Goal: Task Accomplishment & Management: Manage account settings

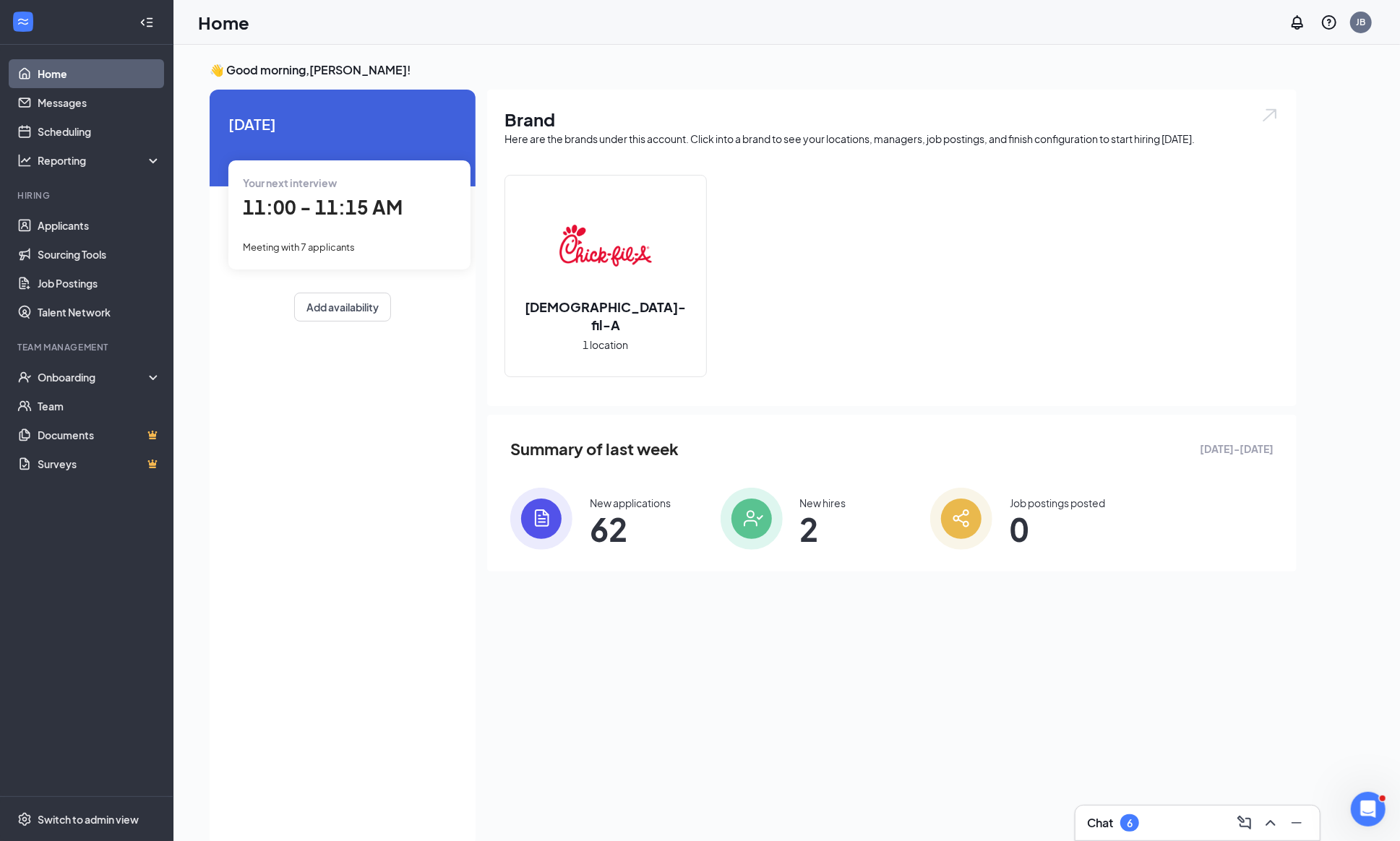
click at [296, 247] on span "Meeting with 7 applicants" at bounding box center [298, 246] width 112 height 11
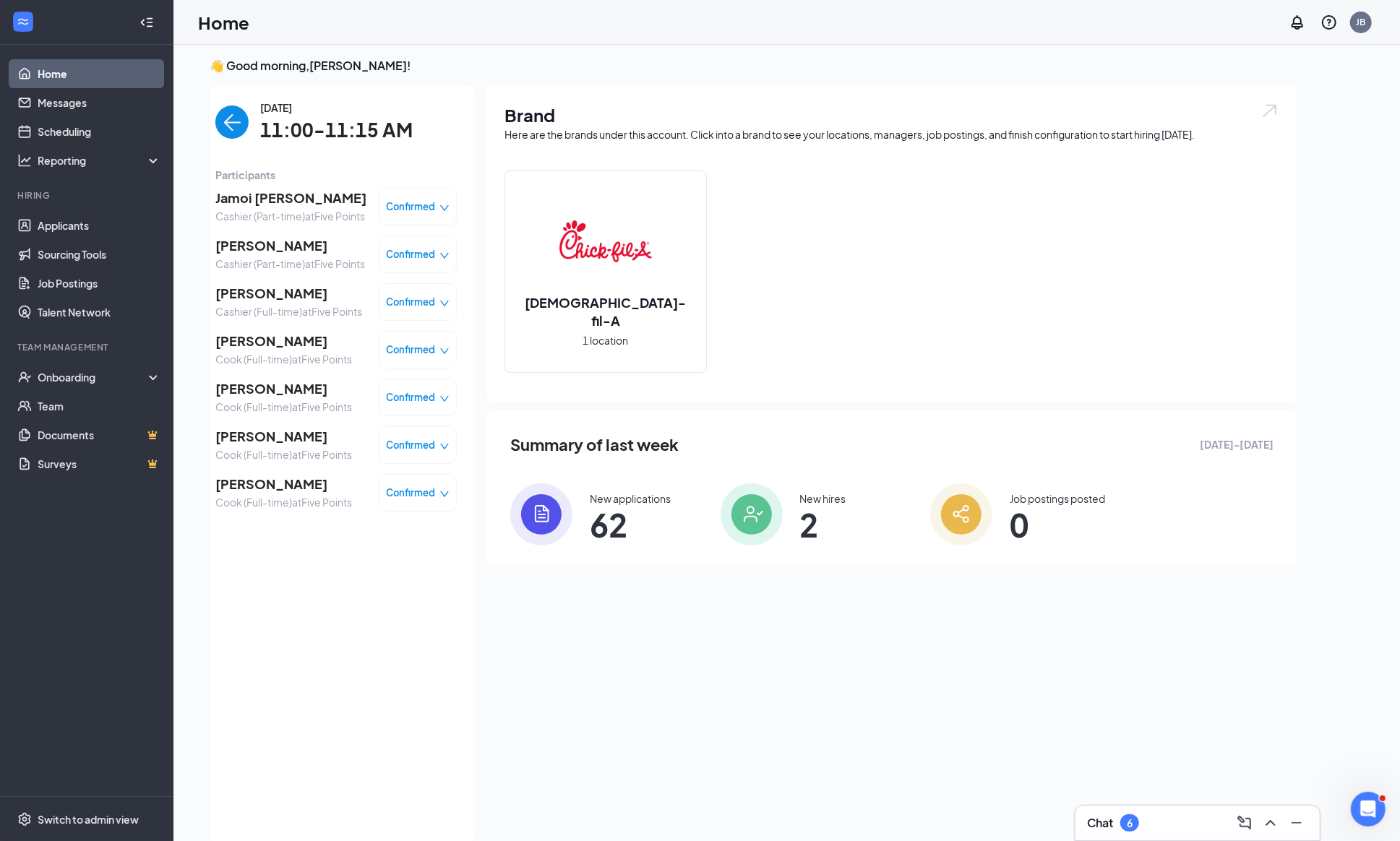
click at [238, 201] on span "Jamoi [PERSON_NAME]" at bounding box center [290, 197] width 151 height 20
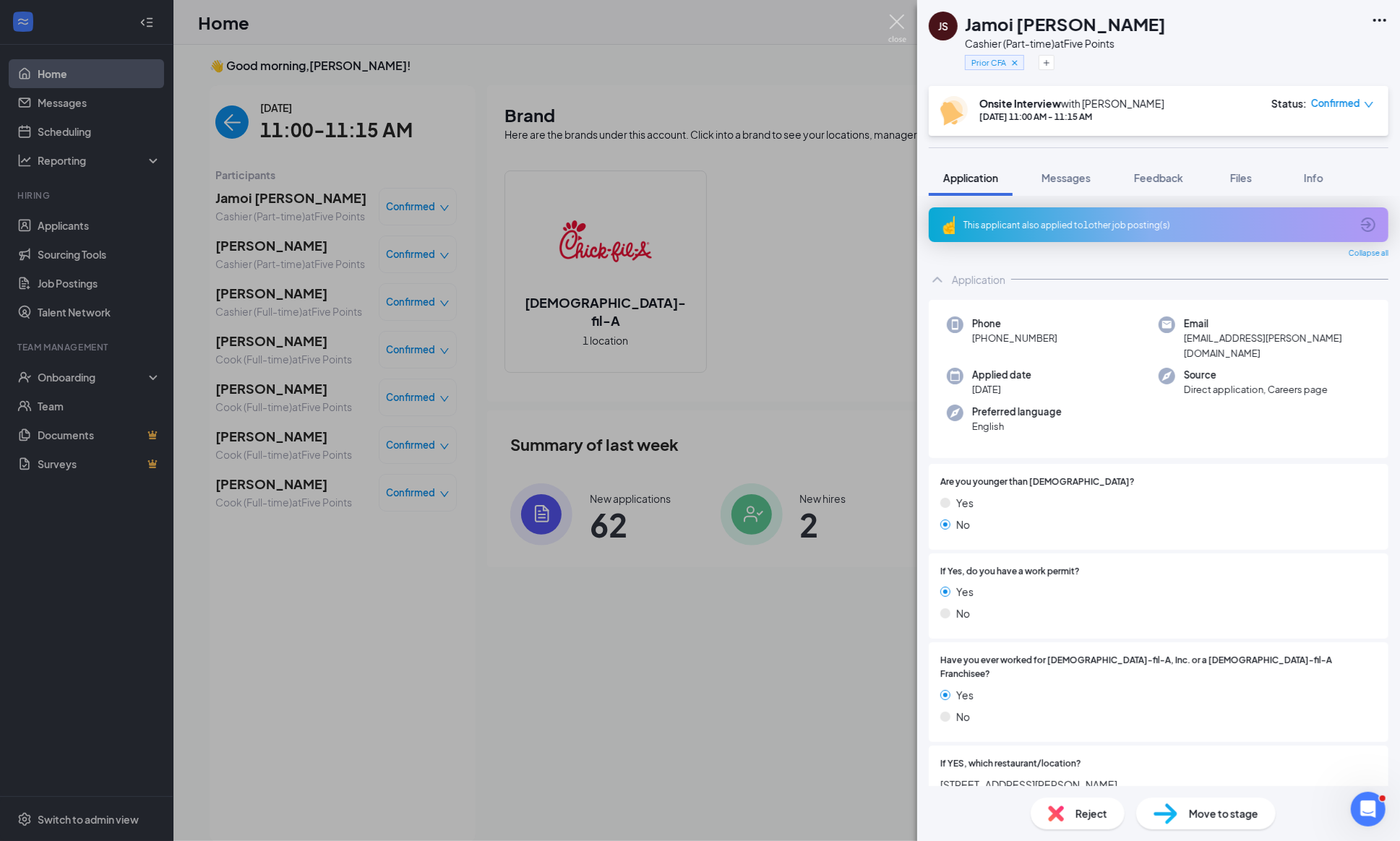
click at [898, 27] on img at bounding box center [897, 28] width 18 height 28
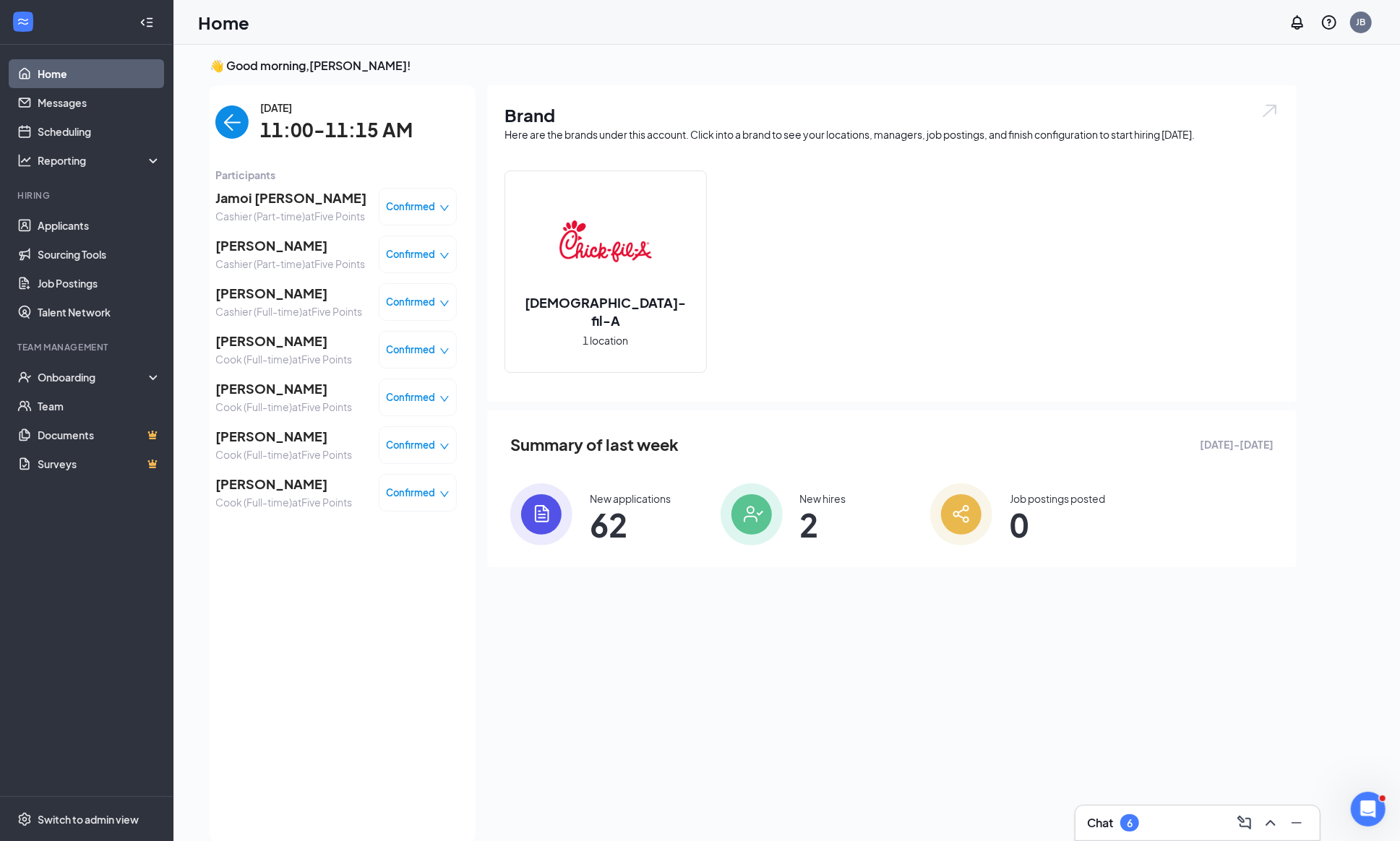
click at [255, 197] on span "Jamoi [PERSON_NAME]" at bounding box center [290, 197] width 151 height 20
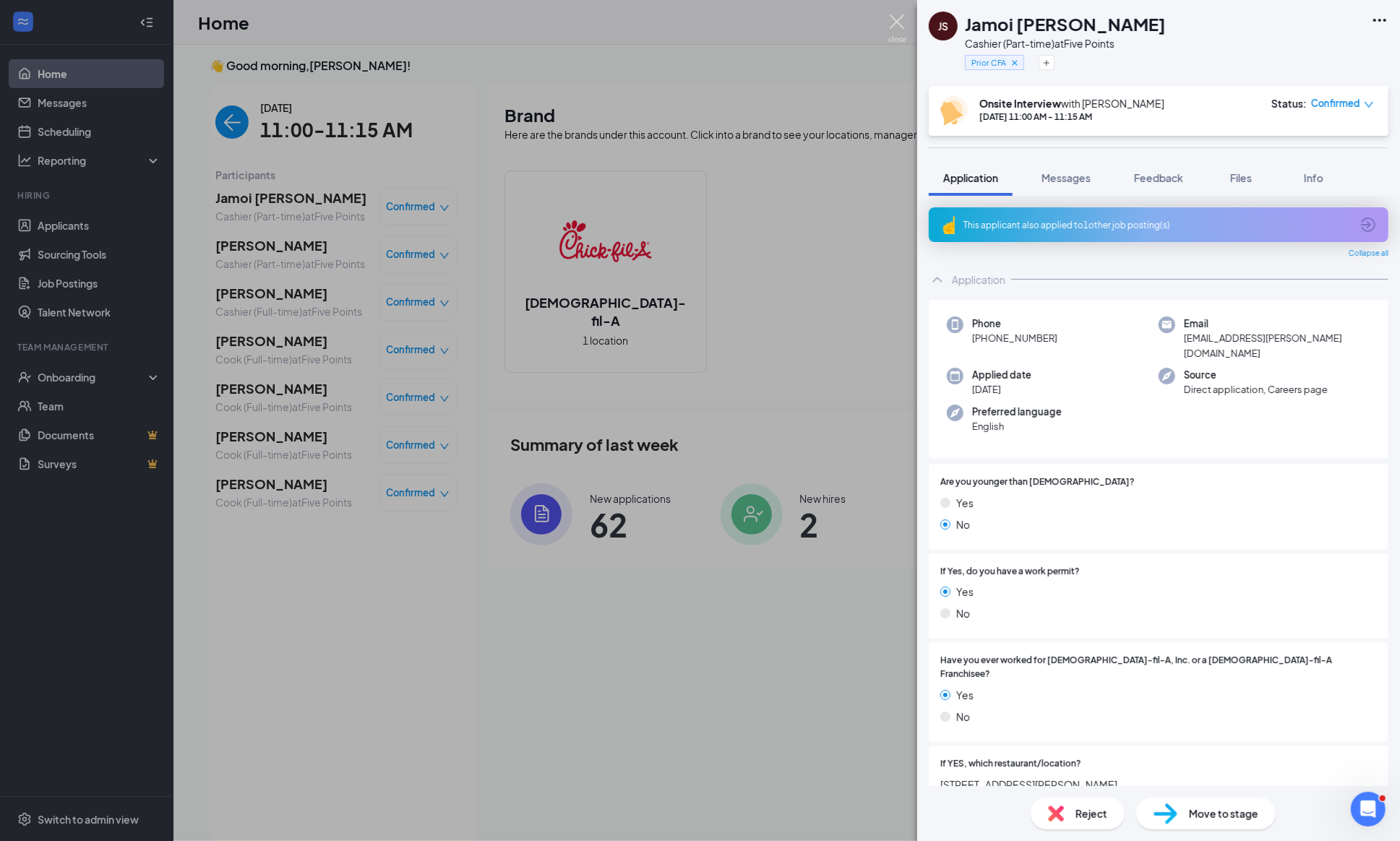
click at [900, 19] on img at bounding box center [897, 28] width 18 height 28
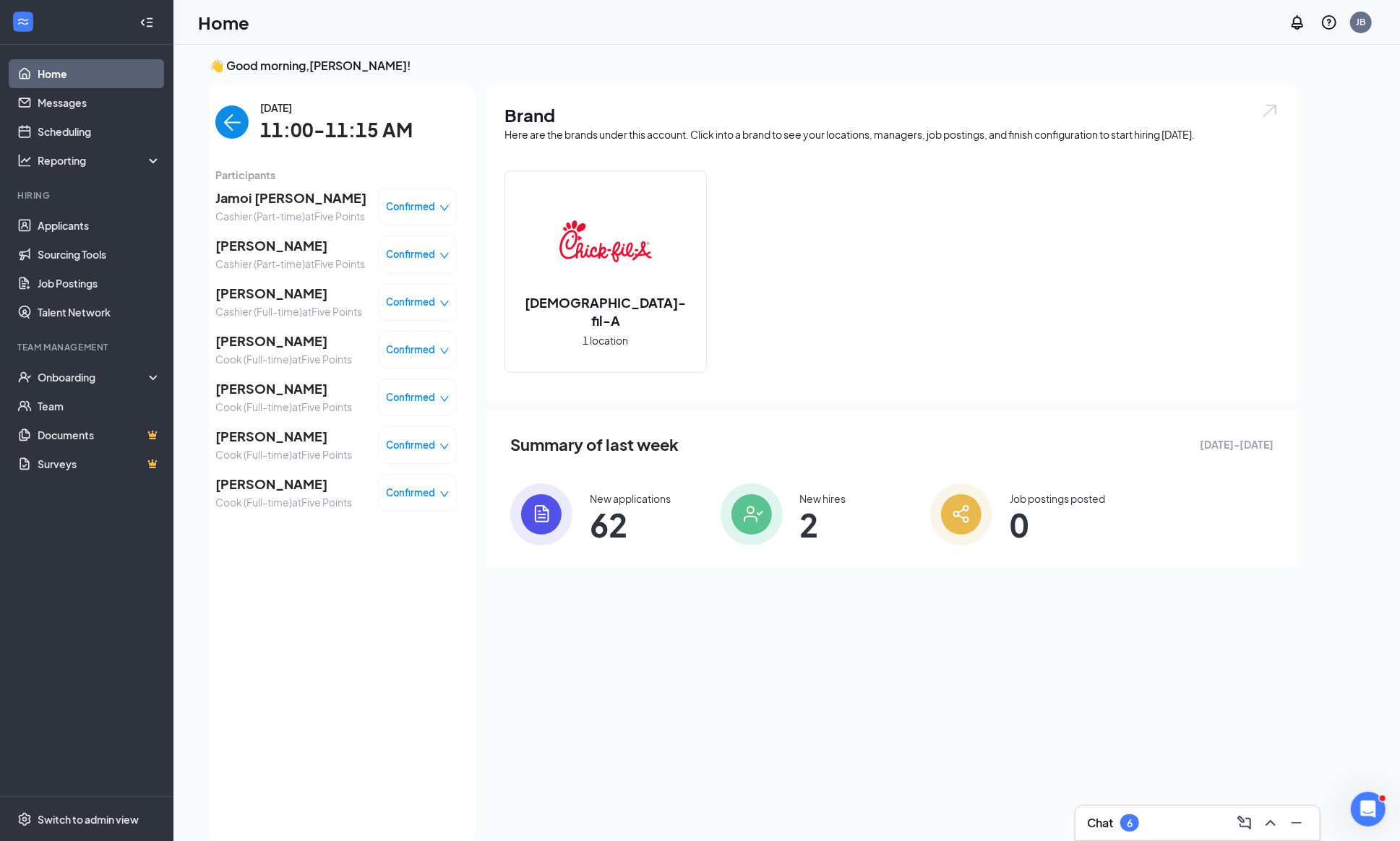
click at [250, 255] on span "[PERSON_NAME]" at bounding box center [290, 245] width 150 height 20
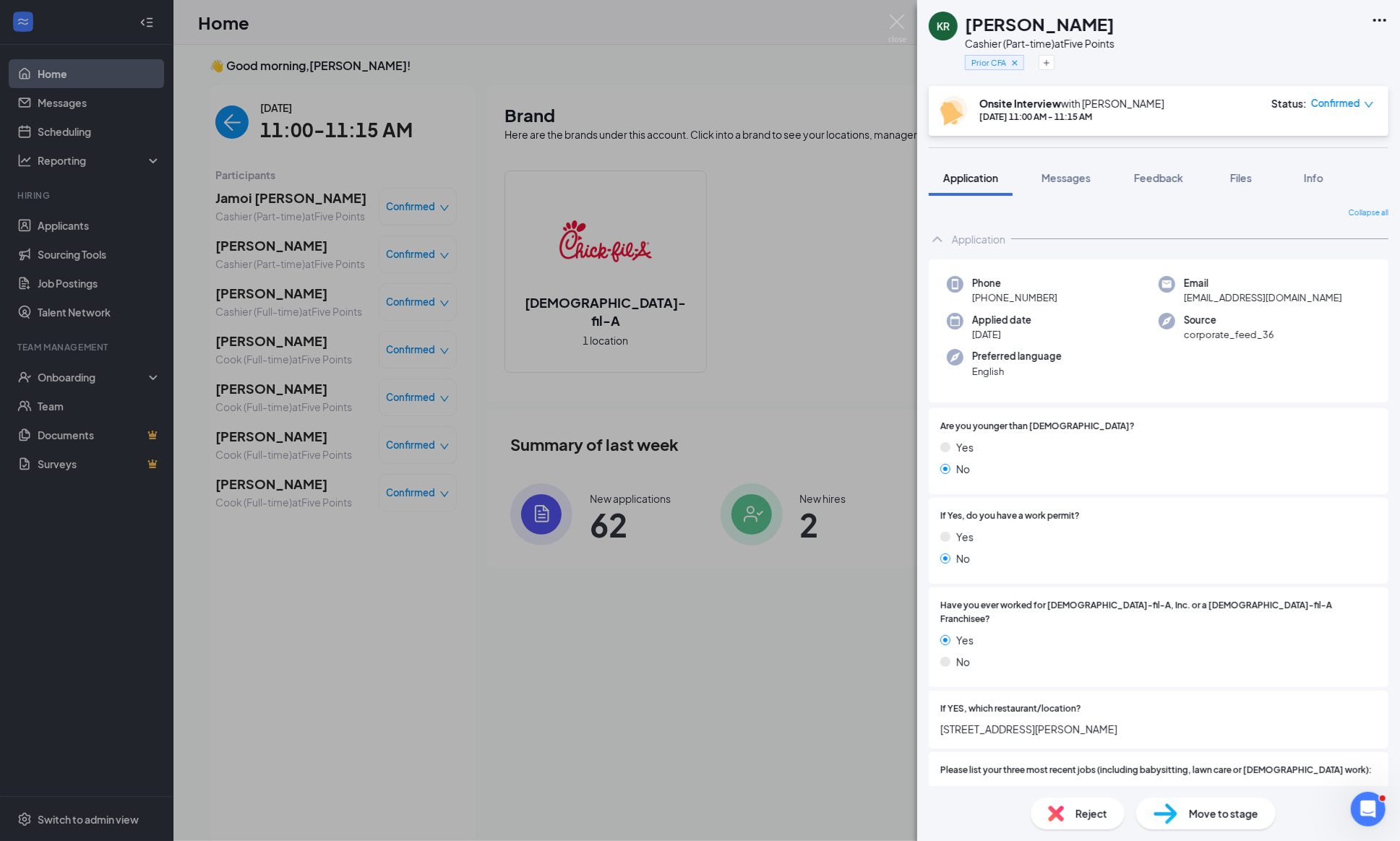
click at [241, 323] on div "KR [PERSON_NAME] (Part-time) at Five Points Prior CFA Onsite Interview with [PE…" at bounding box center [700, 420] width 1400 height 841
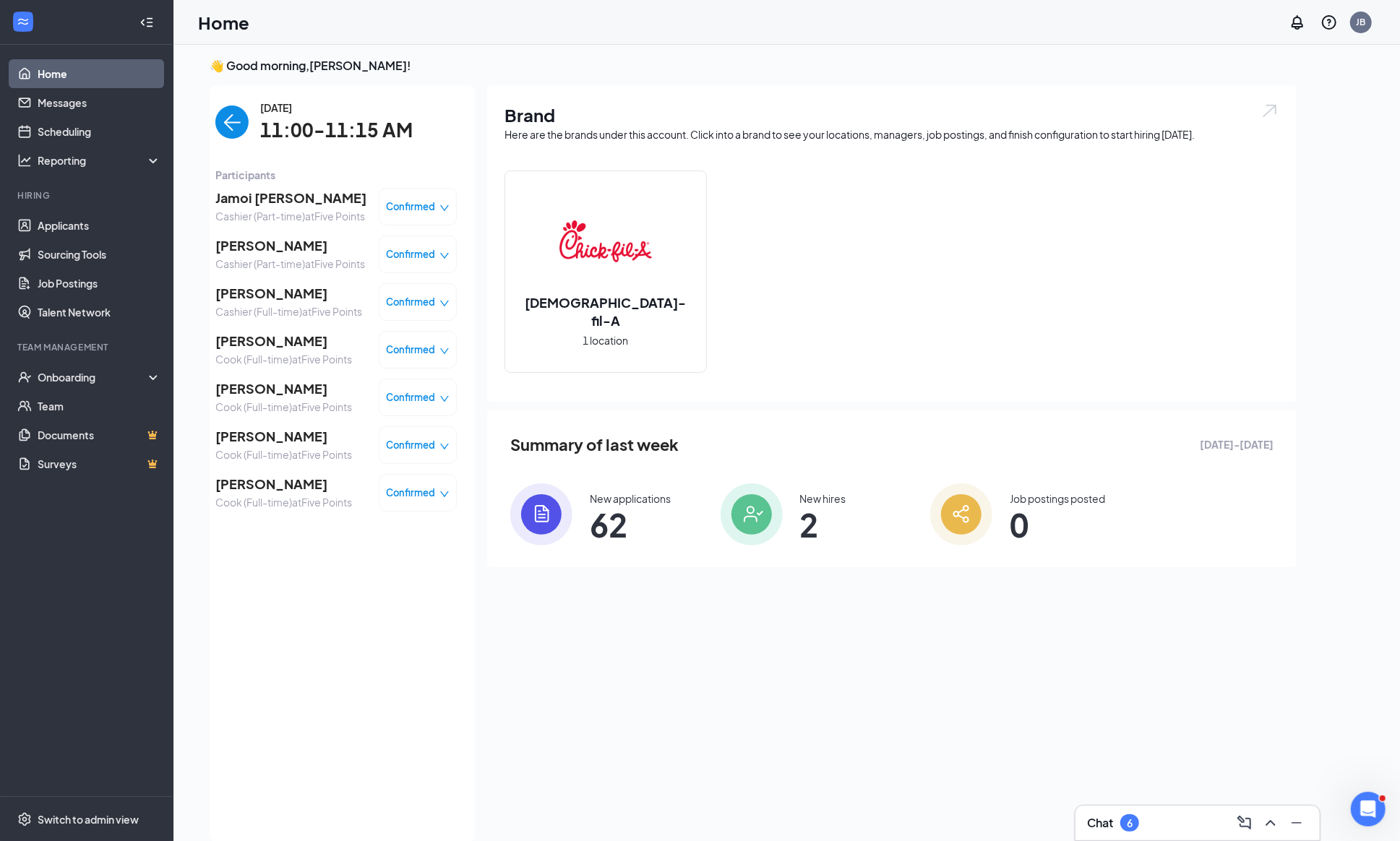
scroll to position [3, 0]
click at [241, 304] on span "[PERSON_NAME]" at bounding box center [289, 293] width 147 height 20
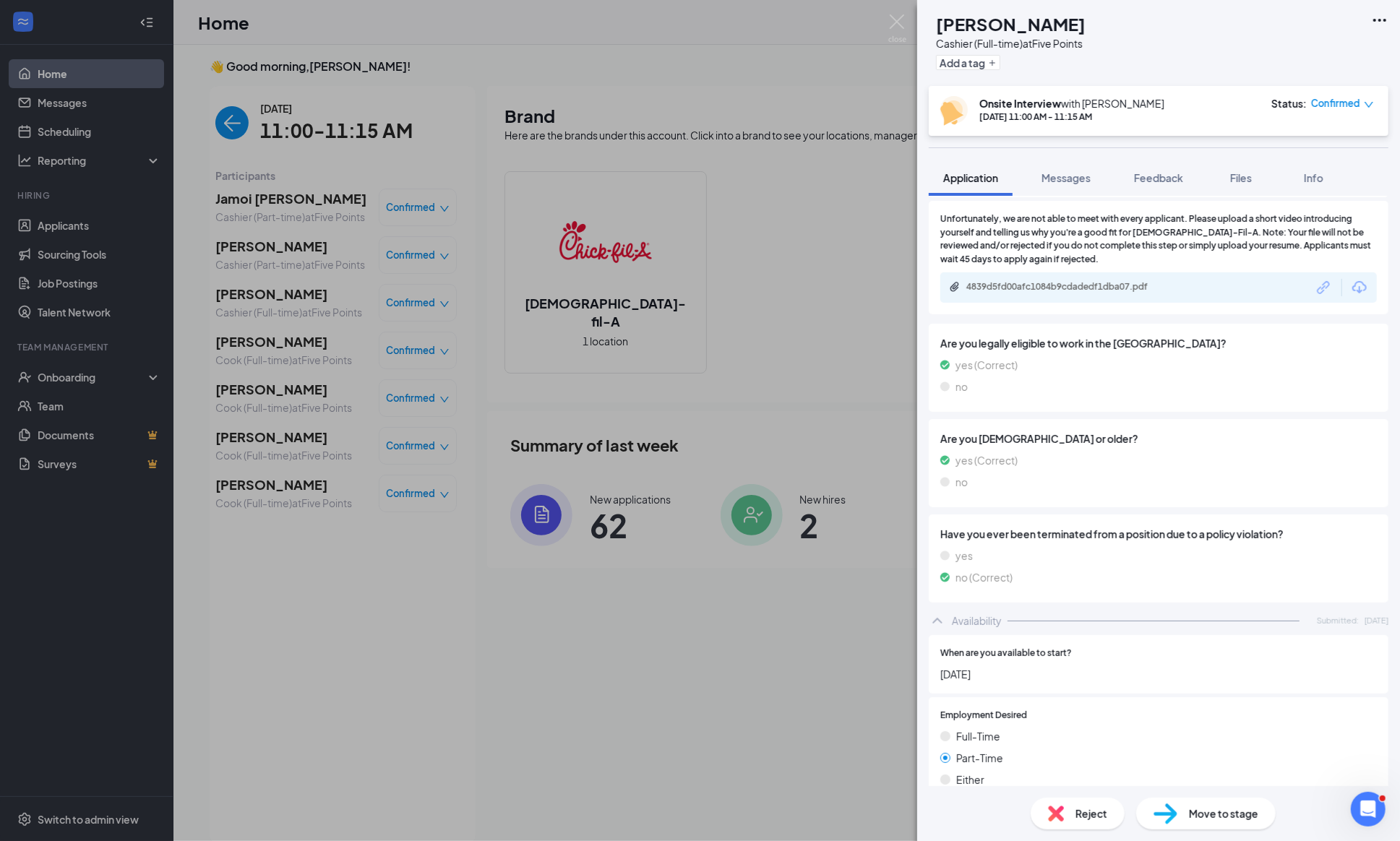
scroll to position [1193, 0]
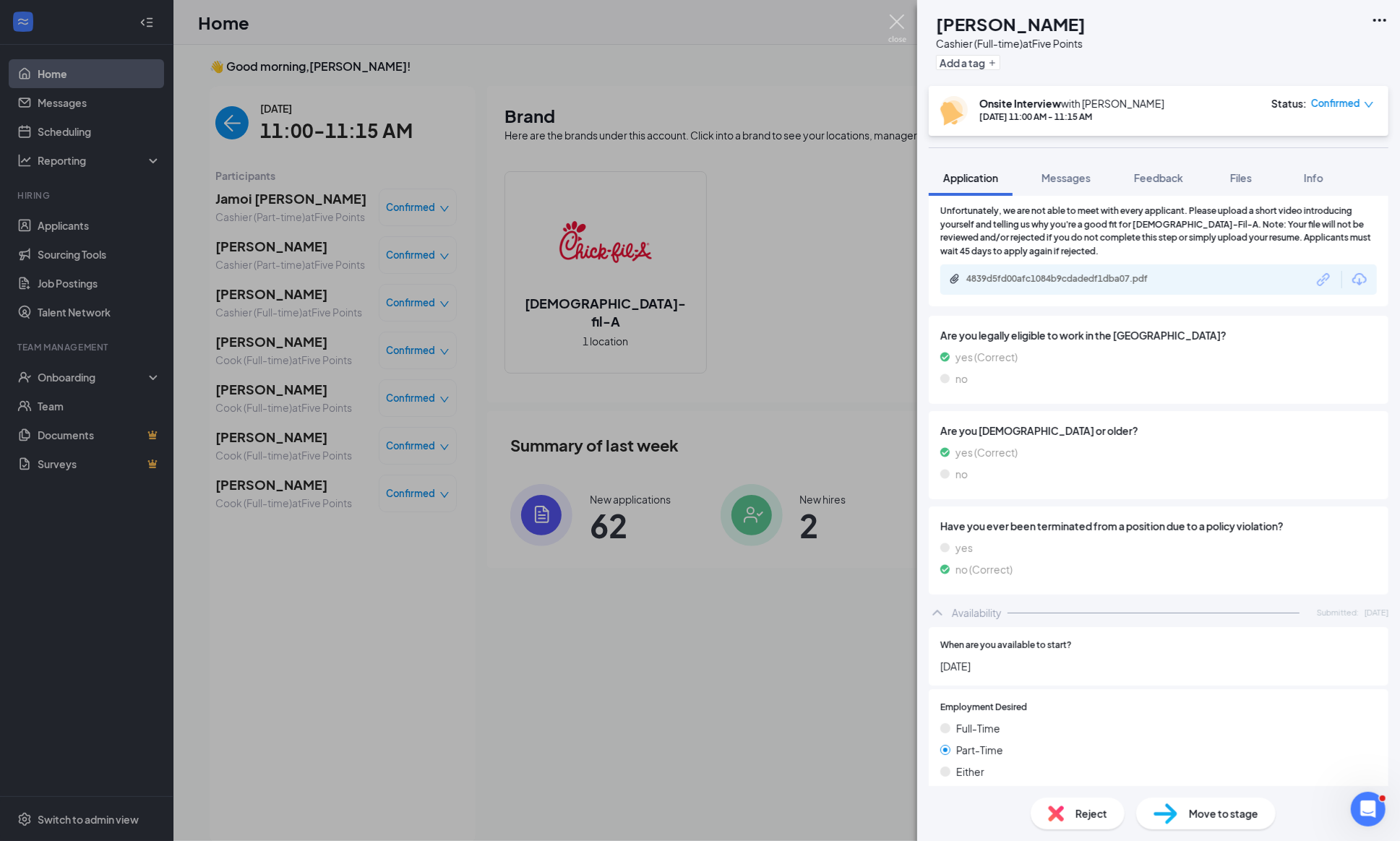
click at [905, 19] on img at bounding box center [897, 28] width 18 height 28
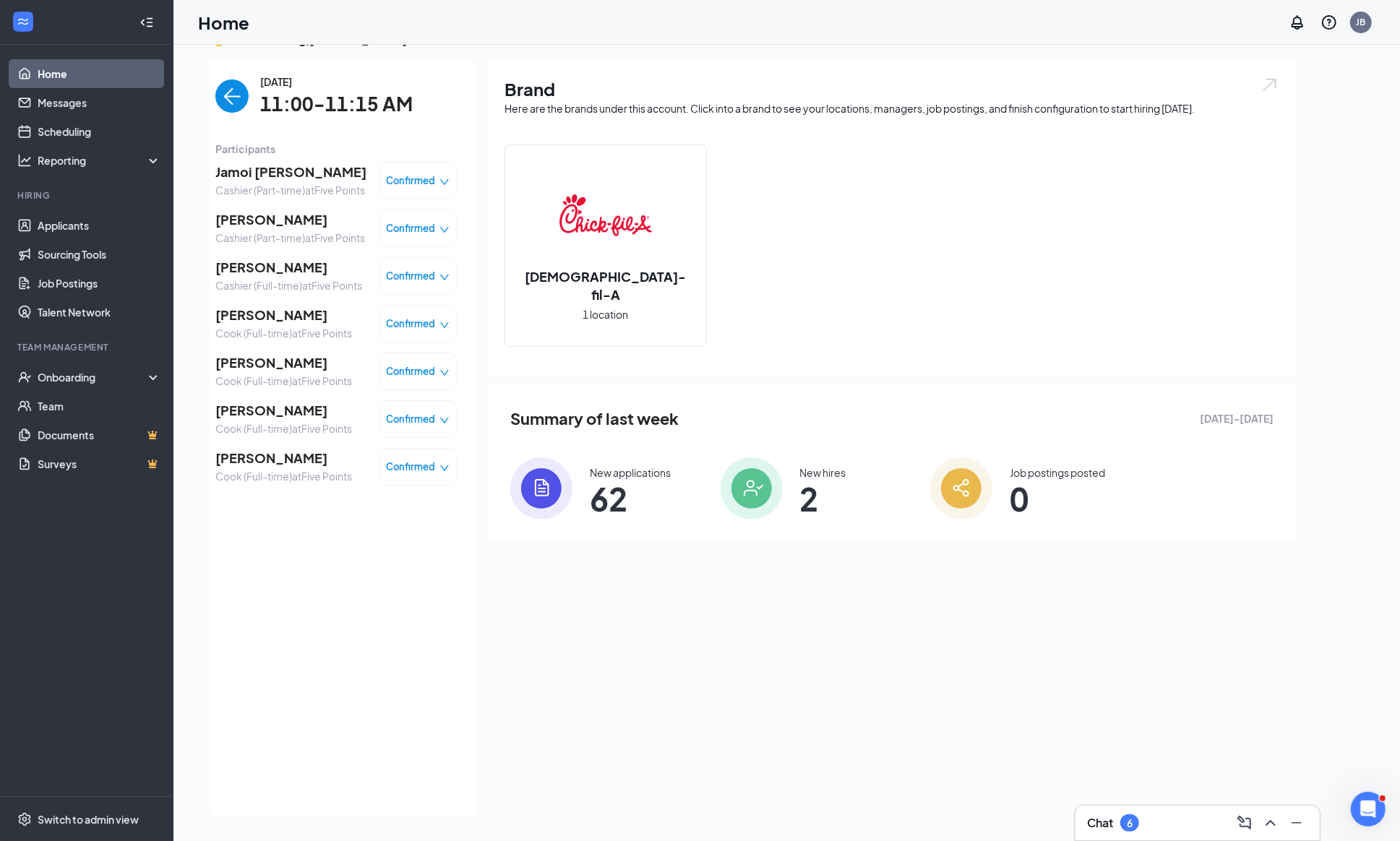
scroll to position [30, 0]
click at [628, 472] on div "New applications" at bounding box center [630, 473] width 81 height 14
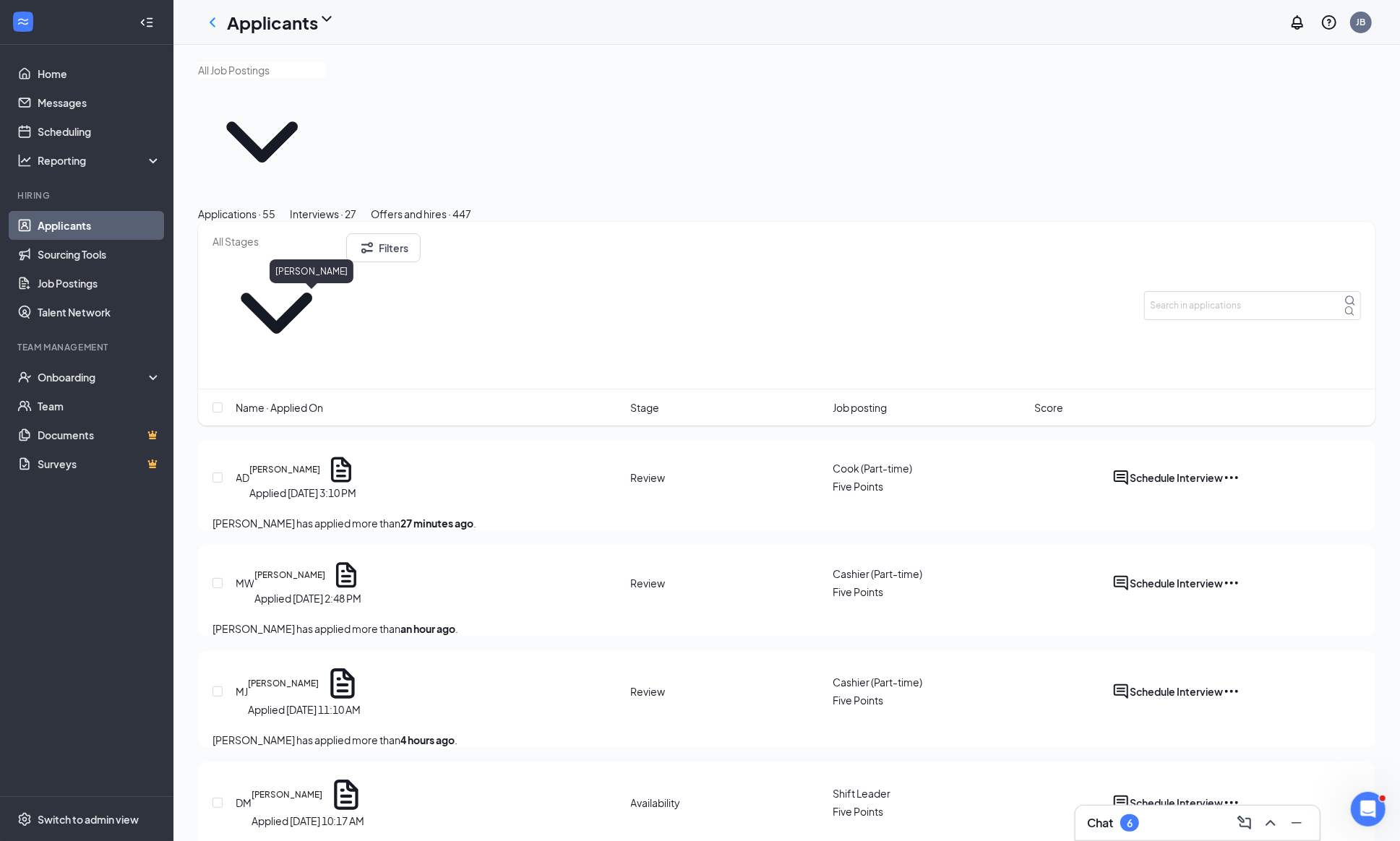
click at [315, 463] on h5 "[PERSON_NAME]" at bounding box center [285, 470] width 71 height 13
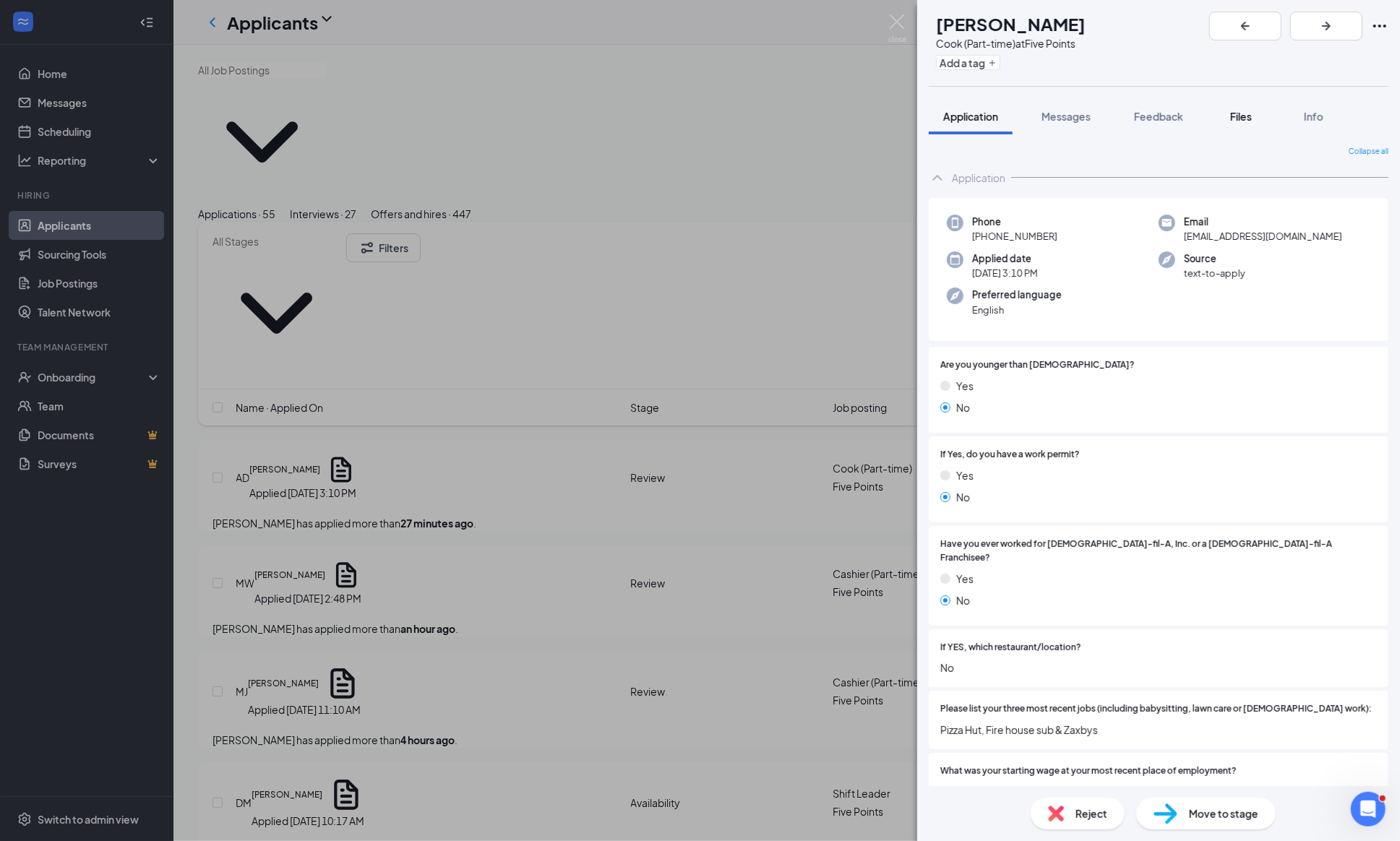
click at [1240, 116] on span "Files" at bounding box center [1240, 116] width 22 height 13
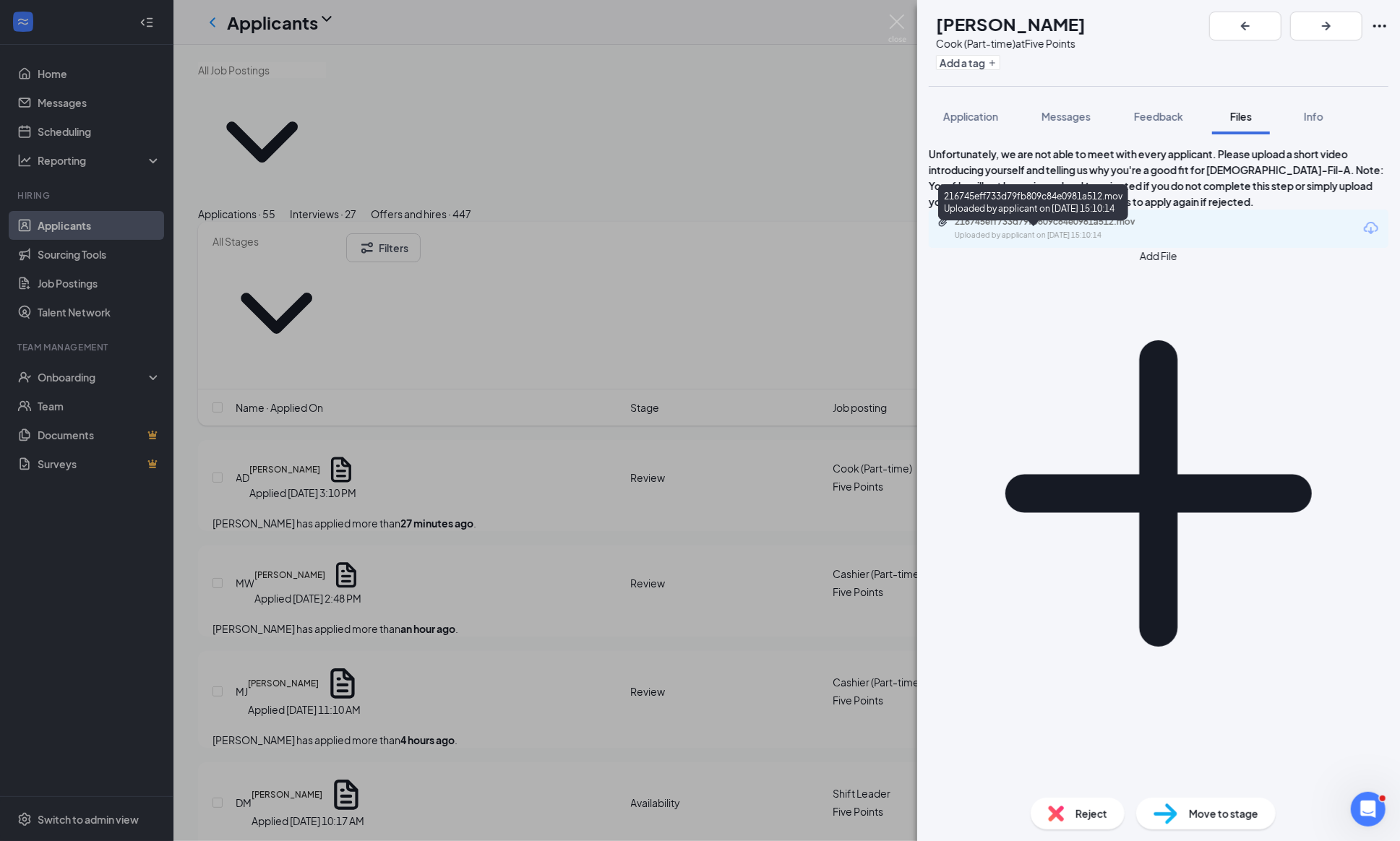
click at [1130, 241] on div "216745eff733d79fb809c84e0981a512.mov Uploaded by applicant on [DATE] 15:10:14" at bounding box center [1054, 228] width 234 height 25
click at [963, 108] on button "Application" at bounding box center [970, 116] width 84 height 36
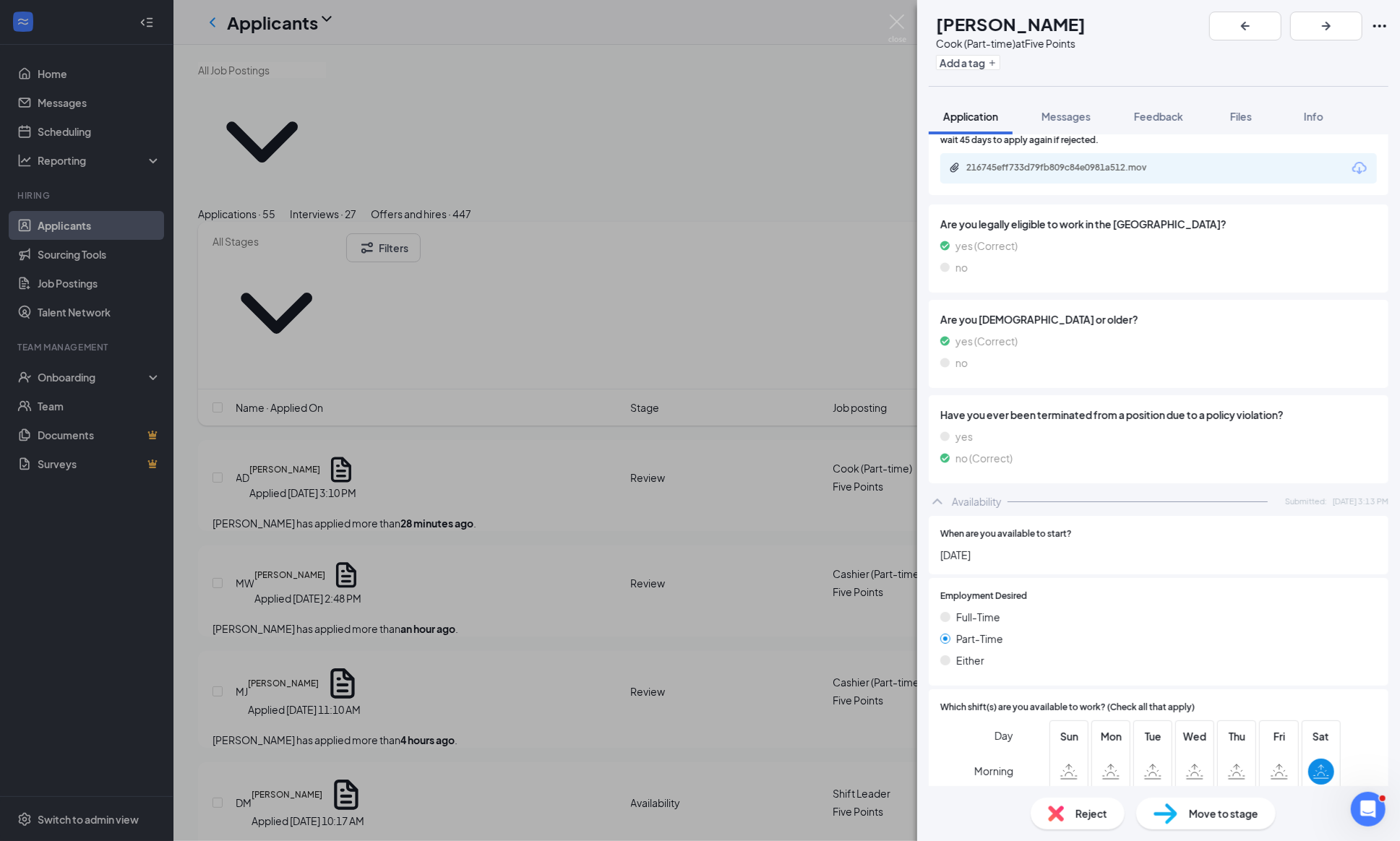
scroll to position [44, 0]
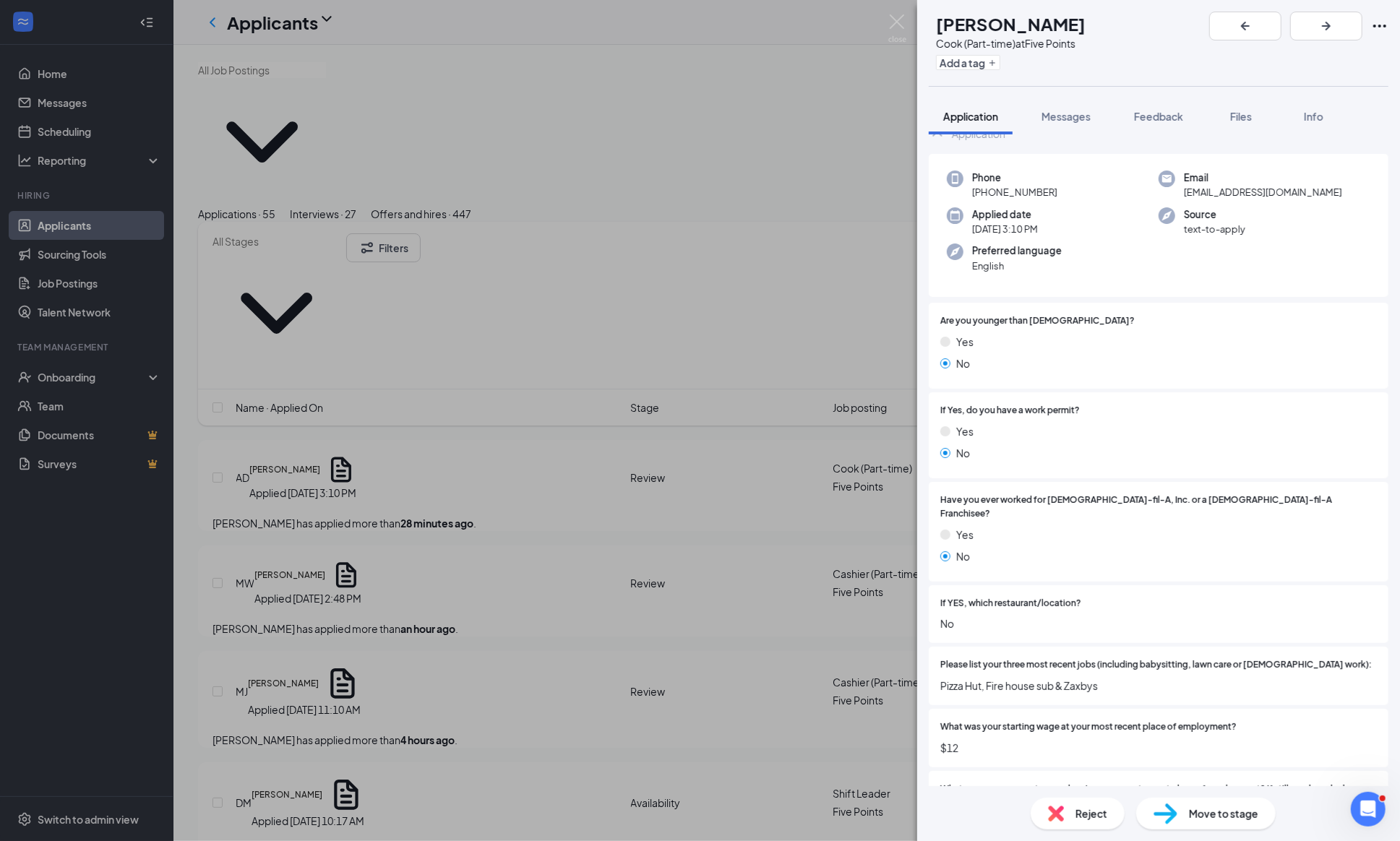
click at [913, 19] on div "AD [PERSON_NAME] (Part-time) at Five Points Add a tag Application Messages Feed…" at bounding box center [700, 420] width 1400 height 841
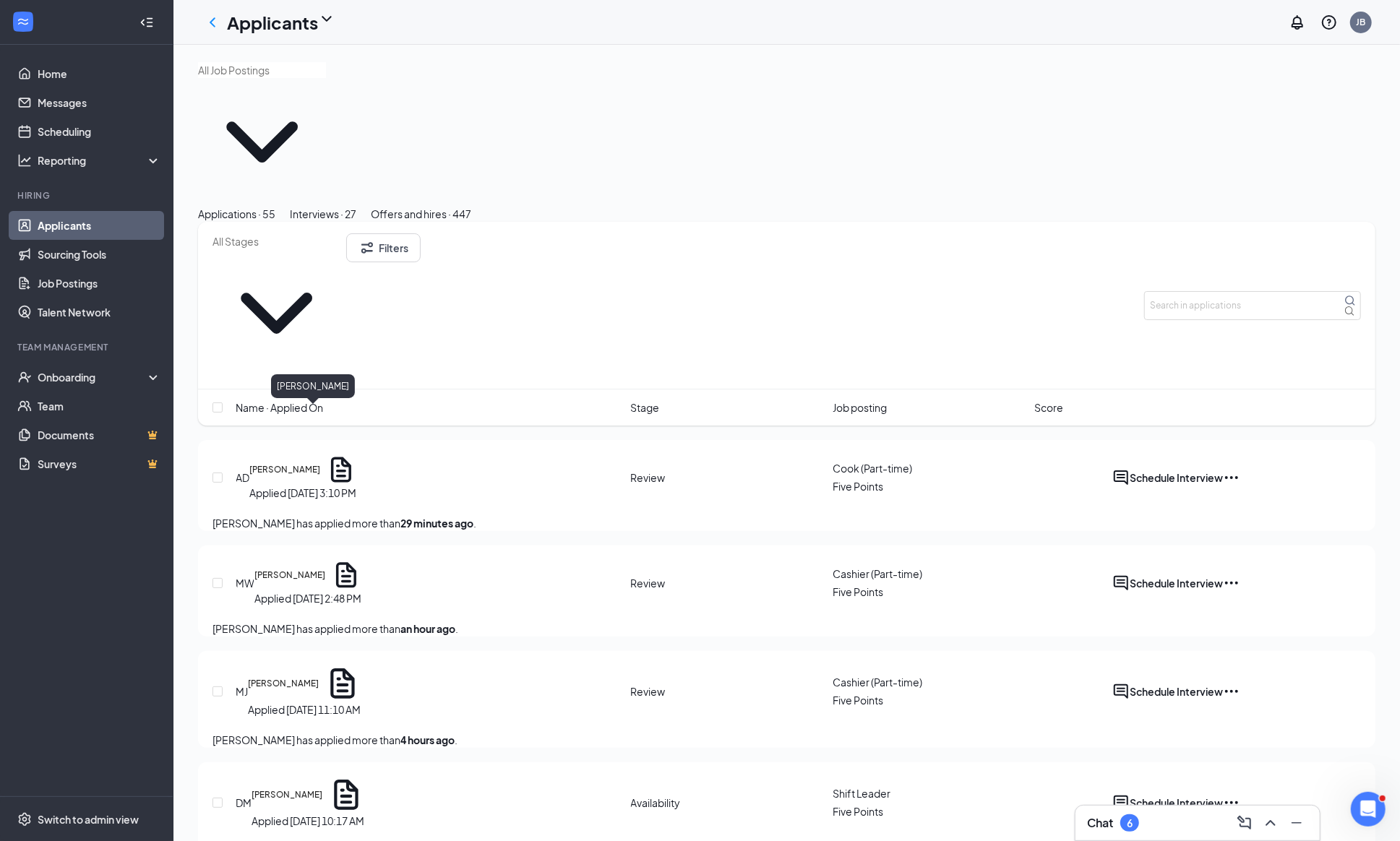
click at [325, 569] on h5 "[PERSON_NAME]" at bounding box center [290, 575] width 71 height 13
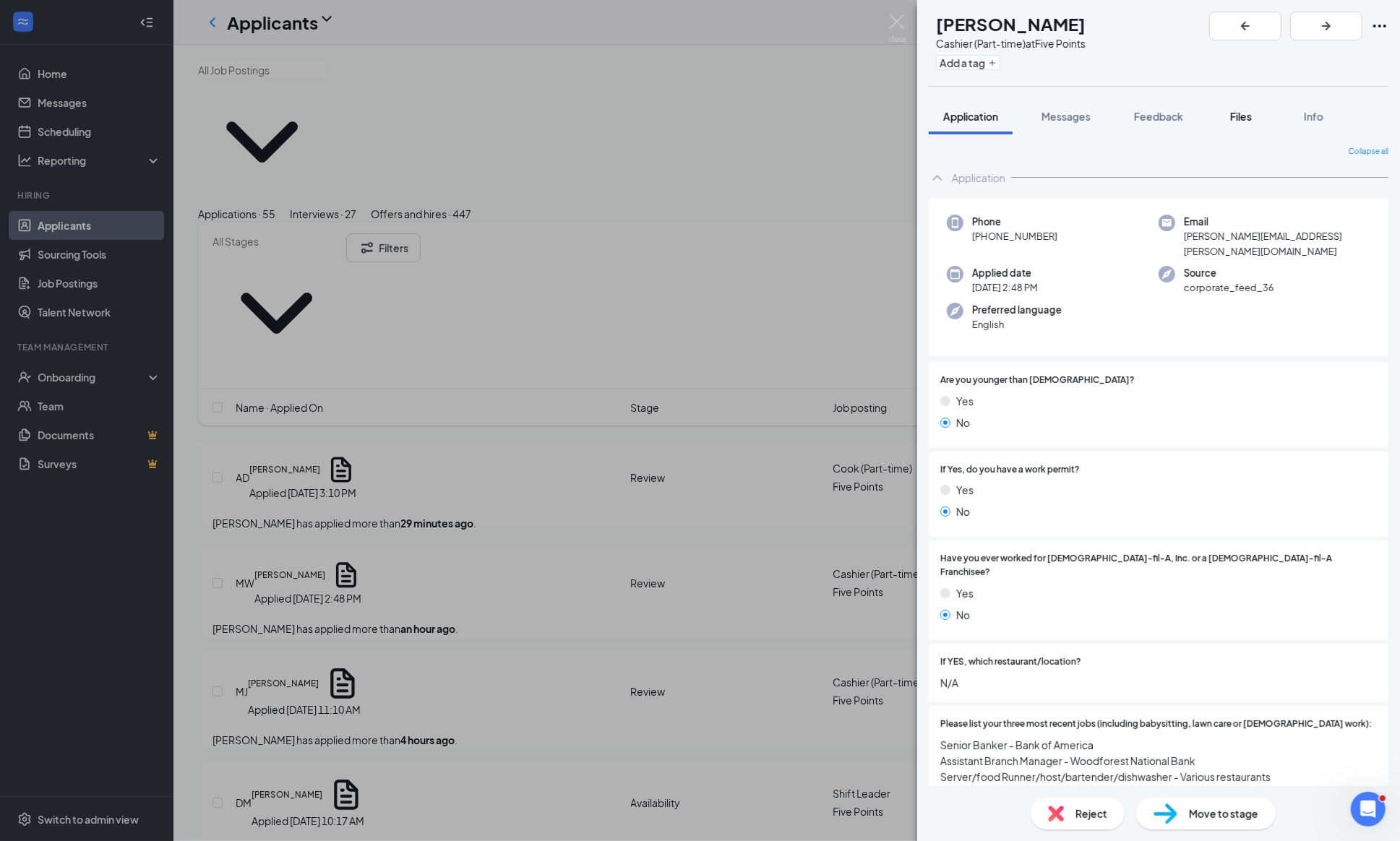
click at [1244, 108] on button "Files" at bounding box center [1241, 116] width 58 height 36
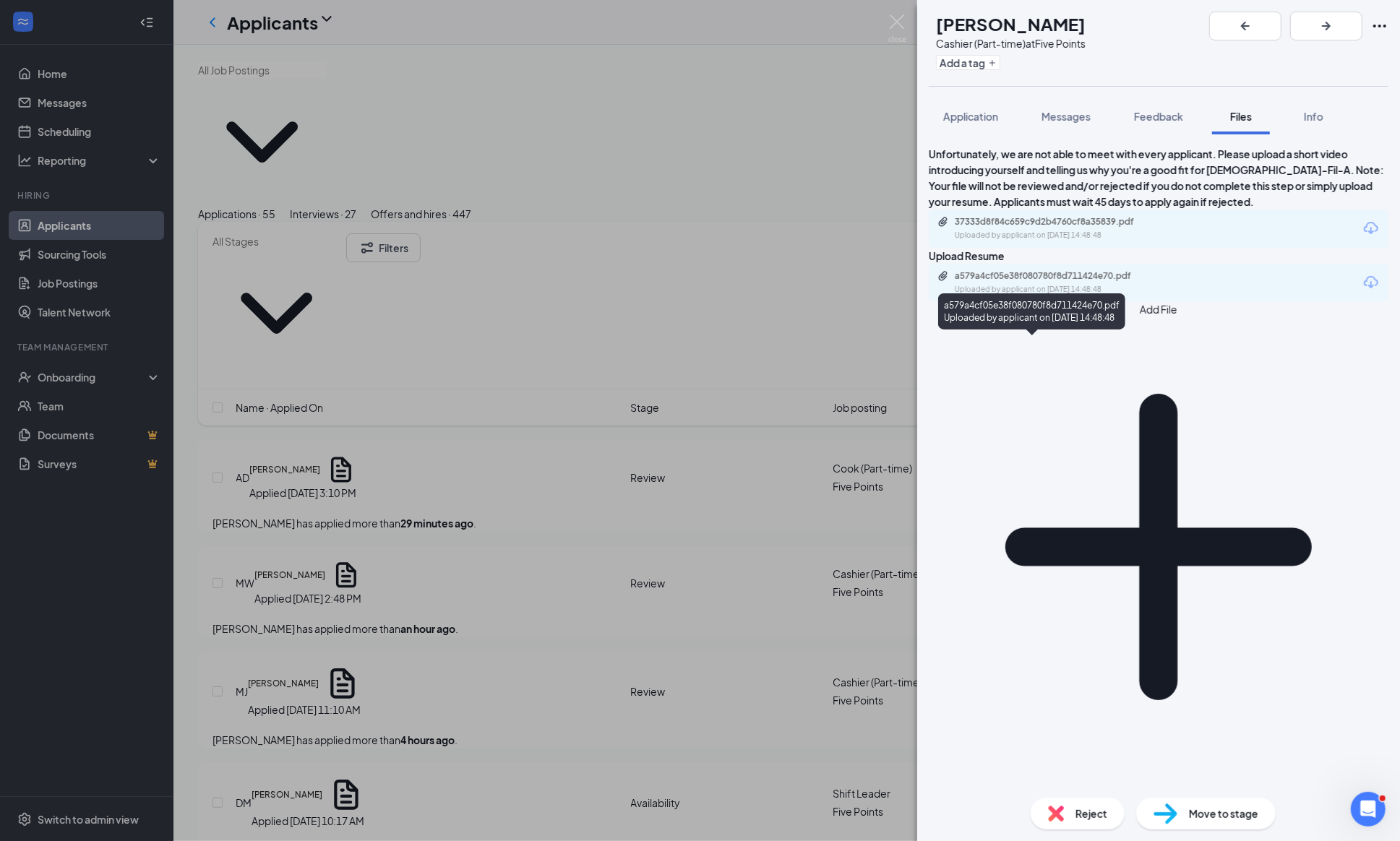
click at [1020, 282] on div "a579a4cf05e38f080780f8d711424e70.pdf" at bounding box center [1055, 276] width 202 height 11
click at [961, 102] on button "Application" at bounding box center [970, 116] width 84 height 36
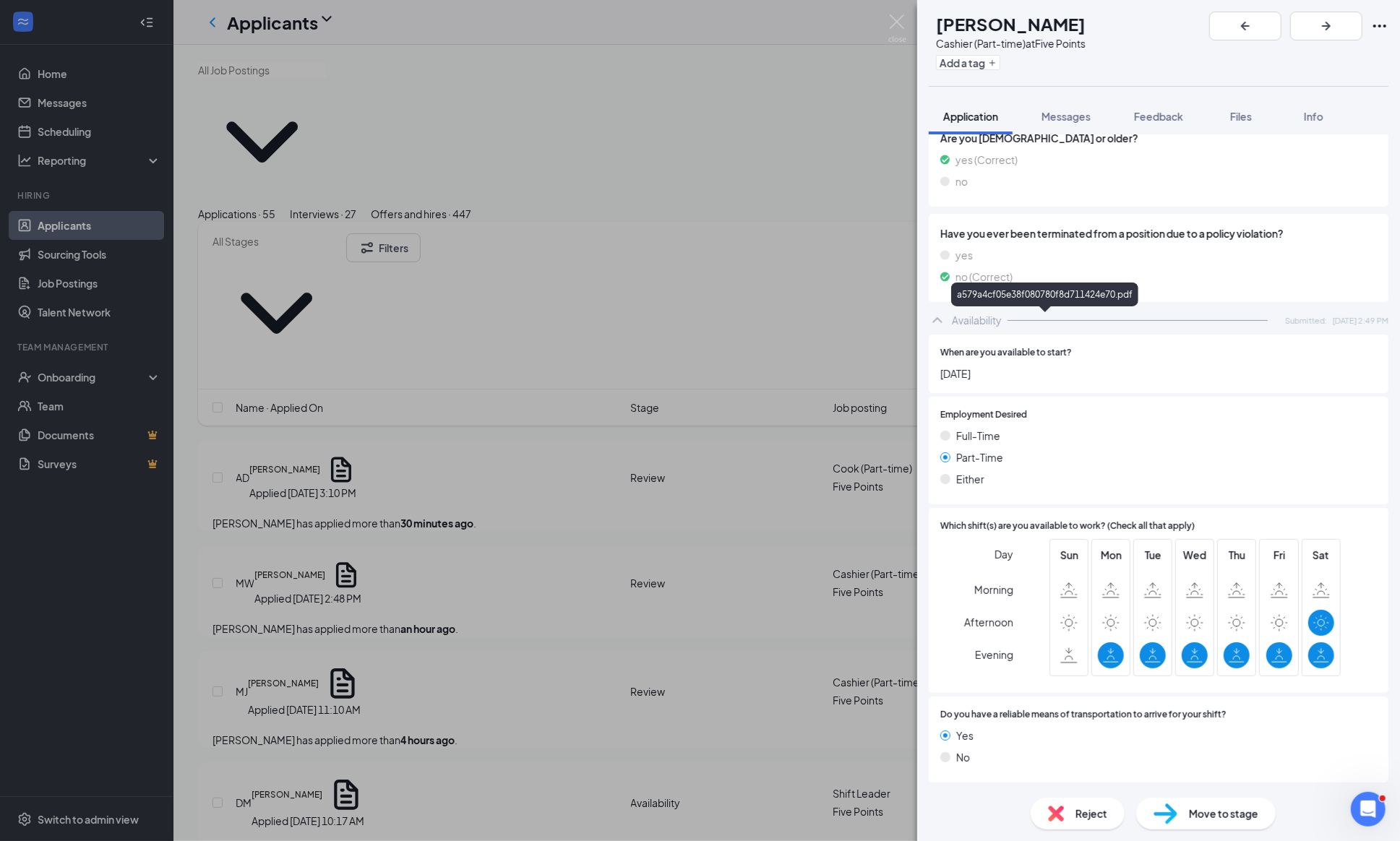
scroll to position [1634, 0]
click at [886, 18] on div "MW [PERSON_NAME] Cashier (Part-time) at Five Points Add a tag Application Messa…" at bounding box center [700, 420] width 1400 height 841
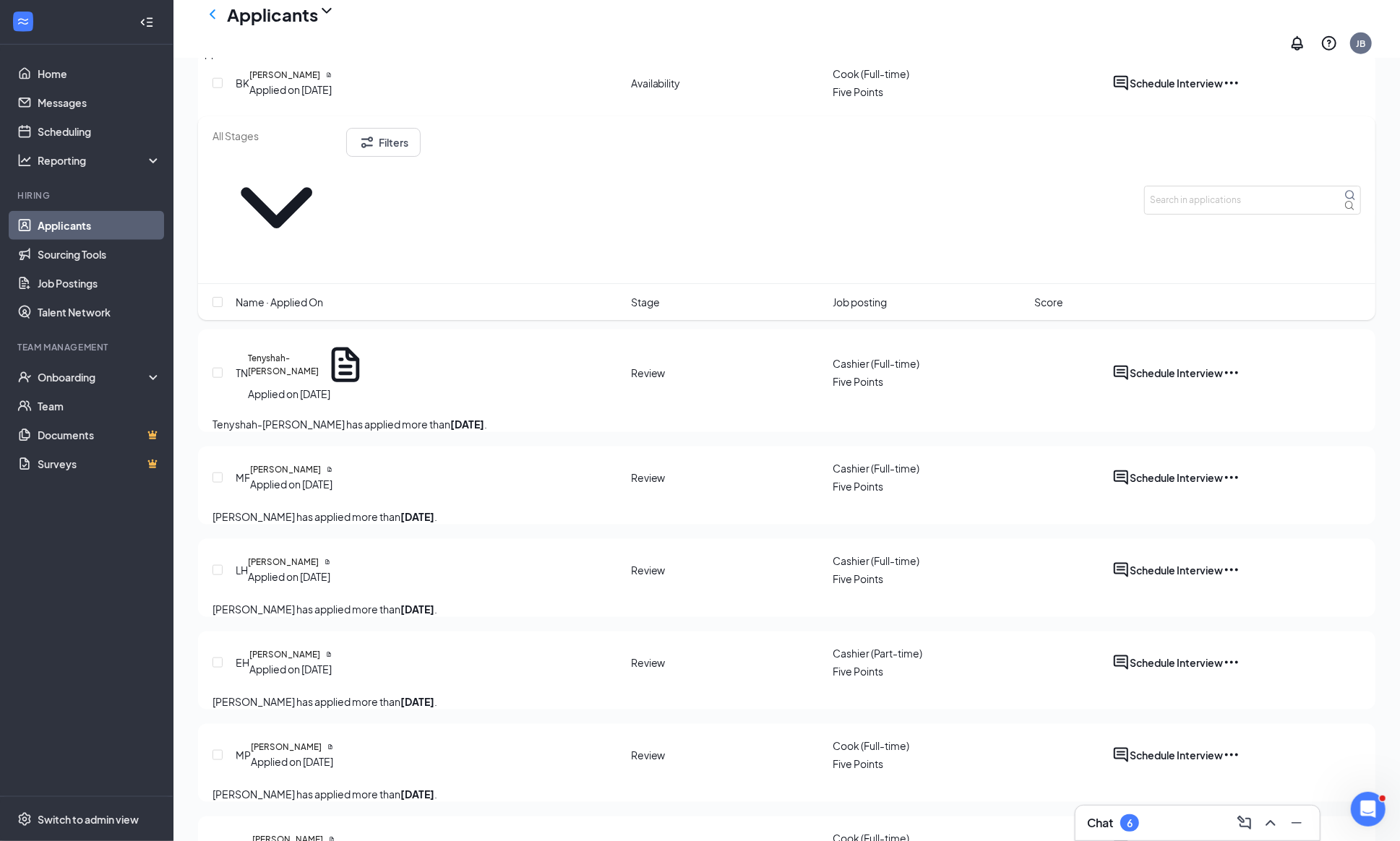
scroll to position [1072, 0]
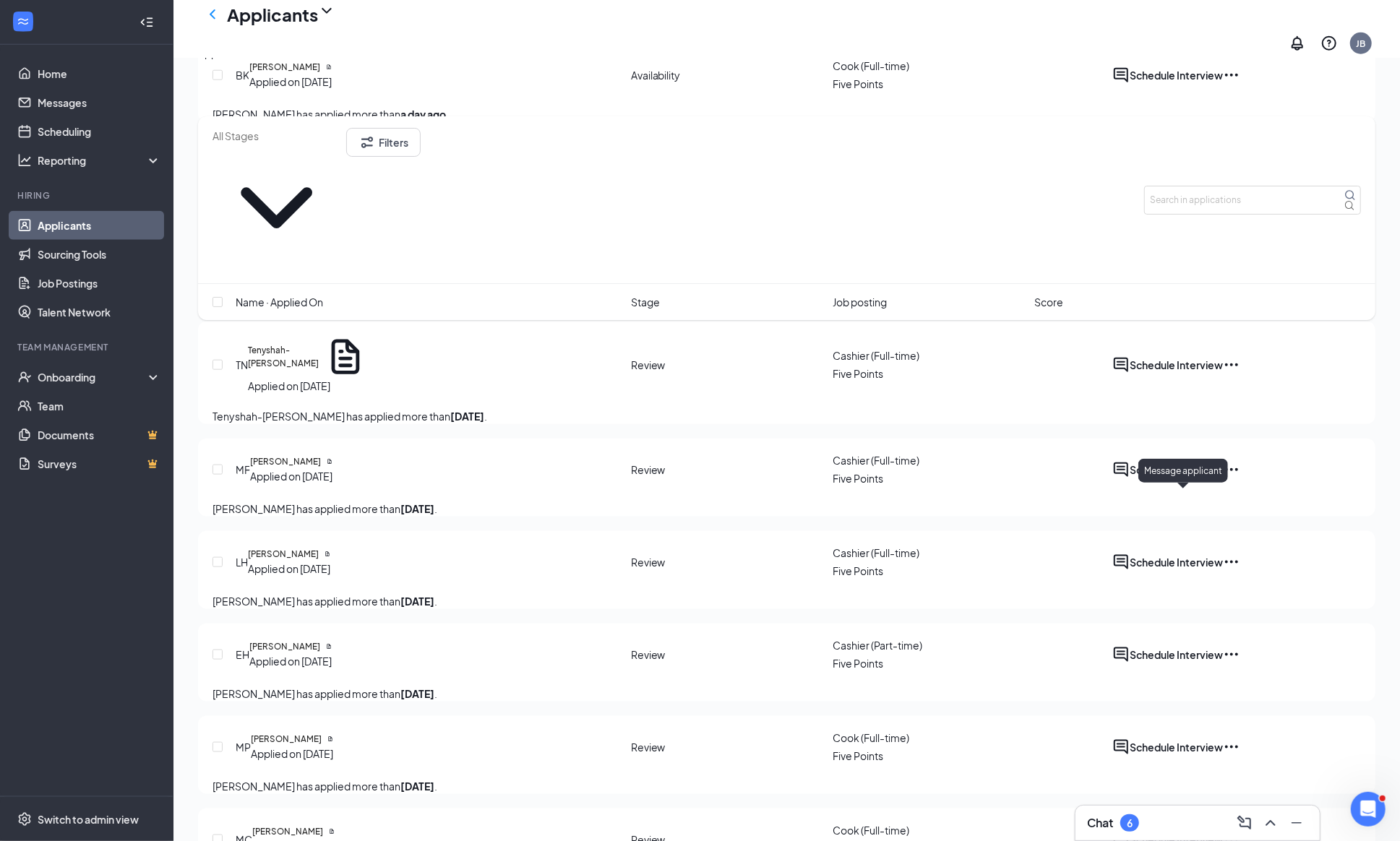
click at [1129, 478] on icon "ActiveChat" at bounding box center [1121, 470] width 18 height 18
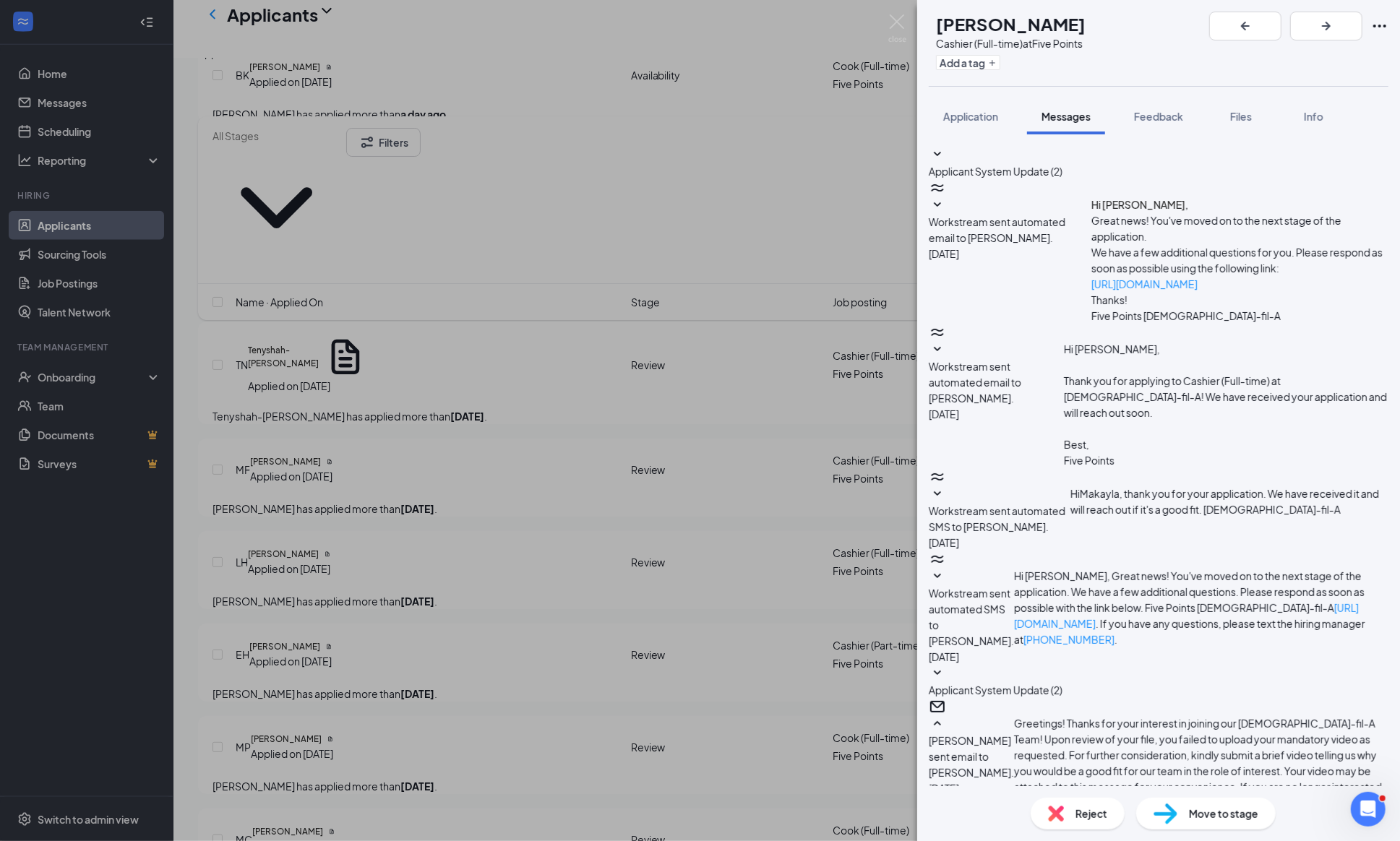
scroll to position [350, 0]
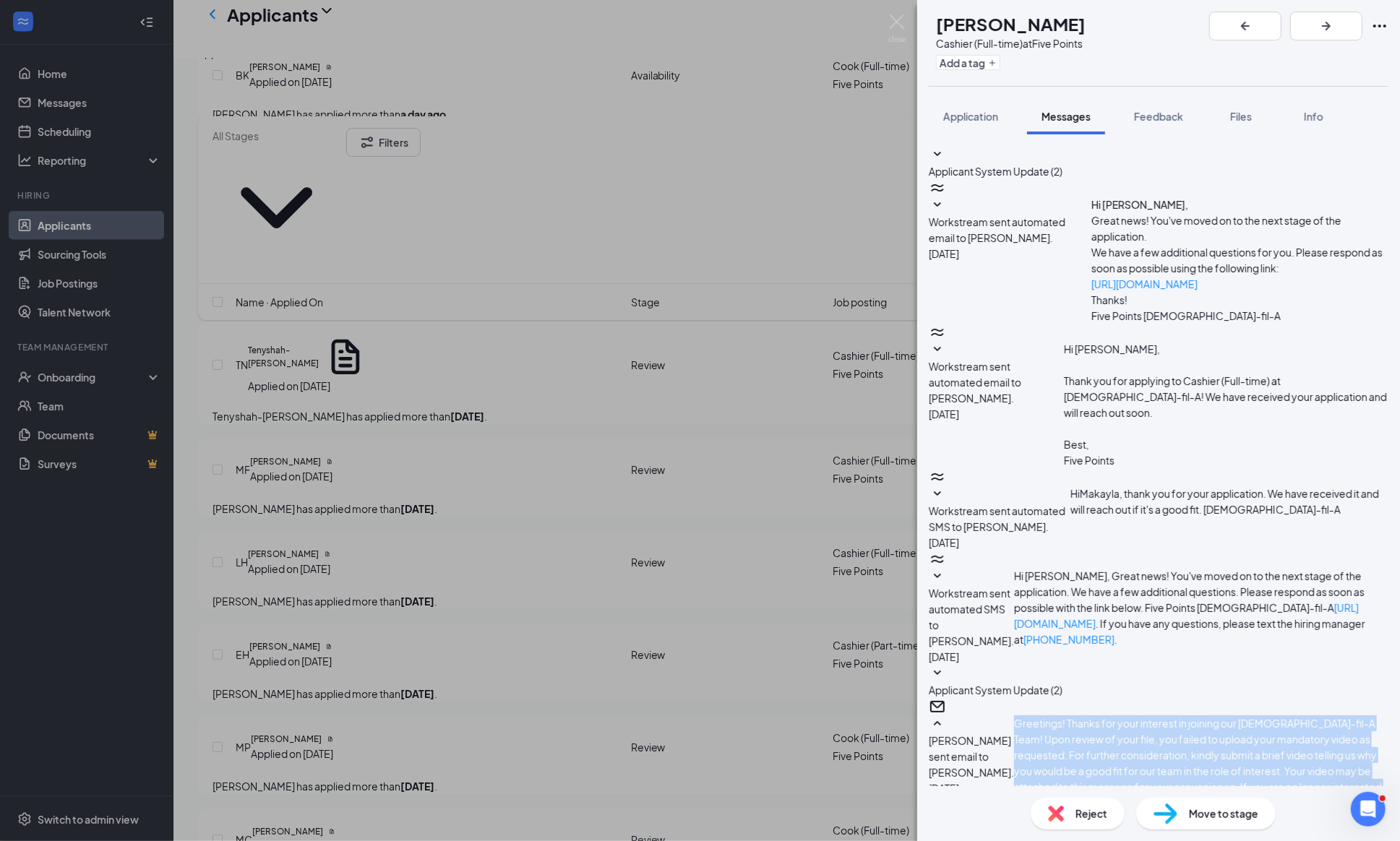
drag, startPoint x: 1039, startPoint y: 213, endPoint x: 1110, endPoint y: 364, distance: 166.9
click at [1110, 715] on div "Greetings! Thanks for your interest in joining our [DEMOGRAPHIC_DATA]-fil-A Tea…" at bounding box center [1201, 771] width 374 height 111
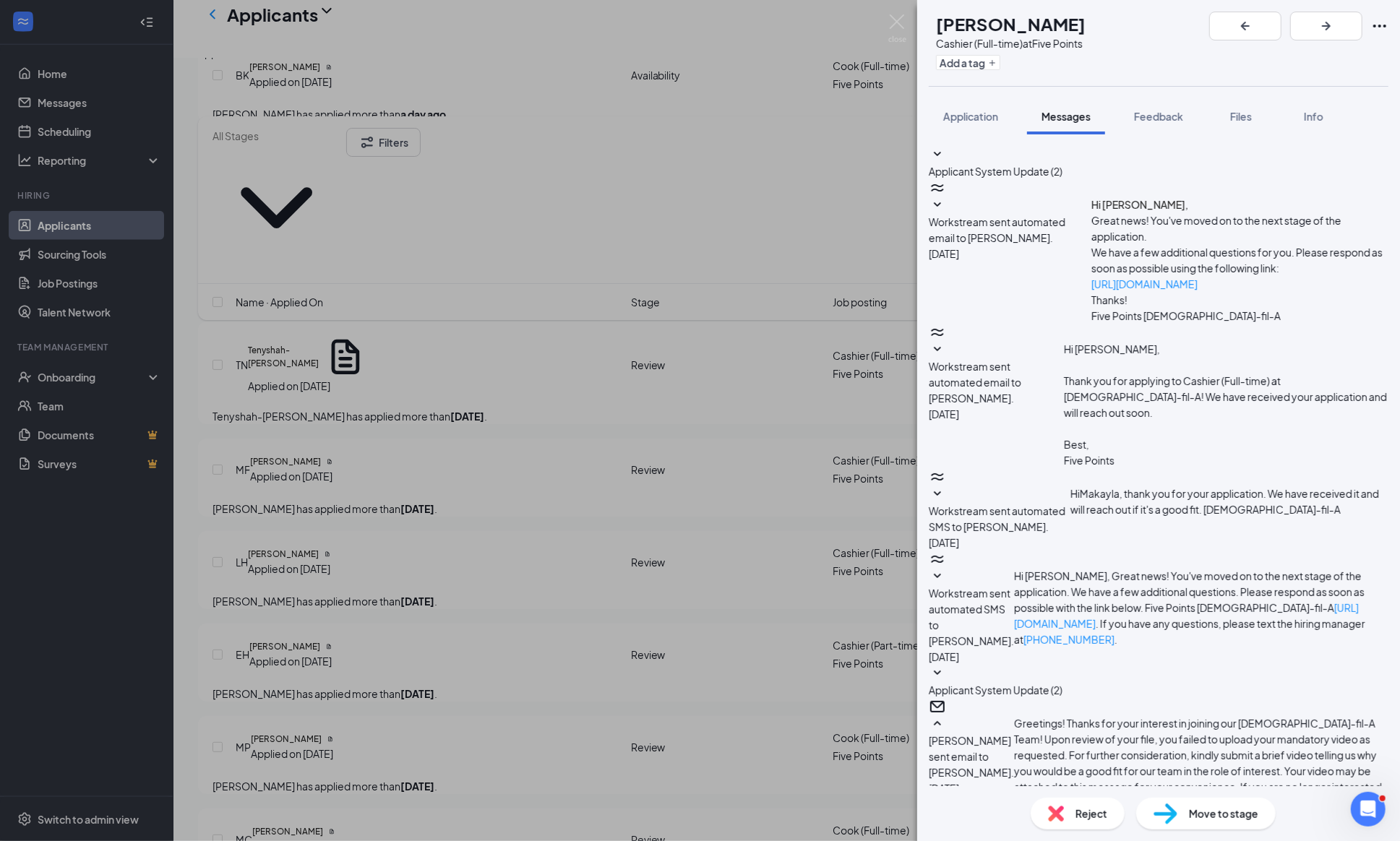
click at [912, 18] on div "MF [PERSON_NAME] Cashier (Full-time) at Five Points Add a tag Application Messa…" at bounding box center [700, 420] width 1400 height 841
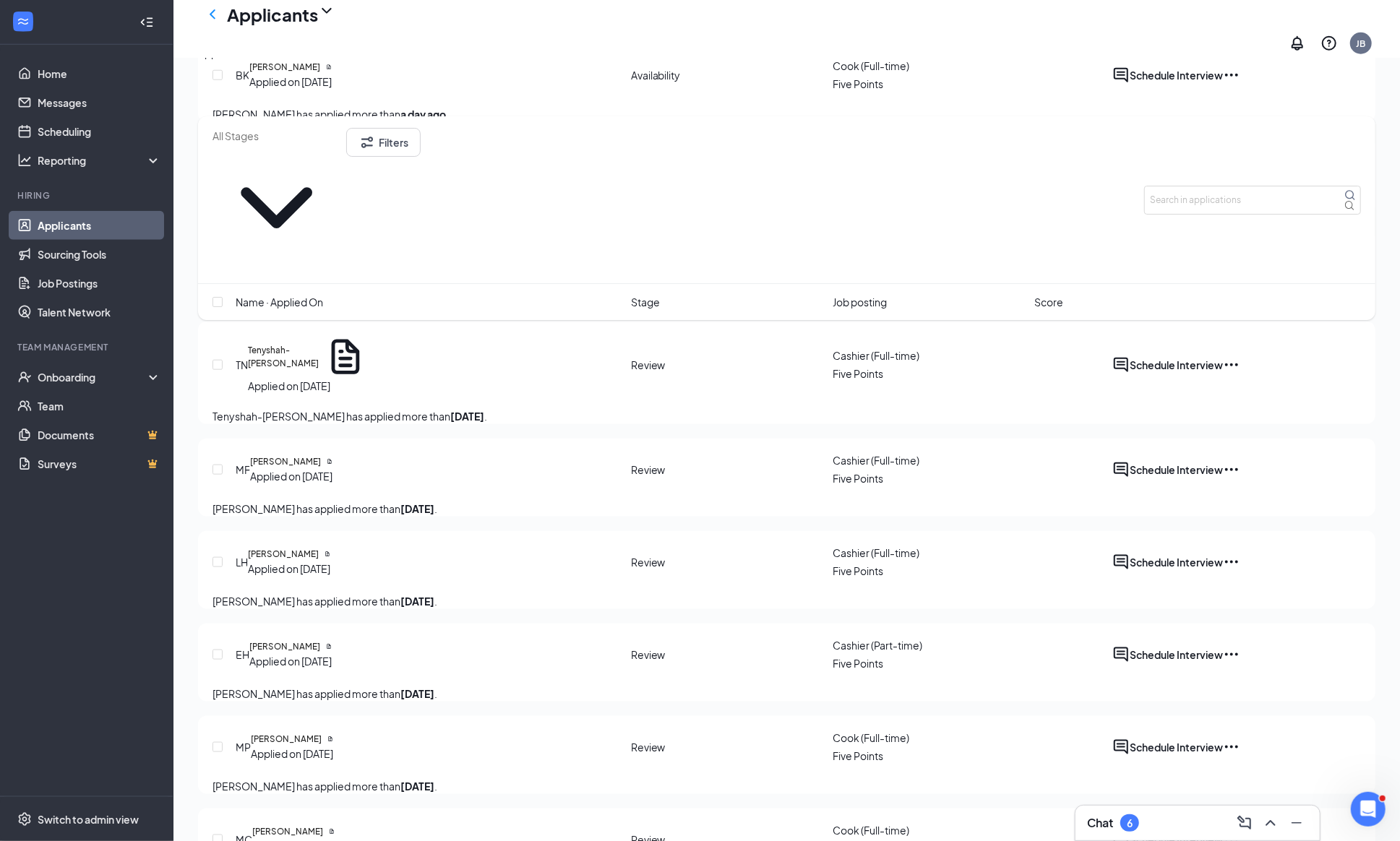
click at [894, 19] on div "Applicants JB" at bounding box center [787, 29] width 1227 height 58
click at [1129, 263] on icon "ActiveChat" at bounding box center [1121, 260] width 18 height 18
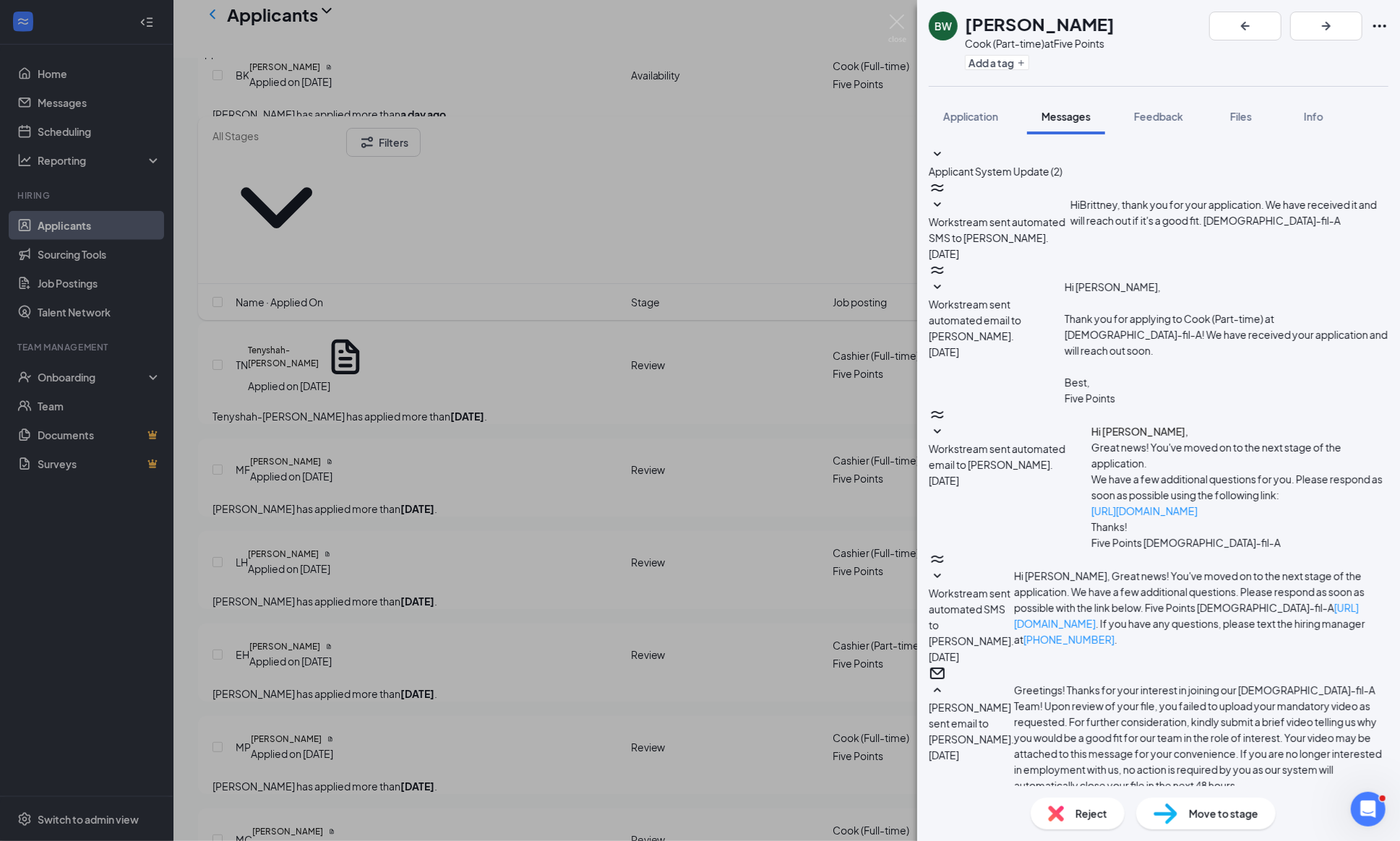
scroll to position [445, 0]
click at [894, 19] on img at bounding box center [897, 28] width 18 height 28
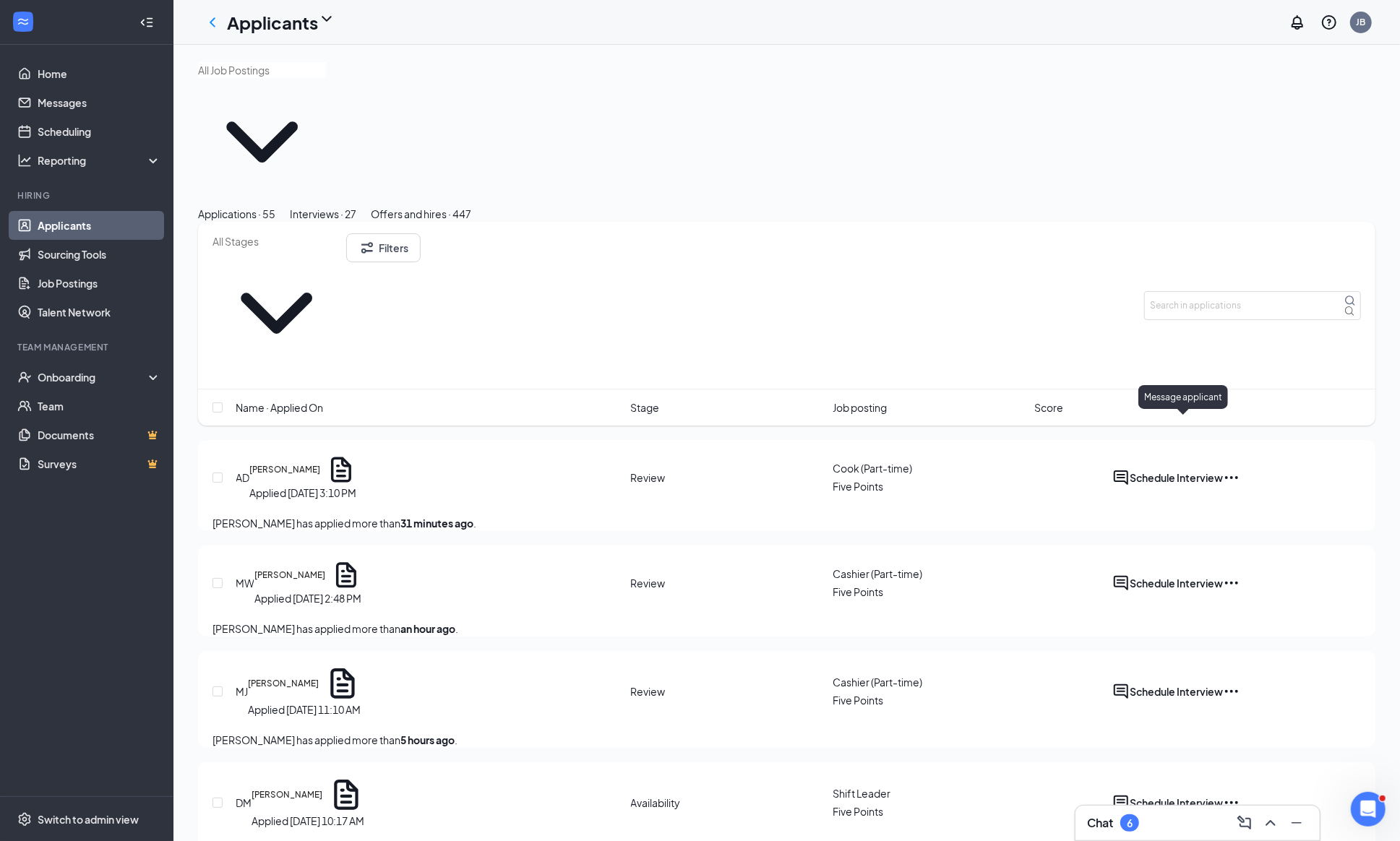
click at [1129, 574] on icon "ActiveChat" at bounding box center [1121, 583] width 18 height 18
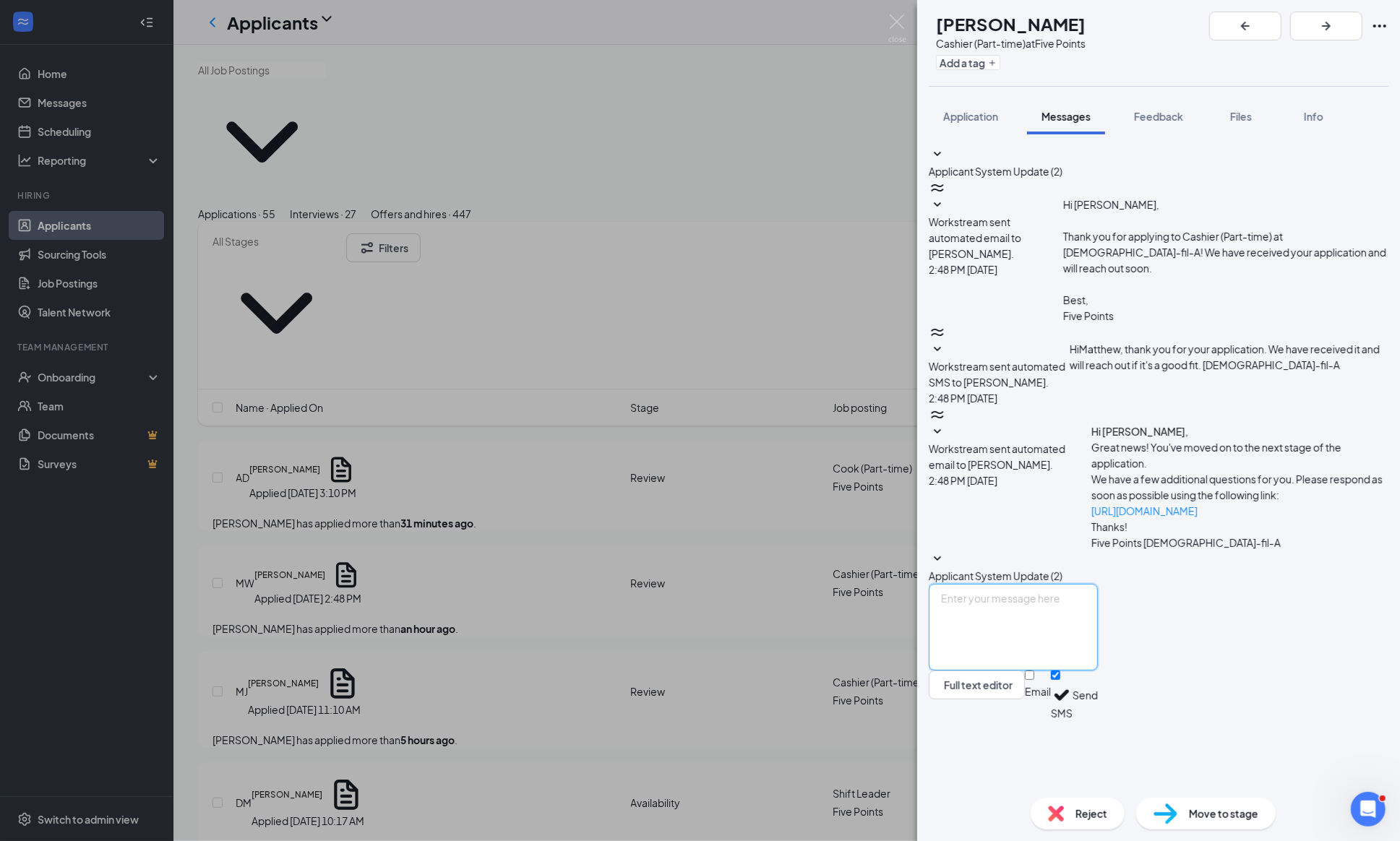
click at [972, 670] on textarea at bounding box center [1013, 627] width 169 height 87
paste textarea "Greetings! Thanks for your interest in joining our [DEMOGRAPHIC_DATA]-fil-A Tea…"
click at [1013, 663] on textarea "Greetings! Thanks for your interest in joining our [DEMOGRAPHIC_DATA]-fil-A Tea…" at bounding box center [1013, 627] width 169 height 87
type textarea "Greetings [PERSON_NAME]! Thanks for your interest in joining our [DEMOGRAPHIC_D…"
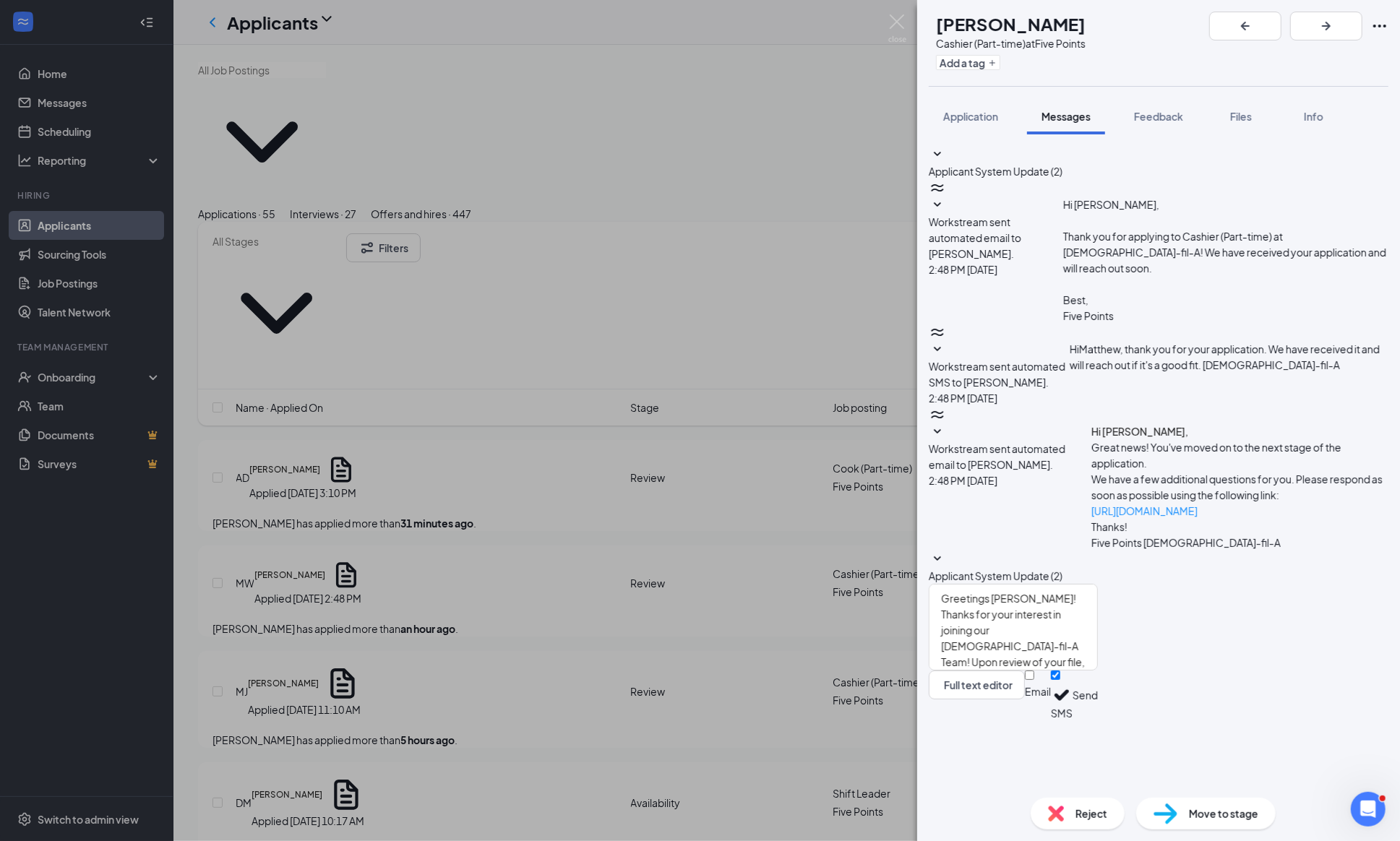
click at [1051, 684] on div at bounding box center [1037, 684] width 26 height 0
click at [1034, 680] on input "Email" at bounding box center [1029, 675] width 10 height 10
checkbox input "true"
click at [1098, 724] on button "Send" at bounding box center [1085, 697] width 25 height 54
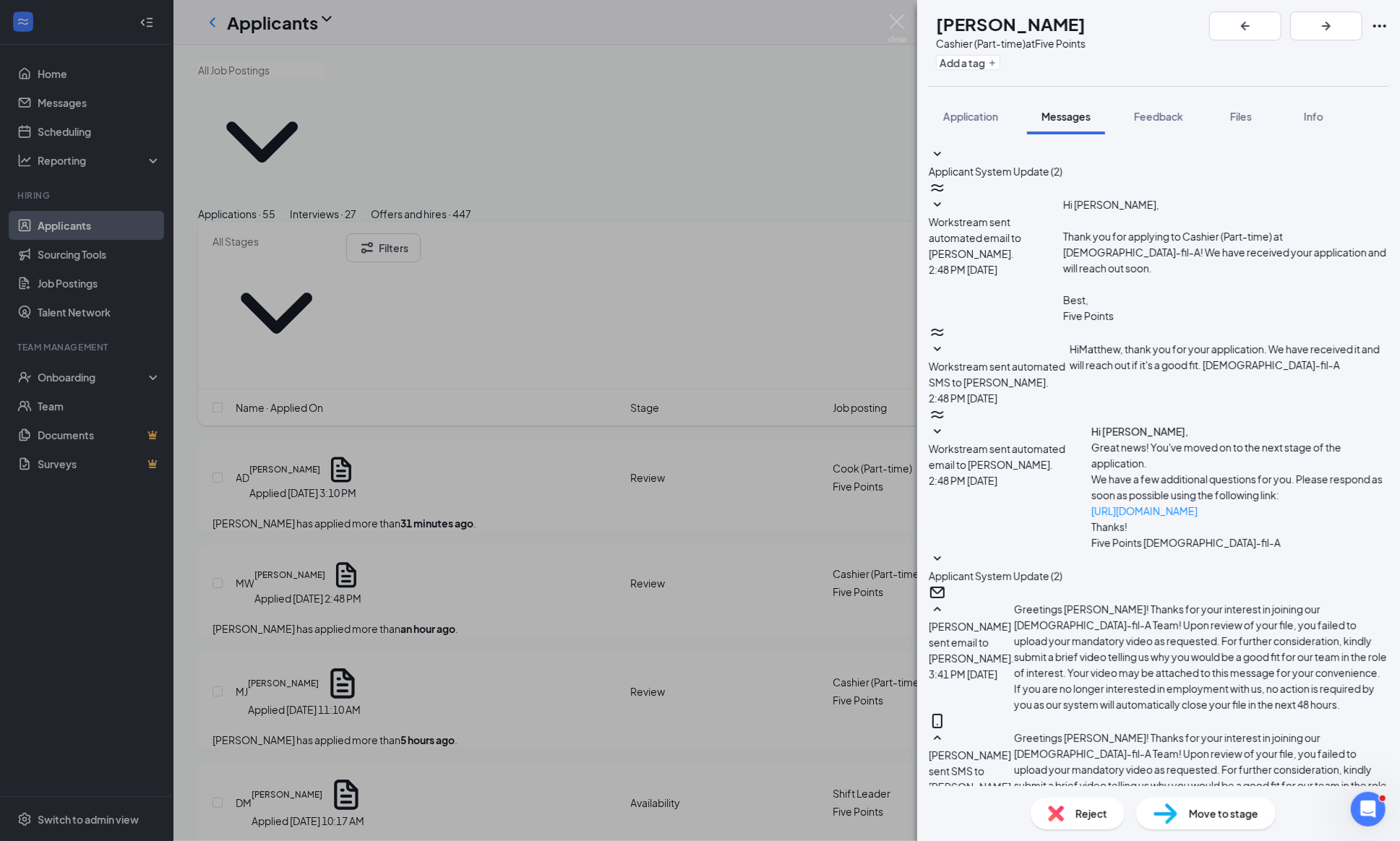
scroll to position [281, 0]
click at [899, 23] on img at bounding box center [897, 28] width 18 height 28
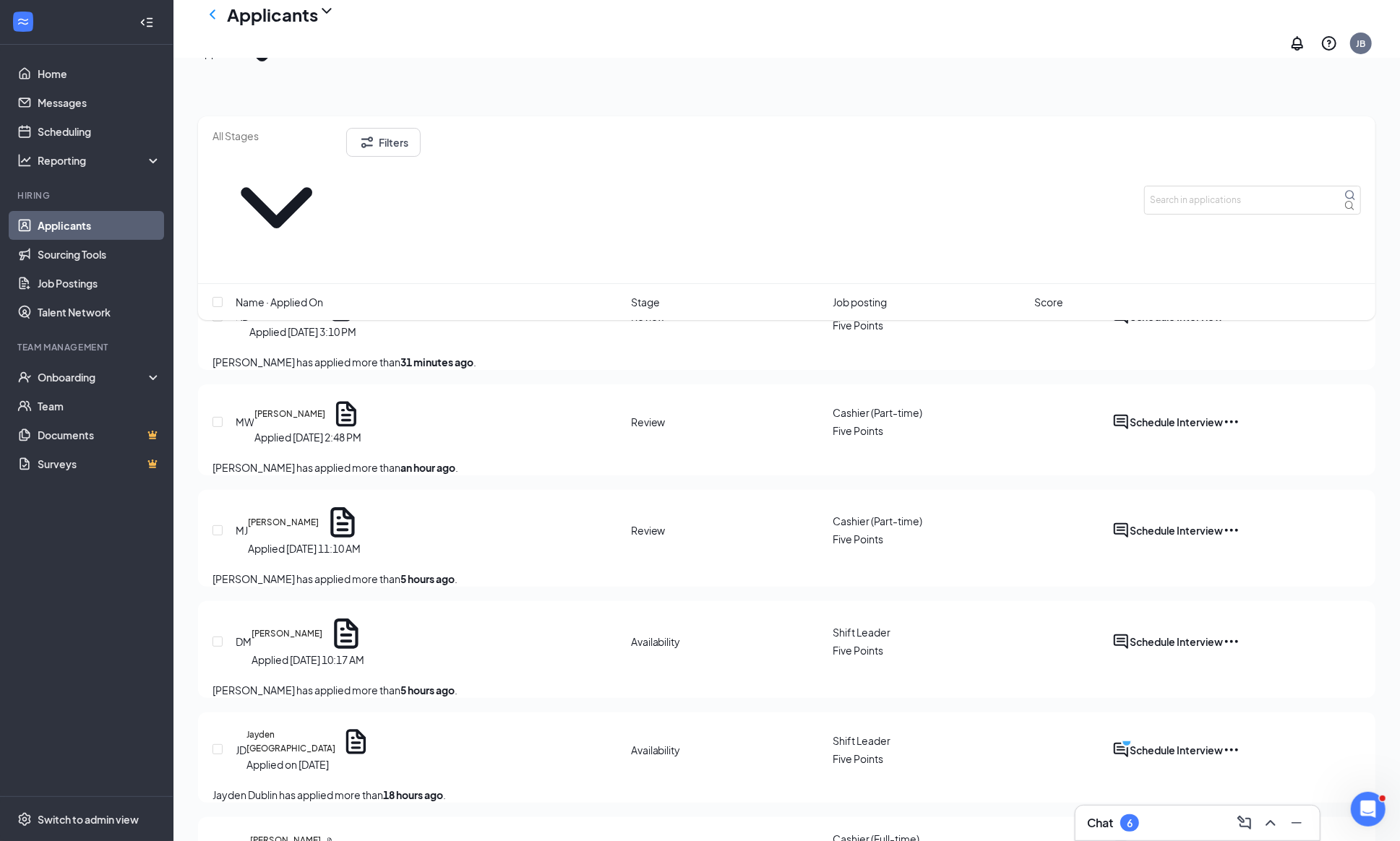
scroll to position [116, 0]
click at [318, 513] on h5 "[PERSON_NAME]" at bounding box center [284, 520] width 71 height 13
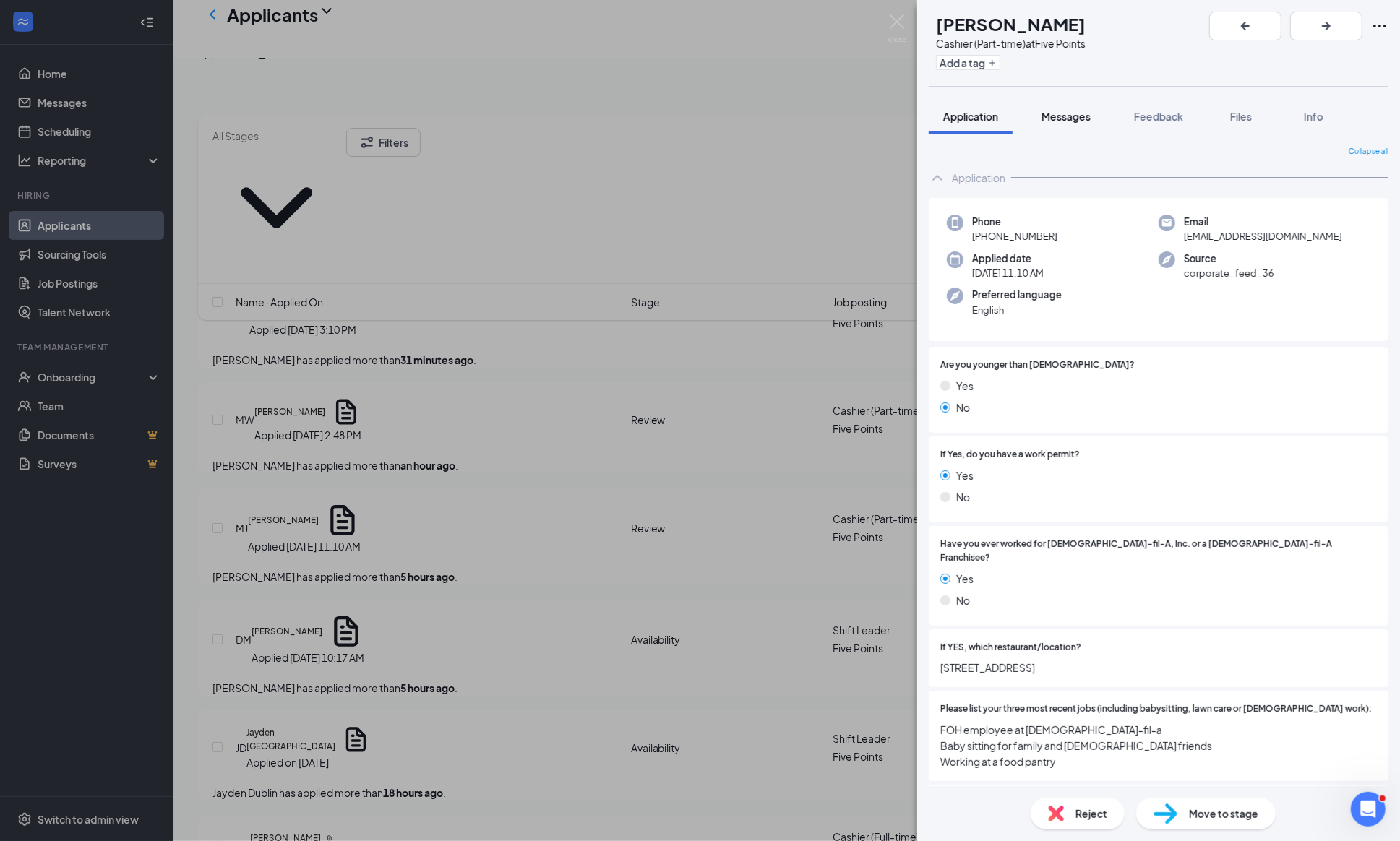
click at [1084, 110] on span "Messages" at bounding box center [1066, 116] width 49 height 13
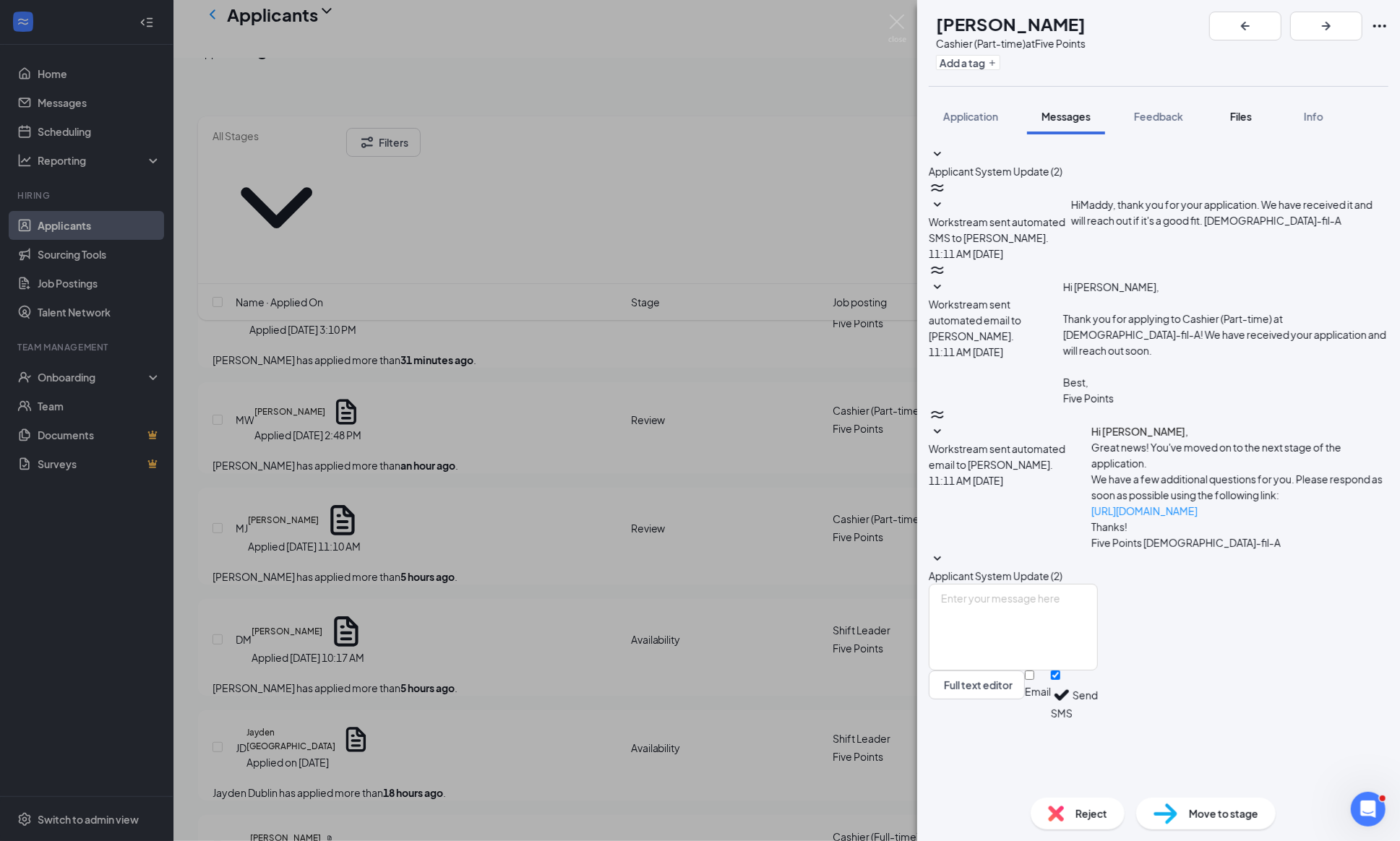
click at [1248, 119] on span "Files" at bounding box center [1240, 116] width 22 height 13
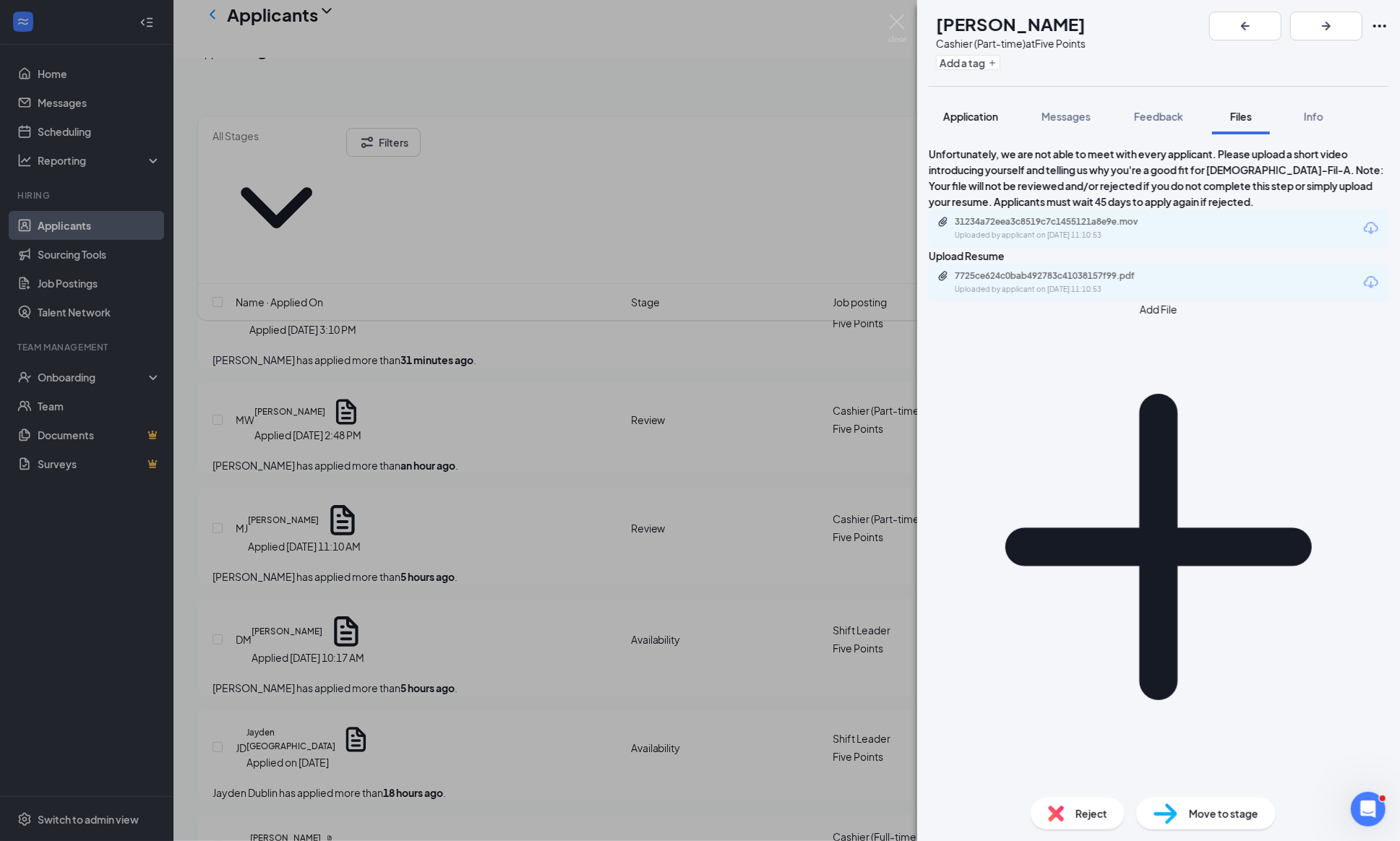
click at [969, 102] on button "Application" at bounding box center [970, 116] width 84 height 36
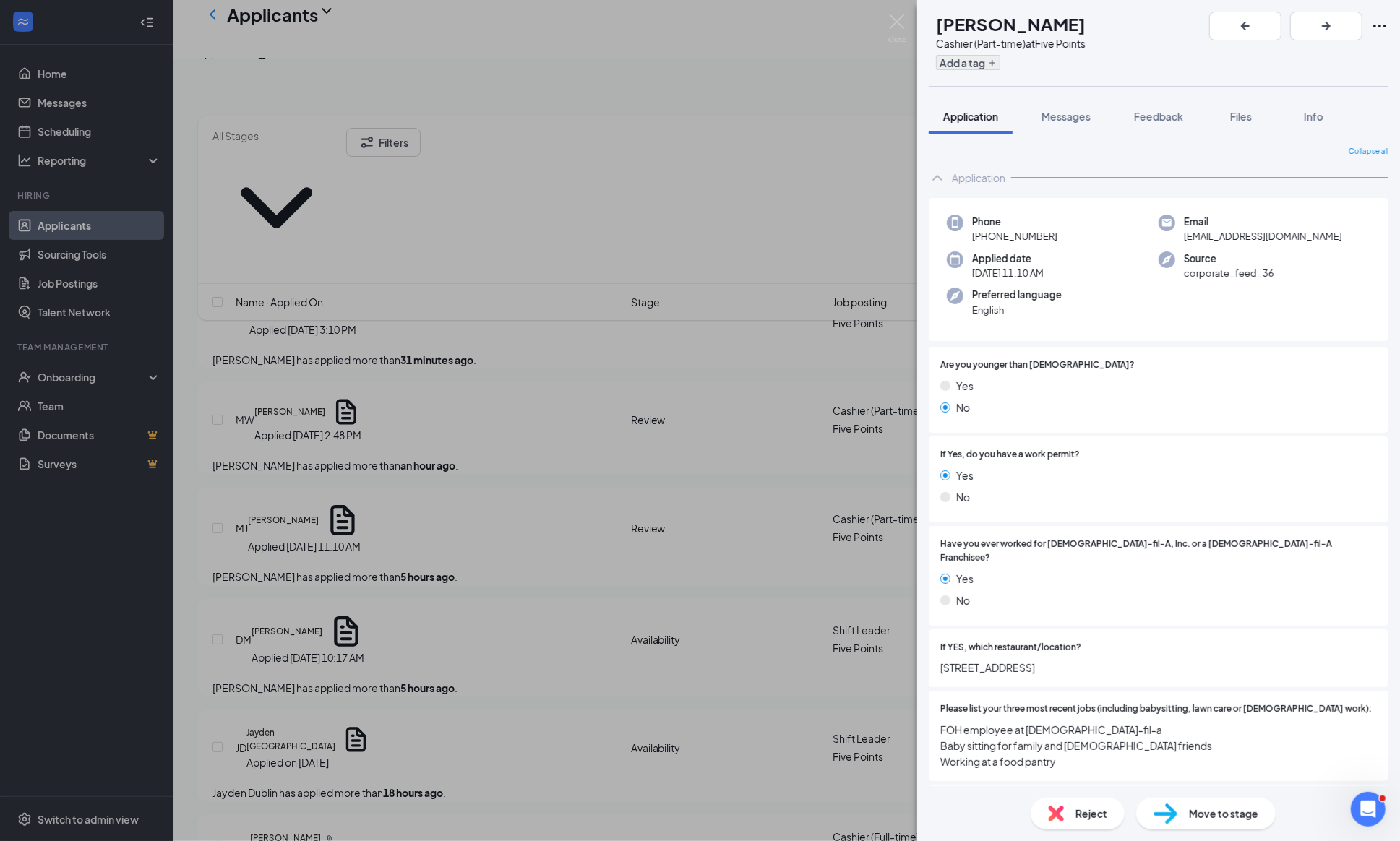
click at [973, 59] on button "Add a tag" at bounding box center [968, 62] width 64 height 15
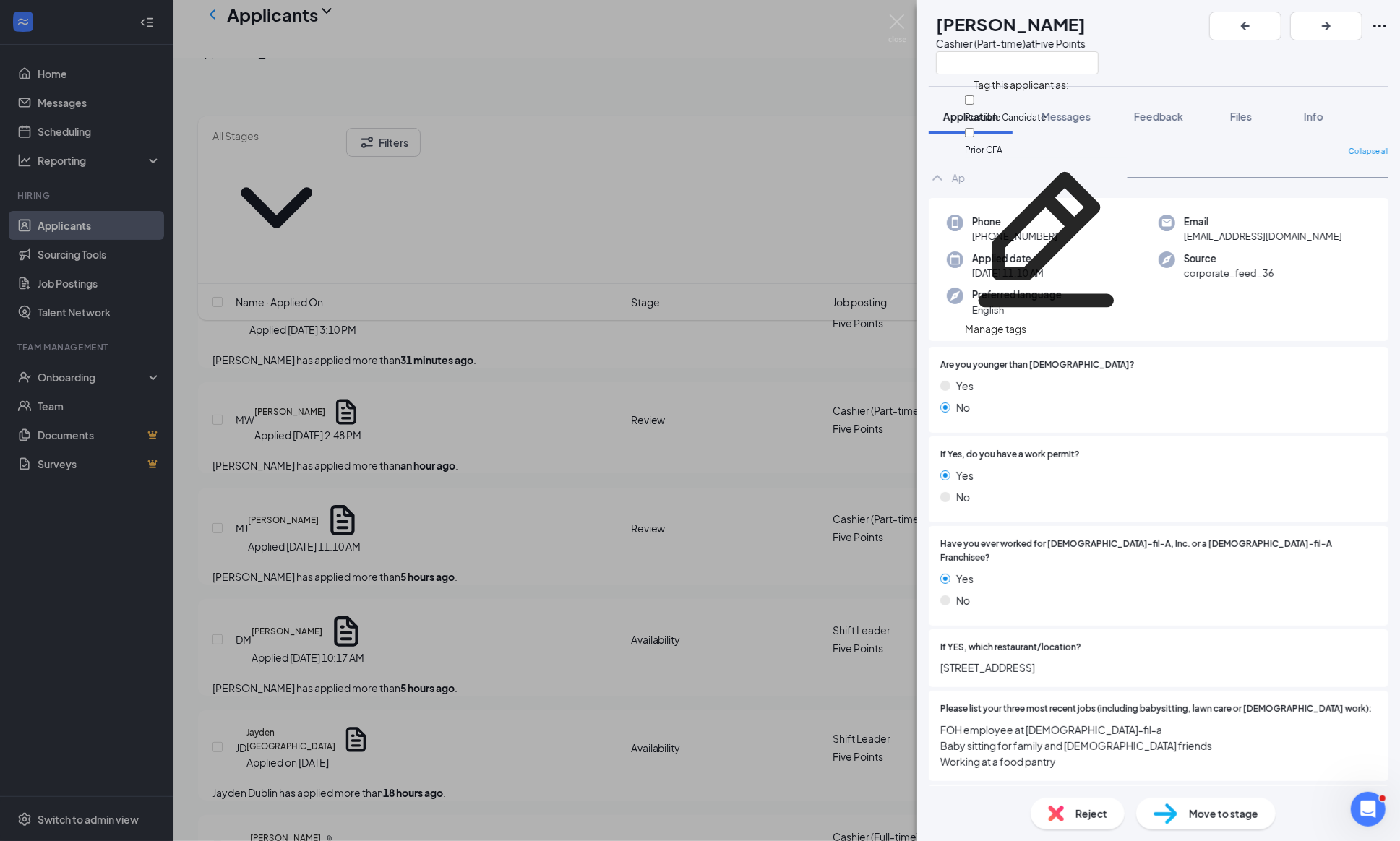
click at [974, 128] on input "Prior CFA" at bounding box center [970, 133] width 10 height 10
checkbox input "true"
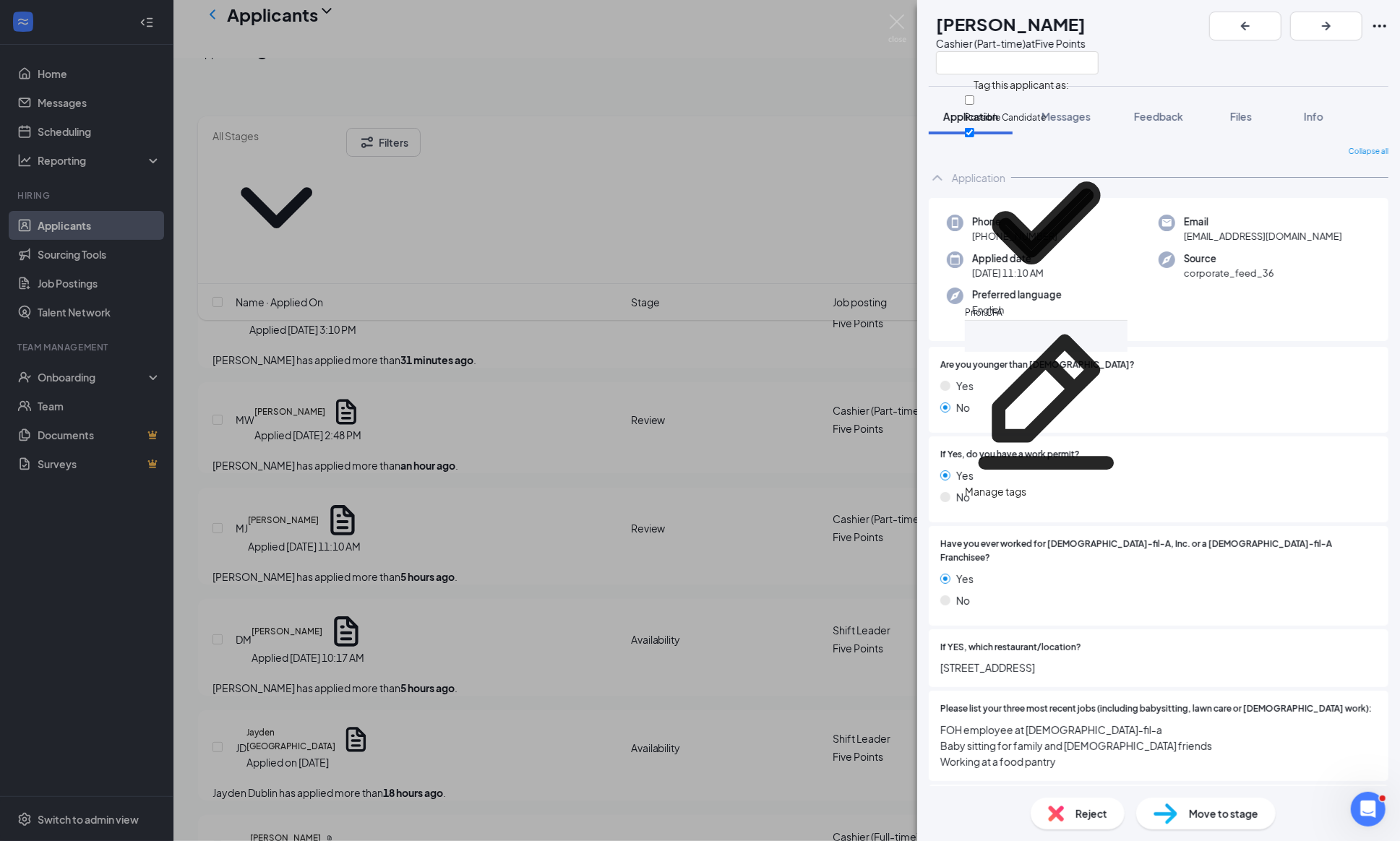
click at [1237, 61] on div "[PERSON_NAME] [PERSON_NAME] Cashier (Part-time) at Five Points" at bounding box center [1158, 43] width 483 height 86
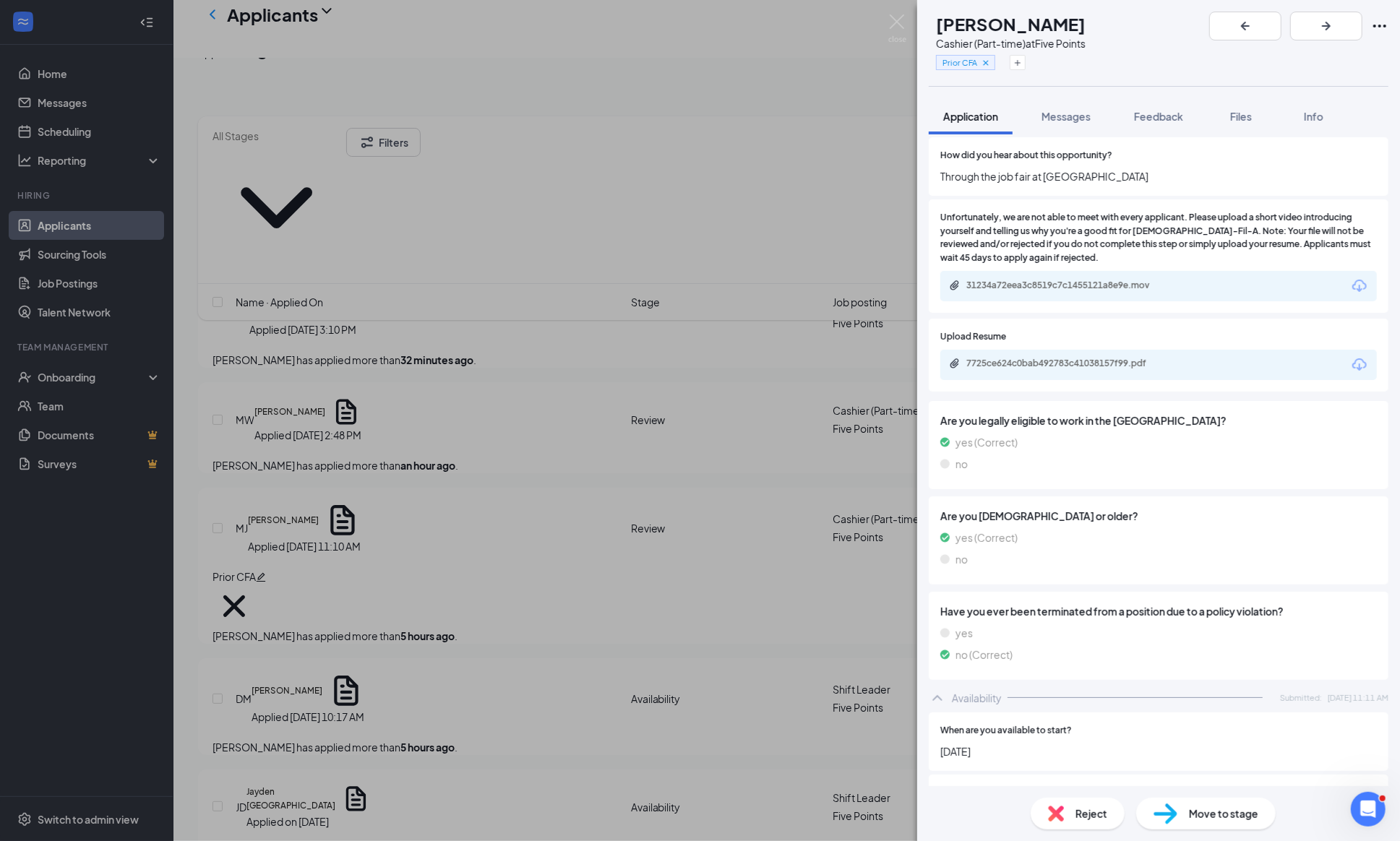
scroll to position [1158, 0]
click at [1085, 290] on div "31234a72eea3c8519c7c1455121a8e9e.mov" at bounding box center [1067, 284] width 202 height 11
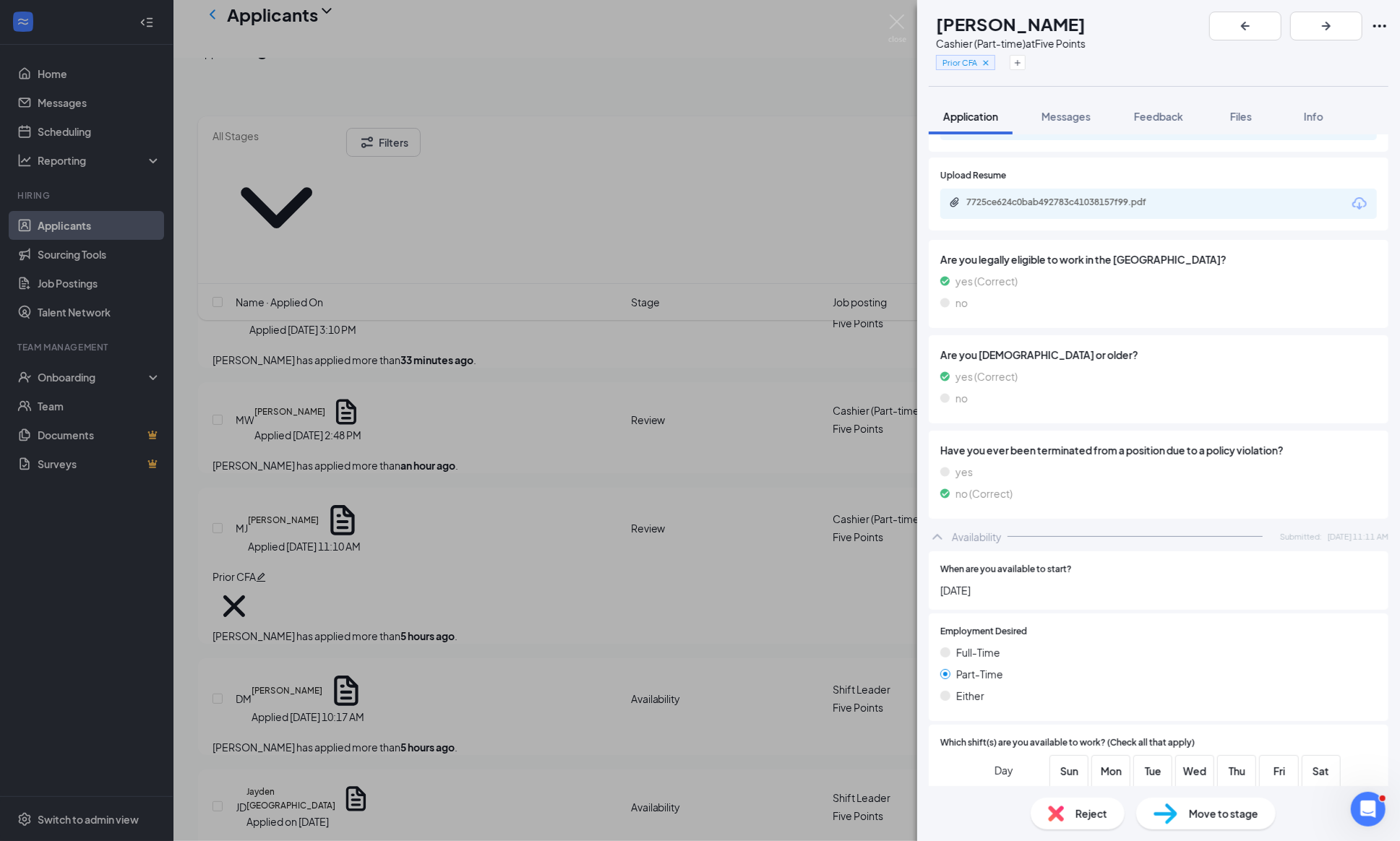
scroll to position [1313, 0]
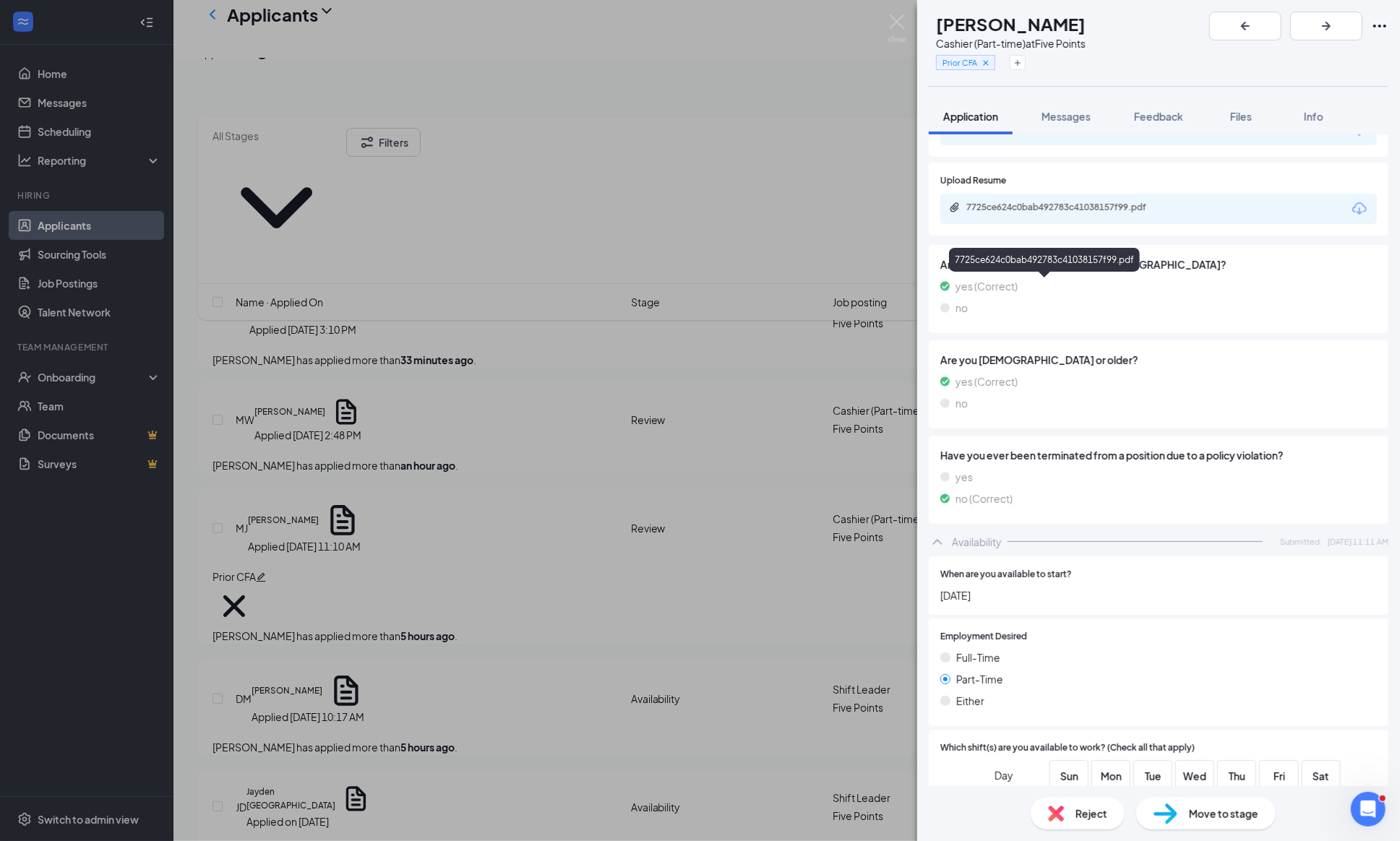
click at [1073, 213] on div "7725ce624c0bab492783c41038157f99.pdf" at bounding box center [1067, 207] width 202 height 11
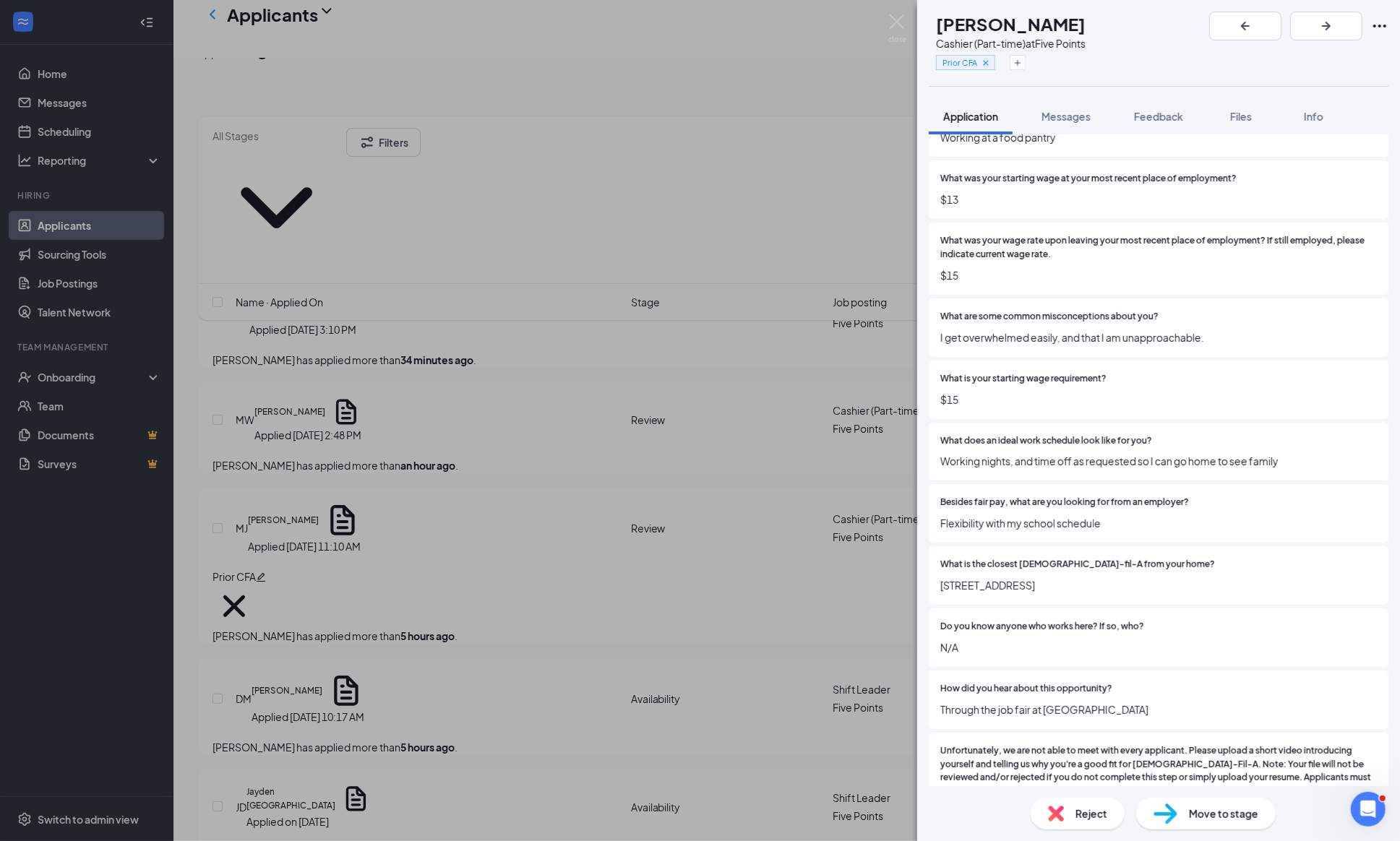
scroll to position [630, 0]
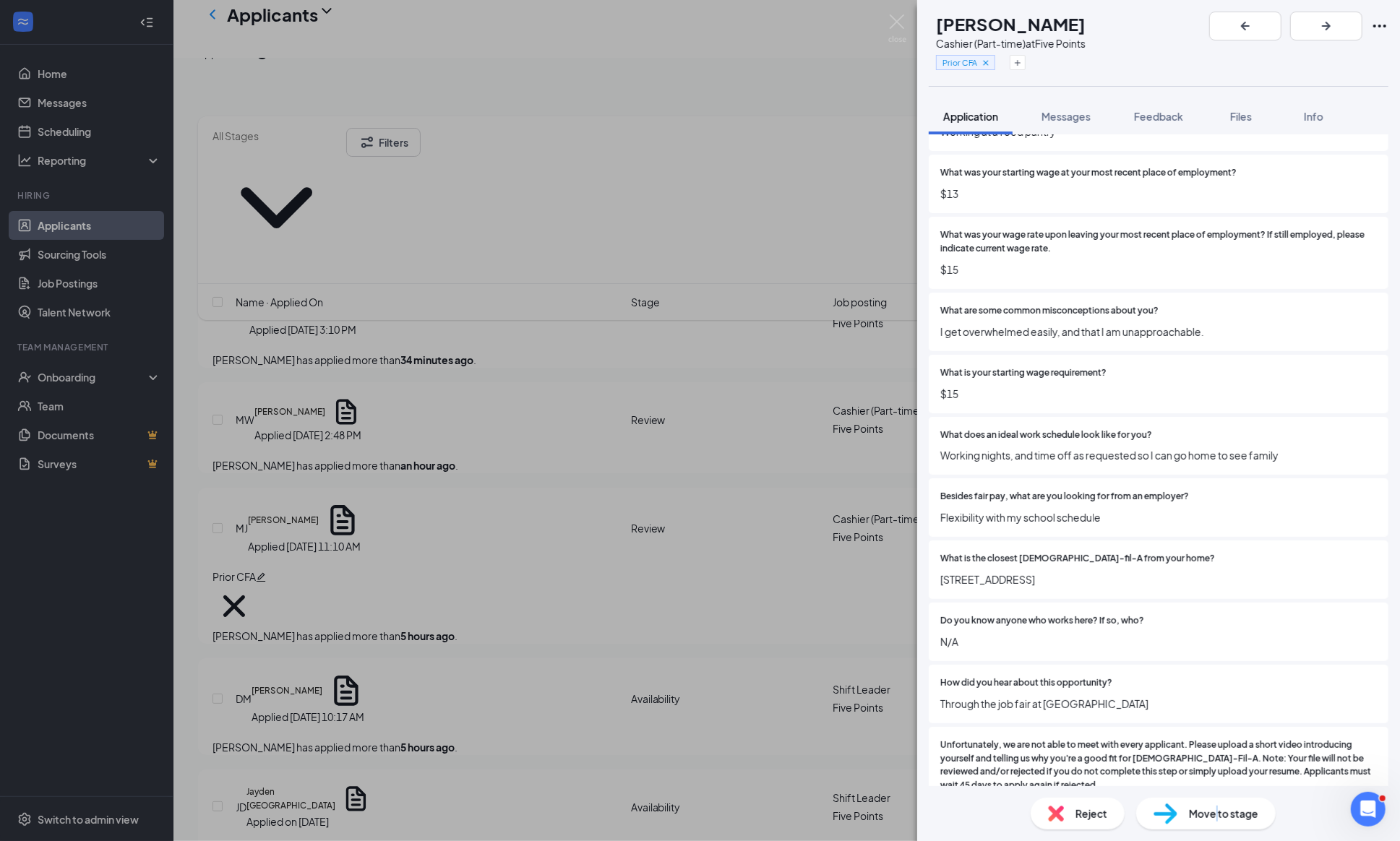
click at [1215, 815] on span "Move to stage" at bounding box center [1223, 814] width 69 height 16
type input "14"
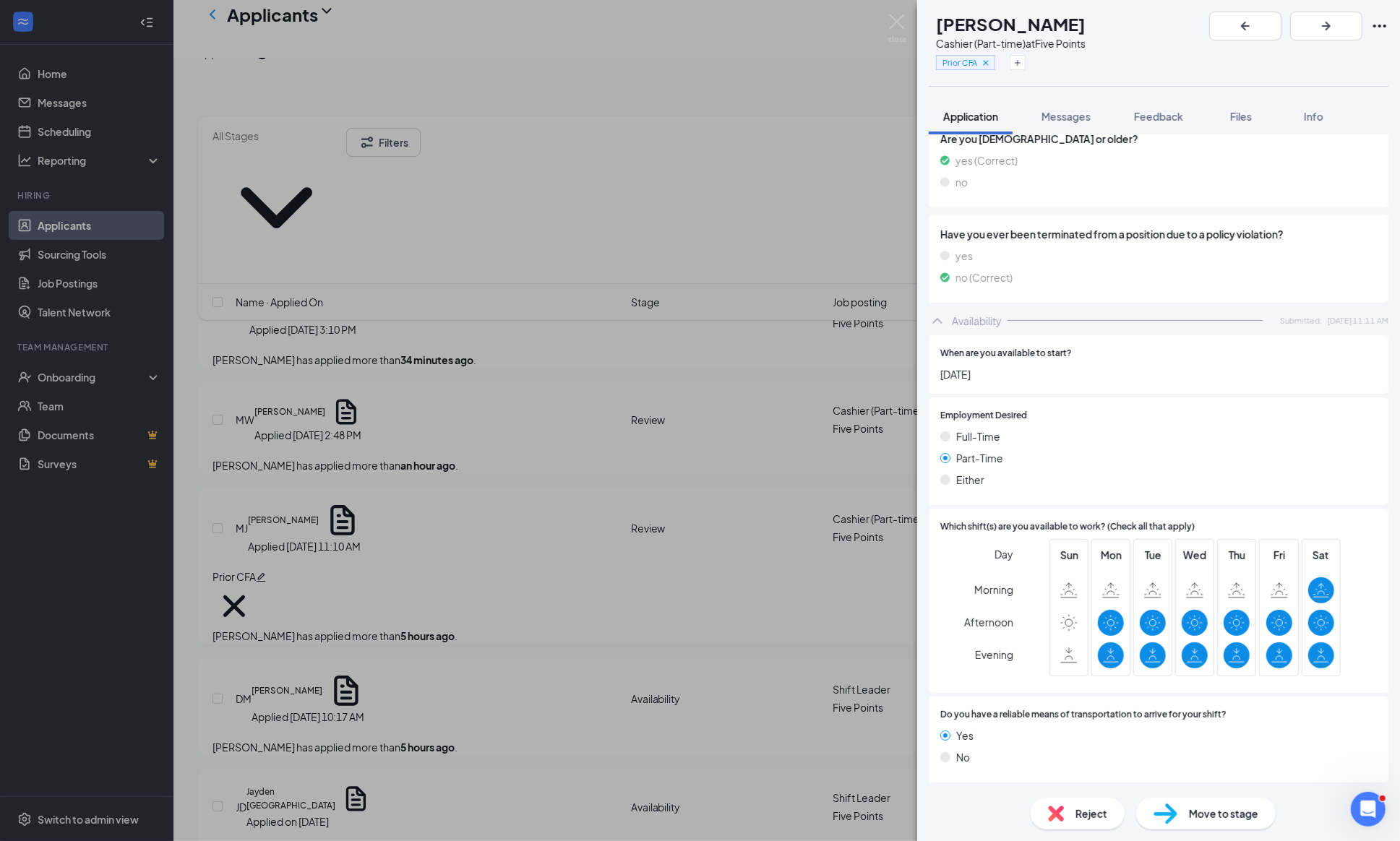
scroll to position [1634, 0]
click at [1174, 810] on img at bounding box center [1165, 814] width 24 height 21
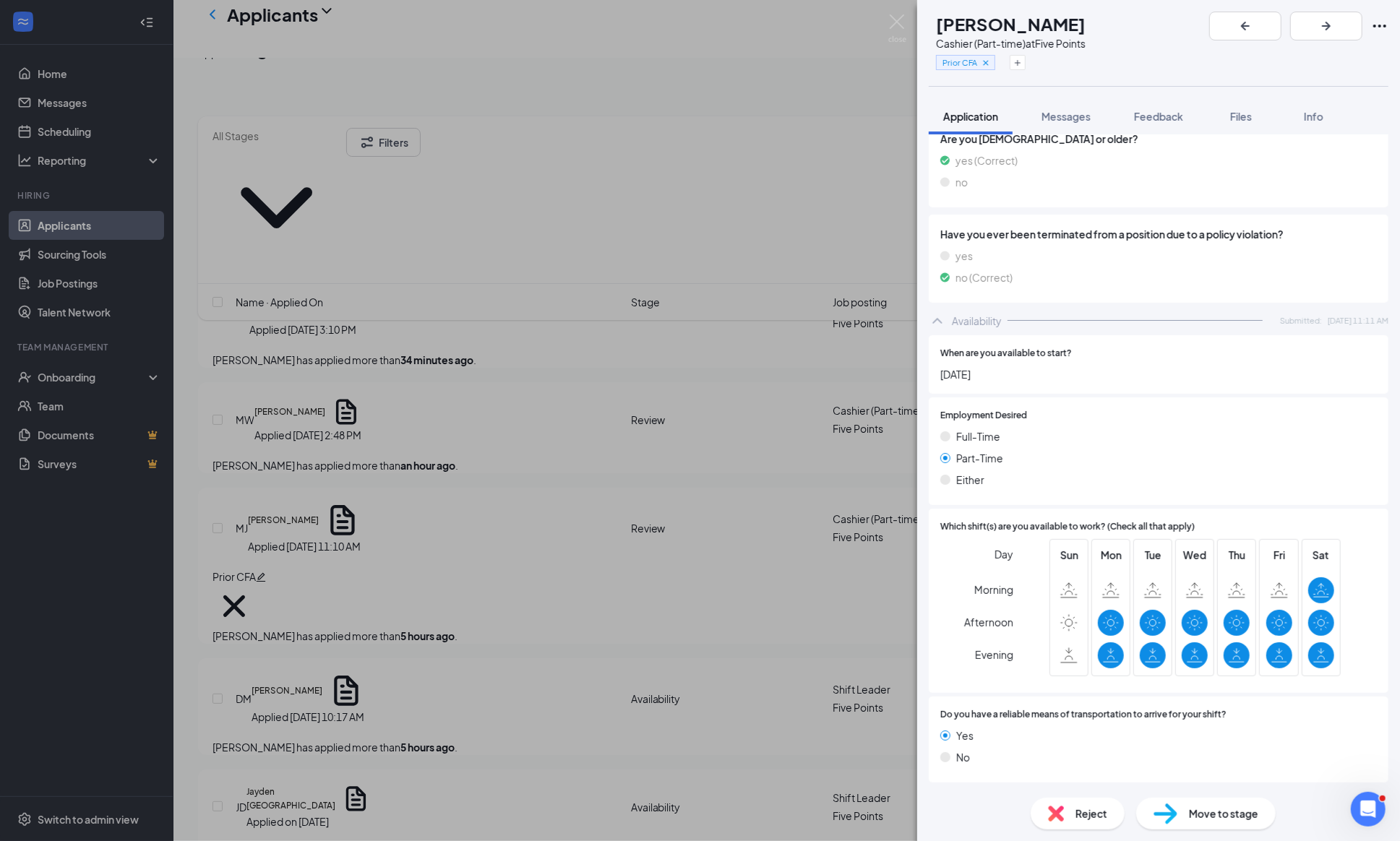
type input "14"
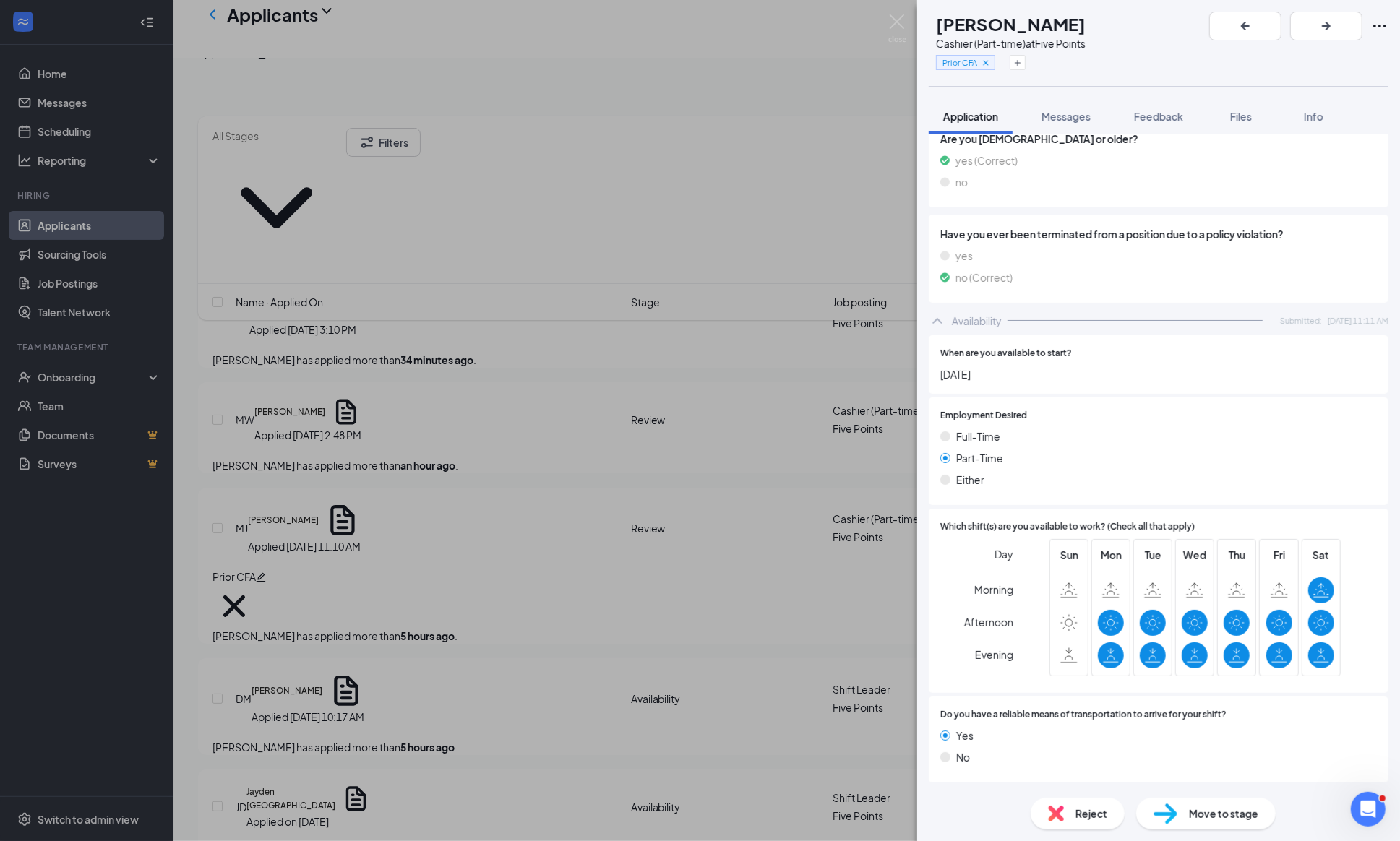
type input "[DATE]"
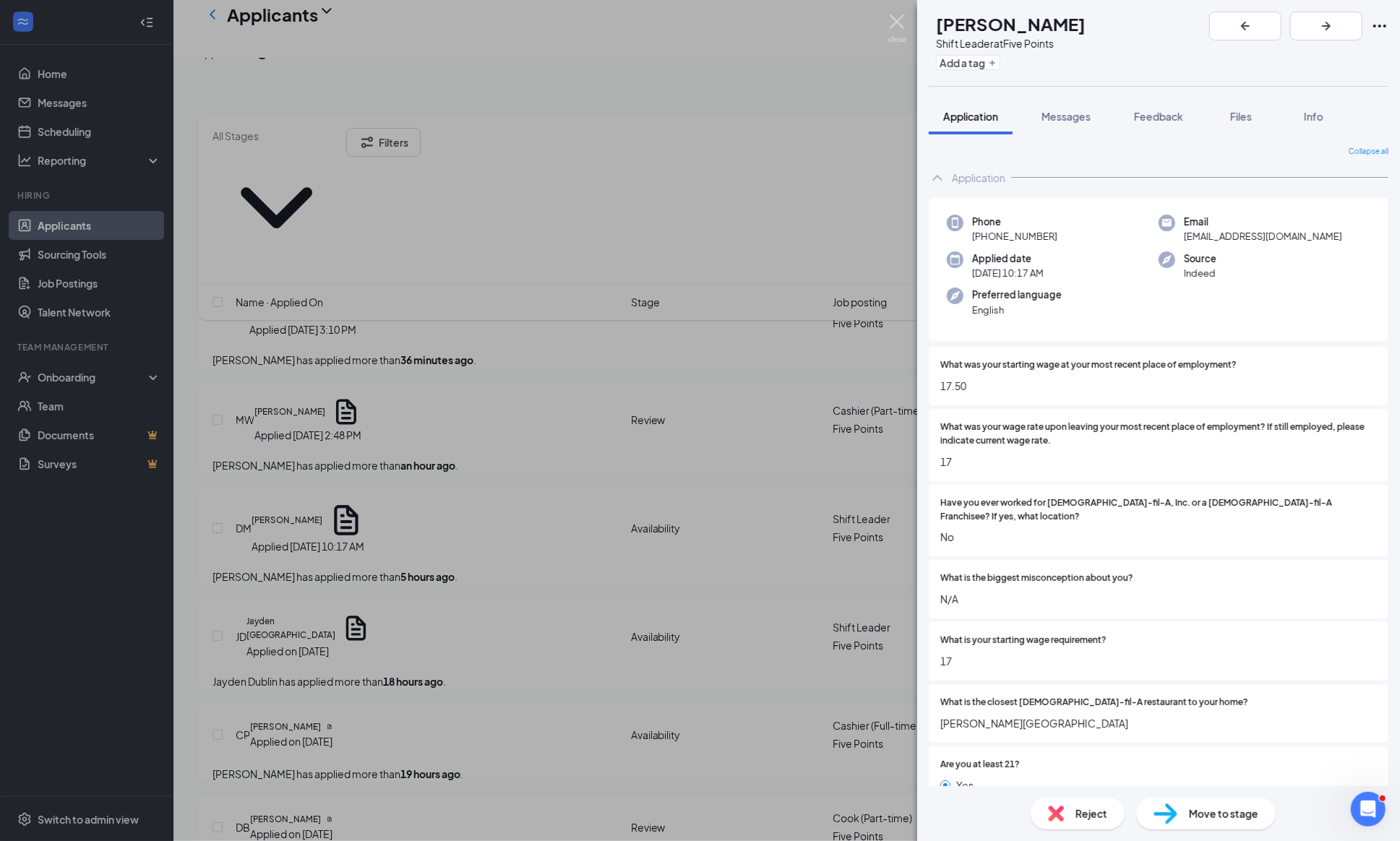
click at [889, 16] on img at bounding box center [897, 28] width 18 height 28
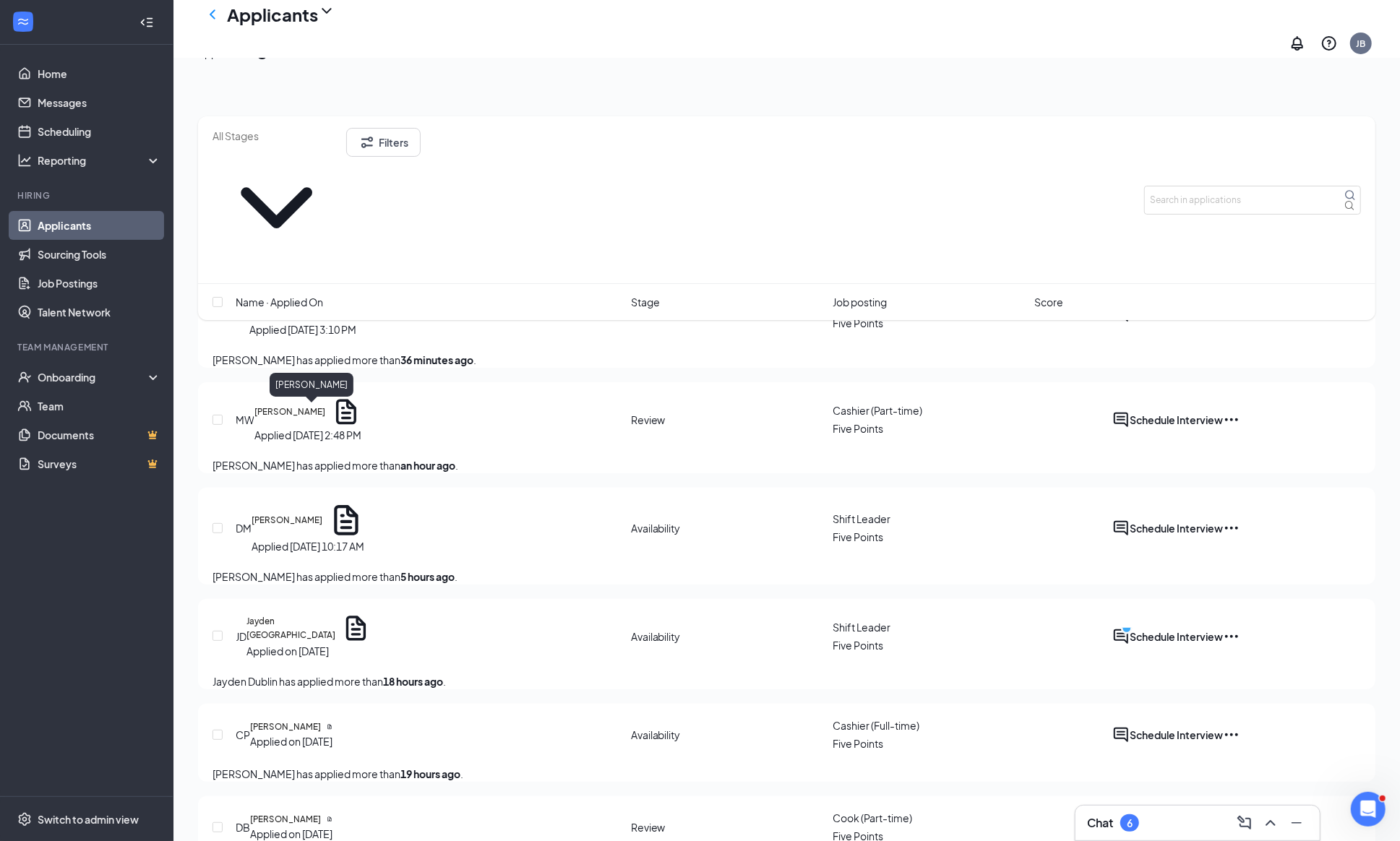
click at [322, 513] on h5 "[PERSON_NAME]" at bounding box center [287, 520] width 71 height 13
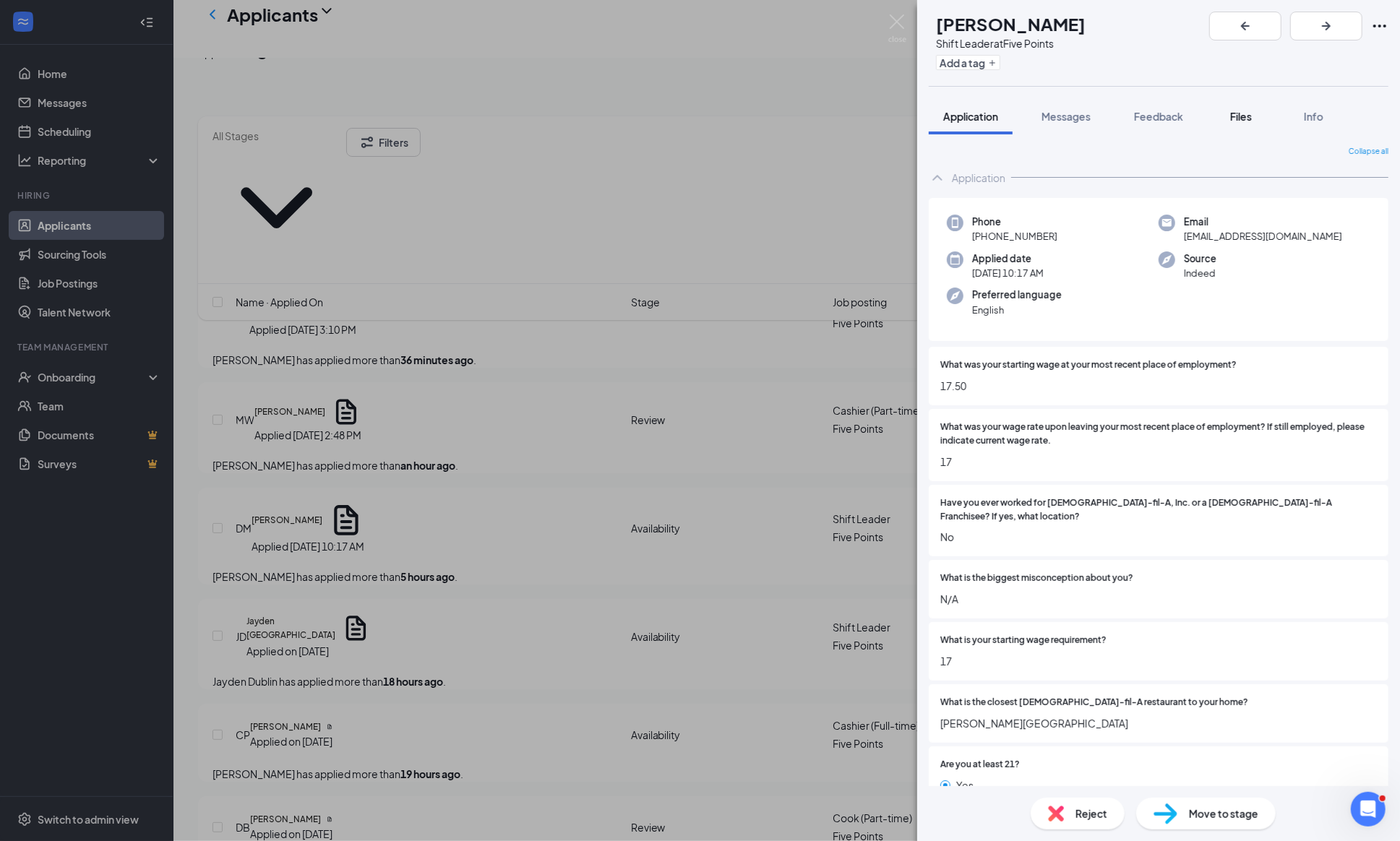
click at [1241, 120] on span "Files" at bounding box center [1240, 116] width 22 height 13
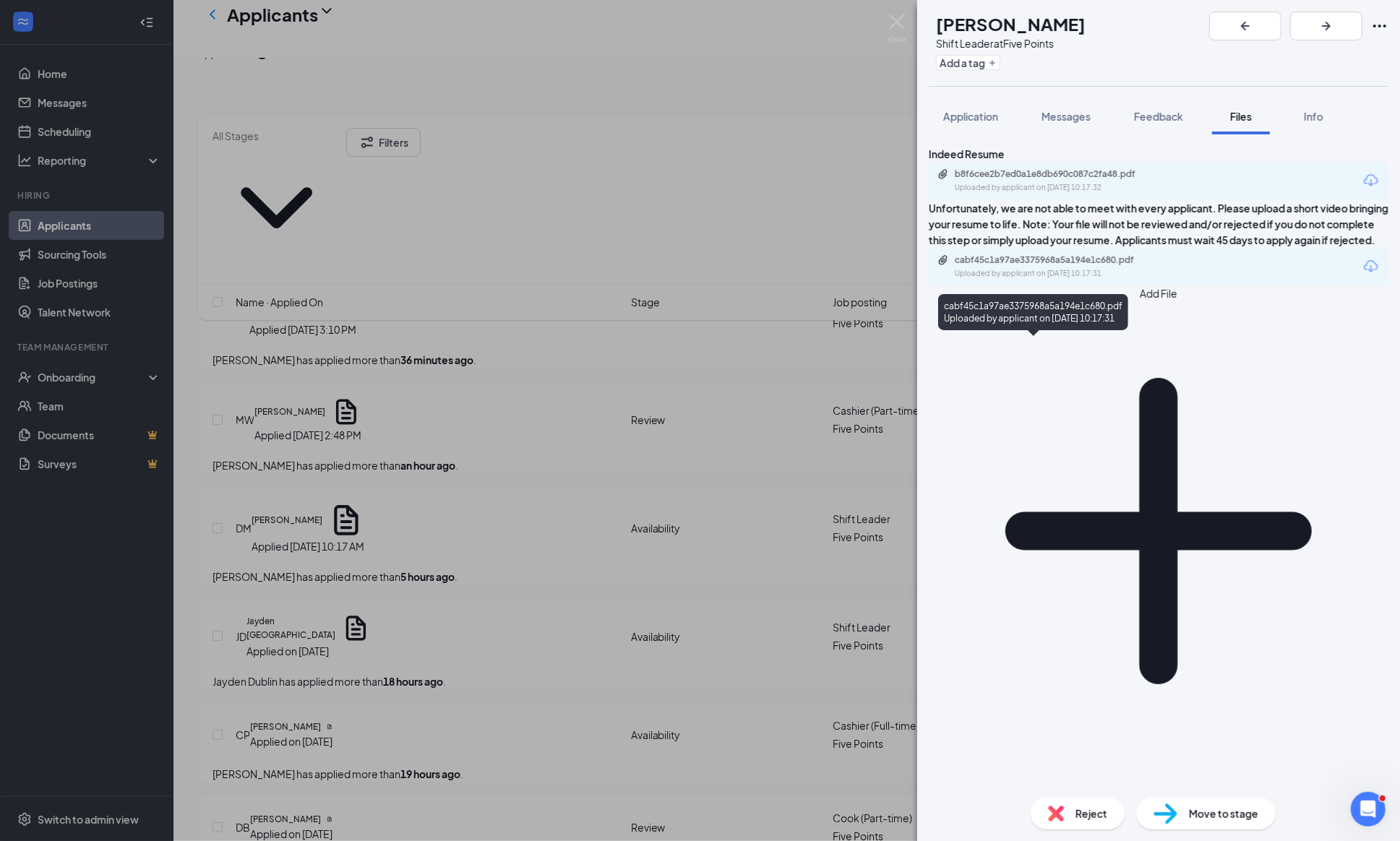
click at [1066, 266] on div "cabf45c1a97ae3375968a5a194e1c680.pdf" at bounding box center [1055, 260] width 202 height 11
click at [1085, 117] on span "Messages" at bounding box center [1066, 116] width 49 height 13
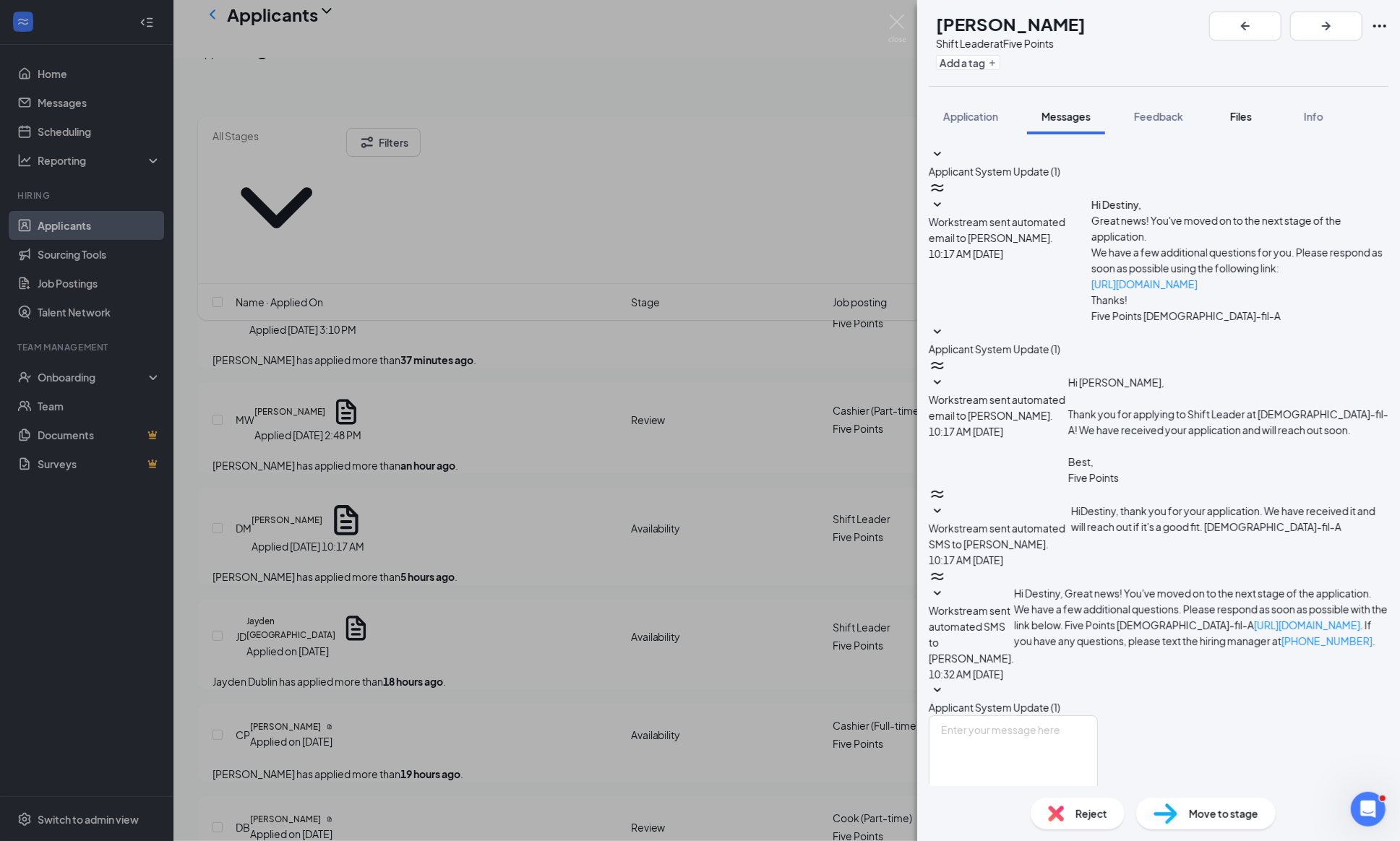
click at [1261, 98] on button "Files" at bounding box center [1241, 116] width 58 height 36
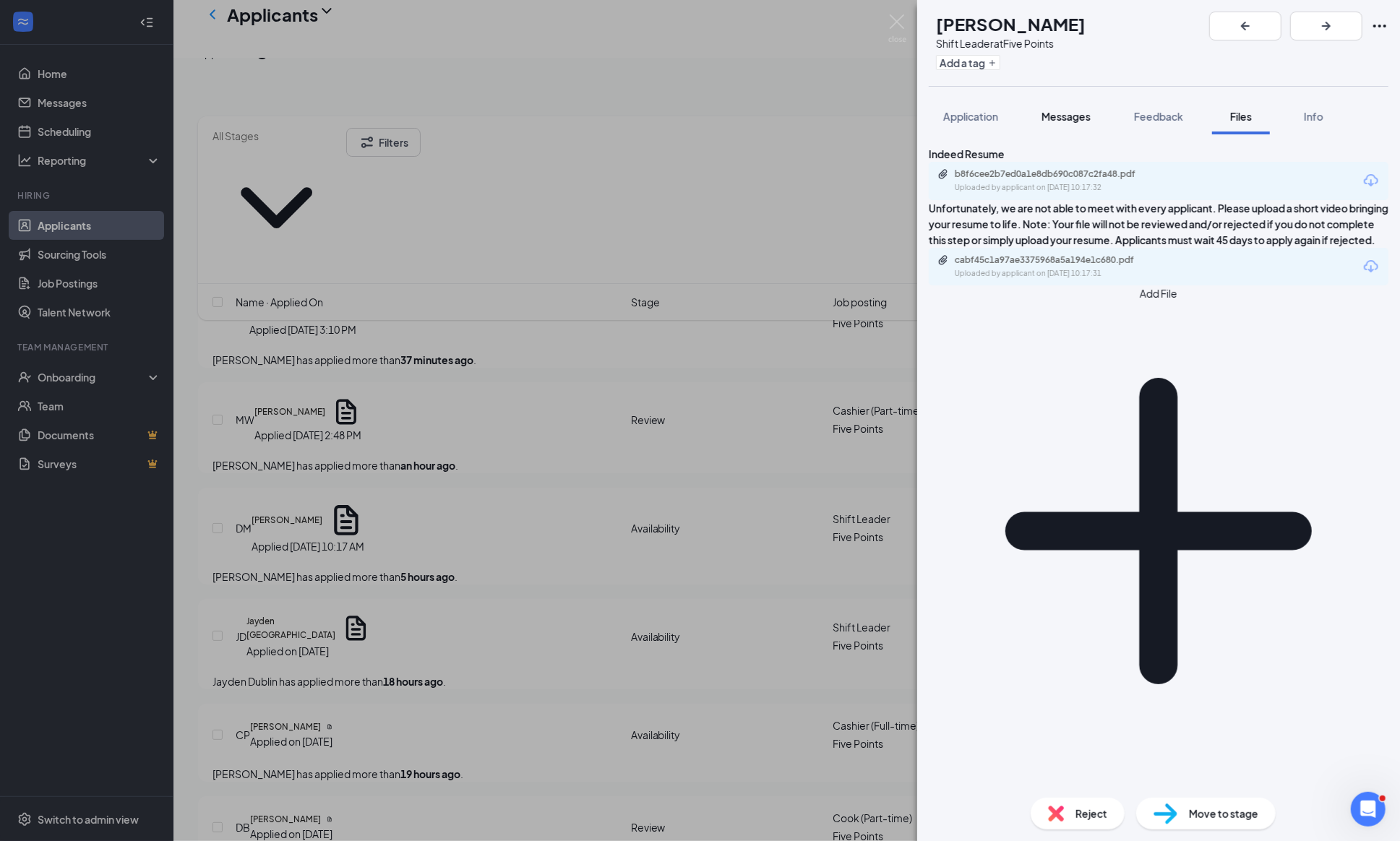
click at [1056, 114] on span "Messages" at bounding box center [1066, 116] width 49 height 13
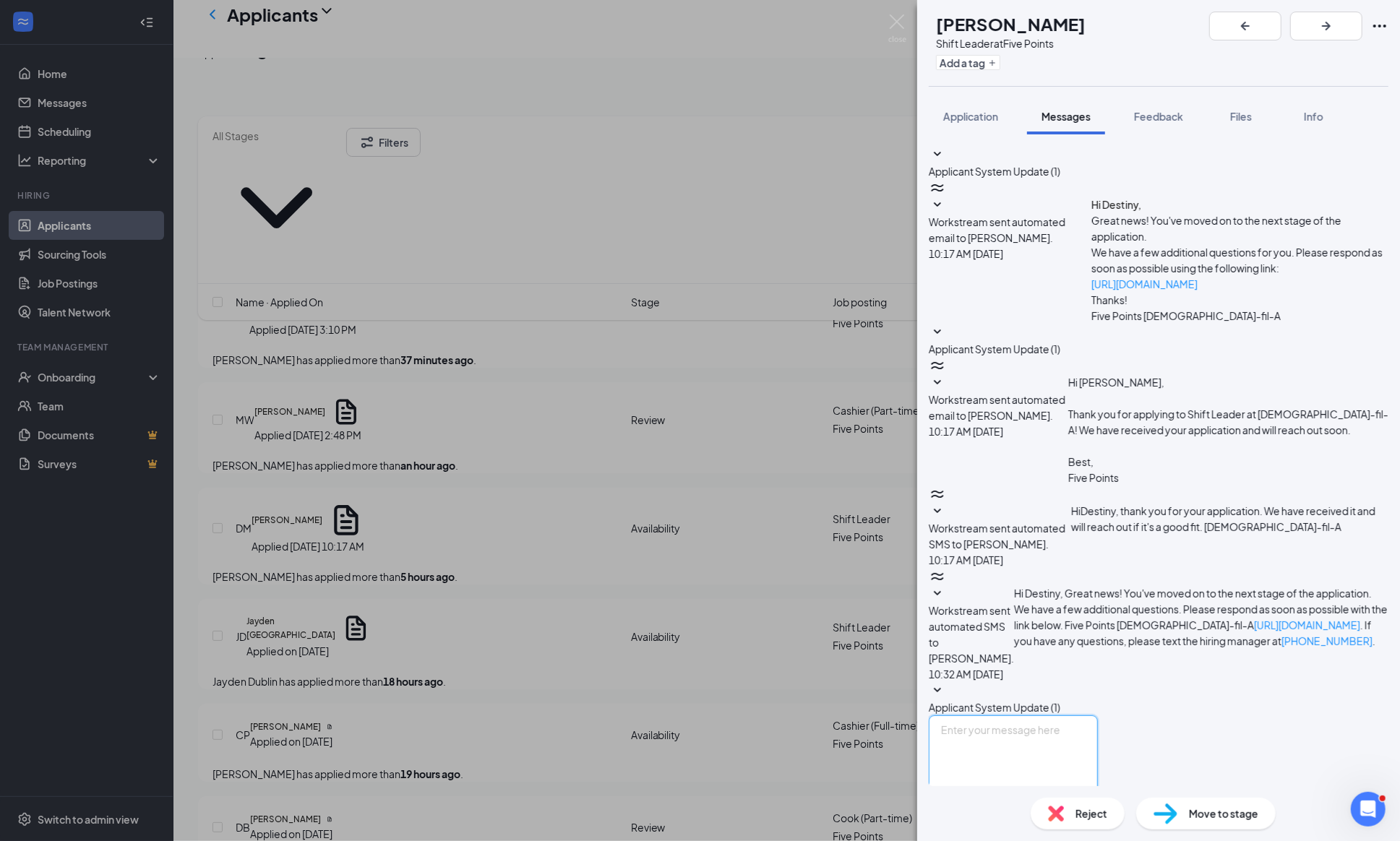
click at [986, 715] on textarea at bounding box center [1013, 759] width 169 height 87
paste textarea "Greetings! Thanks for your interest in joining our [DEMOGRAPHIC_DATA]-fil-A Tea…"
click at [1012, 715] on textarea "Greetings! Thanks for your interest in joining our [DEMOGRAPHIC_DATA]-fil-A Tea…" at bounding box center [1013, 759] width 169 height 87
click at [1016, 715] on textarea "Greetings! Thanks for your interest in joining our [DEMOGRAPHIC_DATA]-fil-A Tea…" at bounding box center [1013, 759] width 169 height 87
type textarea "Greetings Destiny! Thanks for your interest in joining our [DEMOGRAPHIC_DATA]-f…"
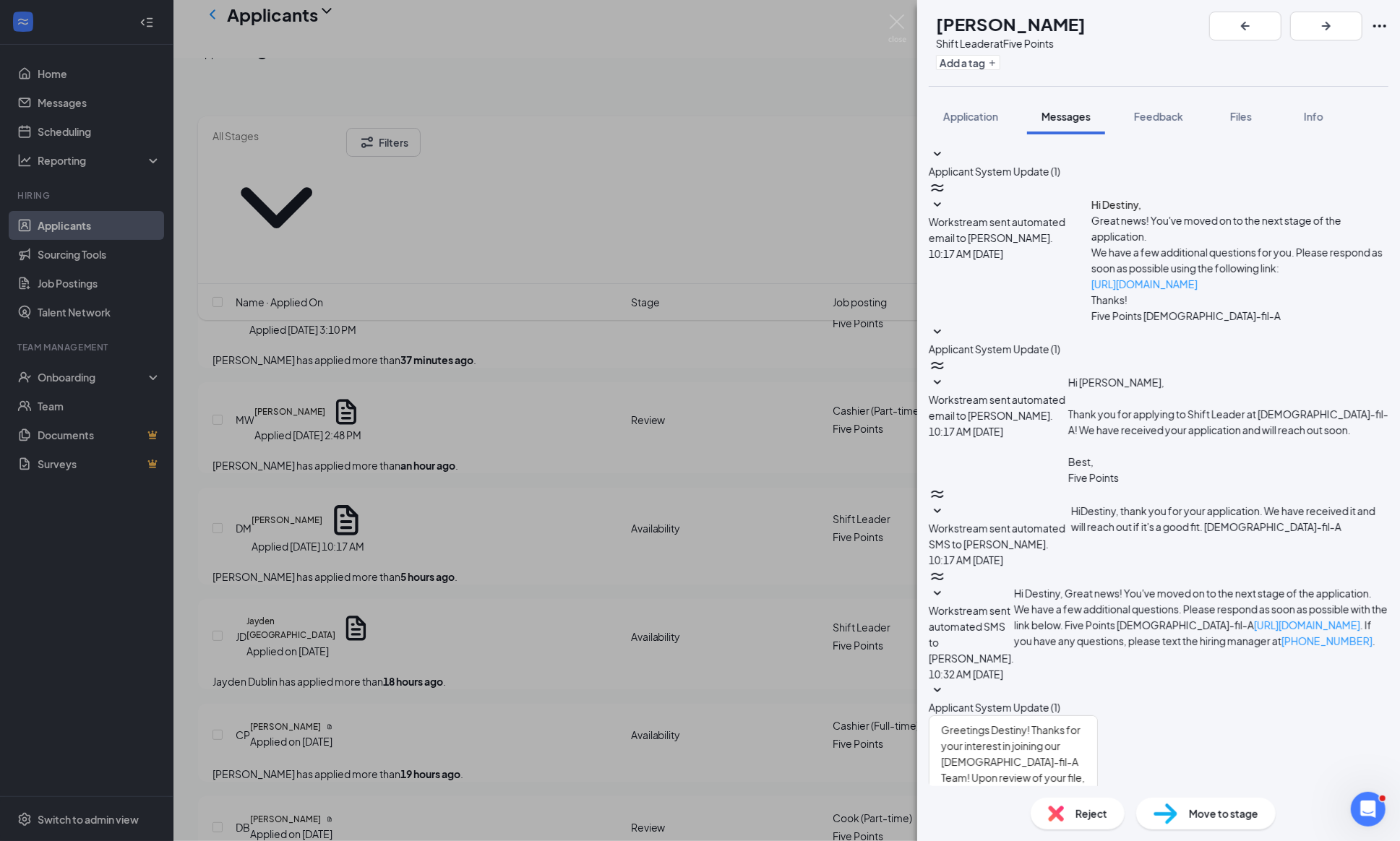
click at [1051, 815] on div at bounding box center [1037, 815] width 26 height 0
click at [1034, 802] on input "Email" at bounding box center [1029, 806] width 10 height 10
checkbox input "true"
click at [1098, 802] on button "Send" at bounding box center [1085, 828] width 25 height 54
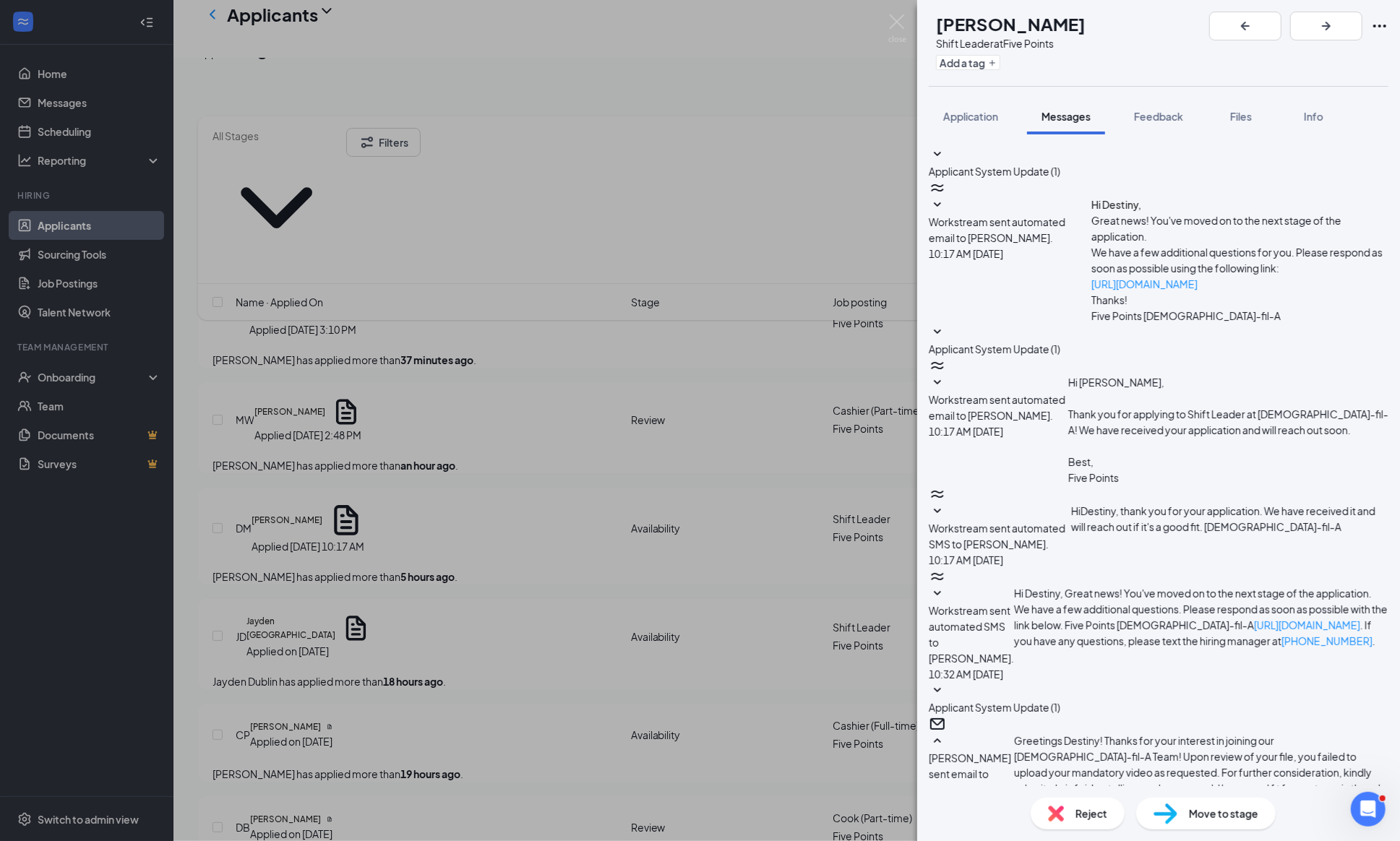
scroll to position [392, 0]
click at [897, 28] on img at bounding box center [897, 28] width 18 height 28
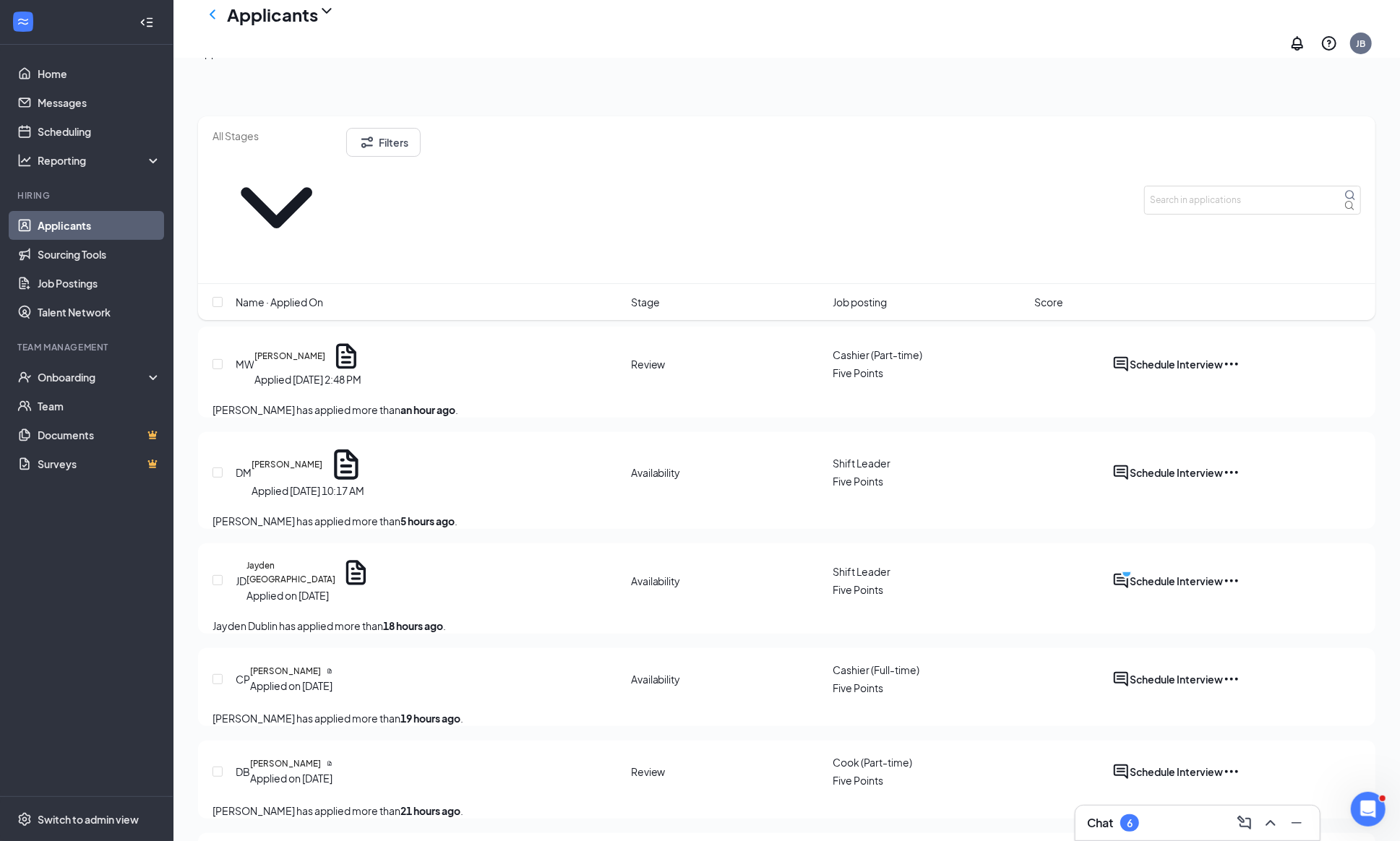
scroll to position [173, 0]
click at [1138, 565] on icon "PrimaryDot" at bounding box center [1130, 574] width 18 height 18
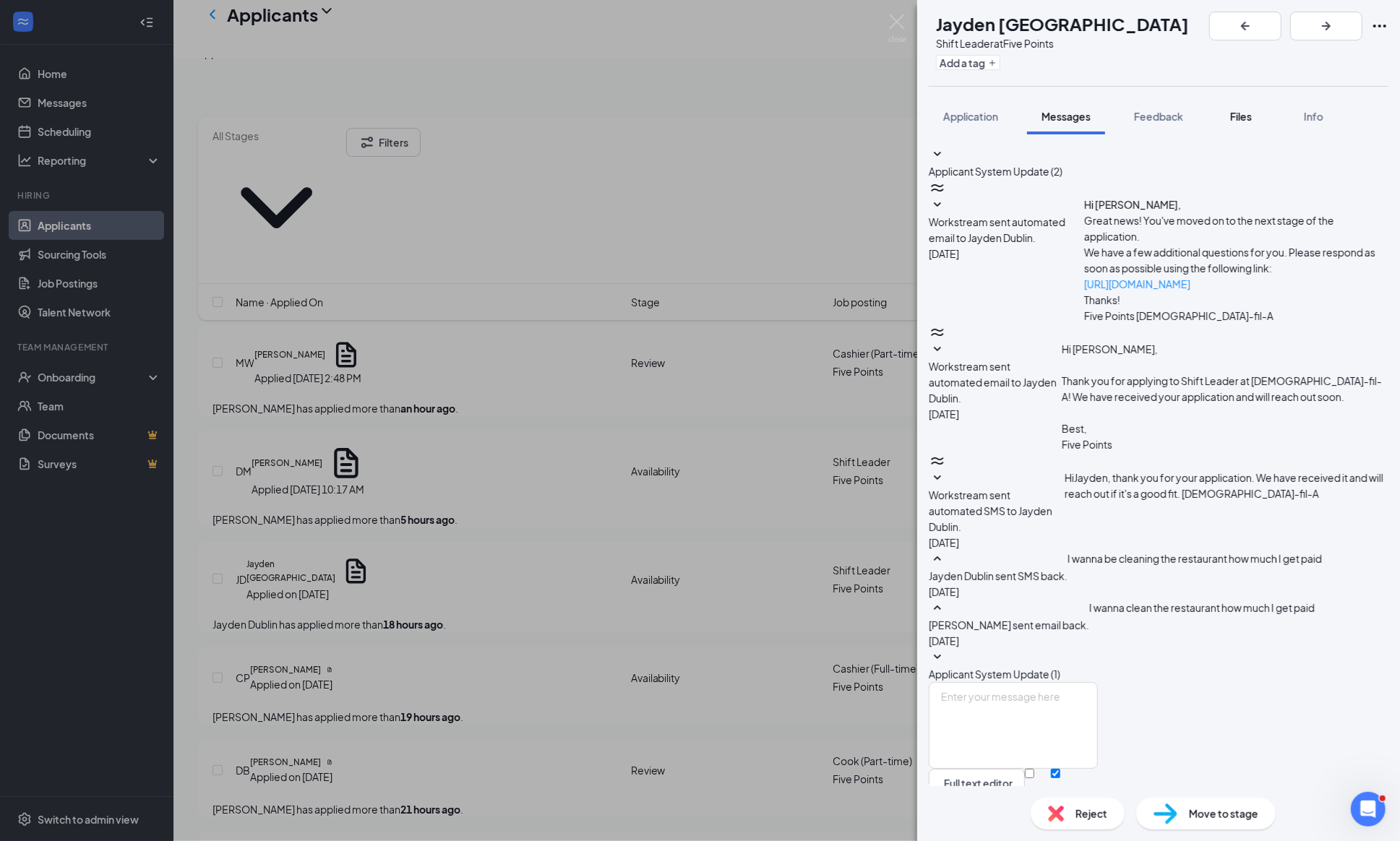
click at [1249, 113] on span "Files" at bounding box center [1240, 116] width 22 height 13
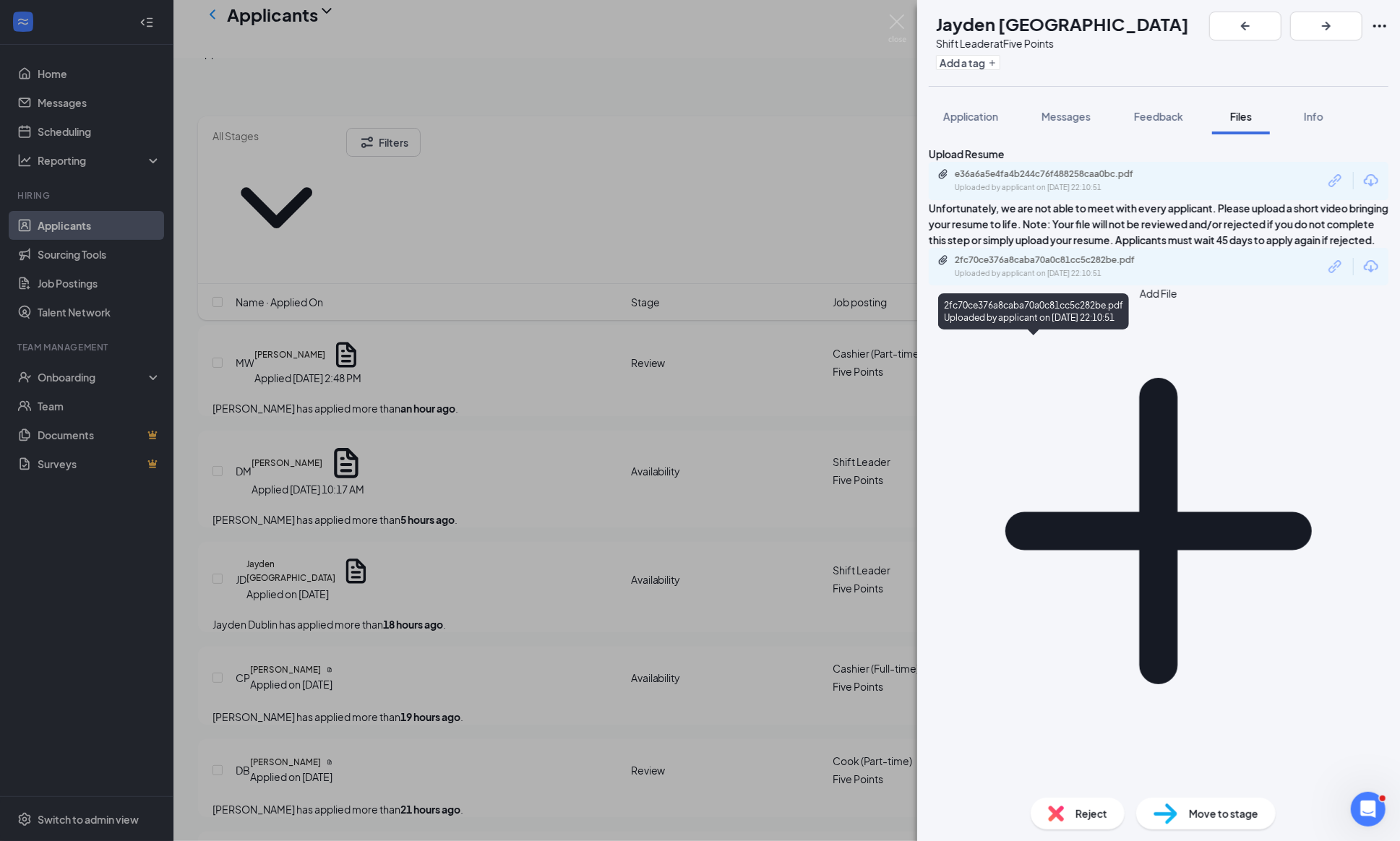
click at [1067, 280] on div "2fc70ce376a8caba70a0c81cc5c282be.pdf Uploaded by applicant on [DATE] 22:10:51" at bounding box center [1054, 267] width 234 height 25
click at [955, 109] on div "Application" at bounding box center [970, 116] width 55 height 14
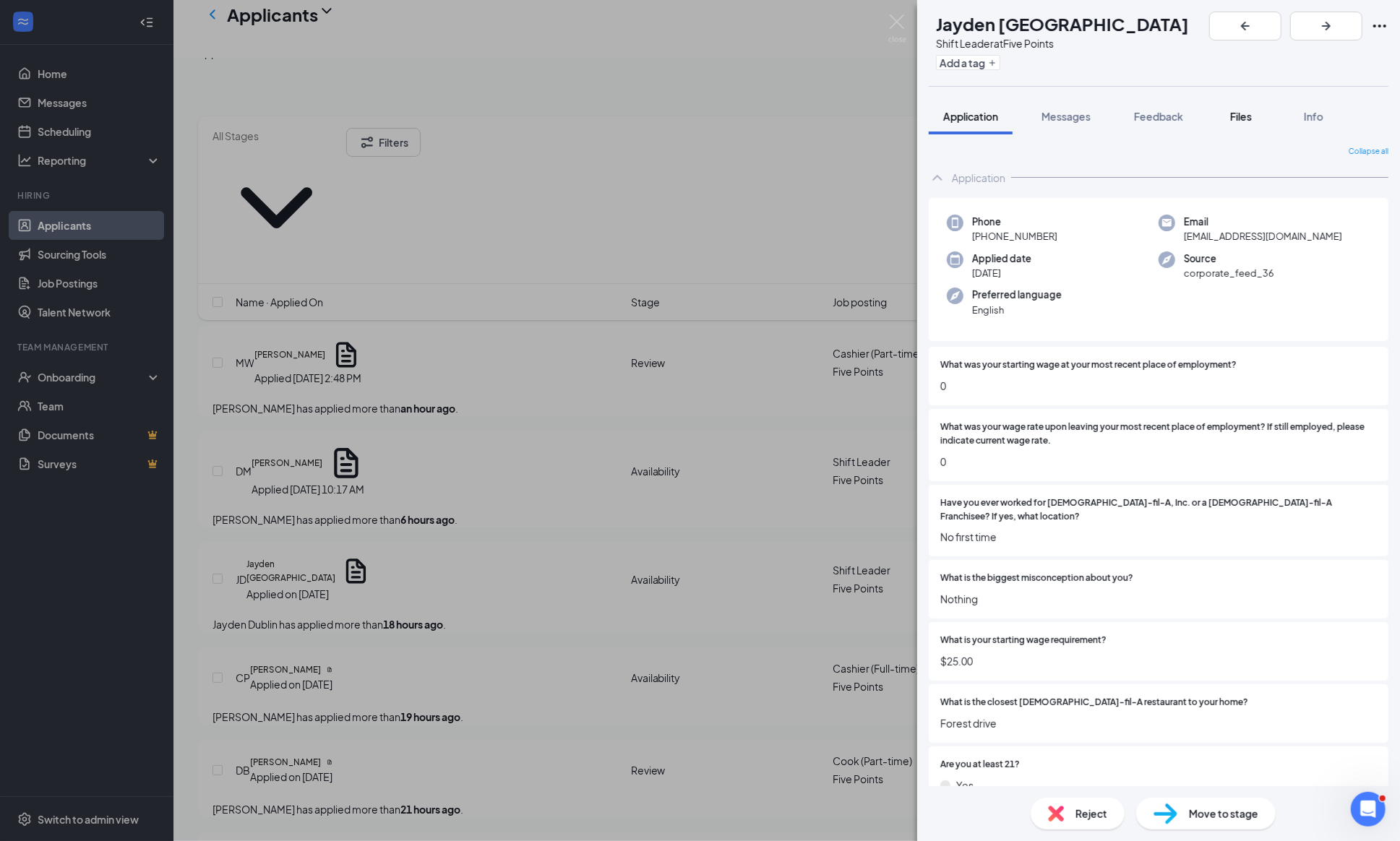
click at [1239, 118] on span "Files" at bounding box center [1240, 116] width 22 height 13
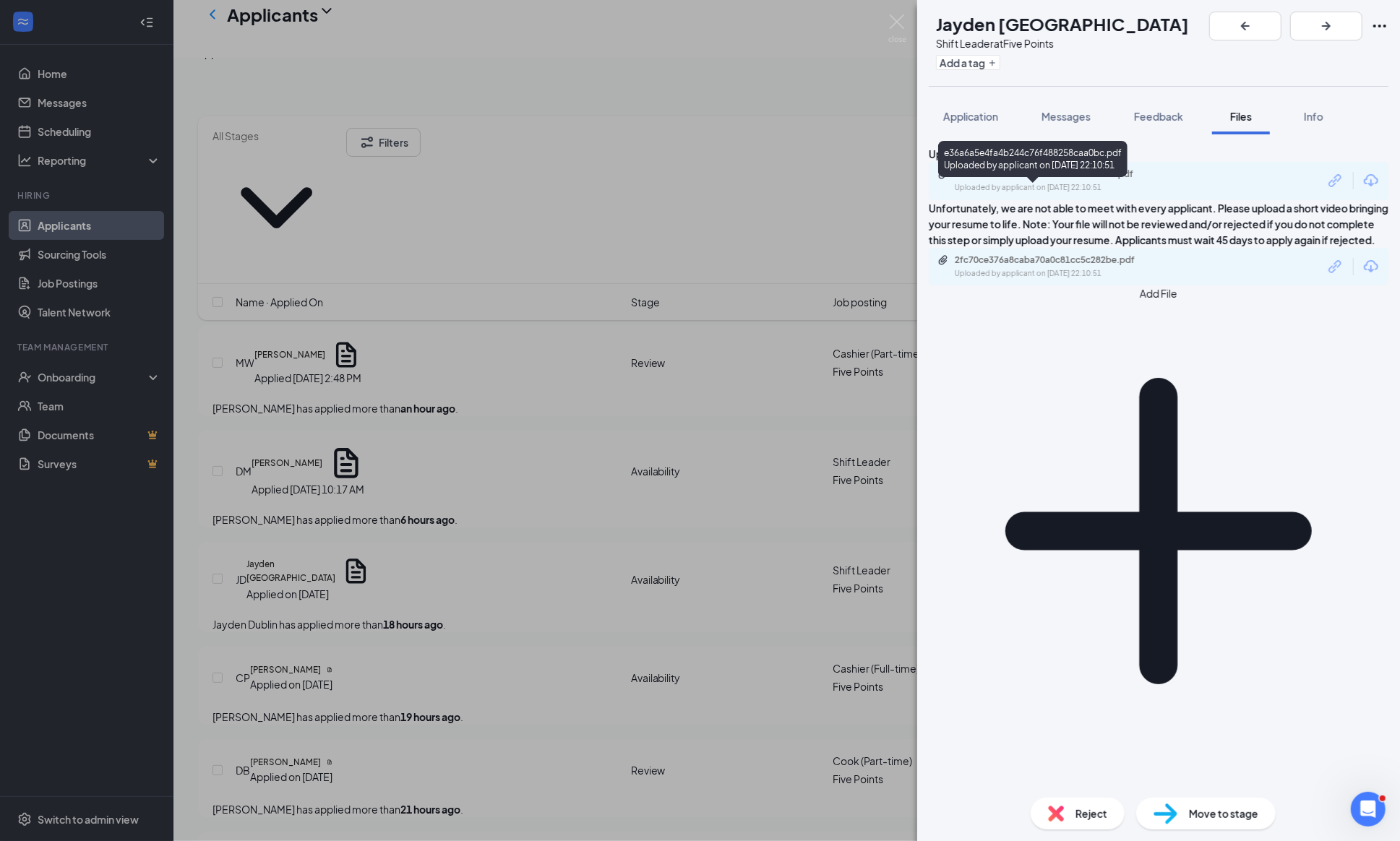
click at [987, 180] on div "e36a6a5e4fa4b244c76f488258caa0bc.pdf" at bounding box center [1055, 174] width 202 height 11
click at [1082, 822] on div "Reject" at bounding box center [1078, 813] width 94 height 31
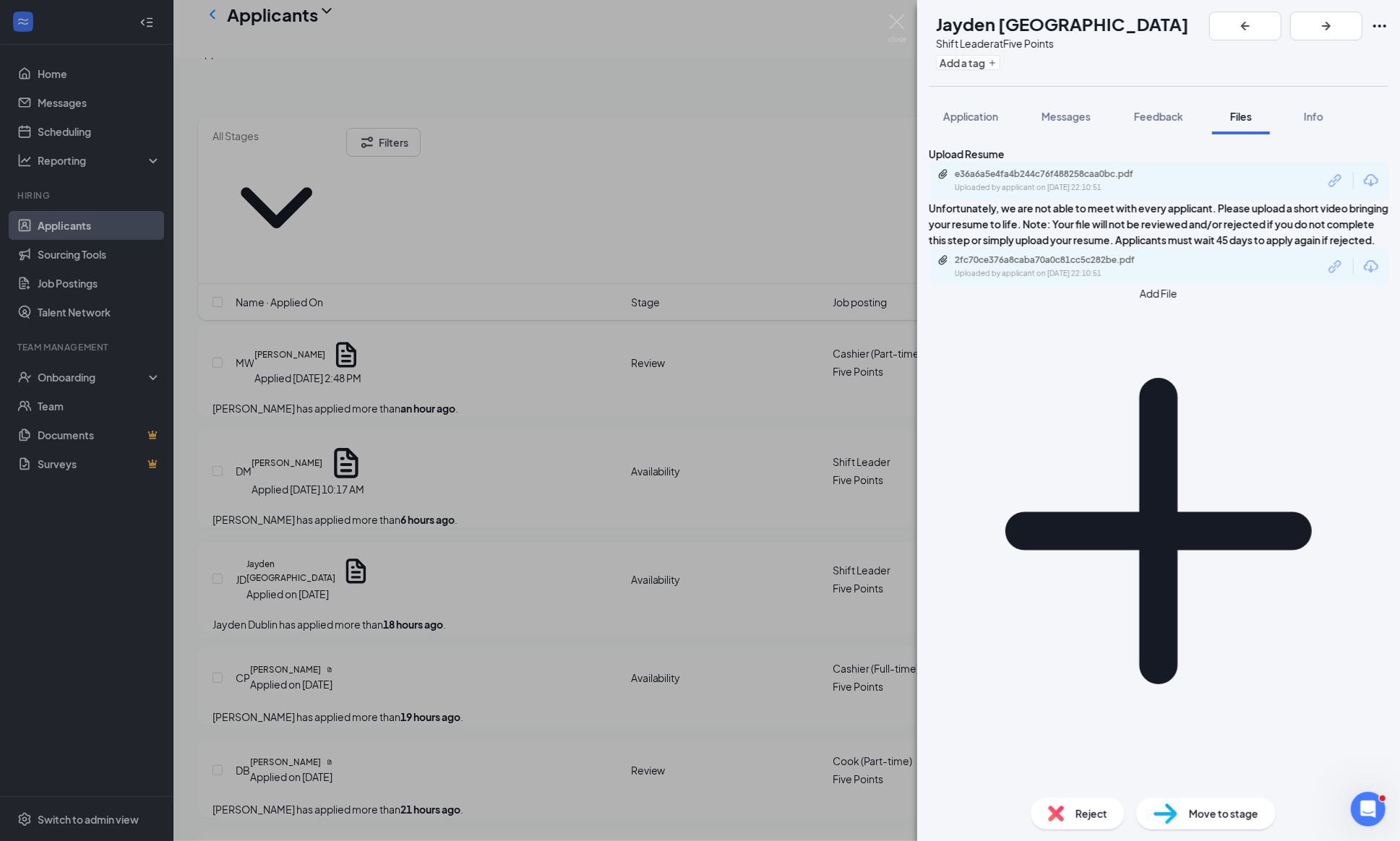
checkbox input "true"
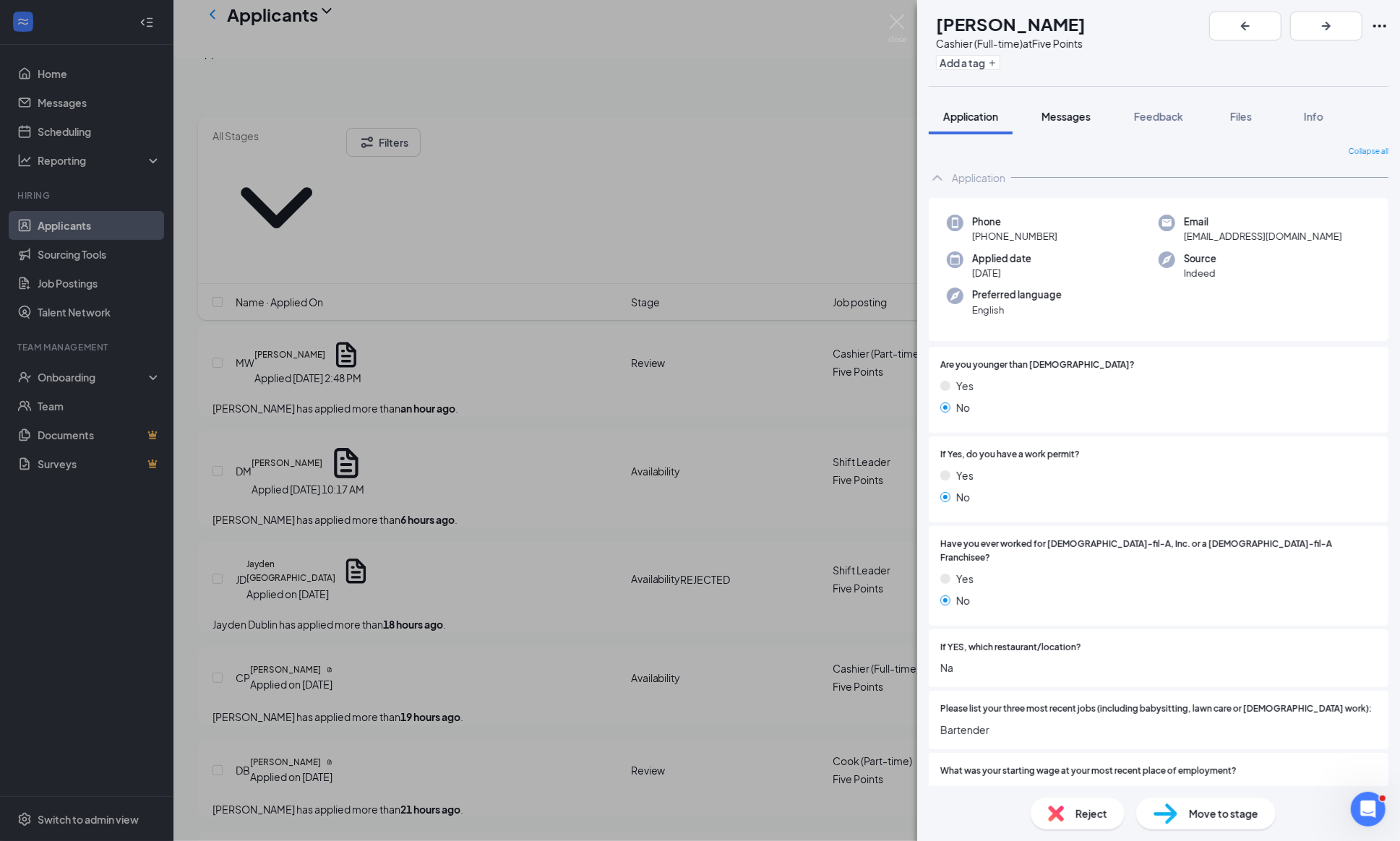
click at [1066, 117] on span "Messages" at bounding box center [1066, 116] width 49 height 13
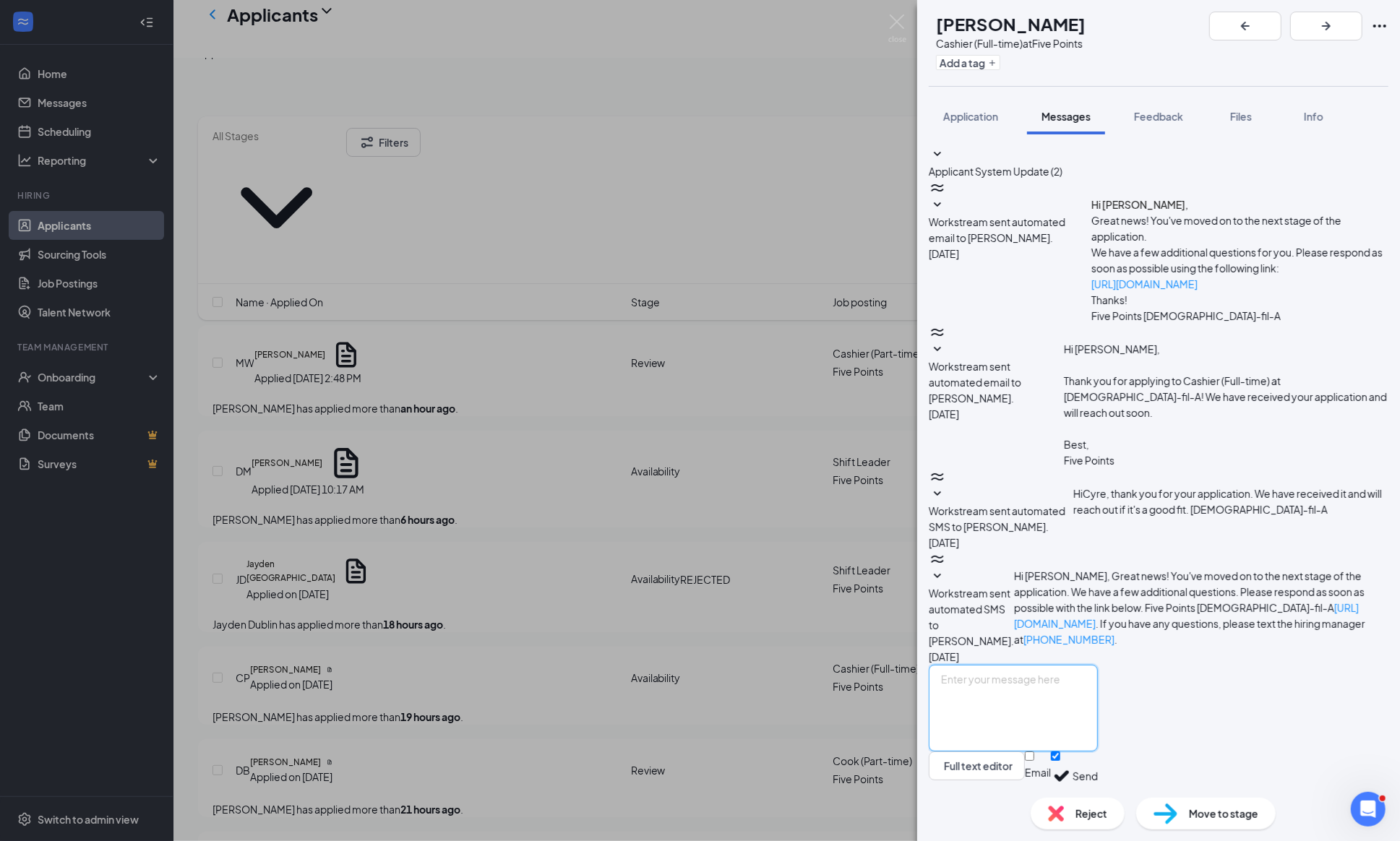
click at [990, 669] on textarea at bounding box center [1013, 708] width 169 height 87
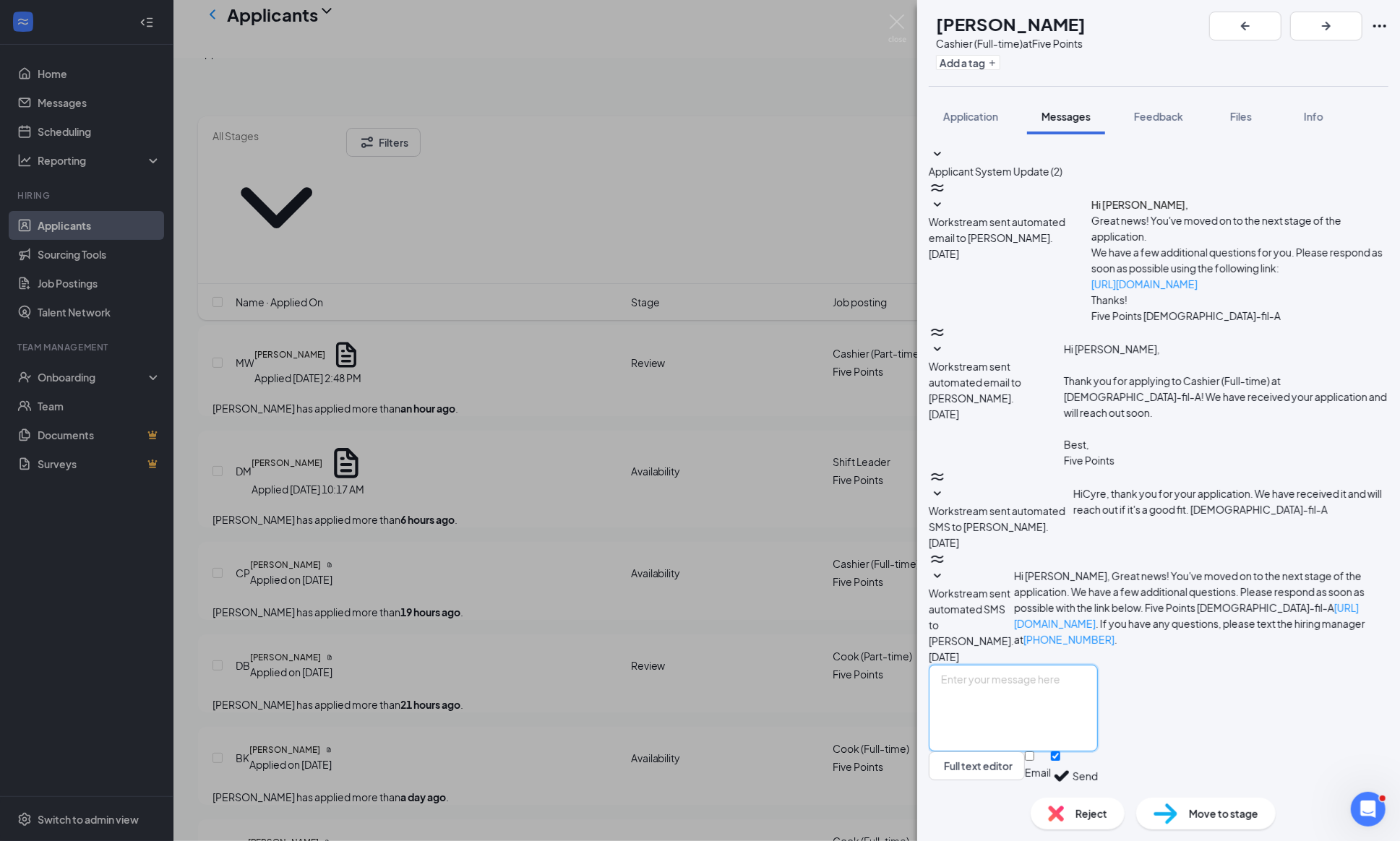
paste textarea "Greetings! Thanks for your interest in joining our [DEMOGRAPHIC_DATA]-fil-A Tea…"
click at [1013, 665] on textarea "Greetings! Thanks for your interest in joining our [DEMOGRAPHIC_DATA]-fil-A Tea…" at bounding box center [1013, 708] width 169 height 87
type textarea "Greetings Cyre! Thanks for your interest in joining our [DEMOGRAPHIC_DATA]-fil-…"
click at [1034, 760] on input "Email" at bounding box center [1029, 756] width 10 height 10
checkbox input "true"
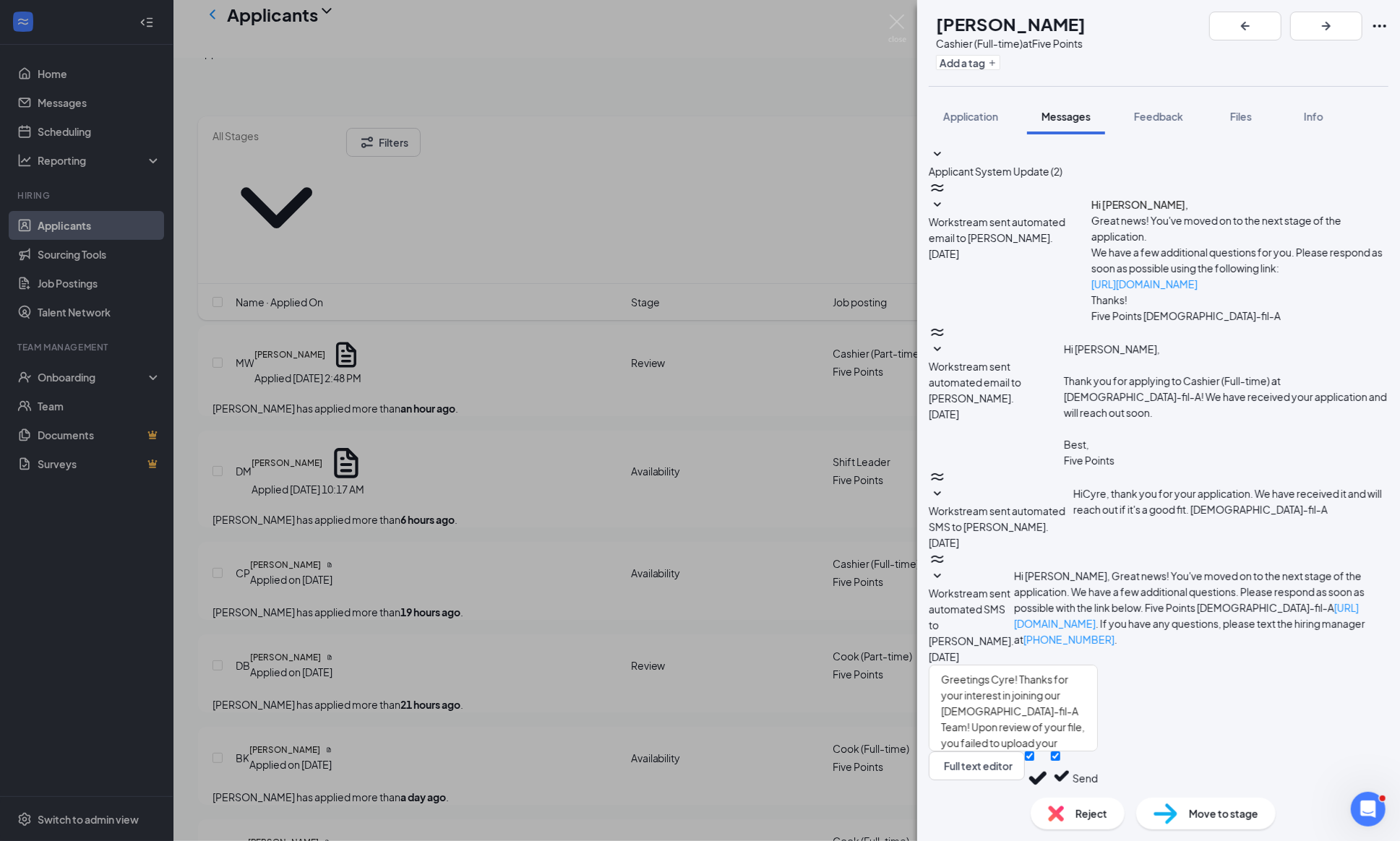
click at [1098, 760] on button "Send" at bounding box center [1085, 777] width 25 height 54
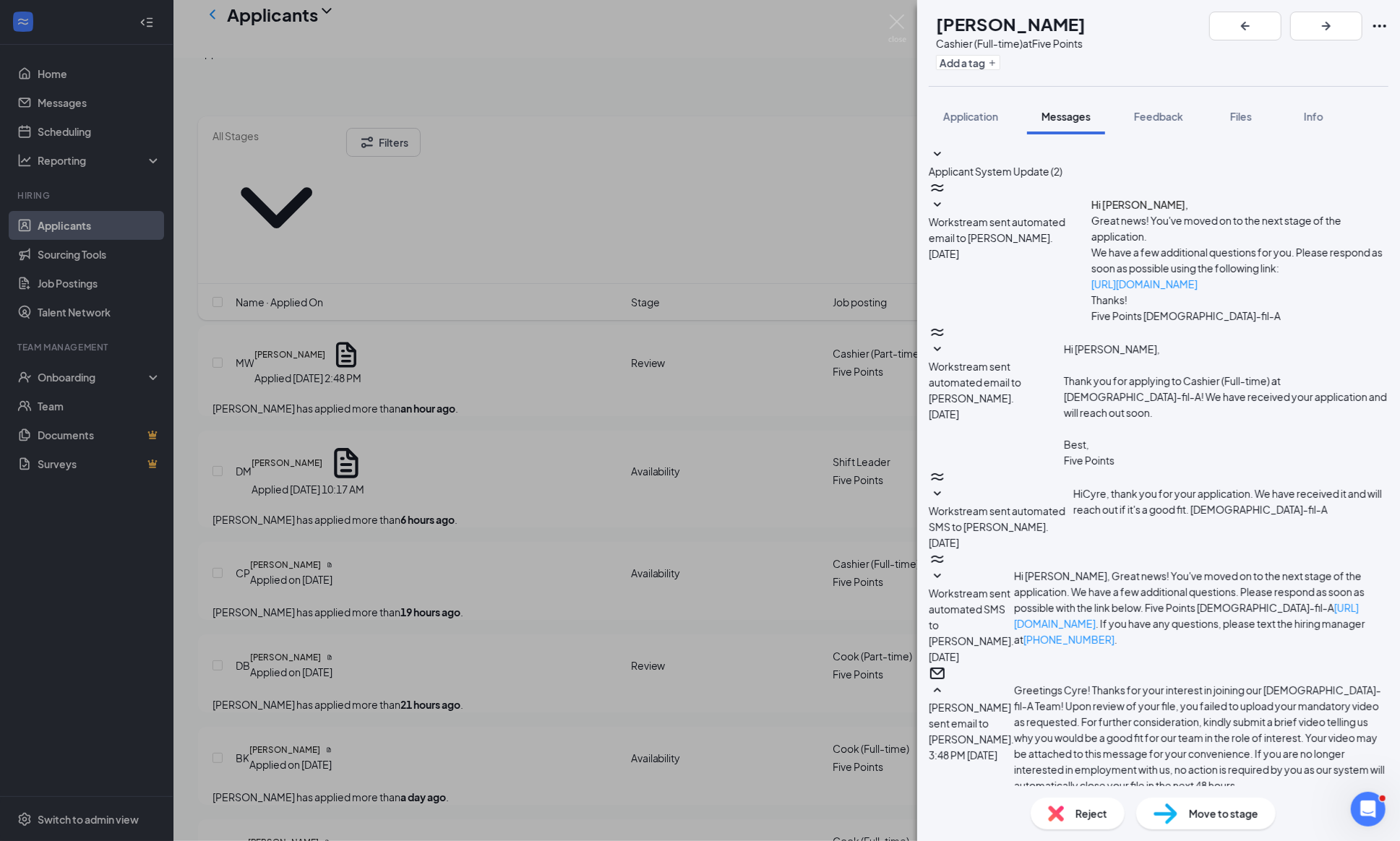
scroll to position [308, 0]
click at [894, 14] on img at bounding box center [897, 28] width 18 height 28
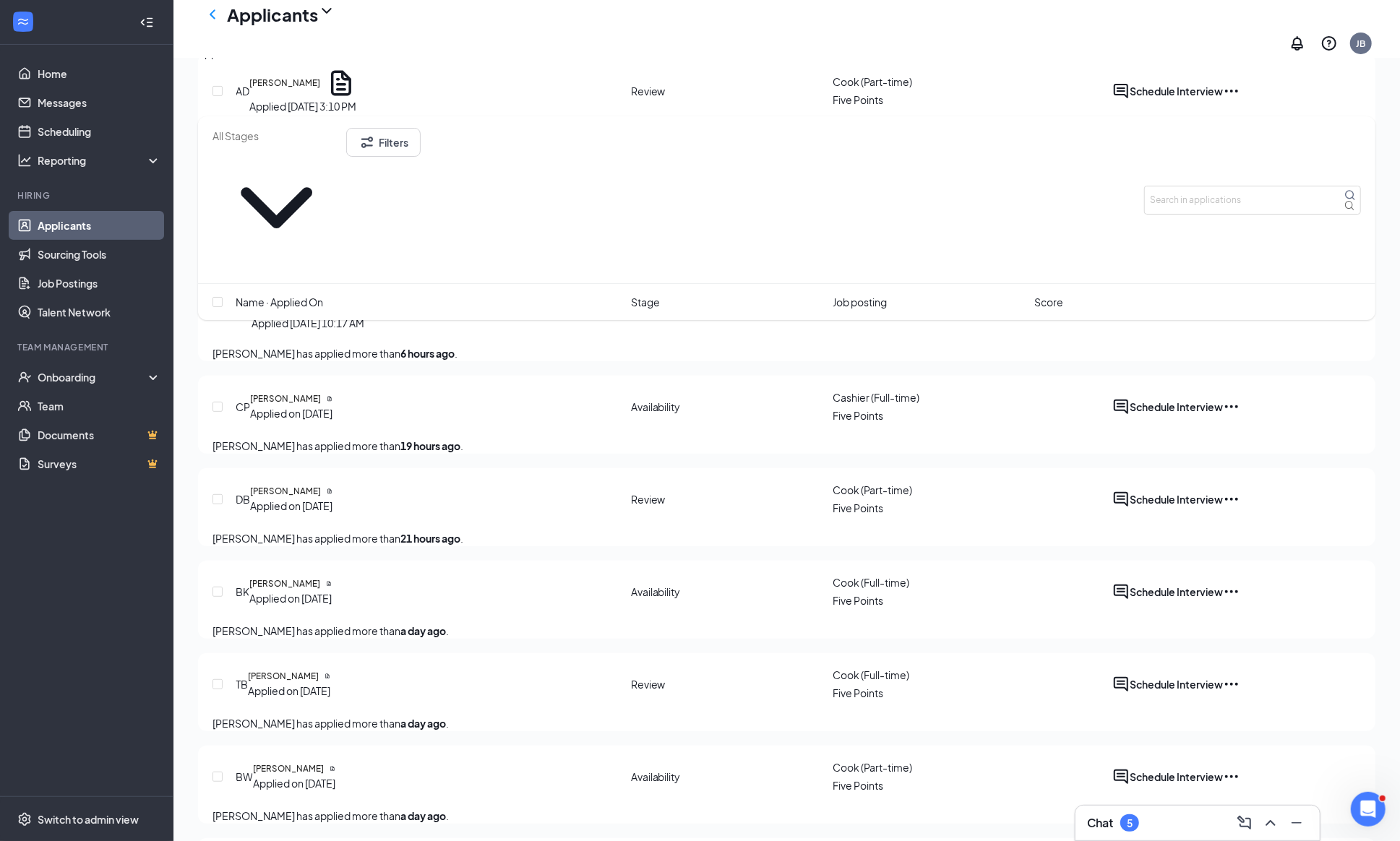
scroll to position [341, 0]
click at [1128, 491] on icon "ActiveChat" at bounding box center [1121, 498] width 15 height 14
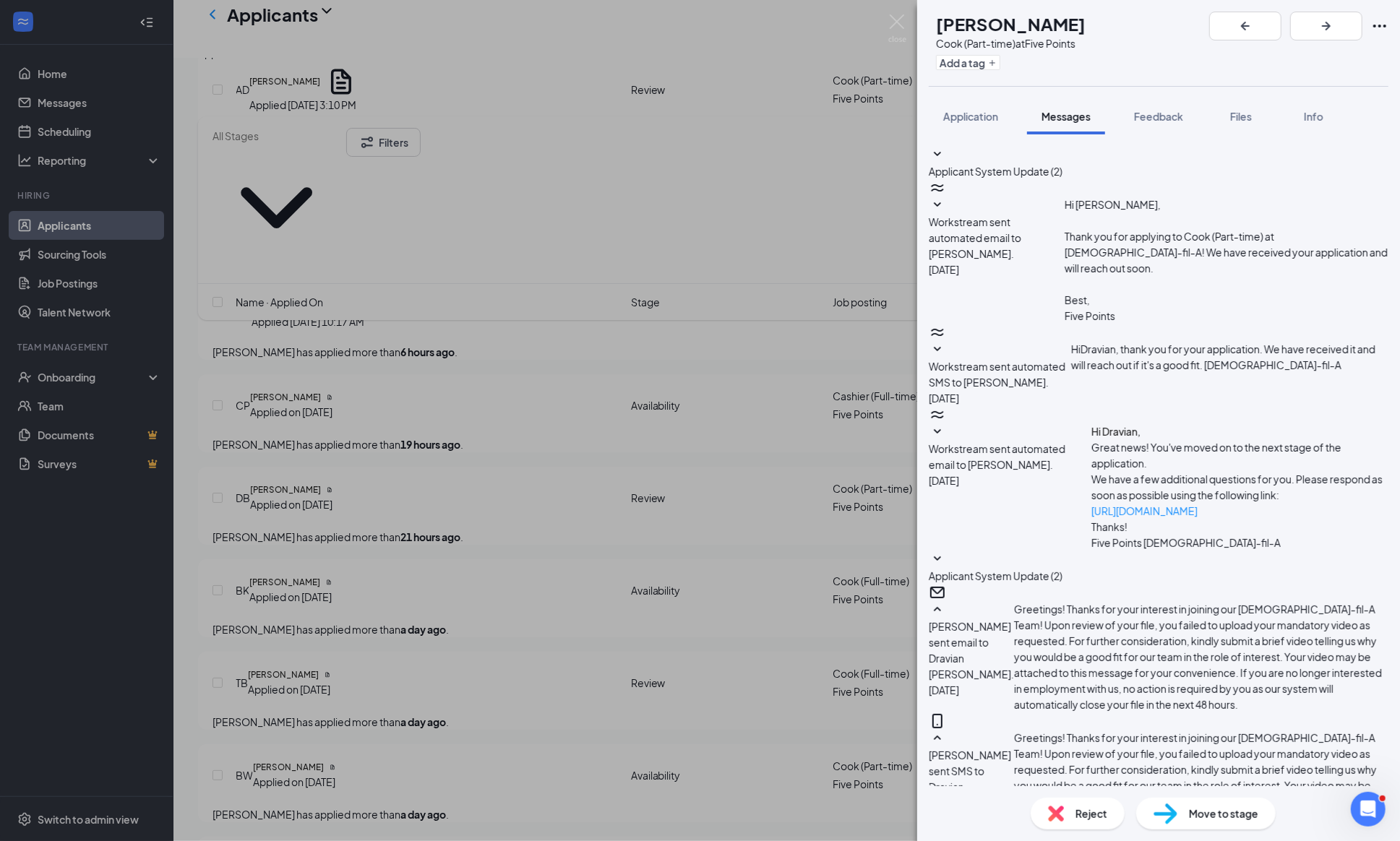
scroll to position [281, 0]
click at [899, 23] on img at bounding box center [897, 28] width 18 height 28
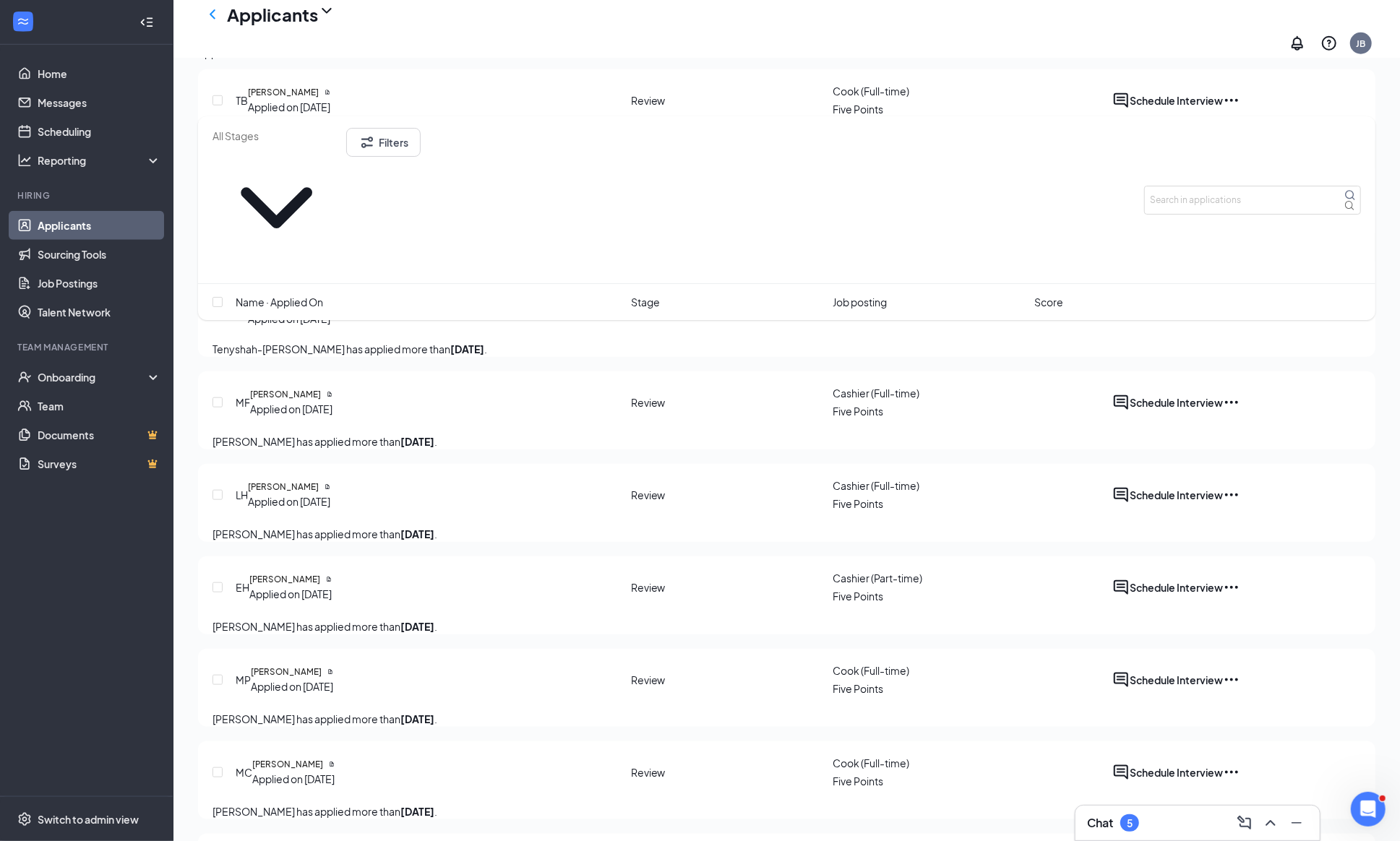
scroll to position [588, 0]
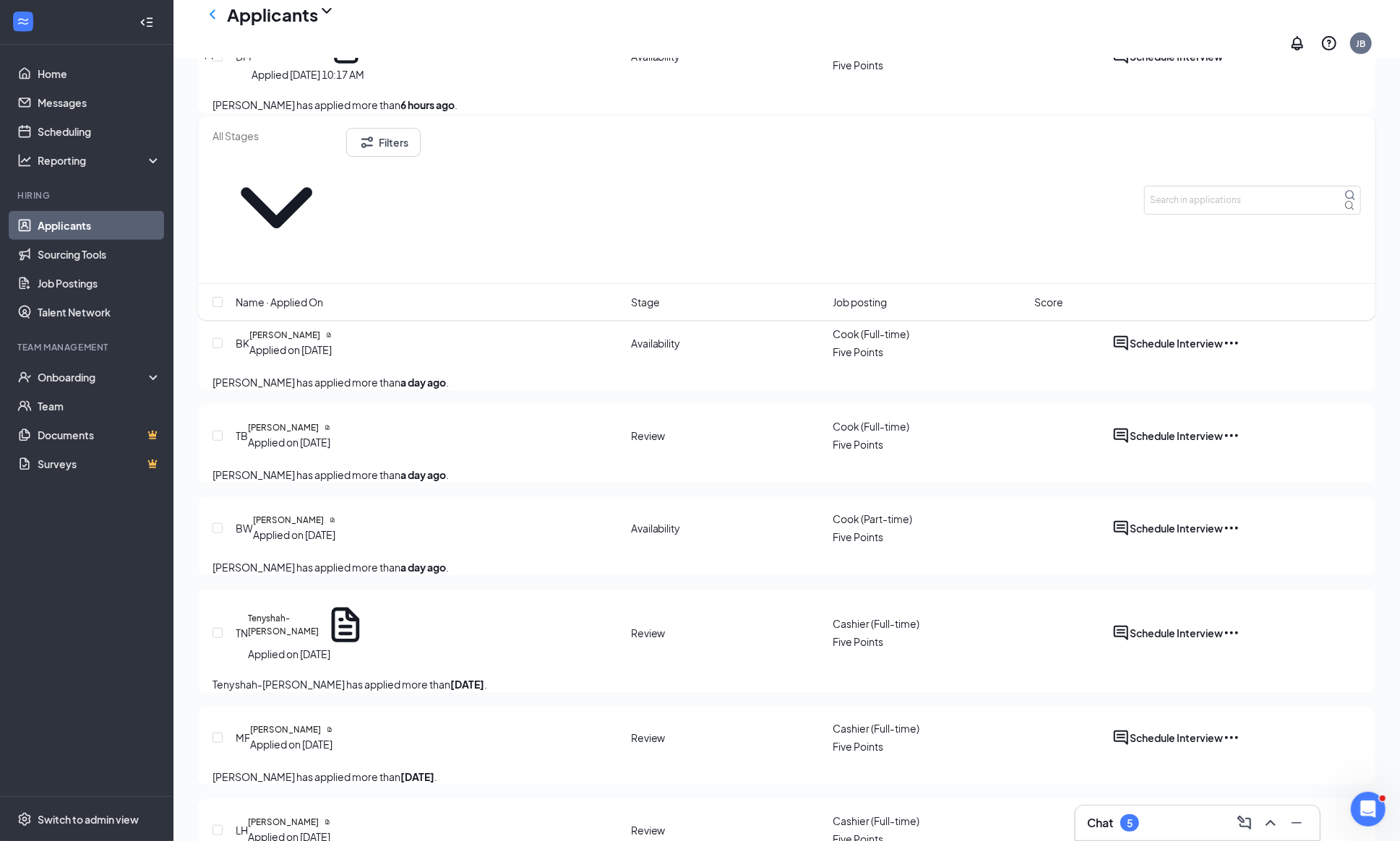
click at [472, 60] on div "Offers and hires · 448" at bounding box center [422, 53] width 102 height 16
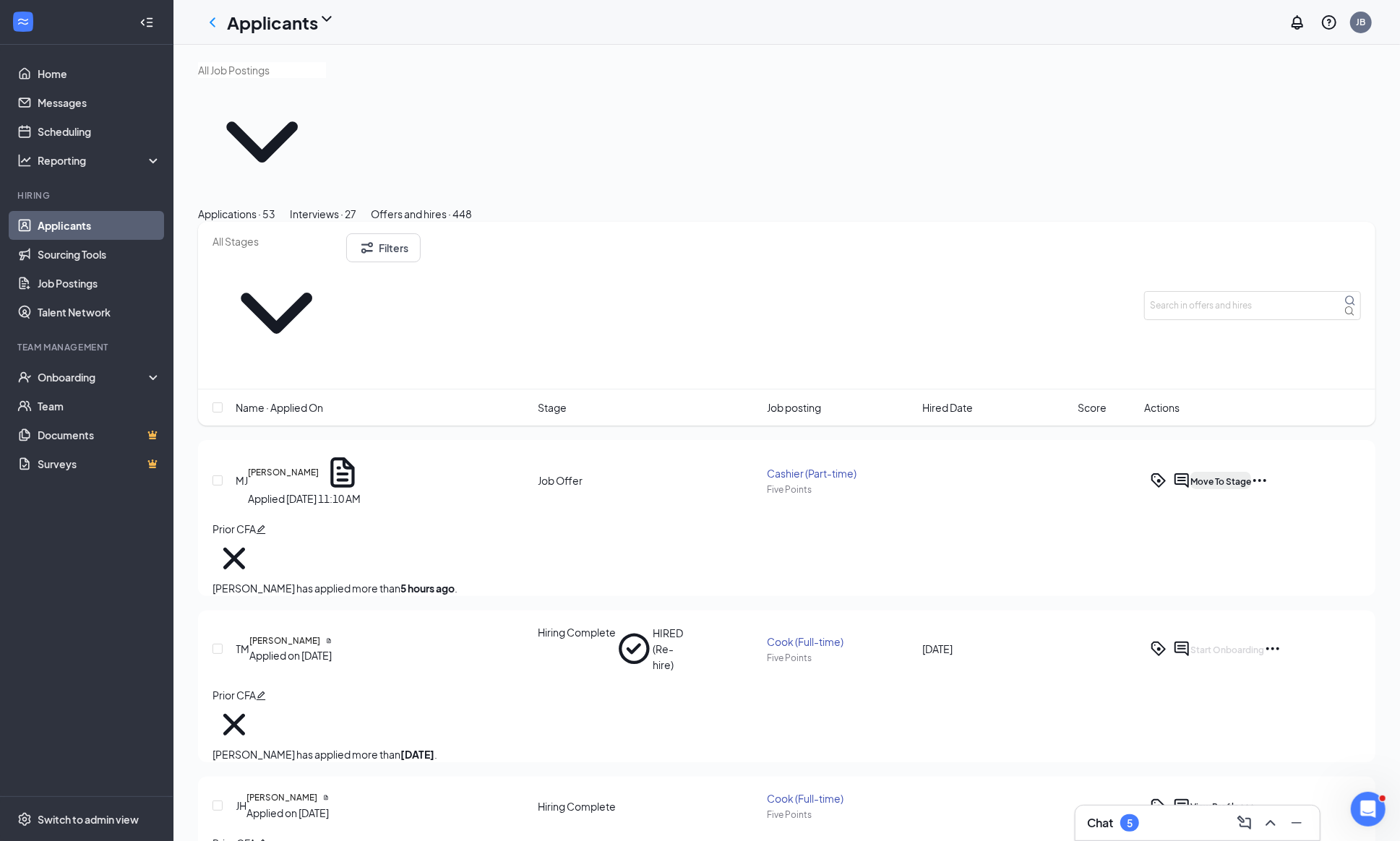
click at [1251, 476] on span "Move To Stage" at bounding box center [1220, 481] width 60 height 10
click at [40, 379] on div "Onboarding" at bounding box center [93, 377] width 111 height 14
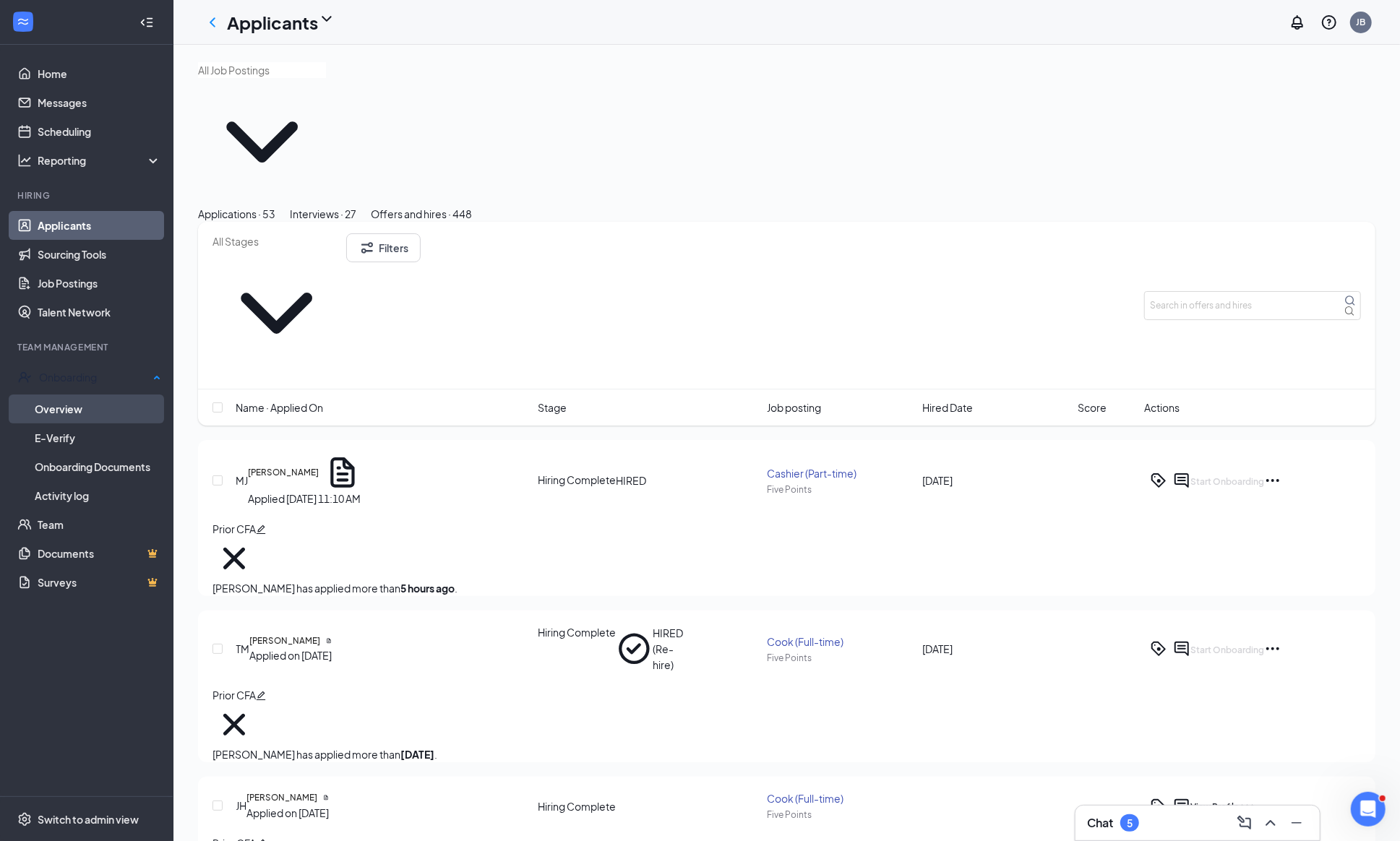
click at [66, 402] on link "Overview" at bounding box center [98, 409] width 127 height 29
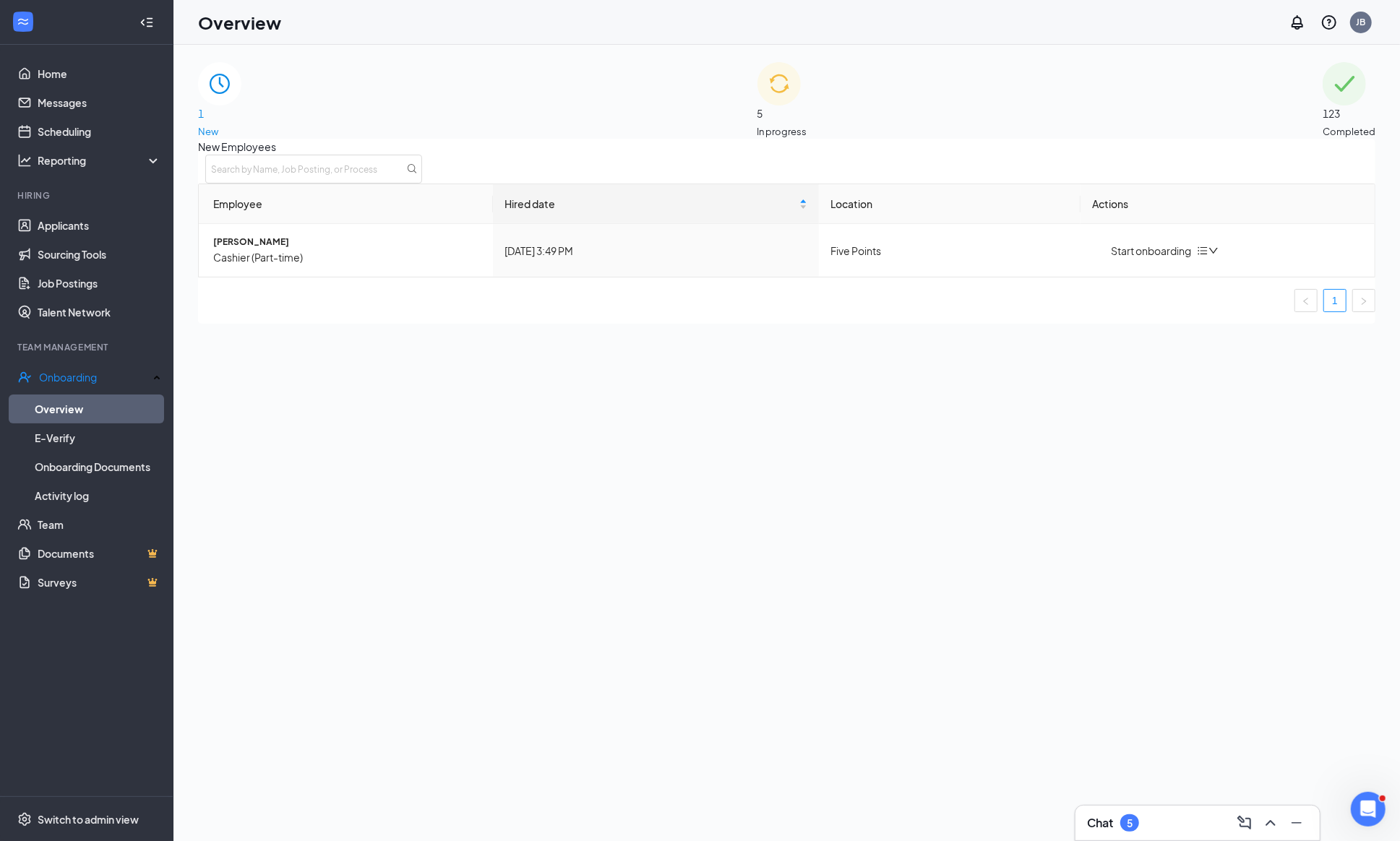
click at [241, 106] on span "1" at bounding box center [220, 114] width 44 height 16
click at [1132, 259] on div "Start onboarding" at bounding box center [1141, 251] width 99 height 16
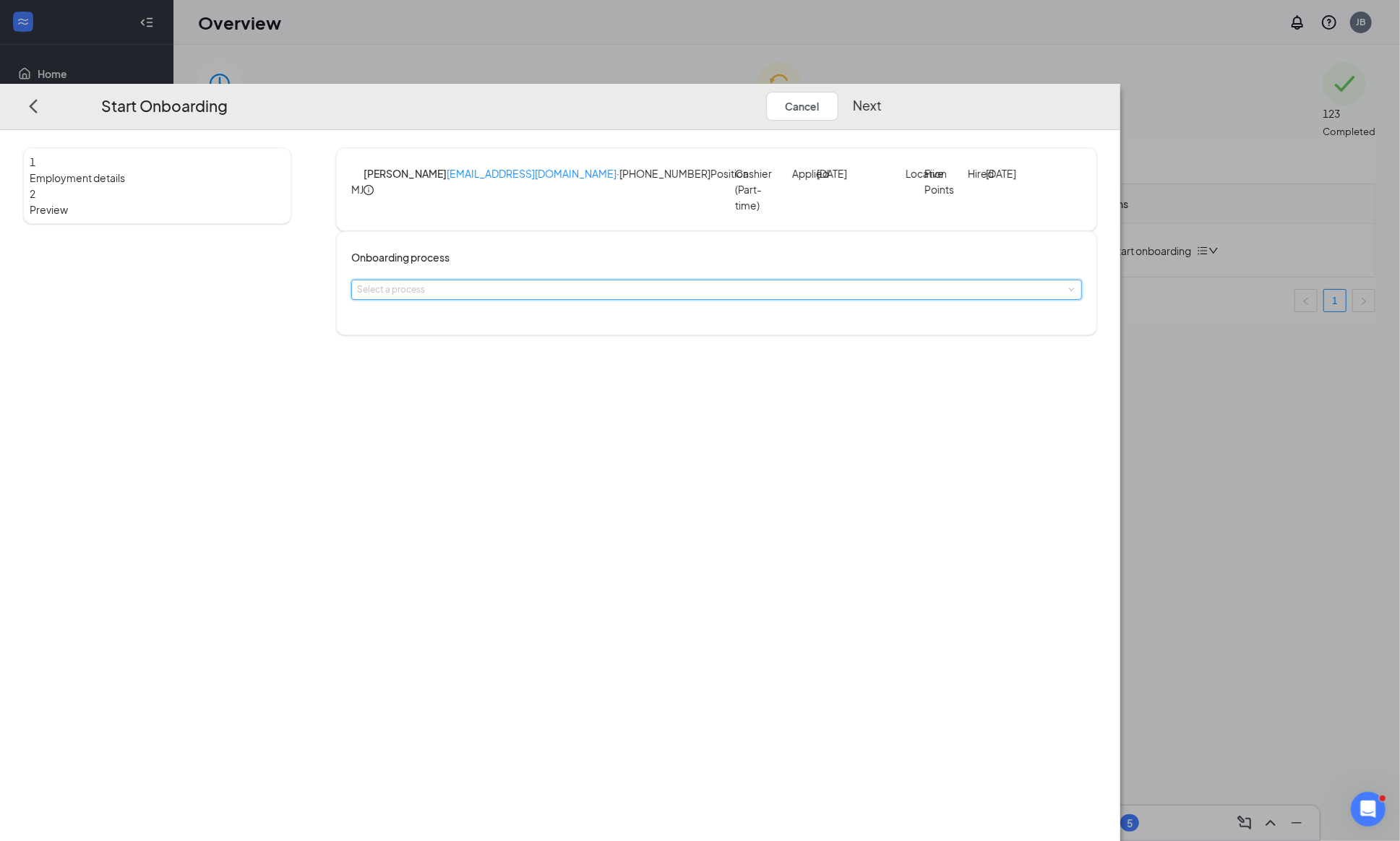
click at [1067, 293] on span at bounding box center [1070, 290] width 6 height 6
click at [650, 325] on li "New Hire Onbaording" at bounding box center [614, 323] width 237 height 24
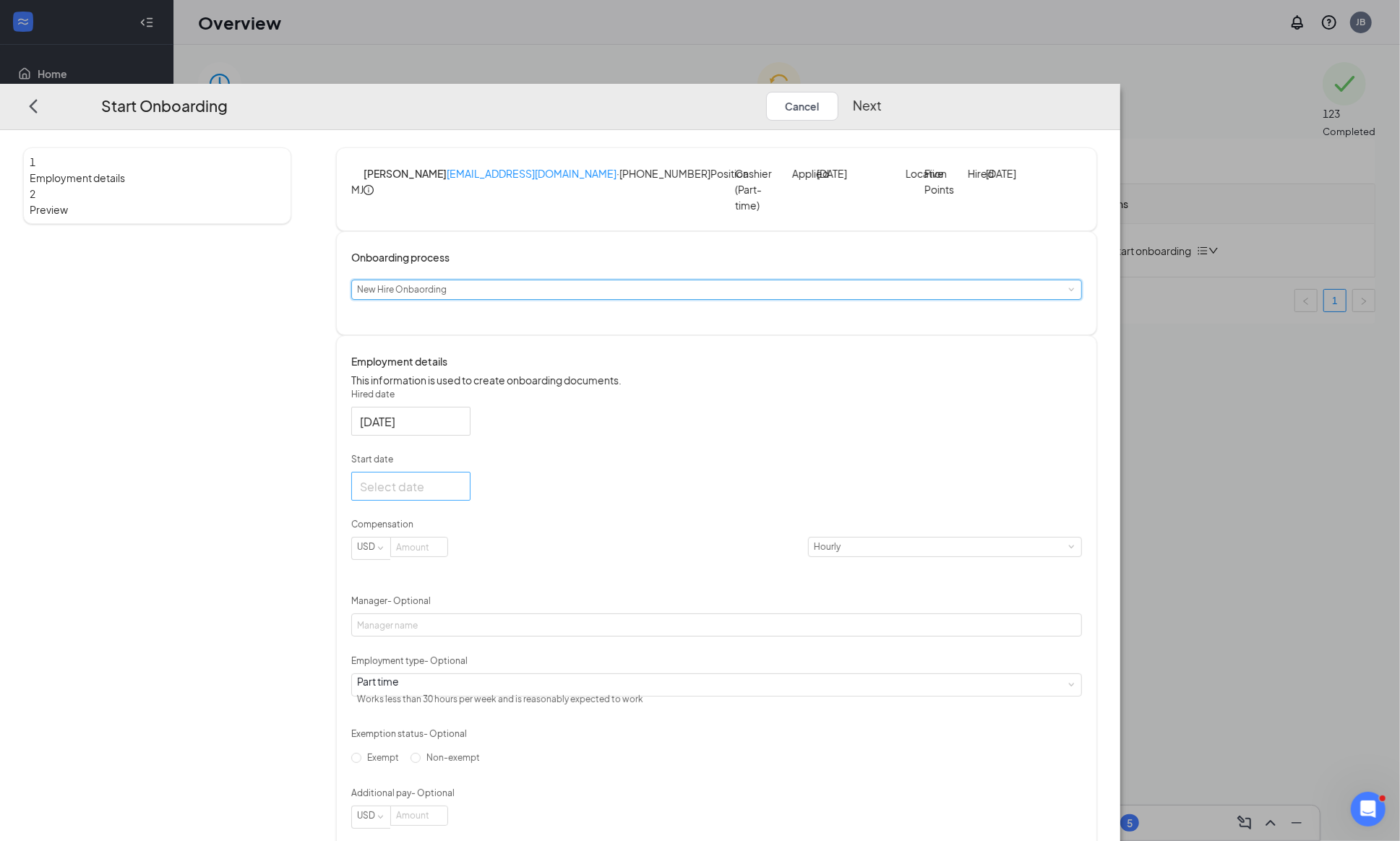
click at [462, 495] on div at bounding box center [411, 487] width 102 height 18
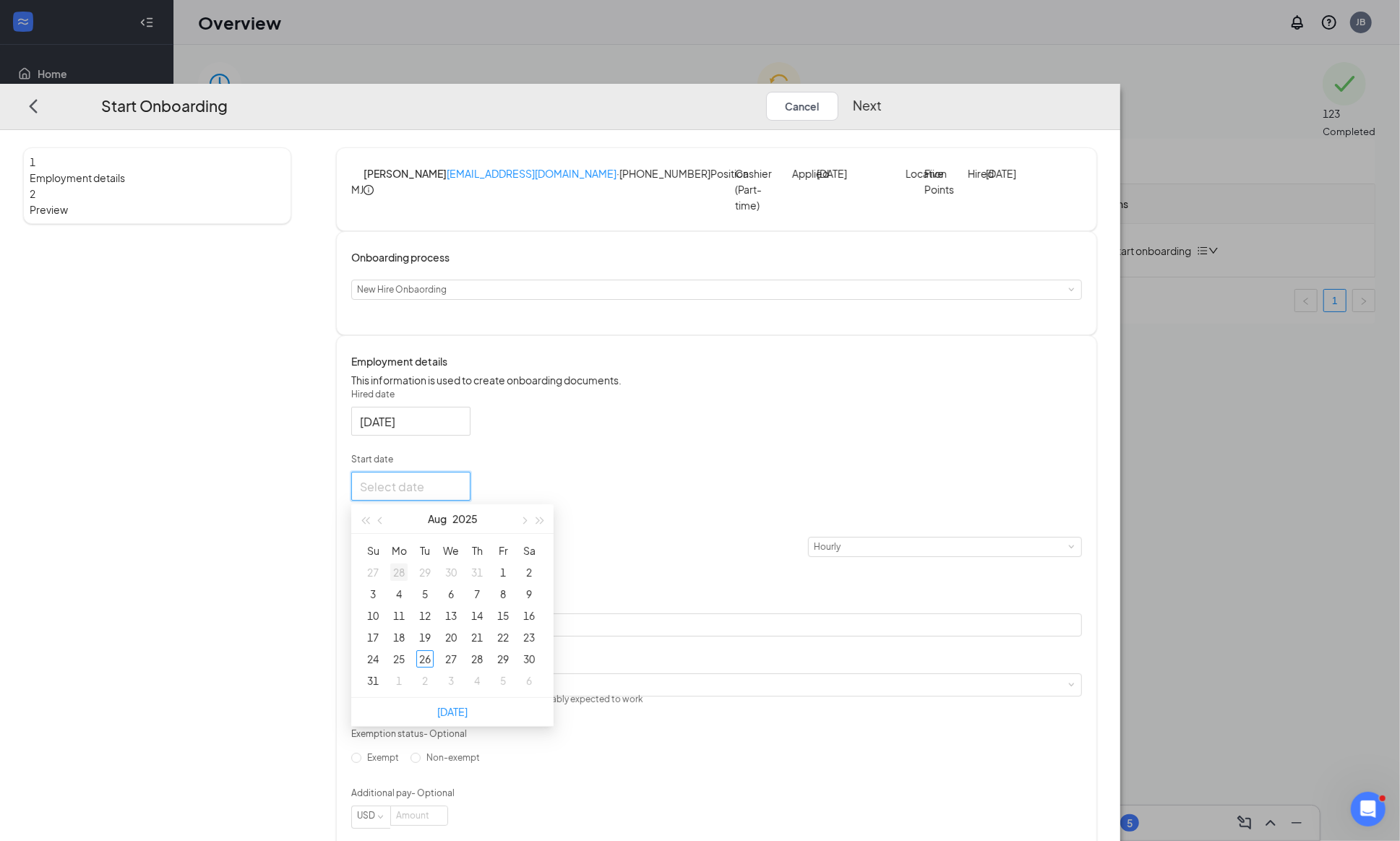
type input "[DATE]"
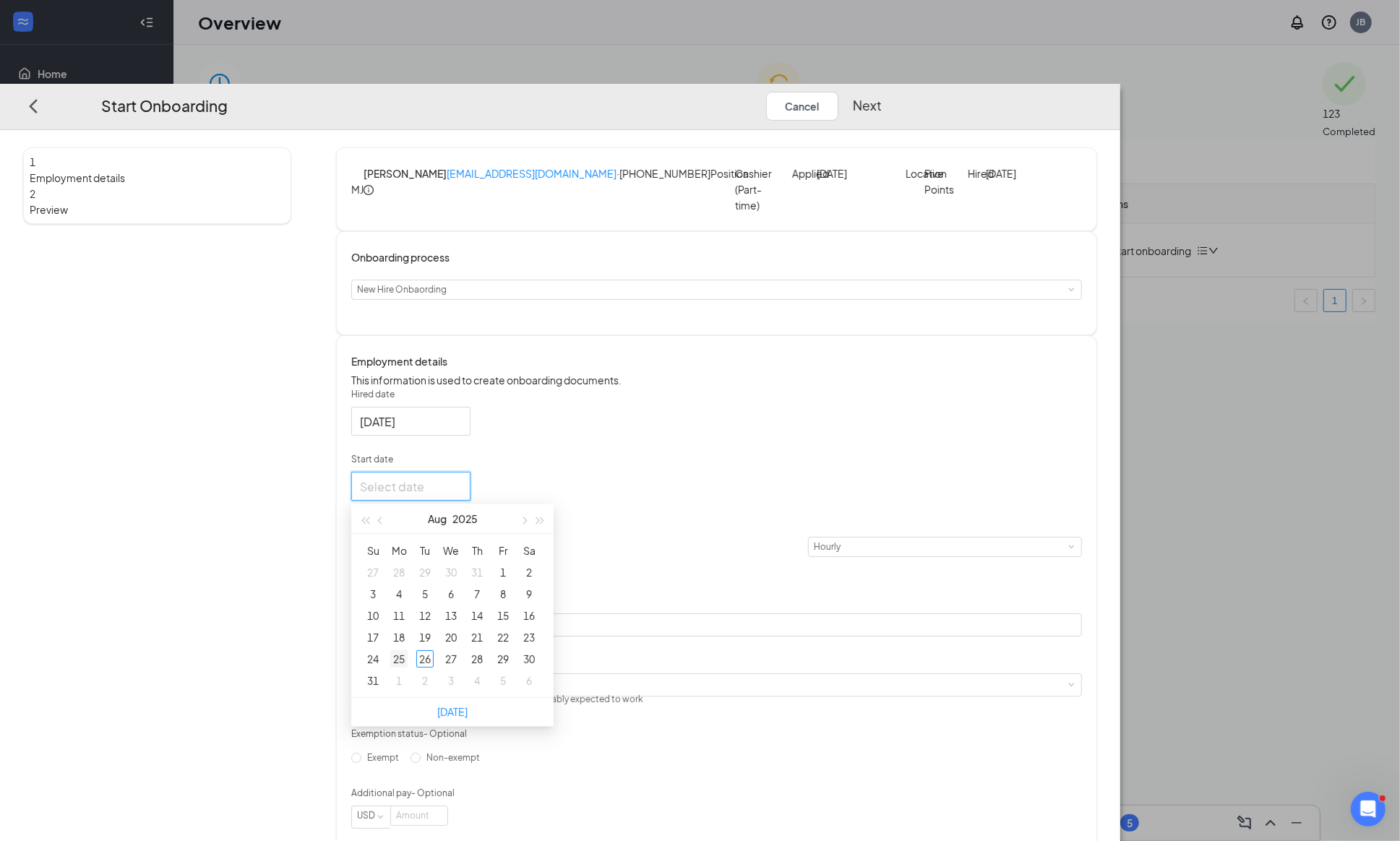
type input "[DATE]"
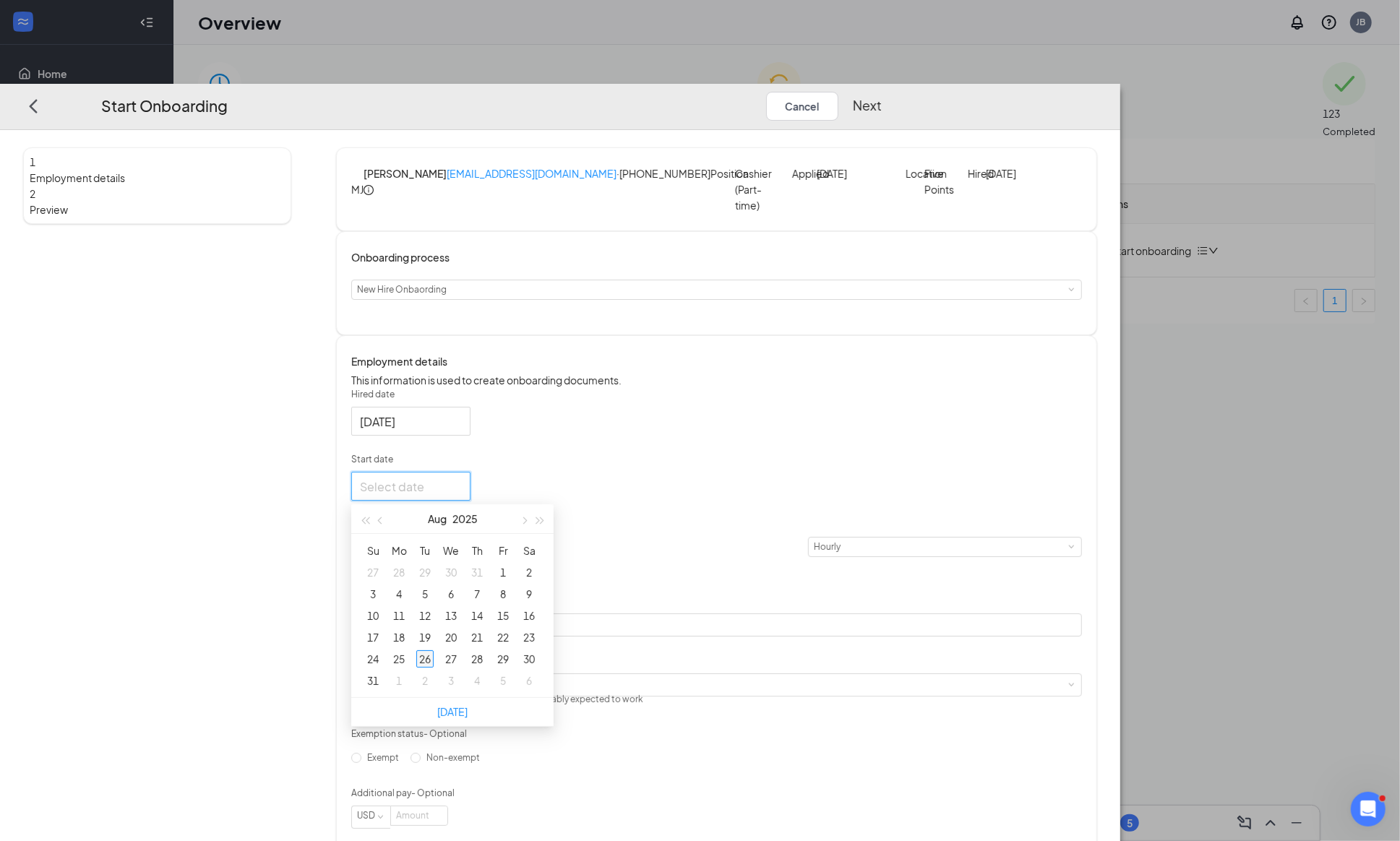
type input "[DATE]"
click at [434, 690] on div "2" at bounding box center [425, 682] width 18 height 18
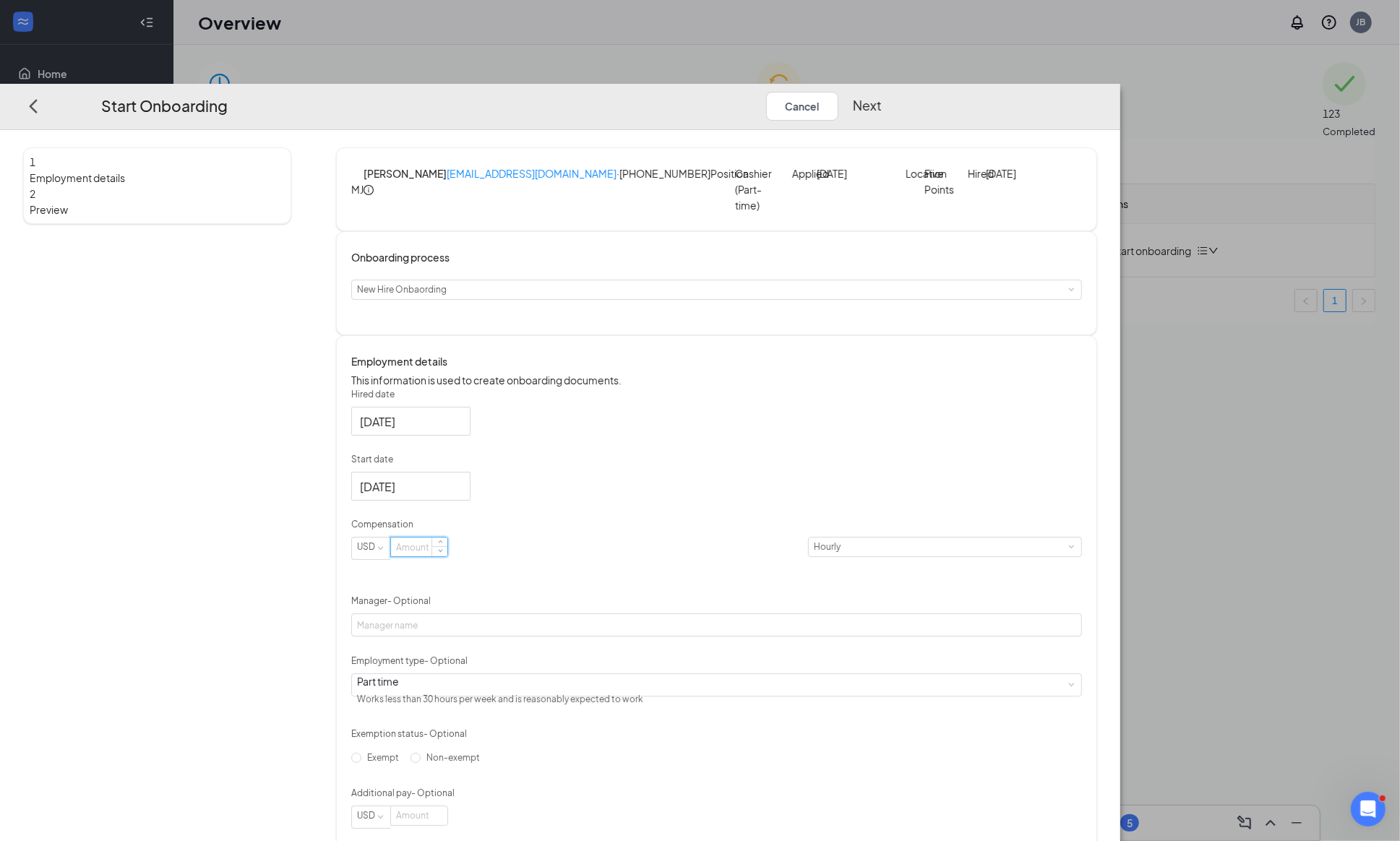
click at [447, 557] on input at bounding box center [419, 547] width 56 height 19
type input "14"
click at [815, 464] on div "Hired date [DATE] Start date [DATE] [DATE] Su Mo Tu We Th Fr Sa 31 1 2 3 4 5 6 …" at bounding box center [717, 607] width 730 height 441
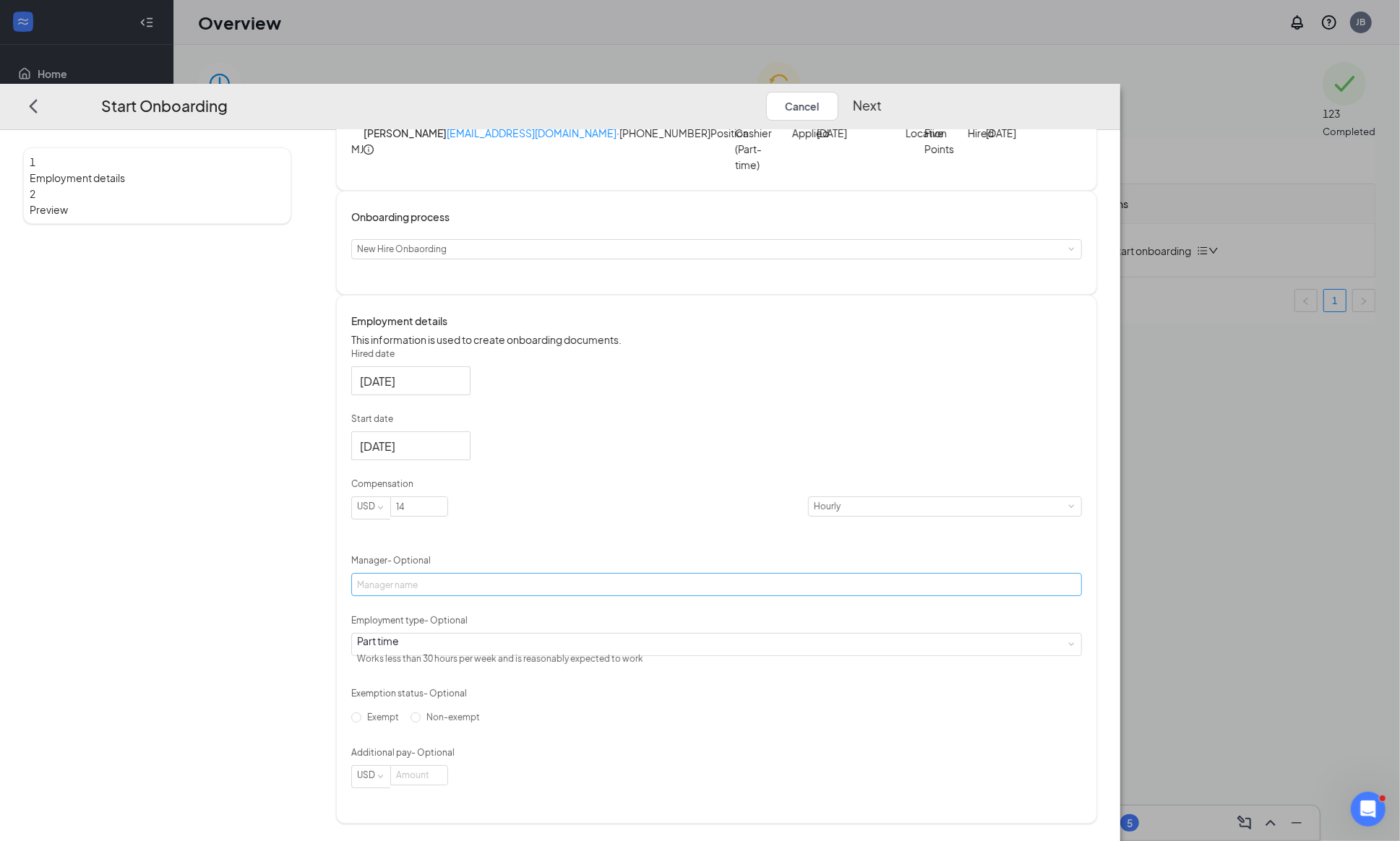
scroll to position [79, 0]
click at [585, 574] on input "Manager - Optional" at bounding box center [717, 585] width 730 height 23
click at [894, 576] on div "Hired date [DATE] Start date [DATE] [DATE] Su Mo Tu We Th Fr Sa 31 1 2 3 4 5 6 …" at bounding box center [717, 567] width 730 height 441
click at [505, 574] on input "[PERSON_NAME]" at bounding box center [717, 585] width 730 height 23
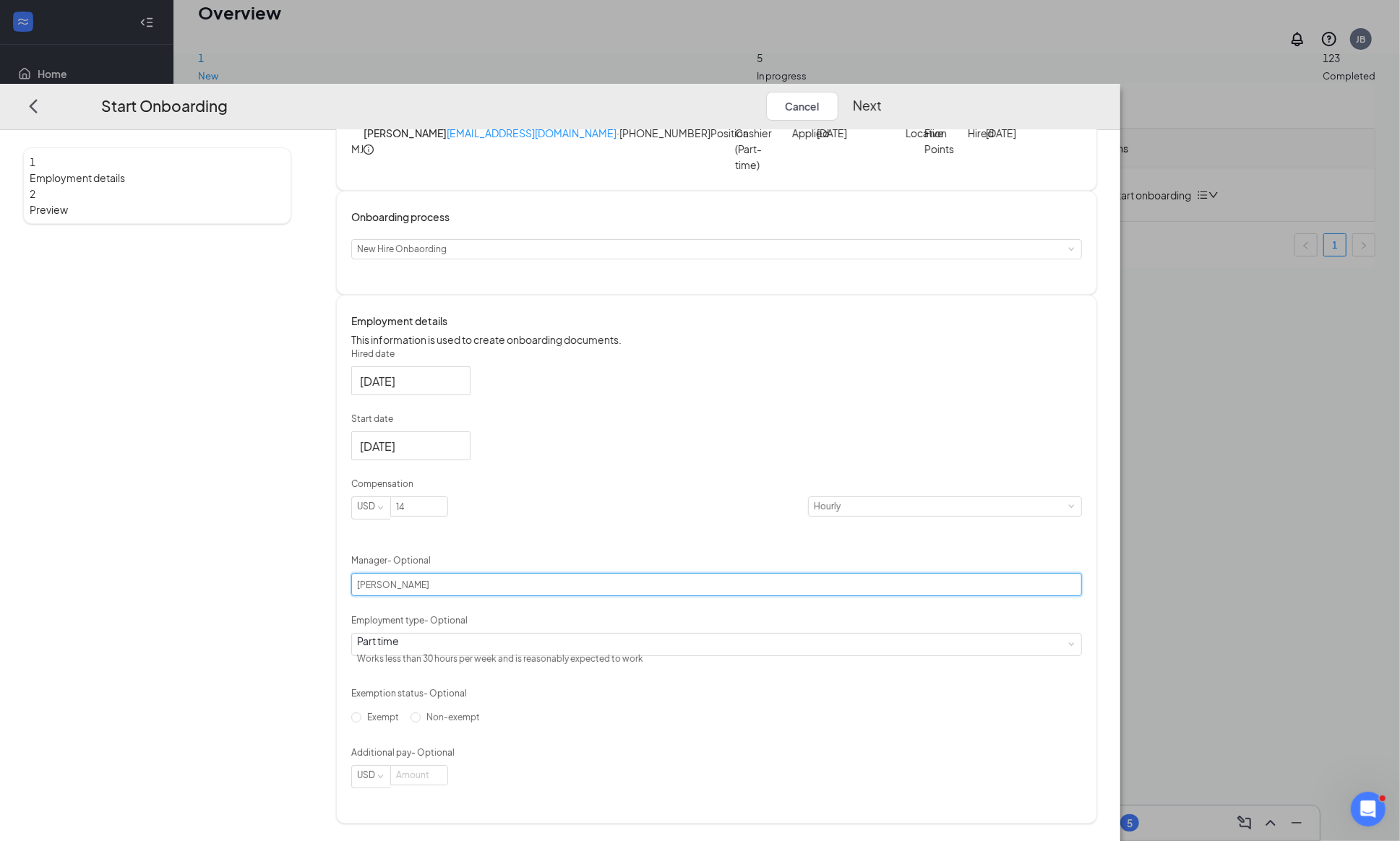
type input "[PERSON_NAME]"
click at [928, 648] on div "Hired date [DATE] Start date [DATE] [DATE] Su Mo Tu We Th Fr Sa 31 1 2 3 4 5 6 …" at bounding box center [717, 567] width 730 height 441
click at [882, 92] on button "Next" at bounding box center [867, 106] width 29 height 29
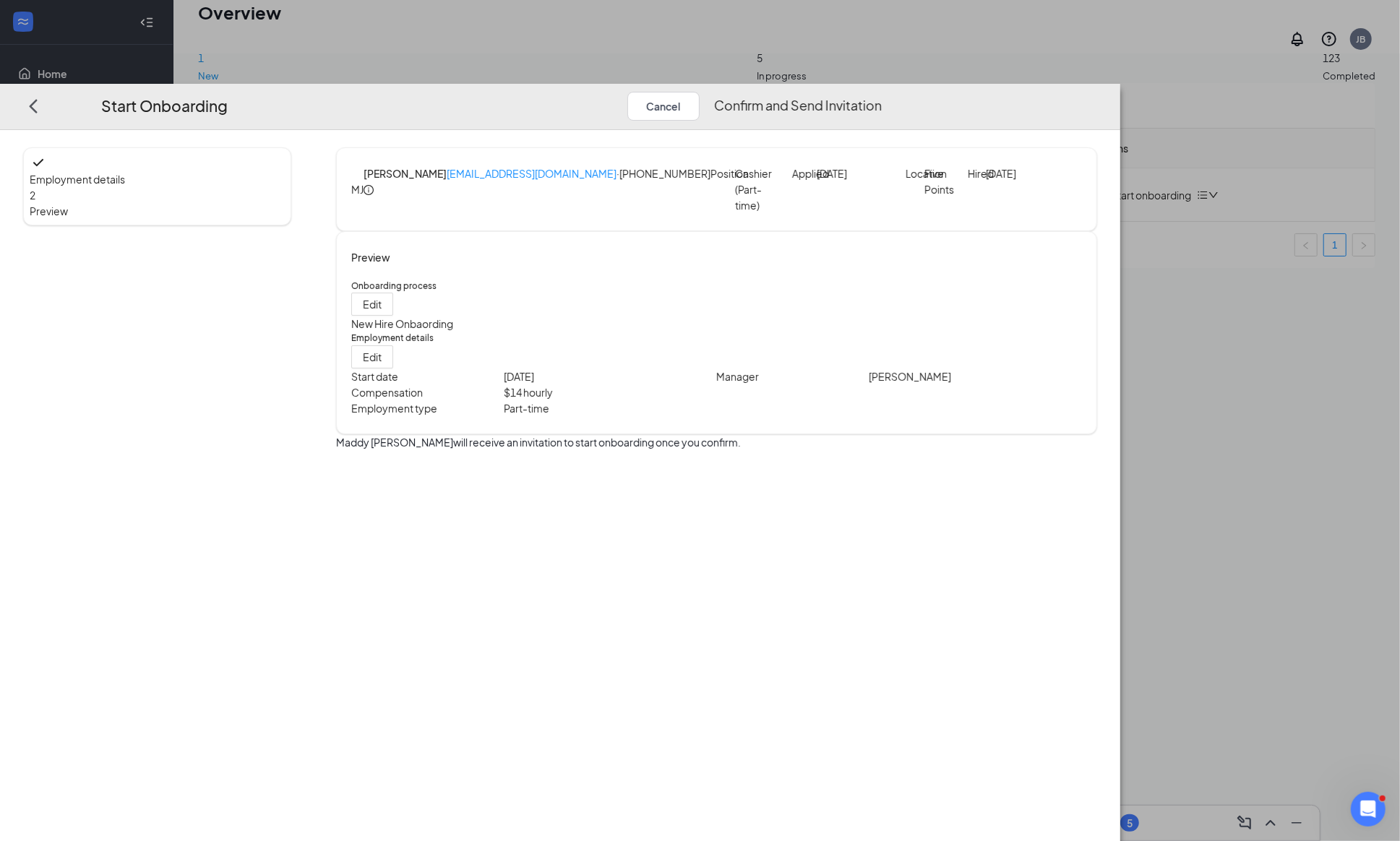
click at [882, 92] on button "Confirm and Send Invitation" at bounding box center [798, 106] width 168 height 29
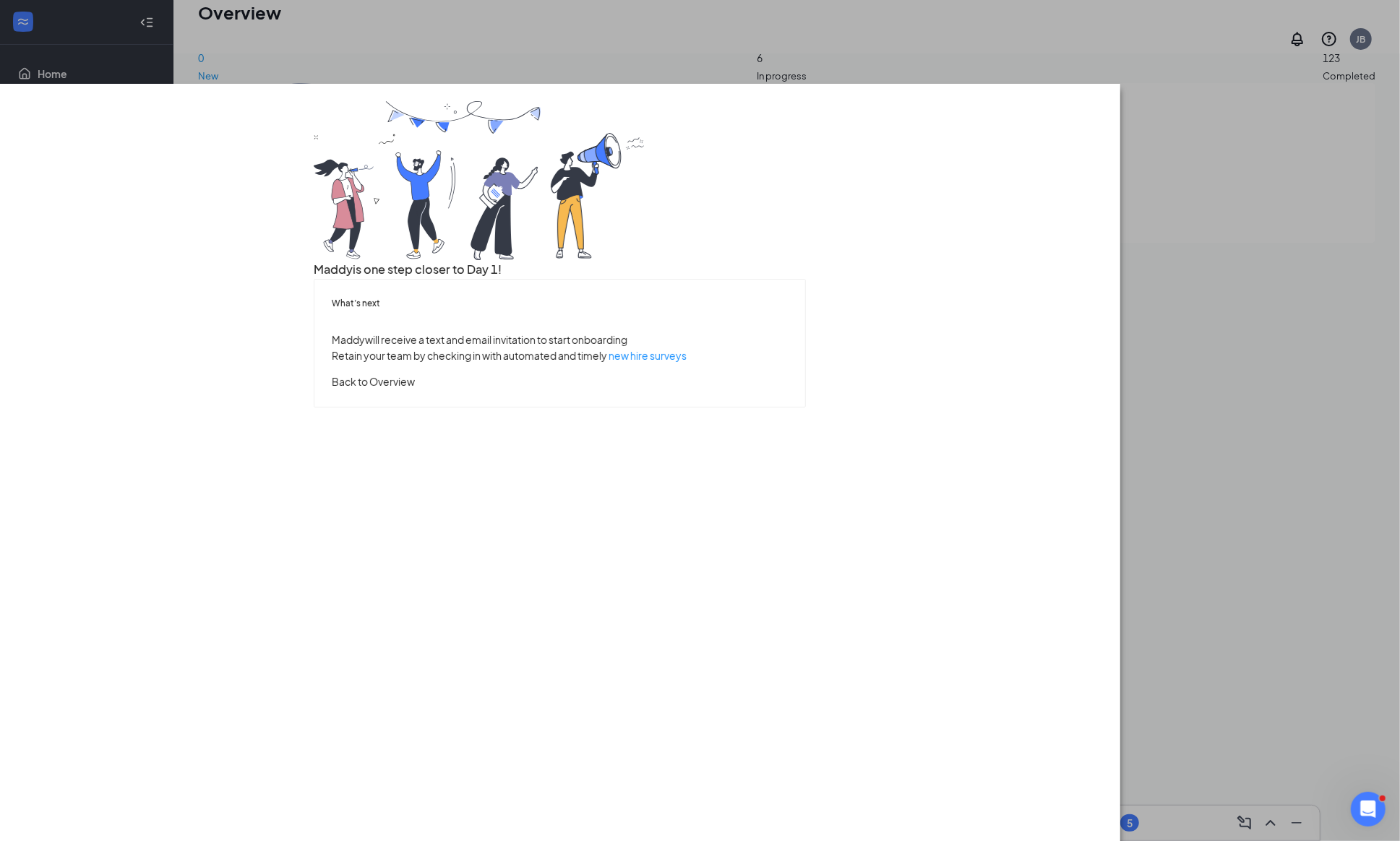
click at [415, 389] on button "Back to Overview" at bounding box center [373, 382] width 83 height 16
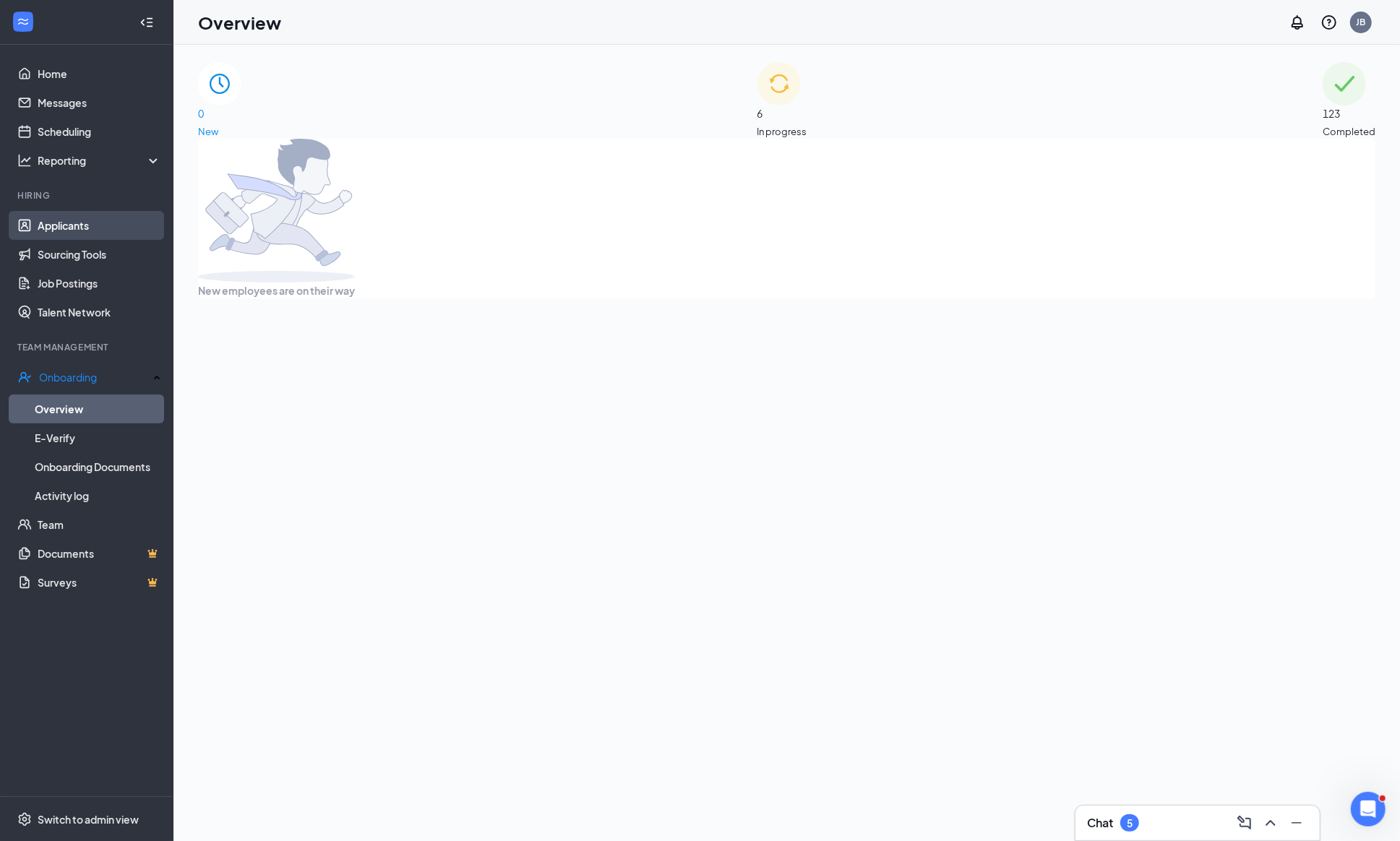
click at [50, 218] on link "Applicants" at bounding box center [99, 226] width 123 height 29
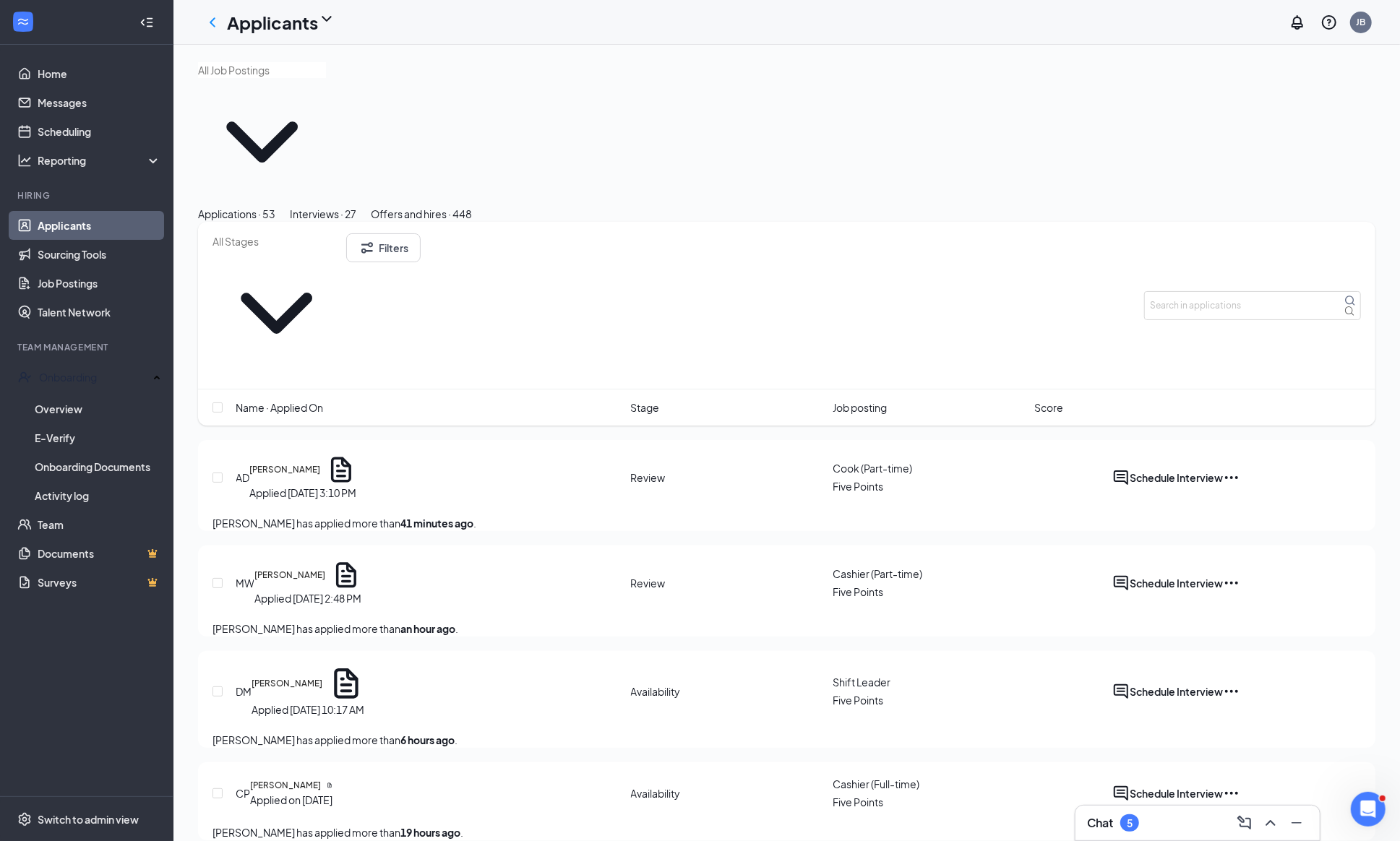
click at [356, 206] on div "Interviews · 27" at bounding box center [323, 214] width 66 height 16
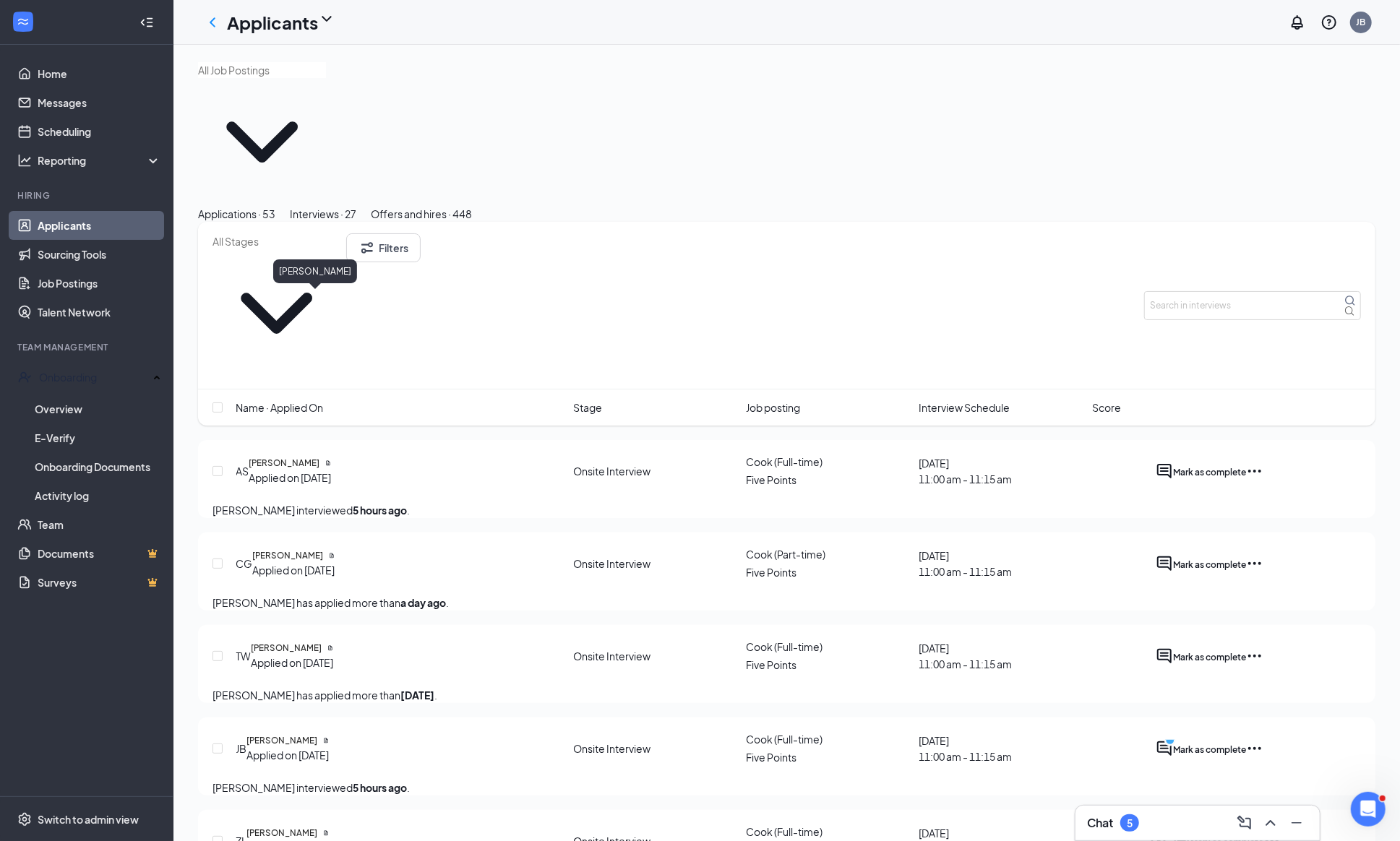
click at [319, 457] on h5 "[PERSON_NAME]" at bounding box center [284, 463] width 71 height 13
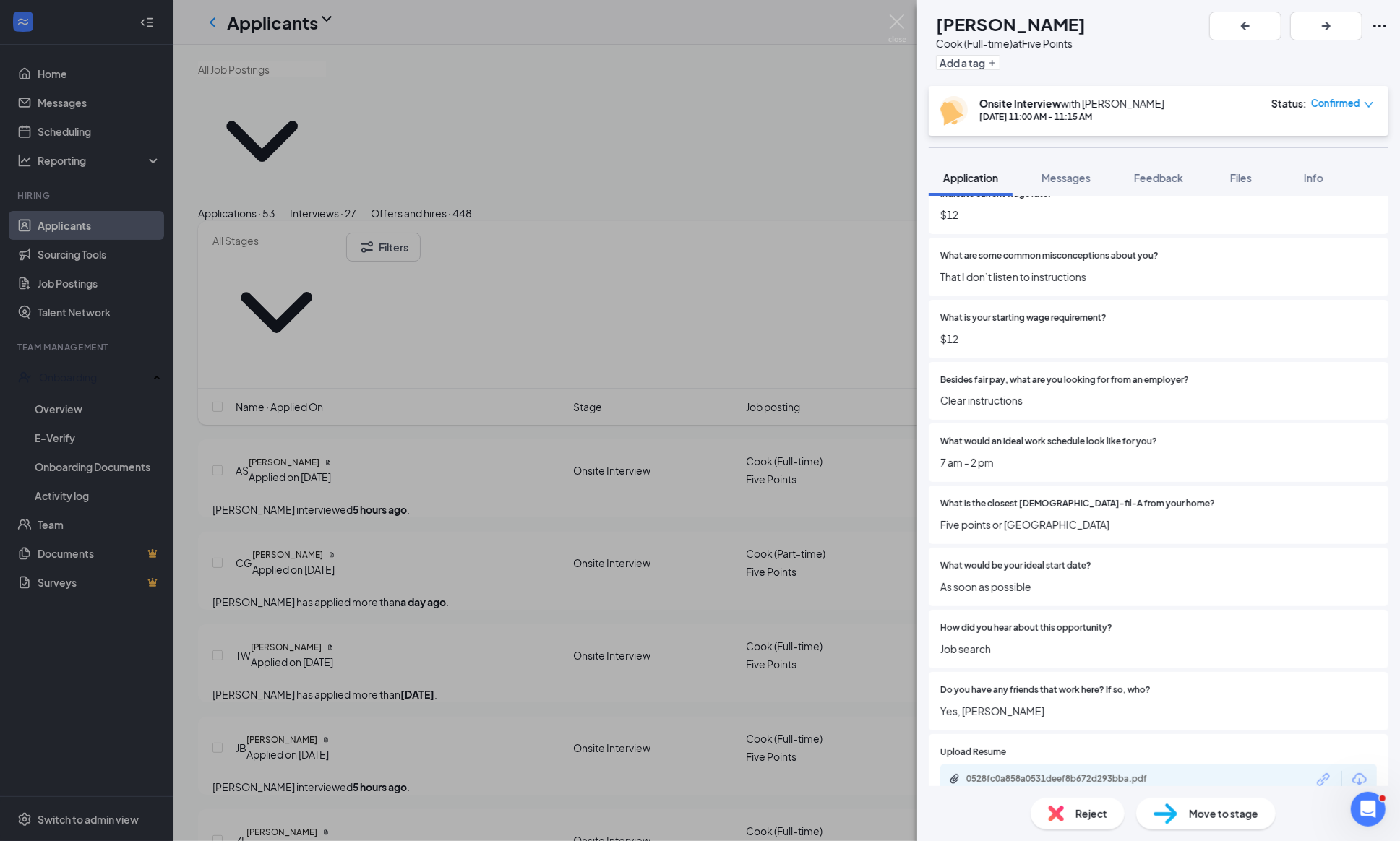
scroll to position [587, 0]
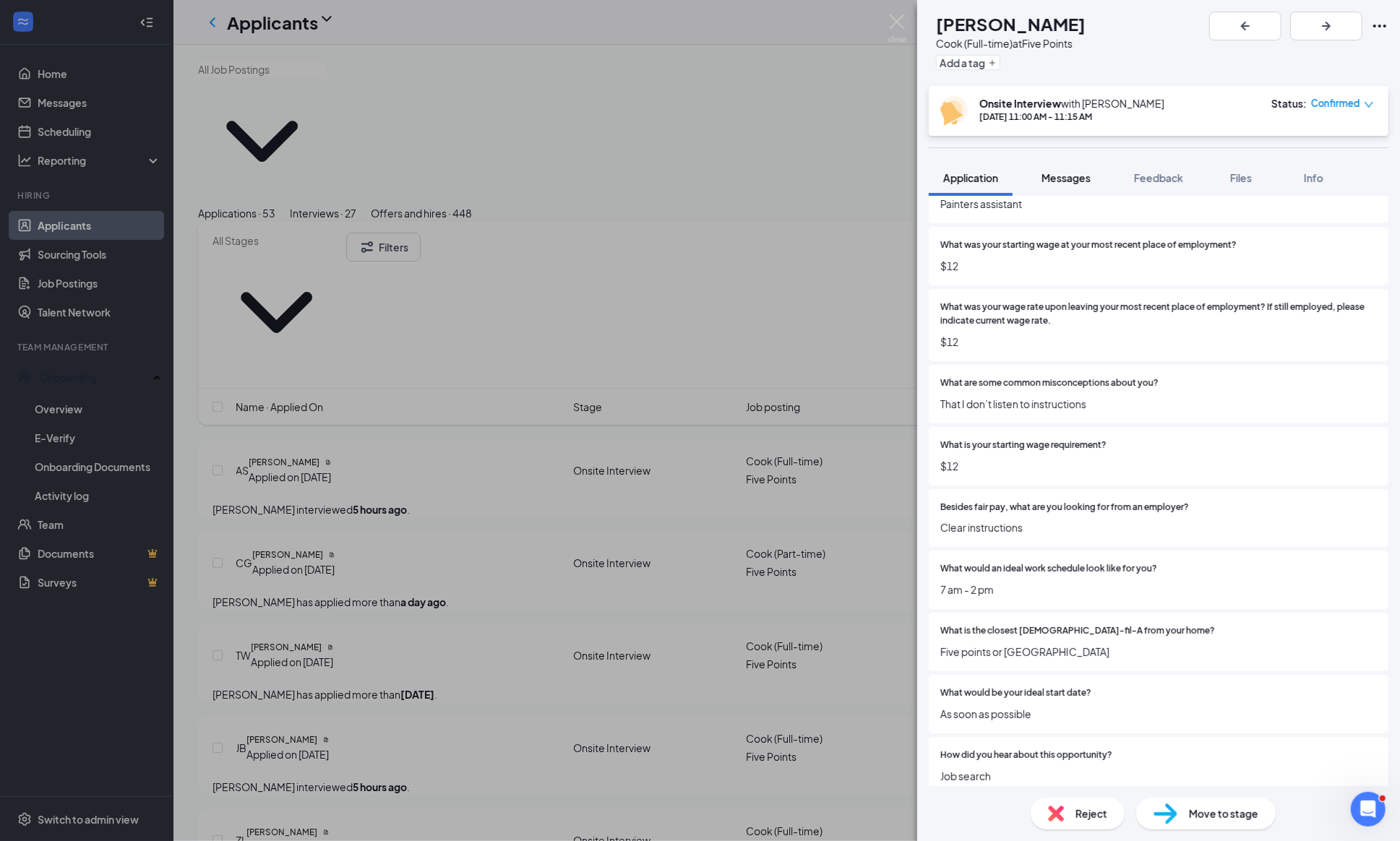
click at [1059, 171] on span "Messages" at bounding box center [1066, 177] width 49 height 13
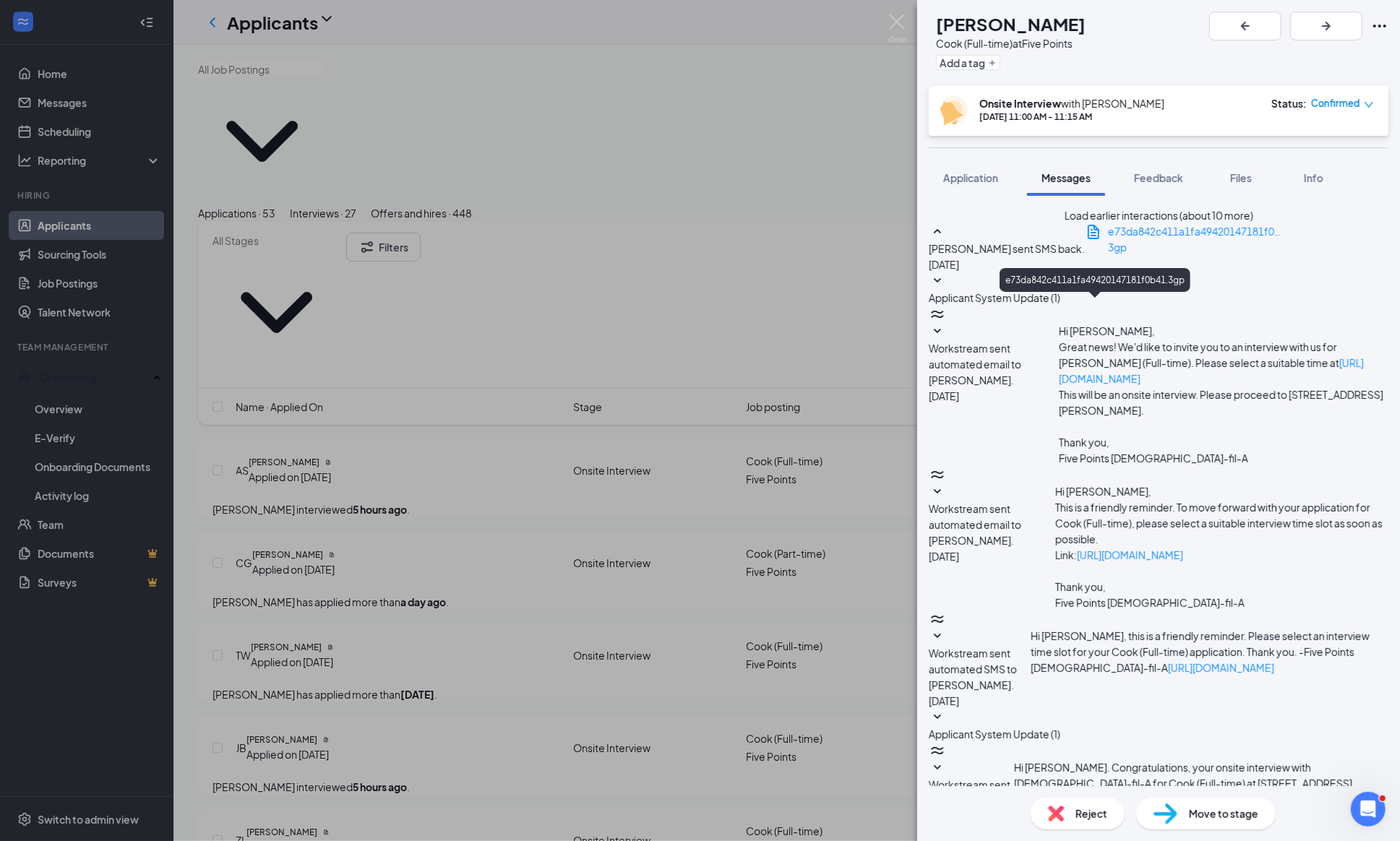
scroll to position [26, 0]
click at [1107, 255] on div "3gp" at bounding box center [1194, 247] width 173 height 16
type textarea "Hey [PERSON_NAME]! We have two people named [PERSON_NAME] who work here... What…"
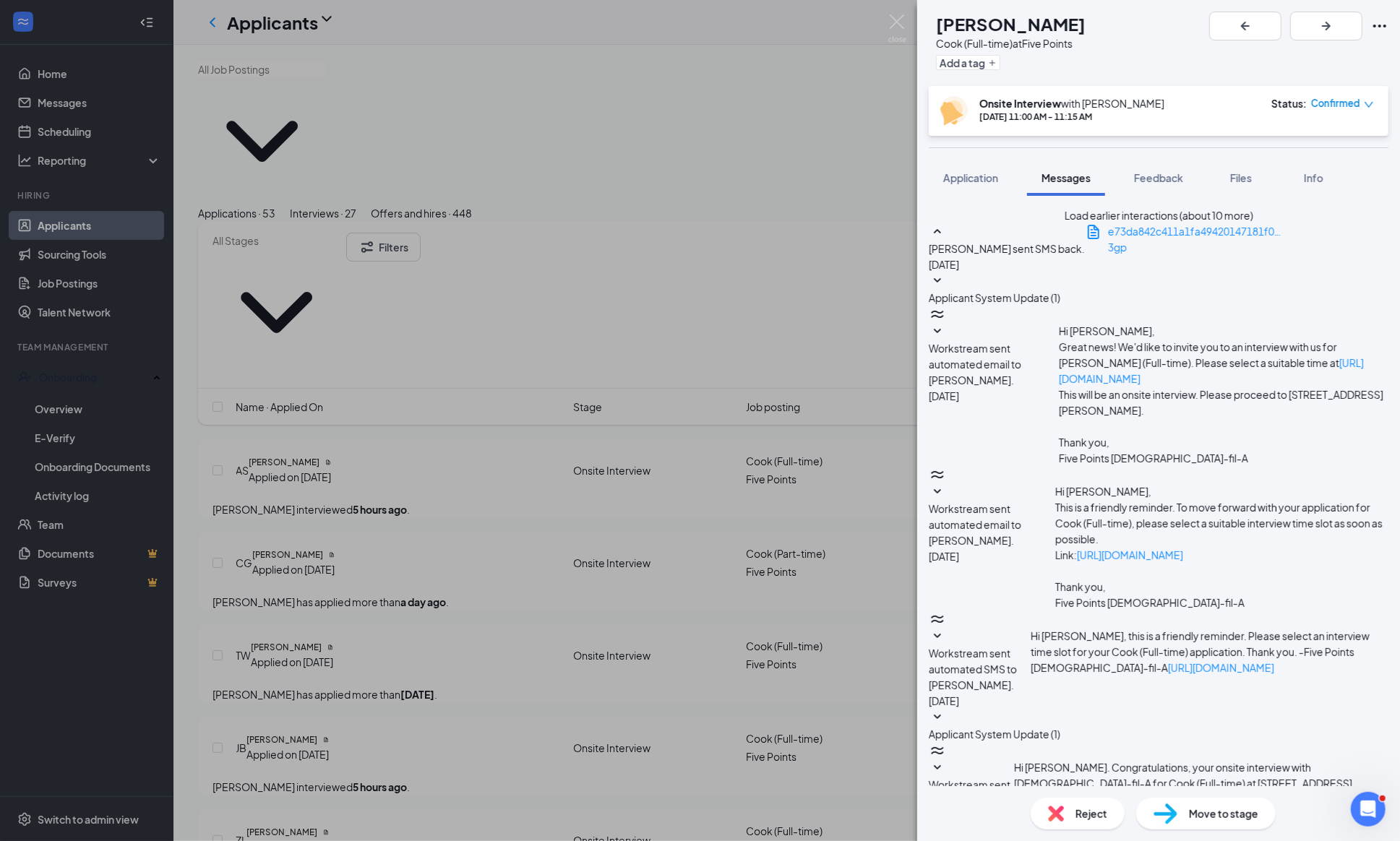
click at [909, 16] on div "AS [PERSON_NAME] [PERSON_NAME] (Full-time) at Five Points Add a tag Onsite Inte…" at bounding box center [700, 420] width 1400 height 841
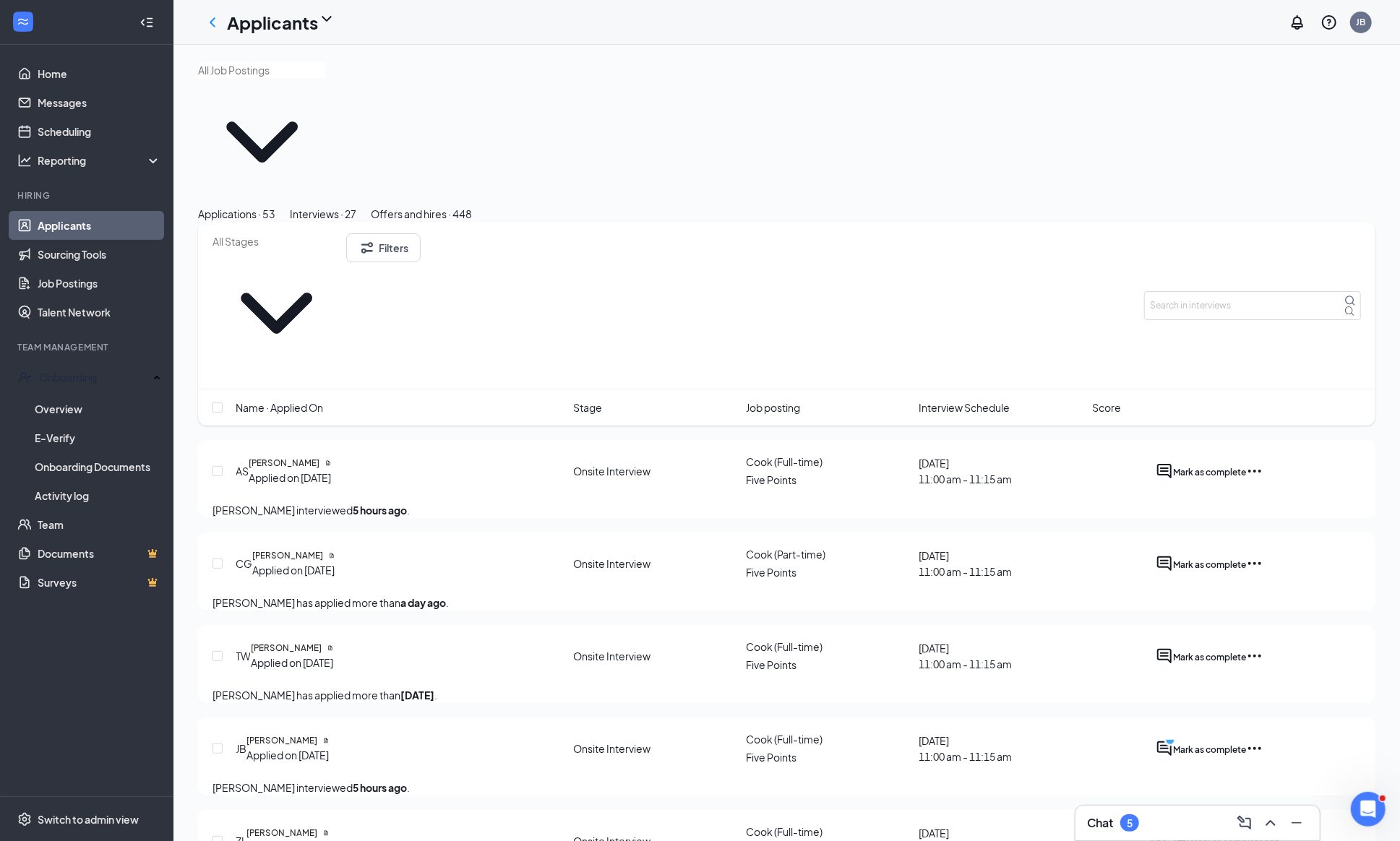
click at [991, 400] on span "Interview Schedule" at bounding box center [964, 408] width 91 height 16
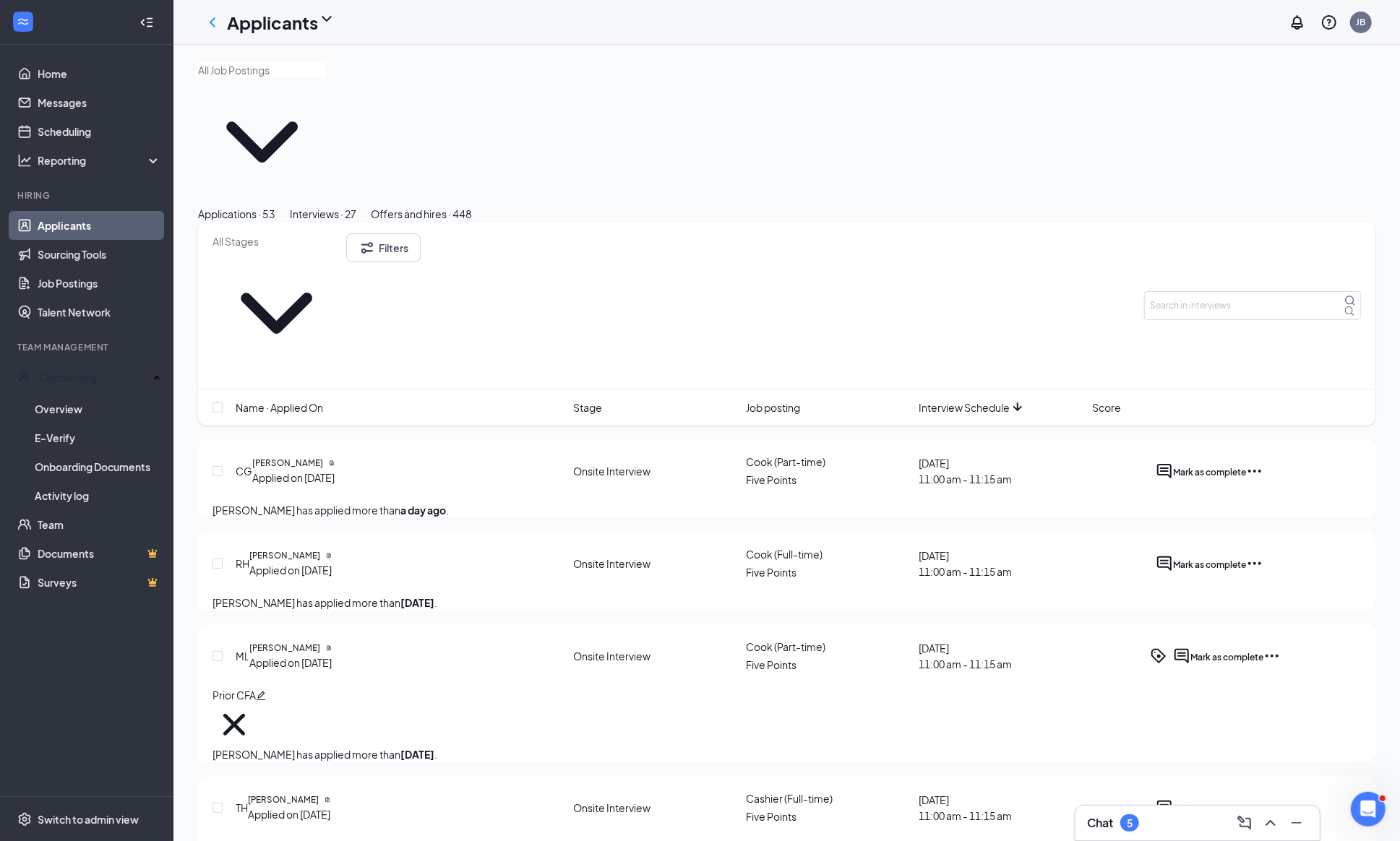
click at [991, 400] on span "Interview Schedule" at bounding box center [964, 408] width 91 height 16
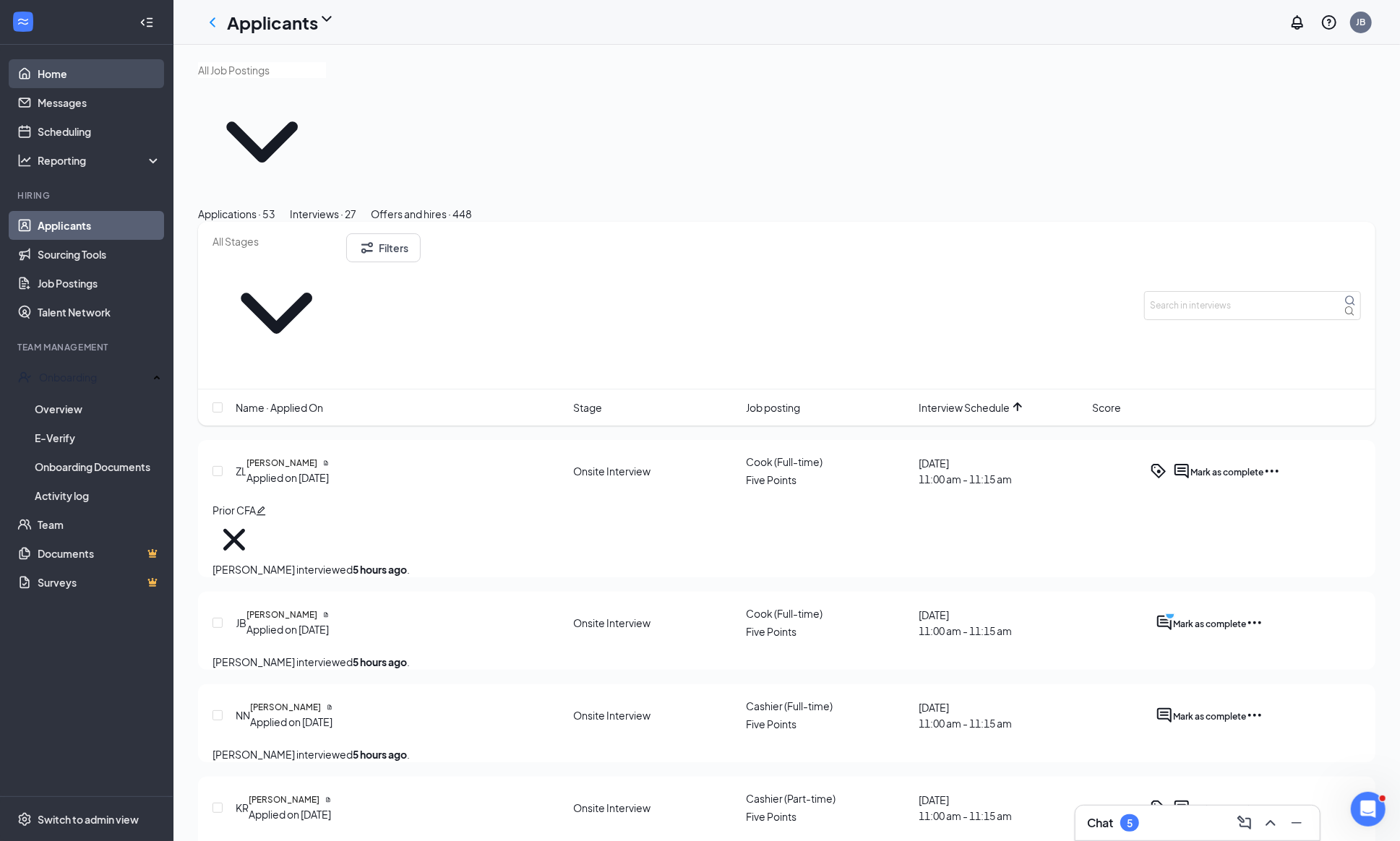
click at [38, 64] on link "Home" at bounding box center [99, 74] width 123 height 29
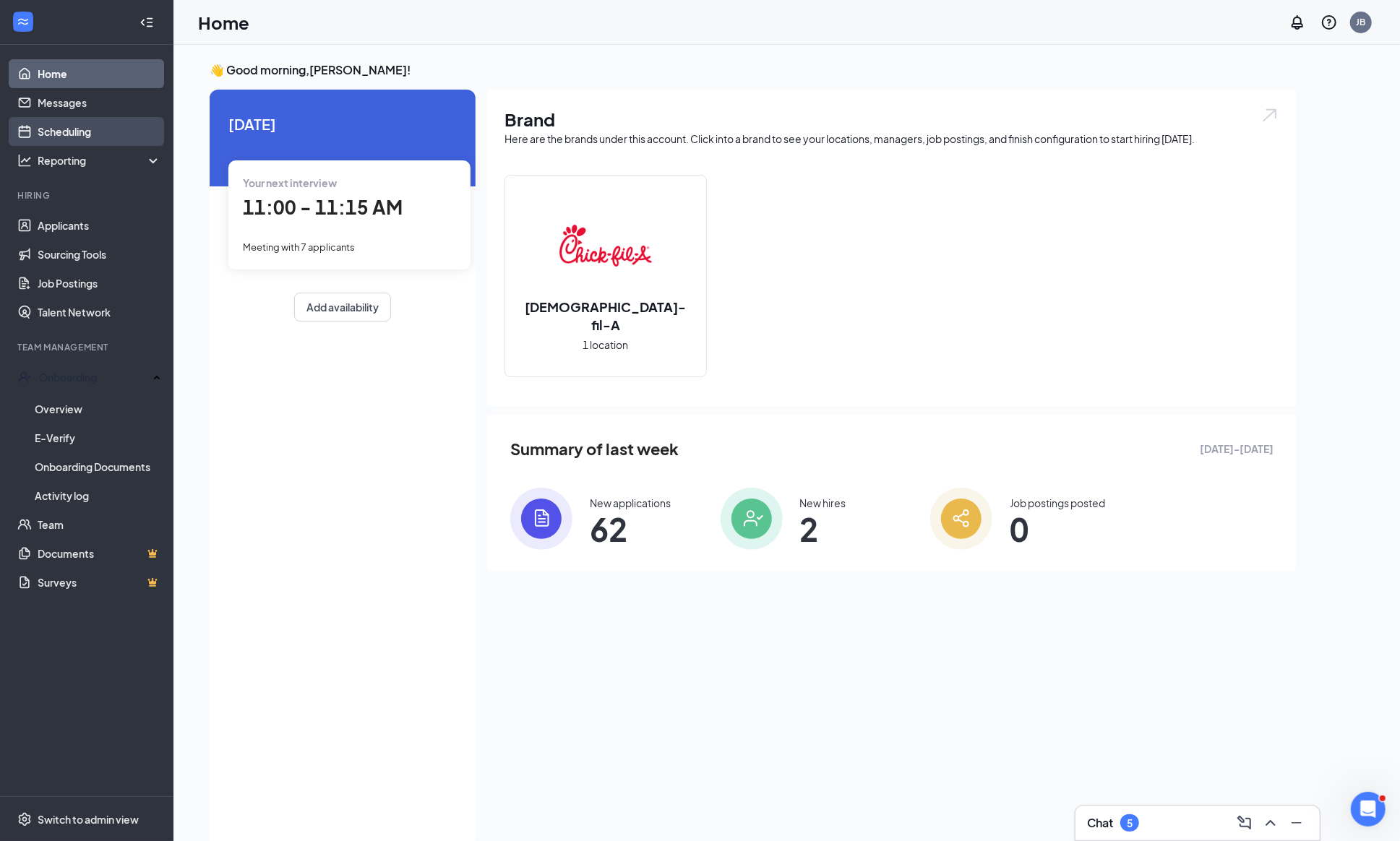
click at [58, 129] on link "Scheduling" at bounding box center [99, 131] width 123 height 29
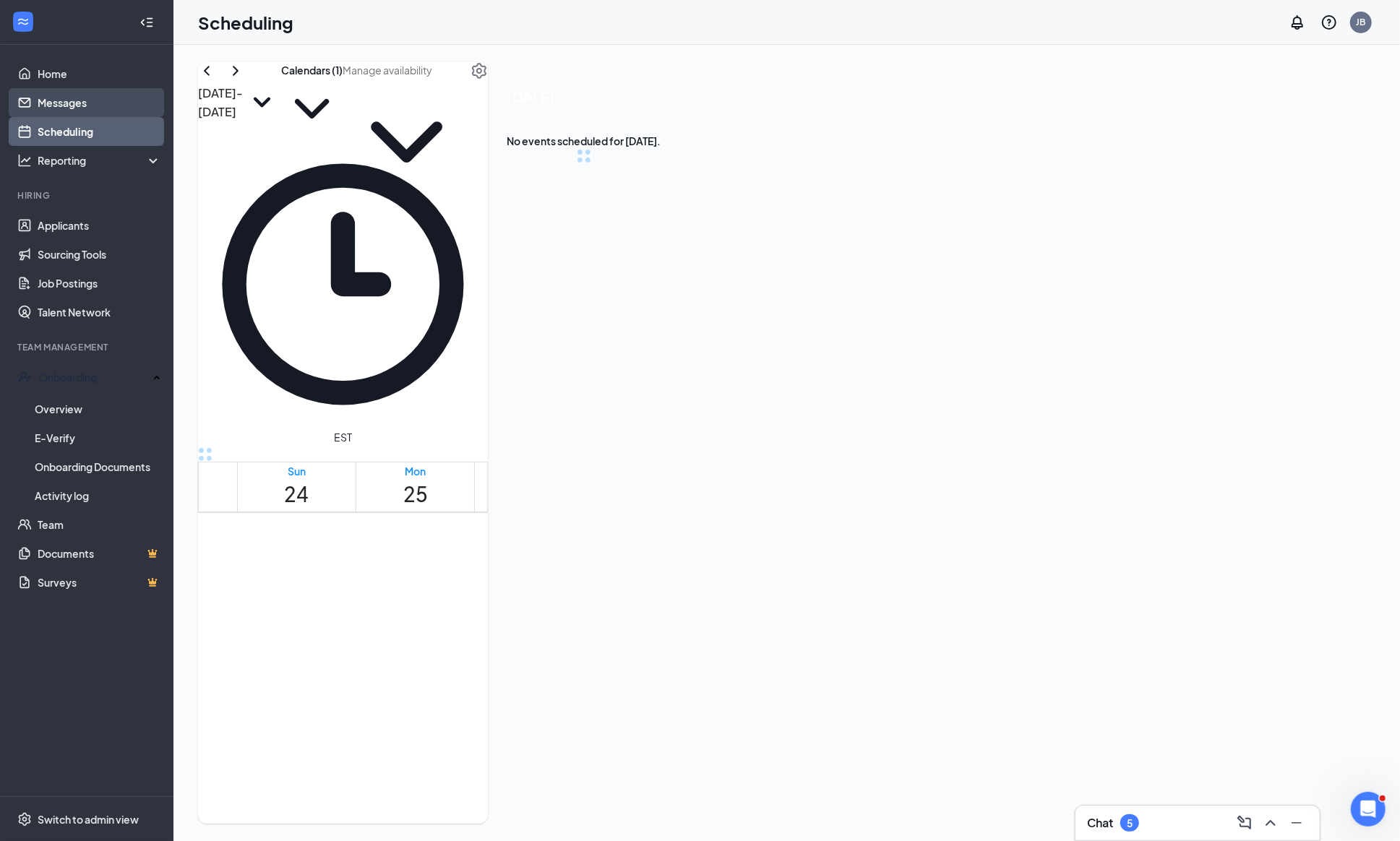
scroll to position [709, 0]
click at [56, 73] on link "Home" at bounding box center [99, 74] width 123 height 29
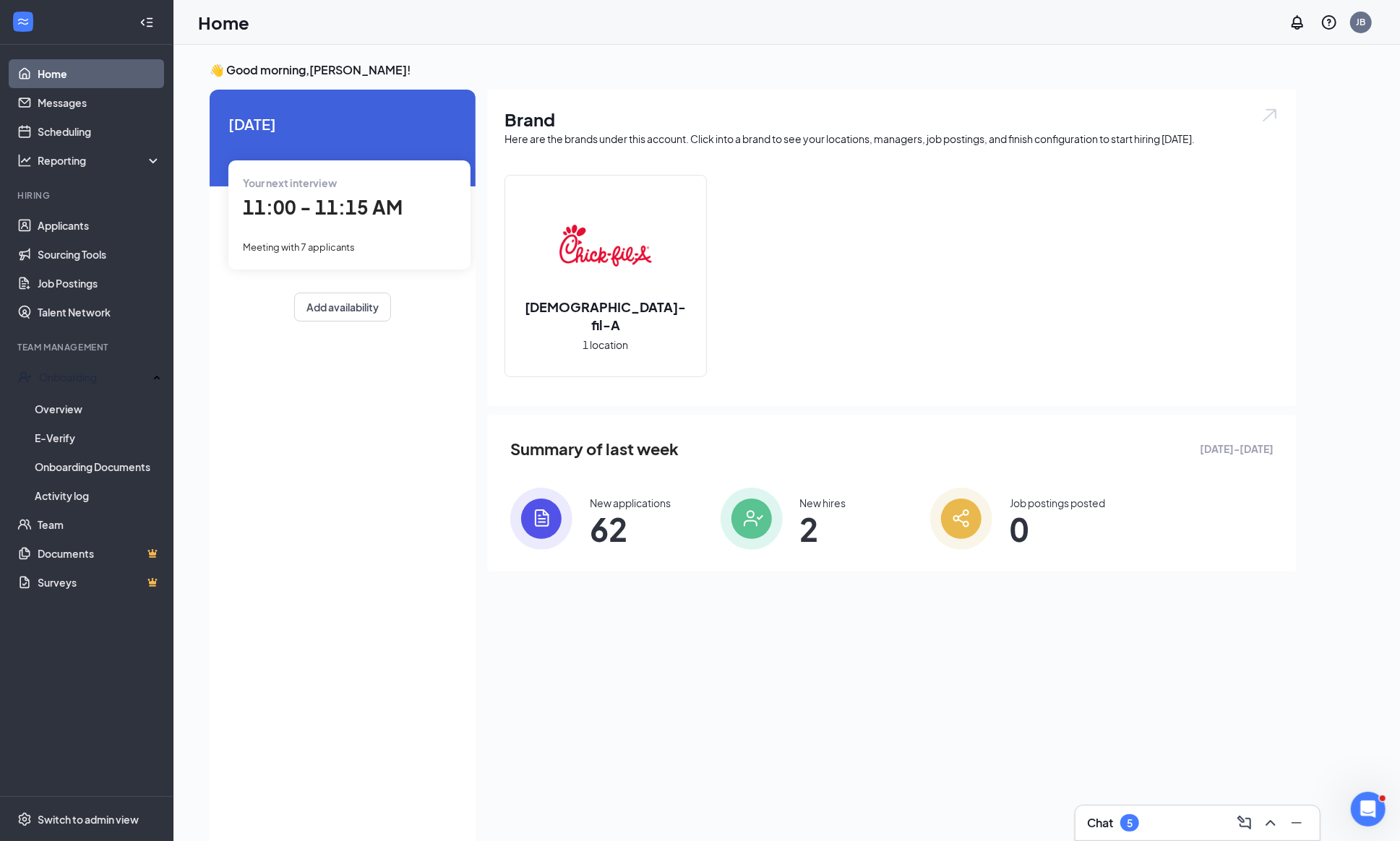
click at [310, 241] on span "Meeting with 7 applicants" at bounding box center [298, 246] width 112 height 11
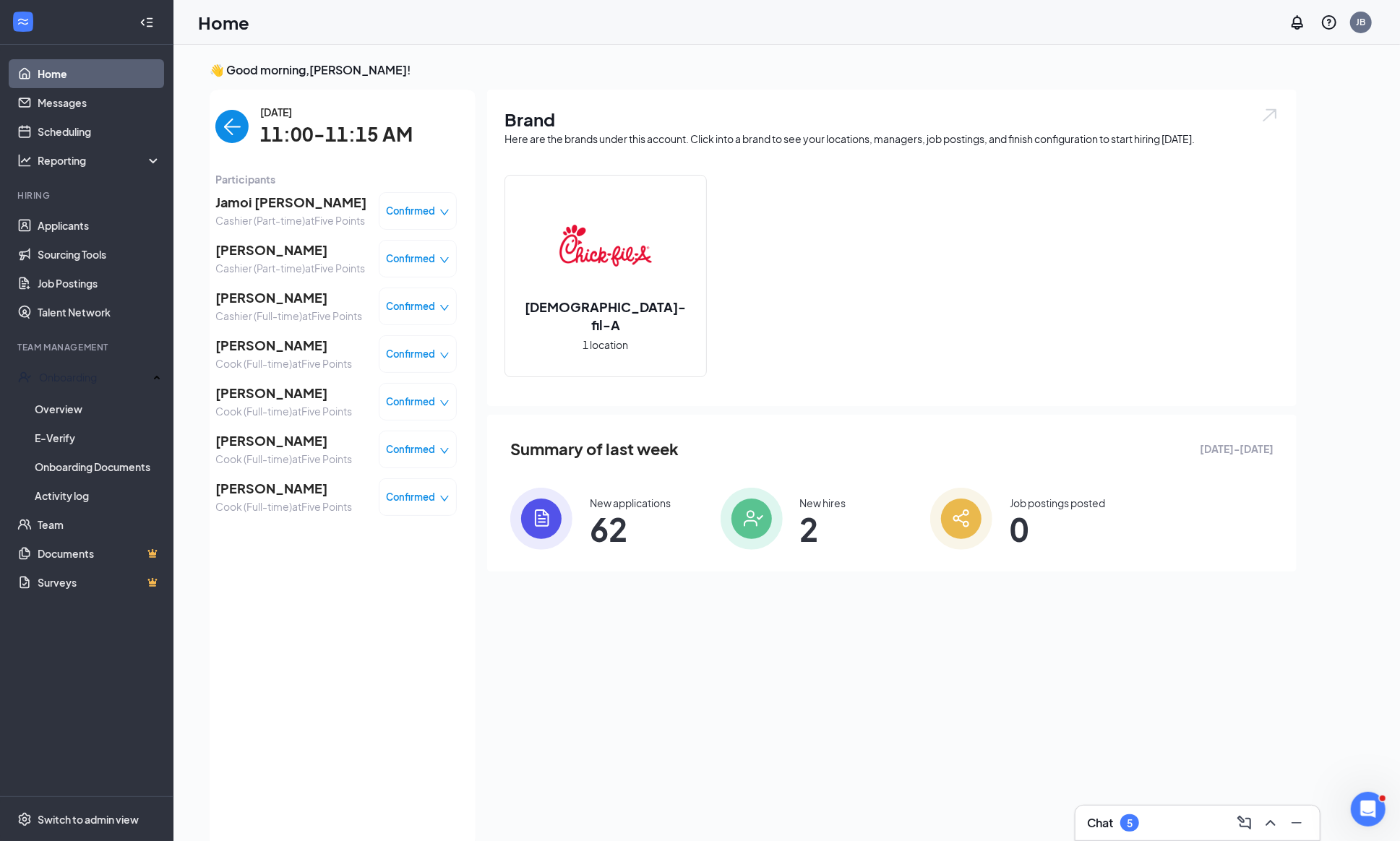
scroll to position [4, 0]
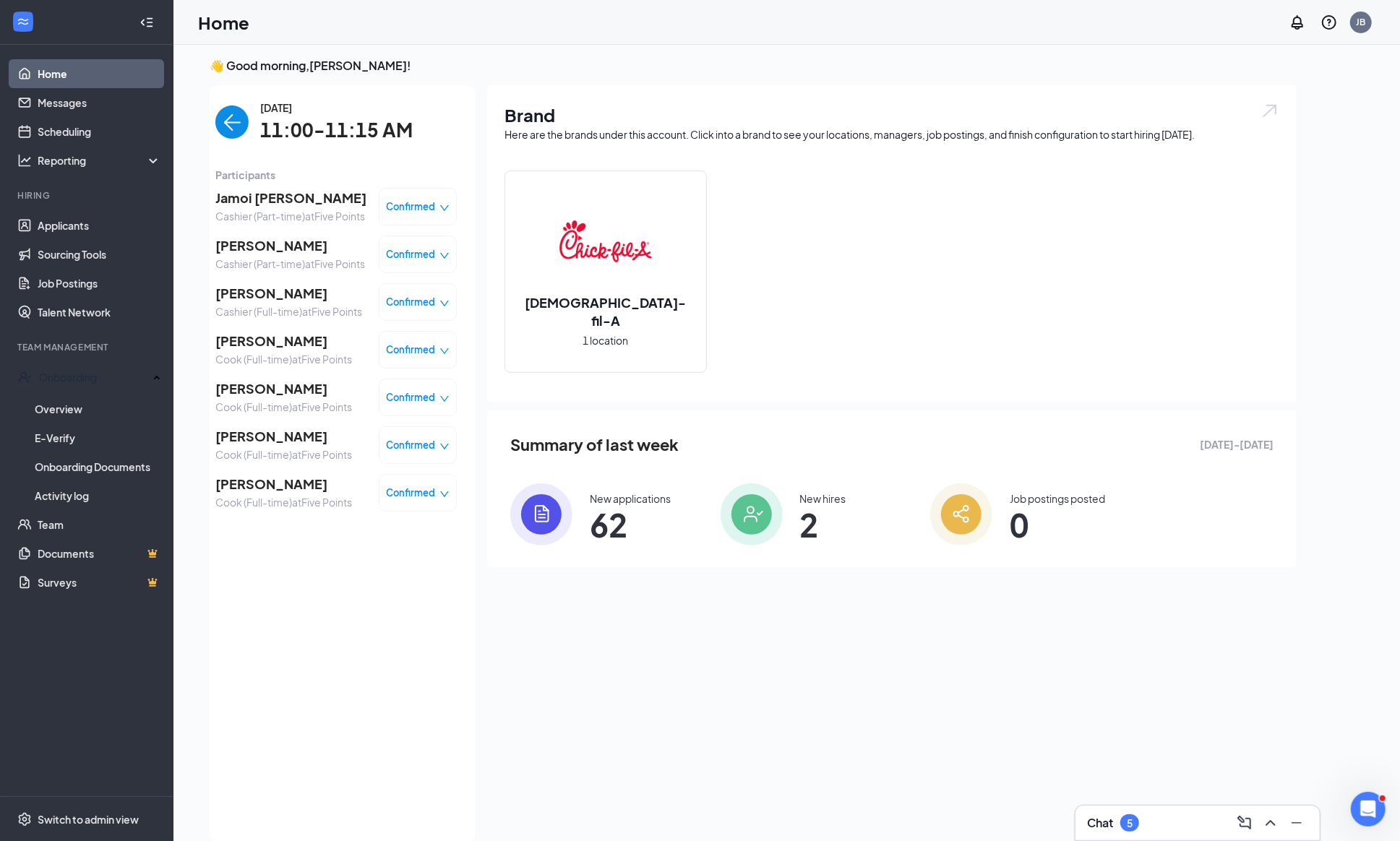
click at [308, 446] on span "[PERSON_NAME]" at bounding box center [283, 436] width 136 height 20
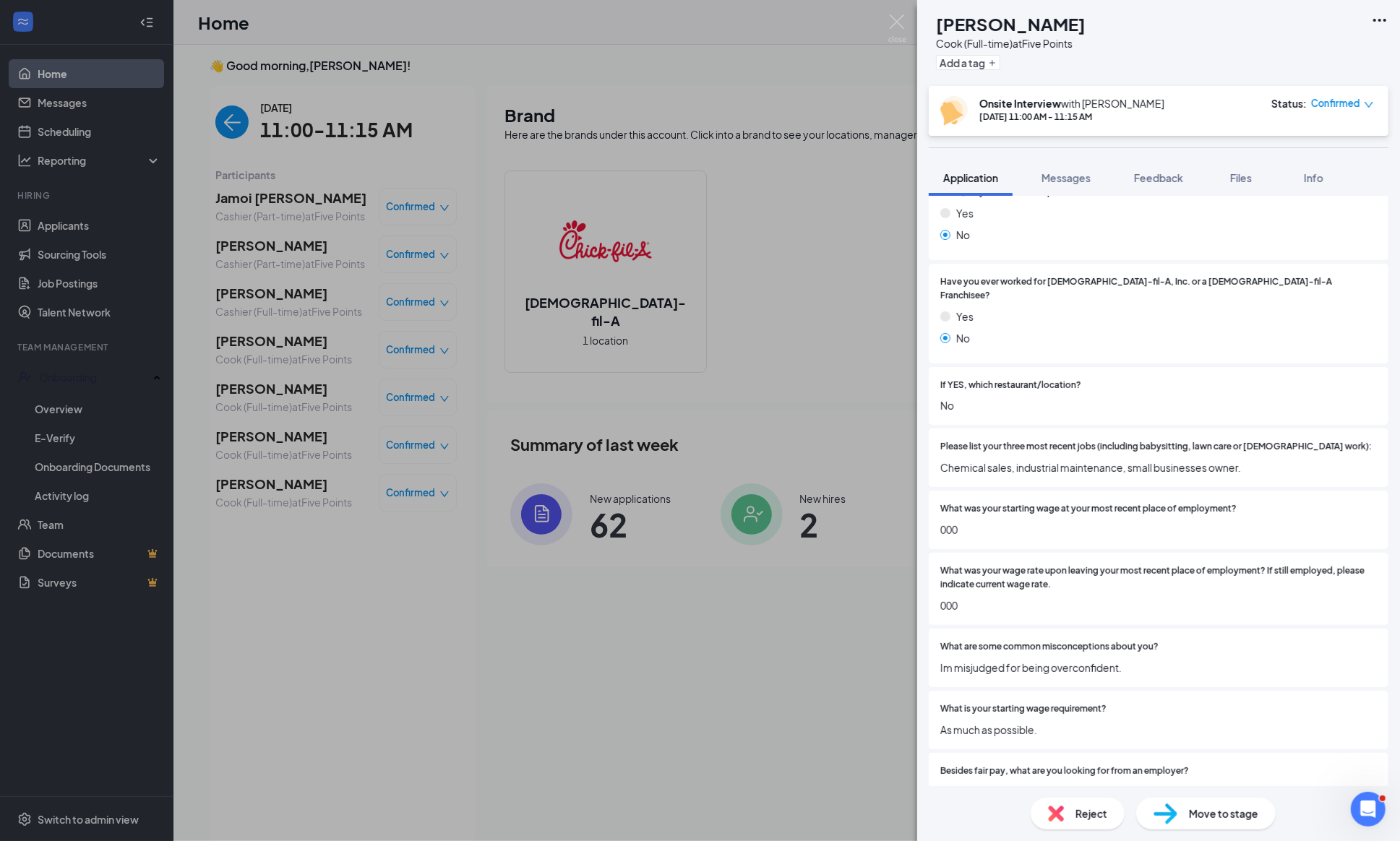
scroll to position [185, 0]
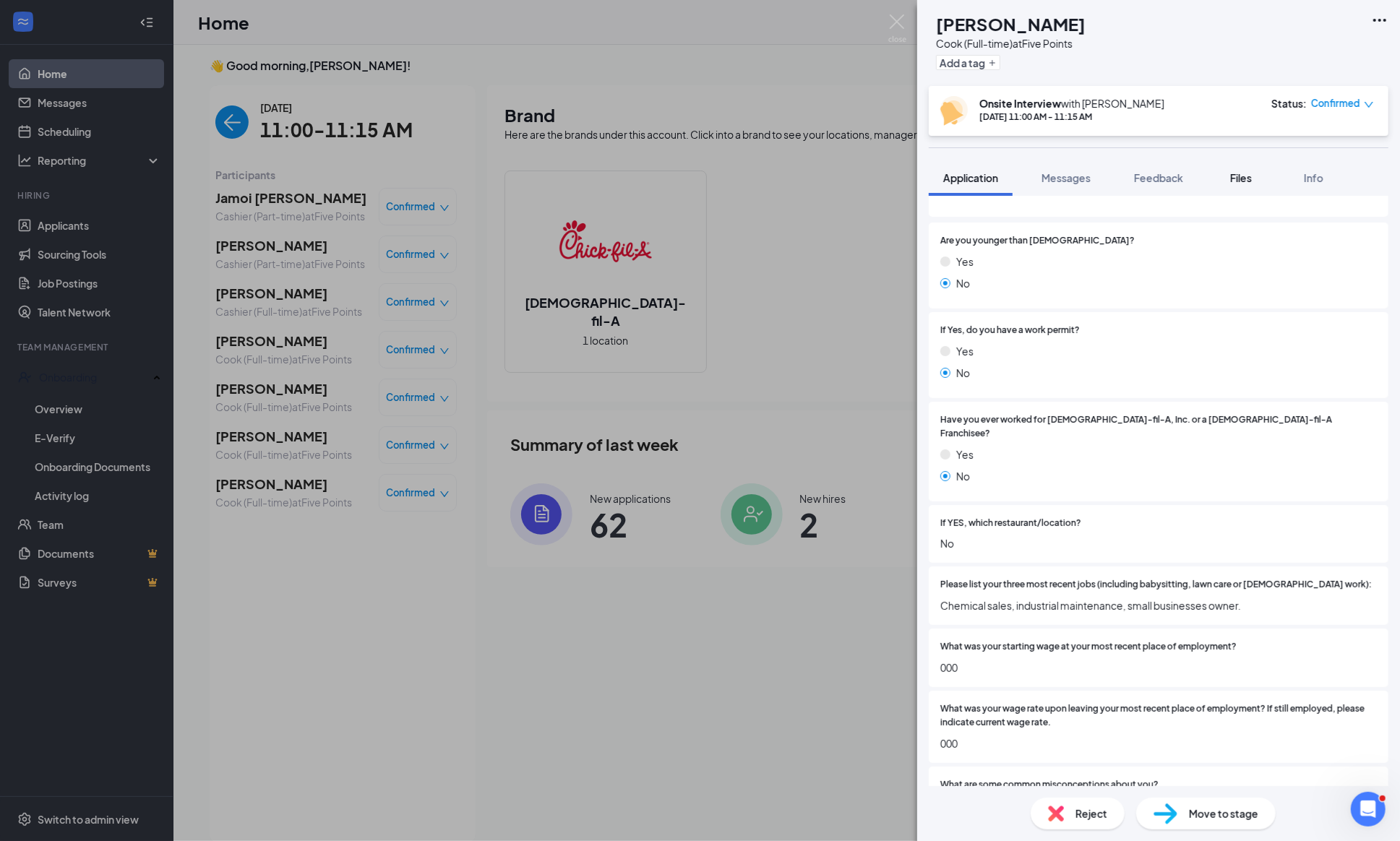
click at [1240, 177] on span "Files" at bounding box center [1240, 177] width 22 height 13
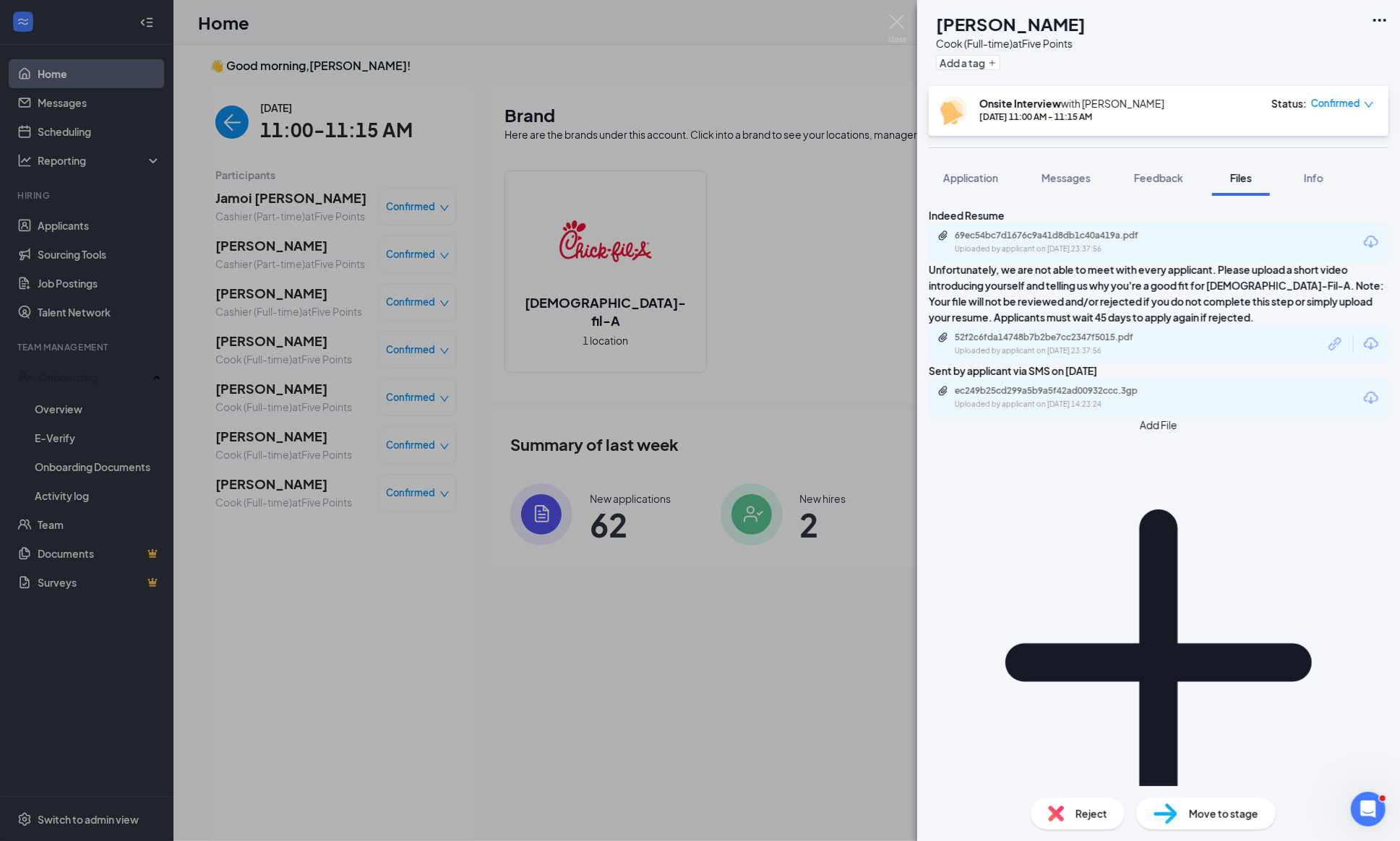
click at [1171, 34] on div "[PERSON_NAME] [PERSON_NAME] Cook (Full-time) at Five Points Add a tag" at bounding box center [1158, 43] width 483 height 86
click at [981, 172] on span "Application" at bounding box center [970, 177] width 55 height 13
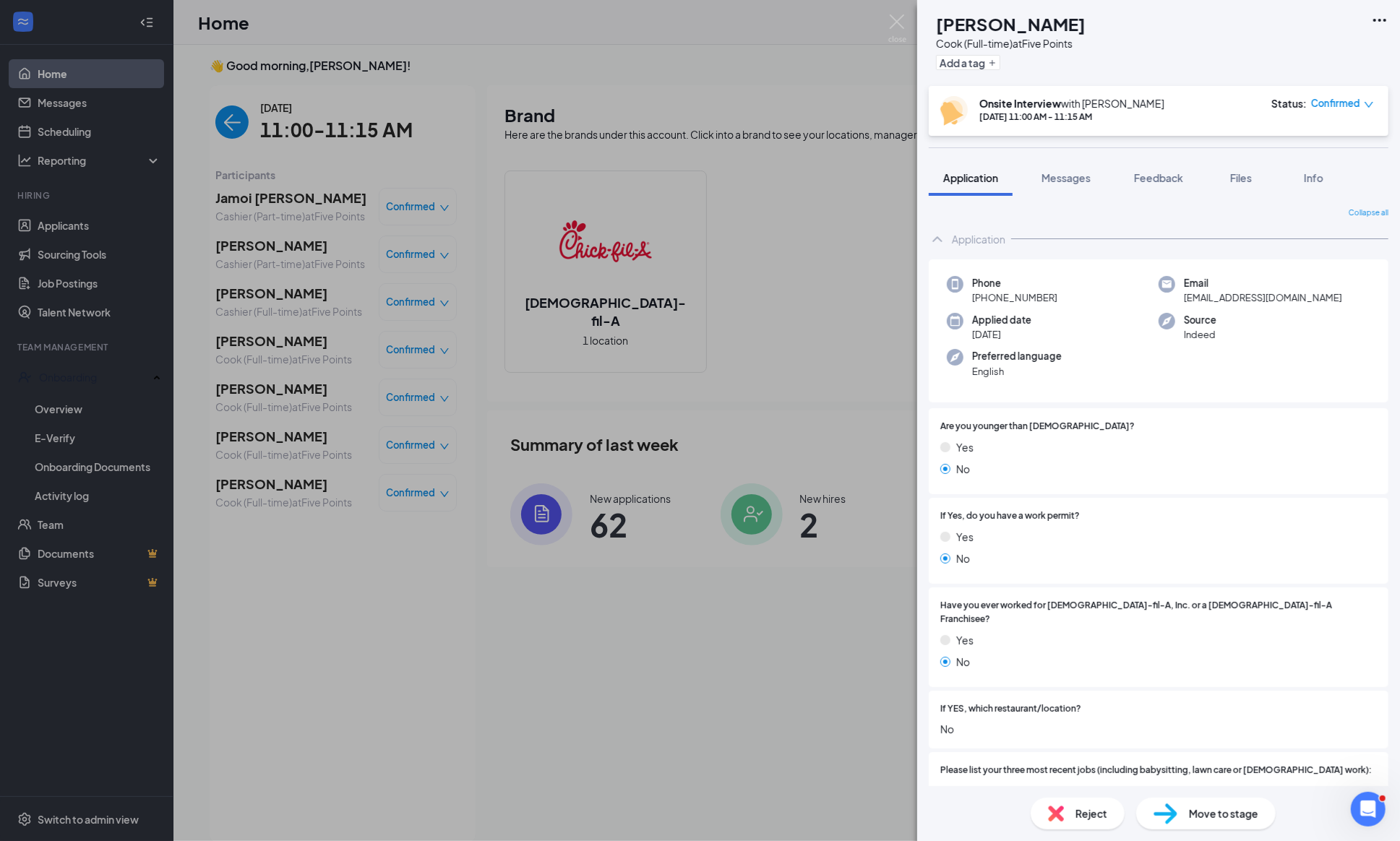
click at [1367, 103] on icon "down" at bounding box center [1369, 105] width 10 height 10
click at [1266, 215] on span "Mark as no-show" at bounding box center [1285, 223] width 99 height 16
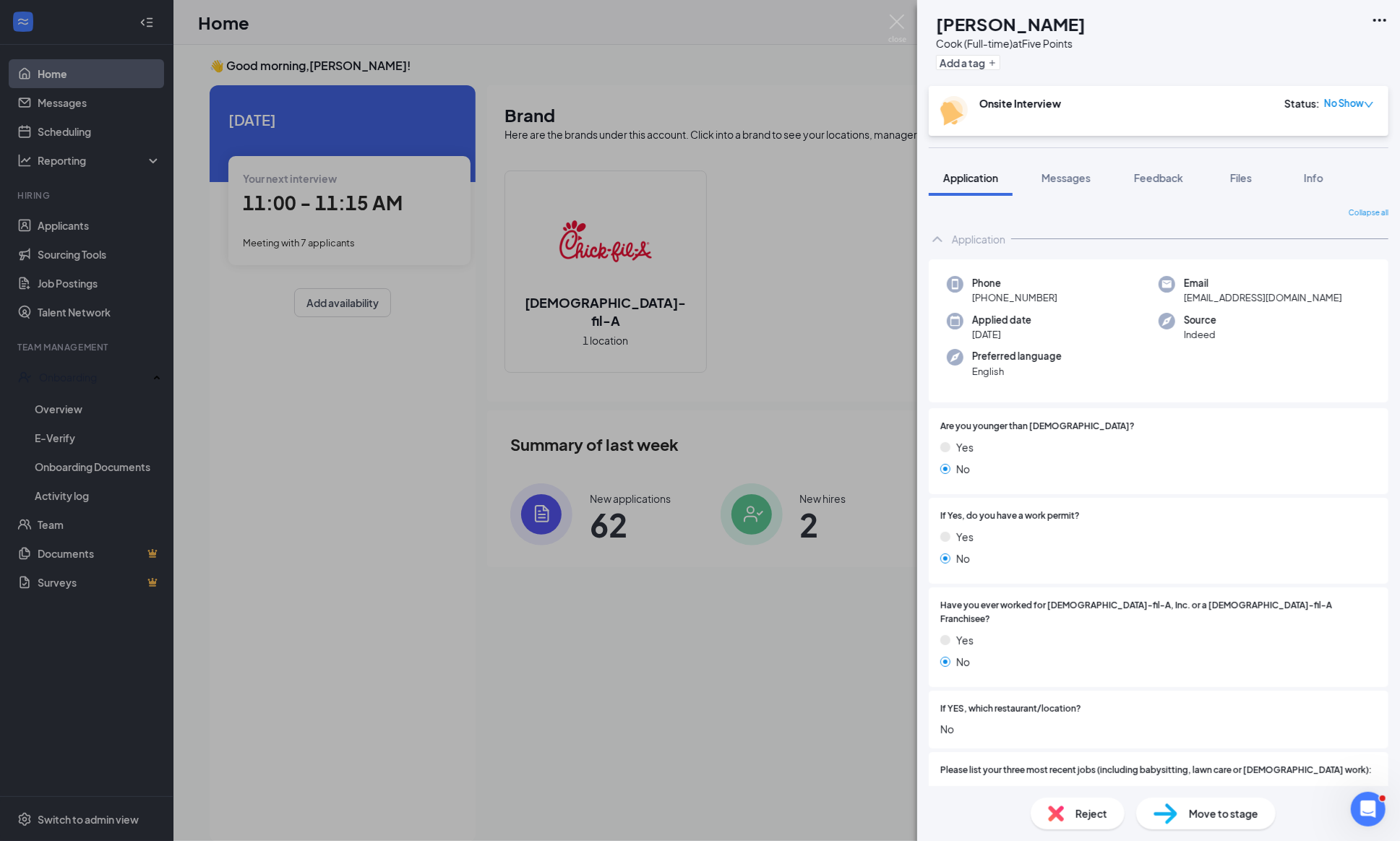
checkbox input "true"
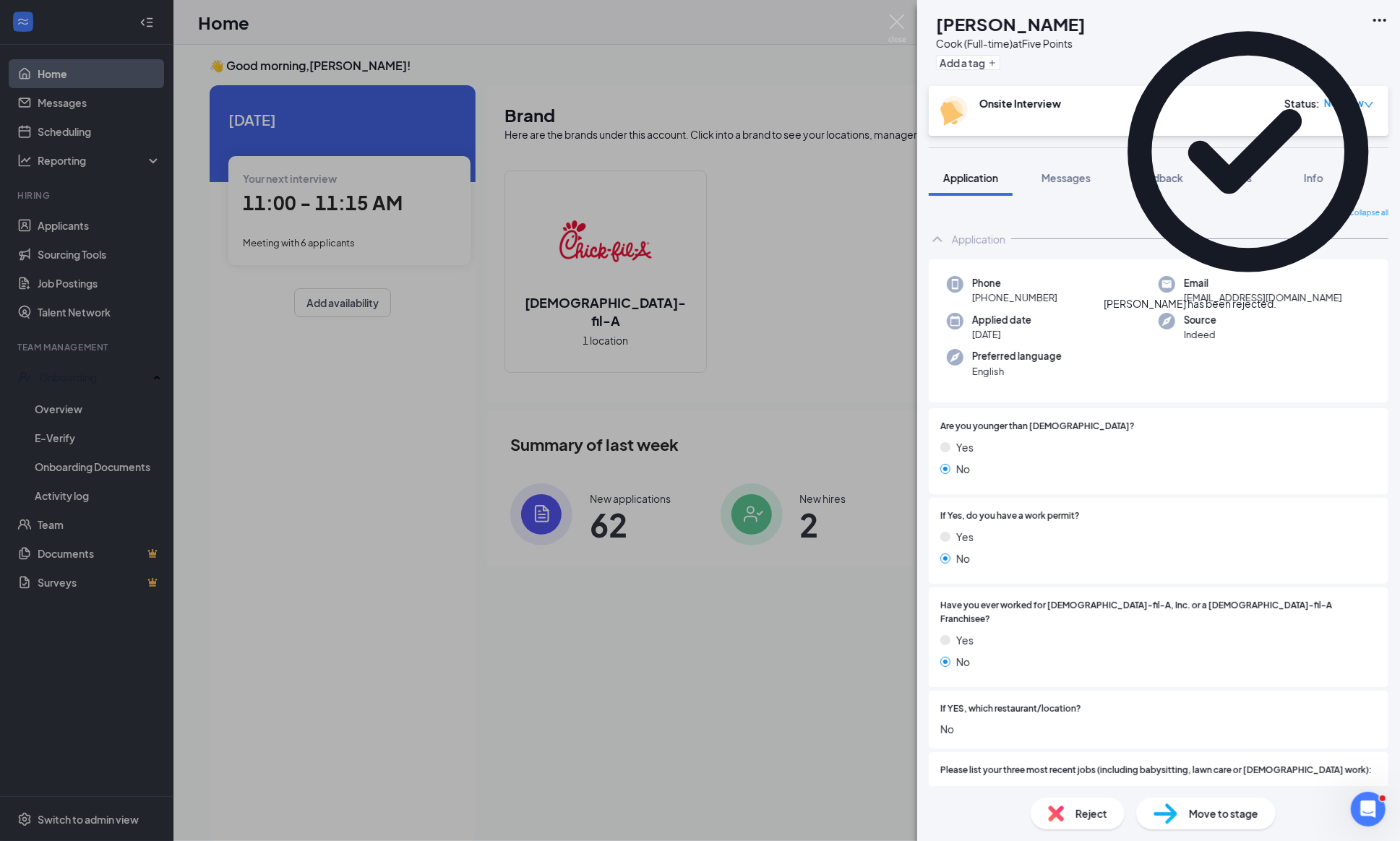
click at [1276, 296] on icon "Cross" at bounding box center [1276, 296] width 0 height 0
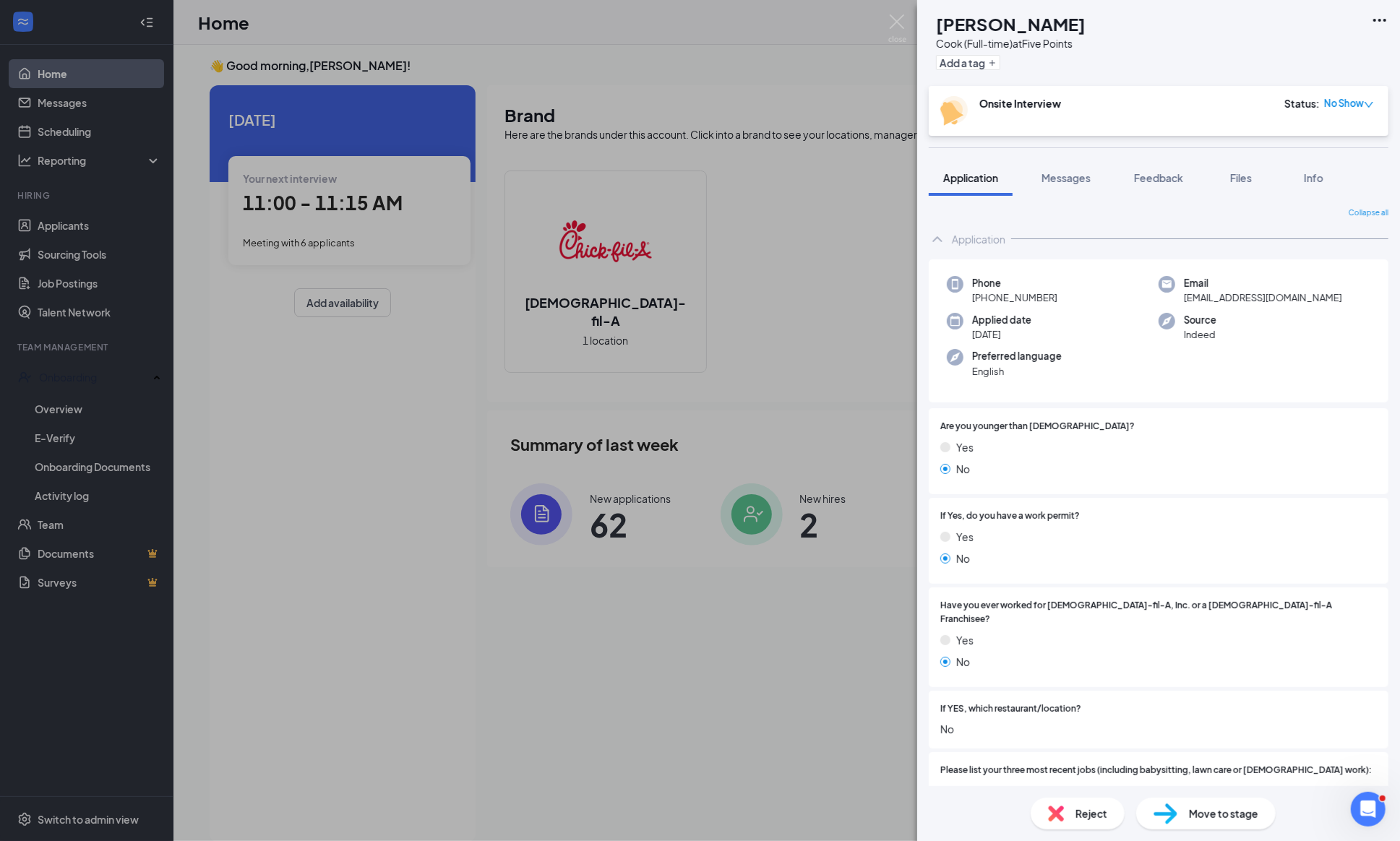
click at [898, 12] on div "[PERSON_NAME] [PERSON_NAME] Cook (Full-time) at Five Points Add a tag Onsite In…" at bounding box center [700, 420] width 1400 height 841
click at [894, 27] on img at bounding box center [897, 28] width 18 height 28
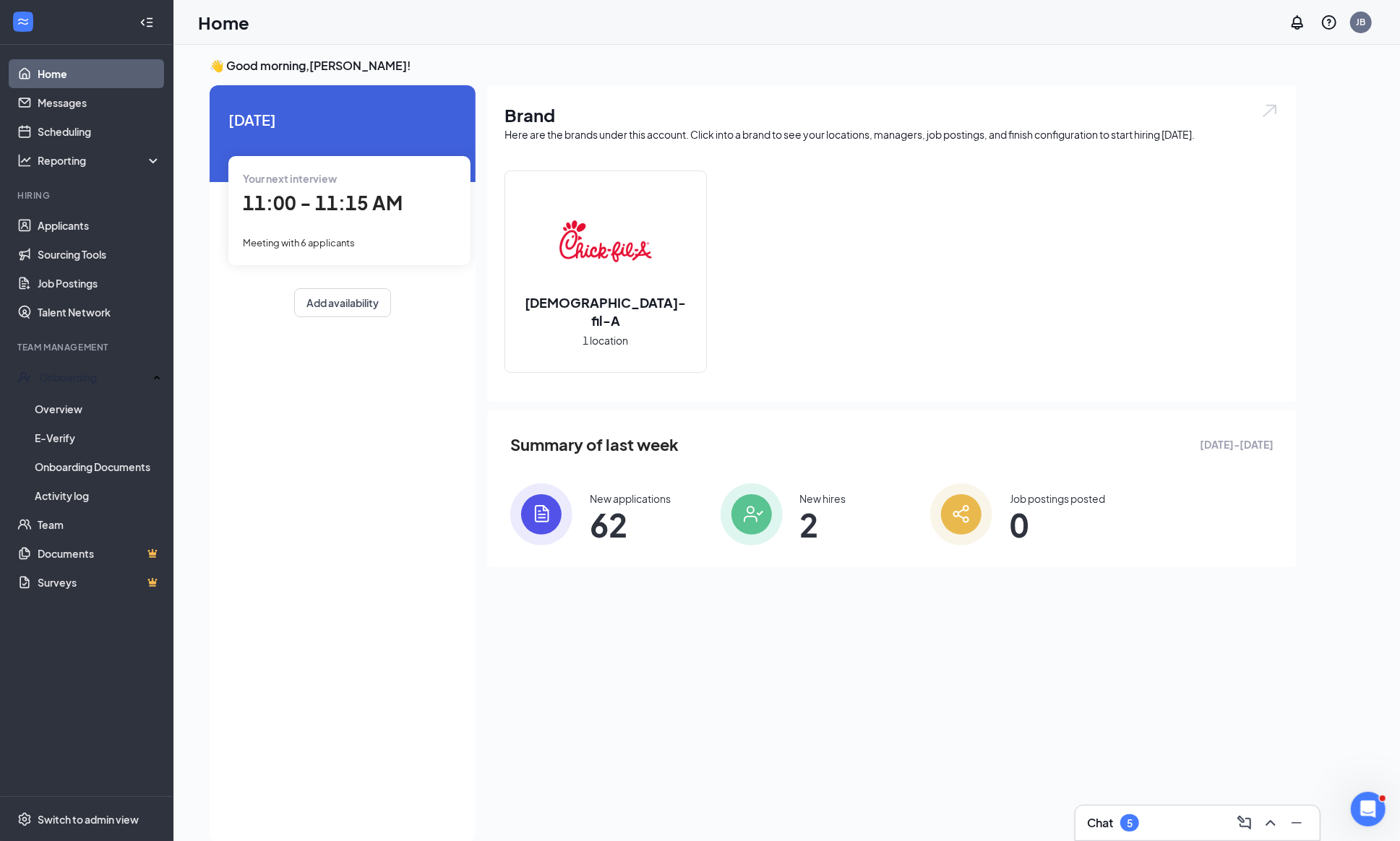
click at [312, 237] on span "Meeting with 6 applicants" at bounding box center [298, 242] width 112 height 11
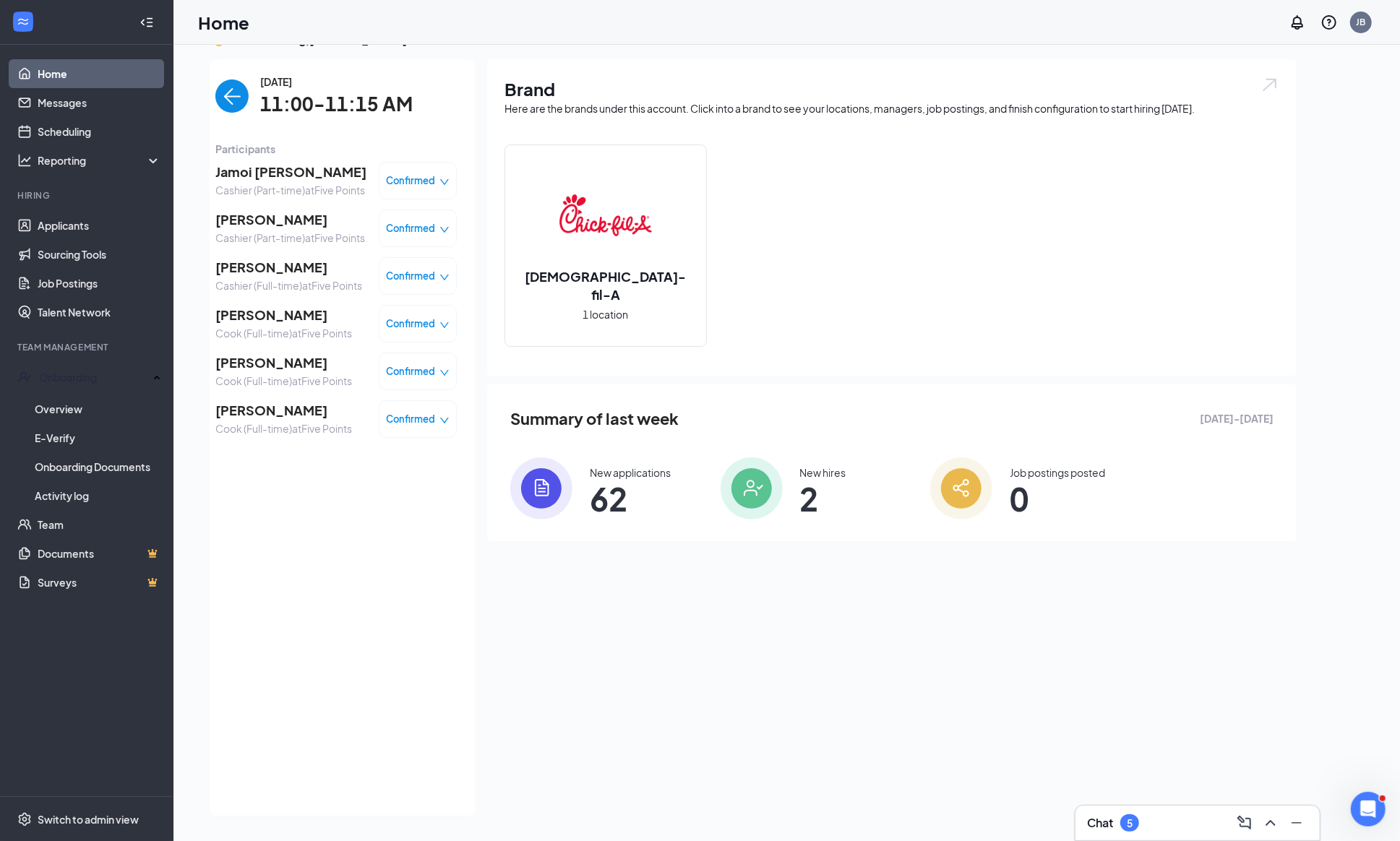
scroll to position [30, 0]
click at [282, 230] on span "[PERSON_NAME]" at bounding box center [290, 220] width 150 height 20
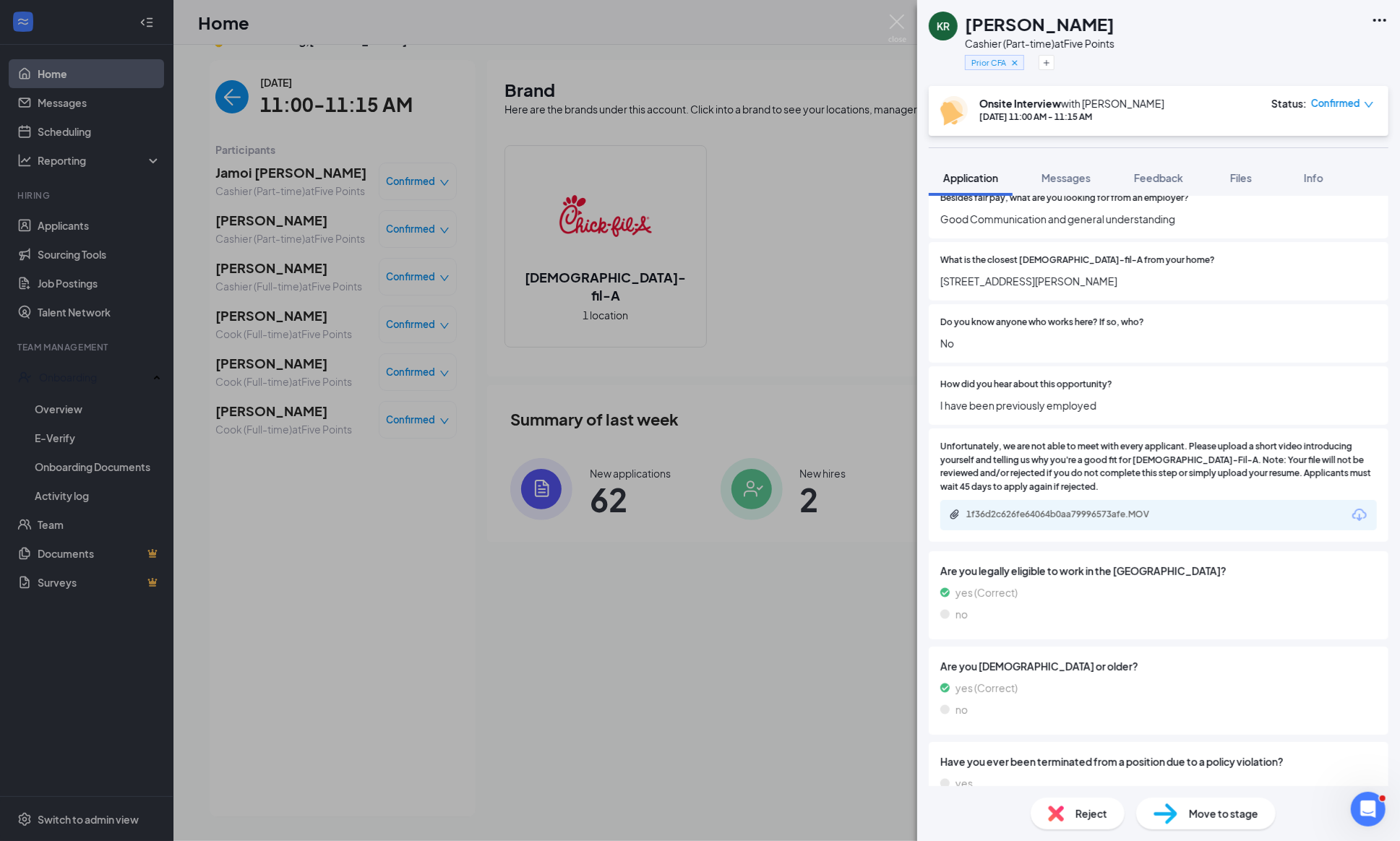
scroll to position [983, 0]
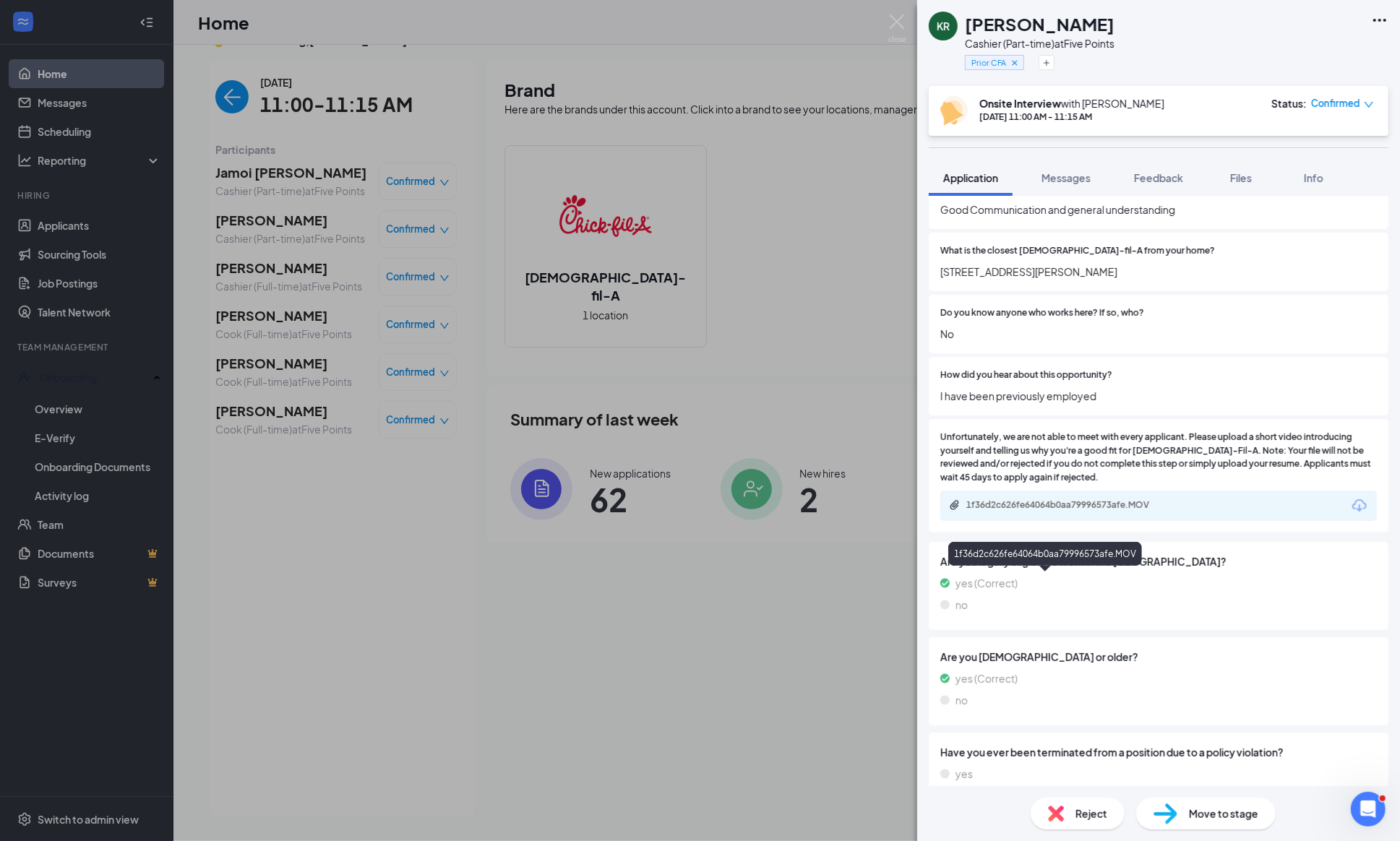
click at [1038, 511] on div "1f36d2c626fe64064b0aa79996573afe.MOV" at bounding box center [1067, 505] width 202 height 11
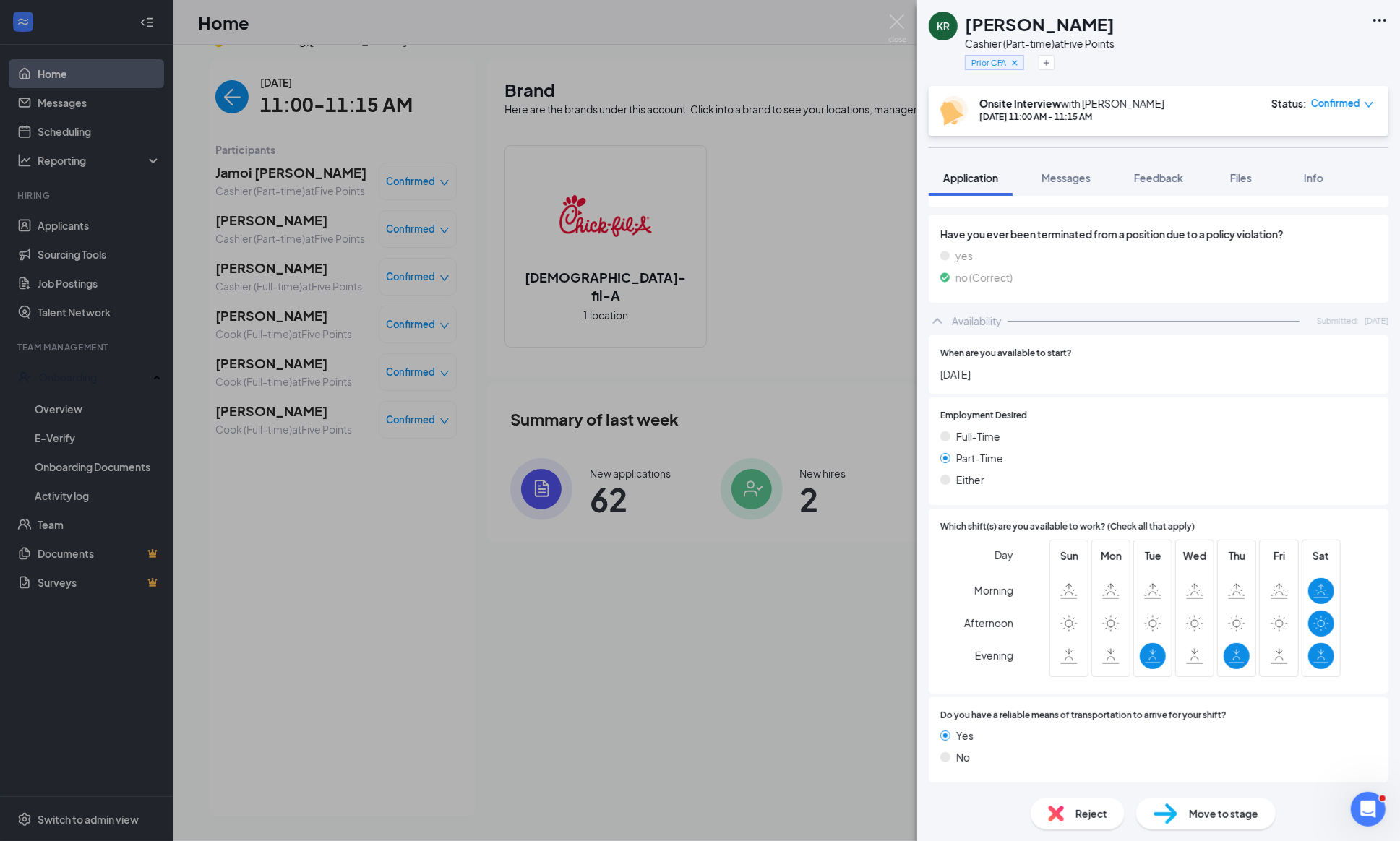
scroll to position [1593, 0]
click at [893, 18] on img at bounding box center [897, 28] width 18 height 28
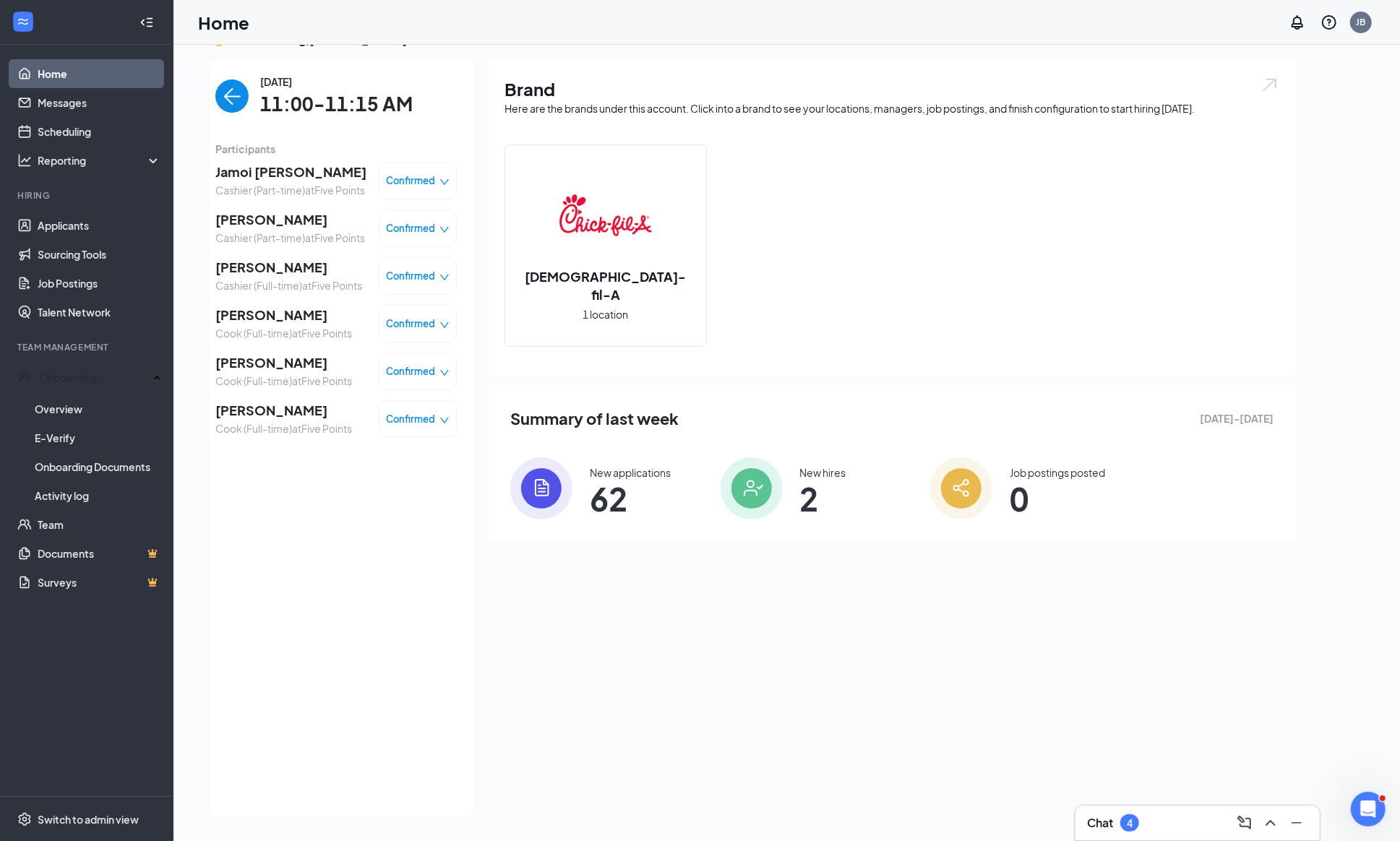
scroll to position [30, 0]
click at [249, 374] on span "[PERSON_NAME]" at bounding box center [283, 362] width 136 height 20
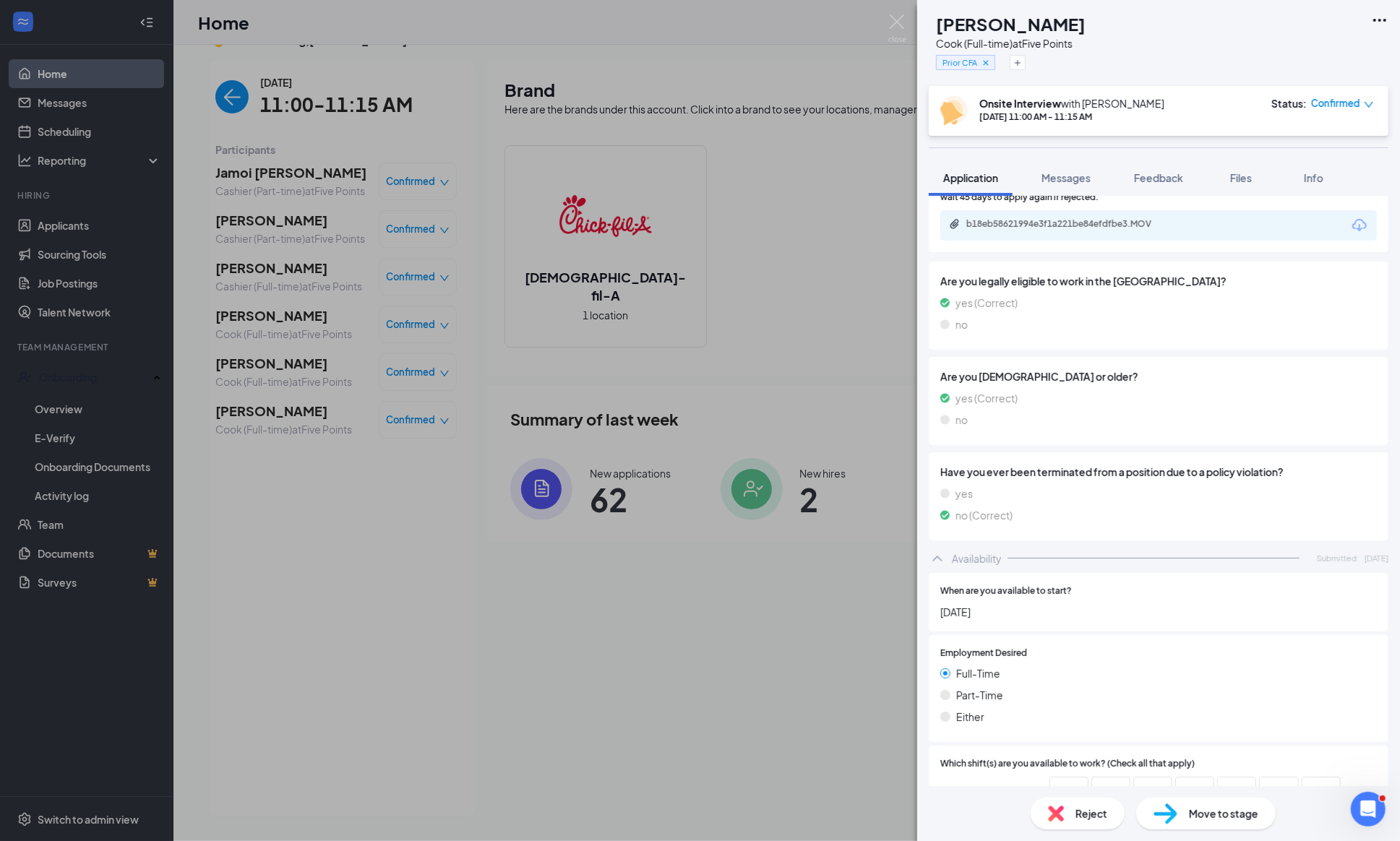
scroll to position [1321, 0]
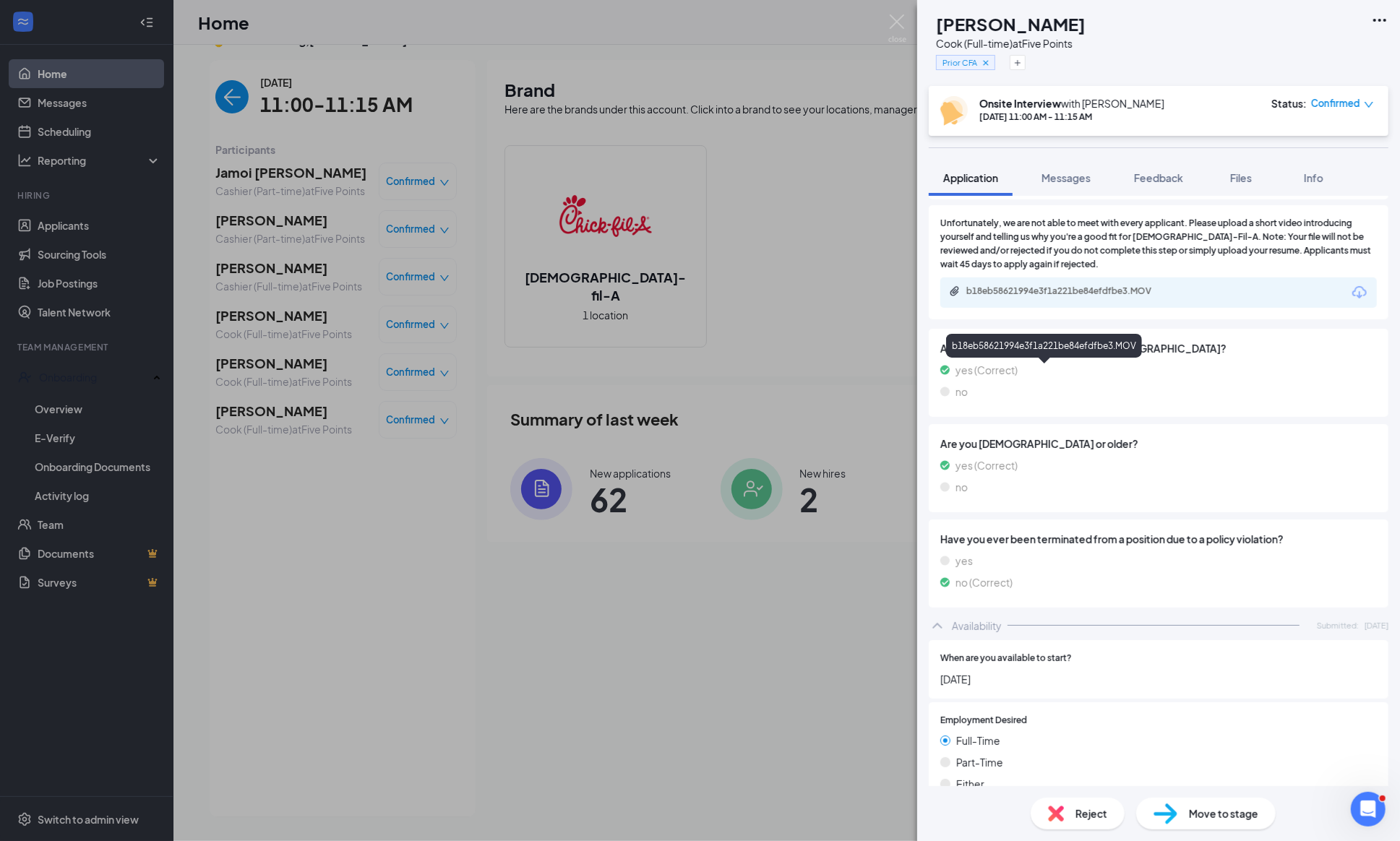
click at [1041, 296] on div "b18eb58621994e3f1a221be84efdfbe3.MOV" at bounding box center [1067, 291] width 202 height 11
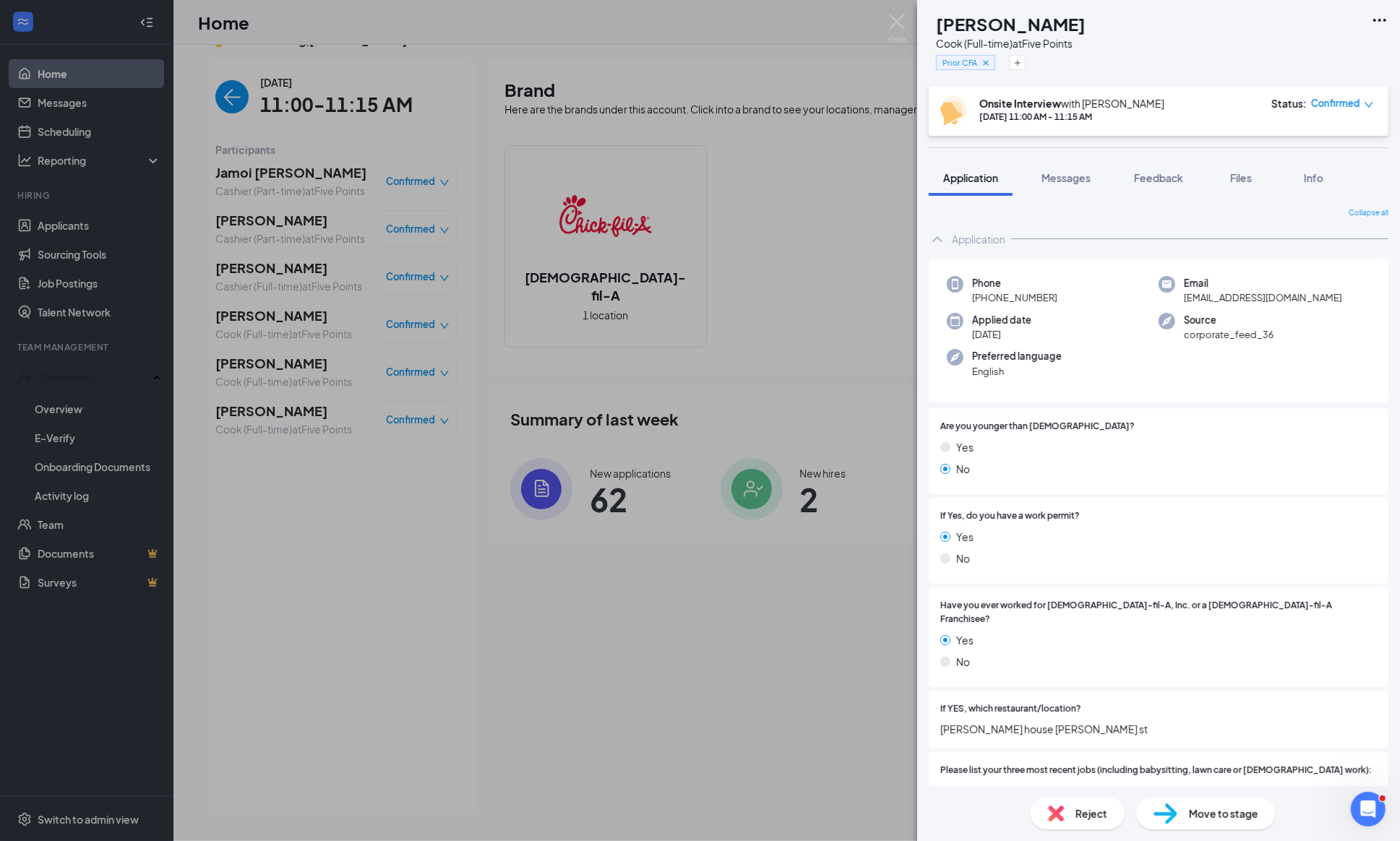
scroll to position [0, 0]
click at [896, 24] on img at bounding box center [897, 28] width 18 height 28
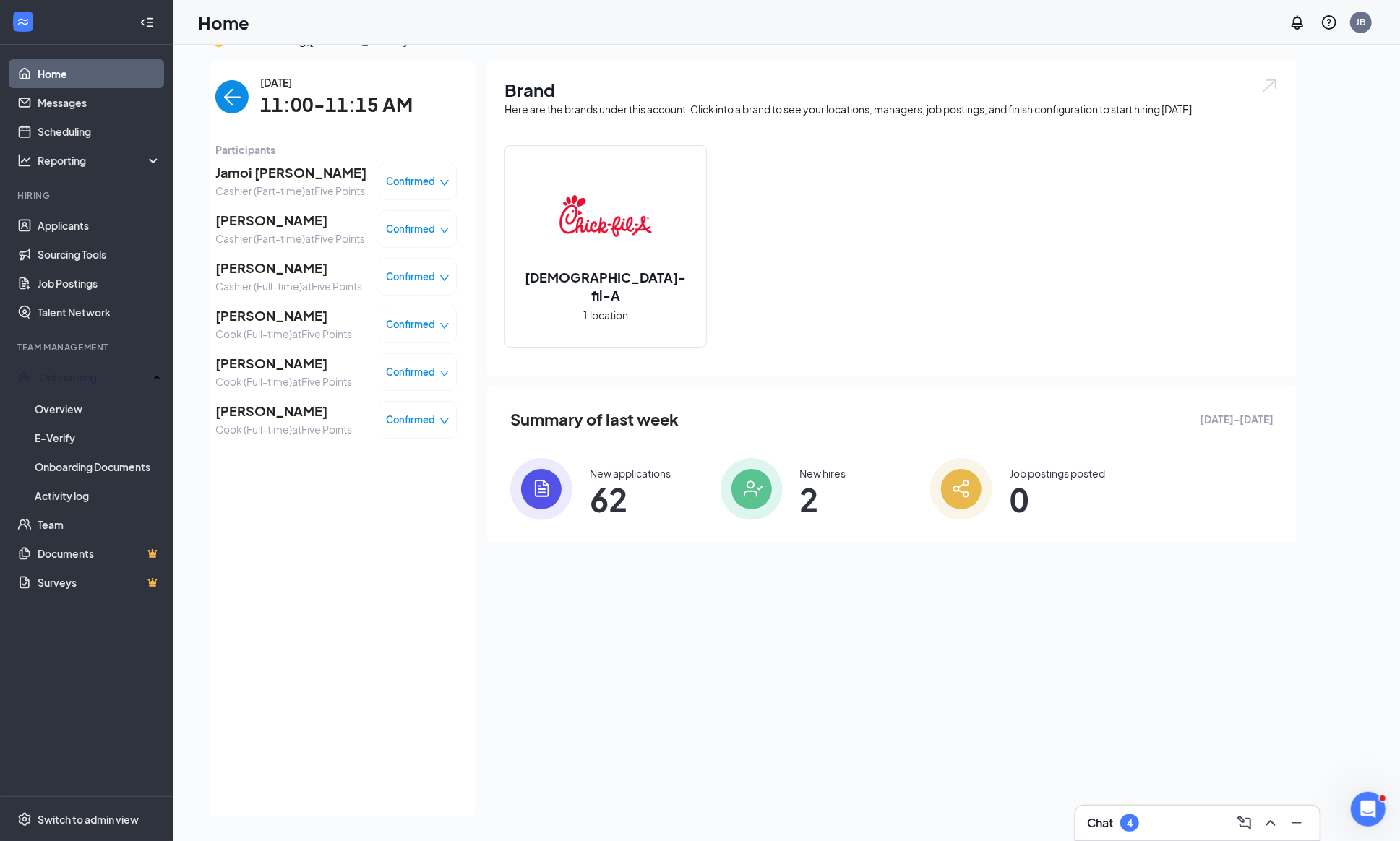
click at [289, 325] on span "[PERSON_NAME]" at bounding box center [283, 315] width 136 height 20
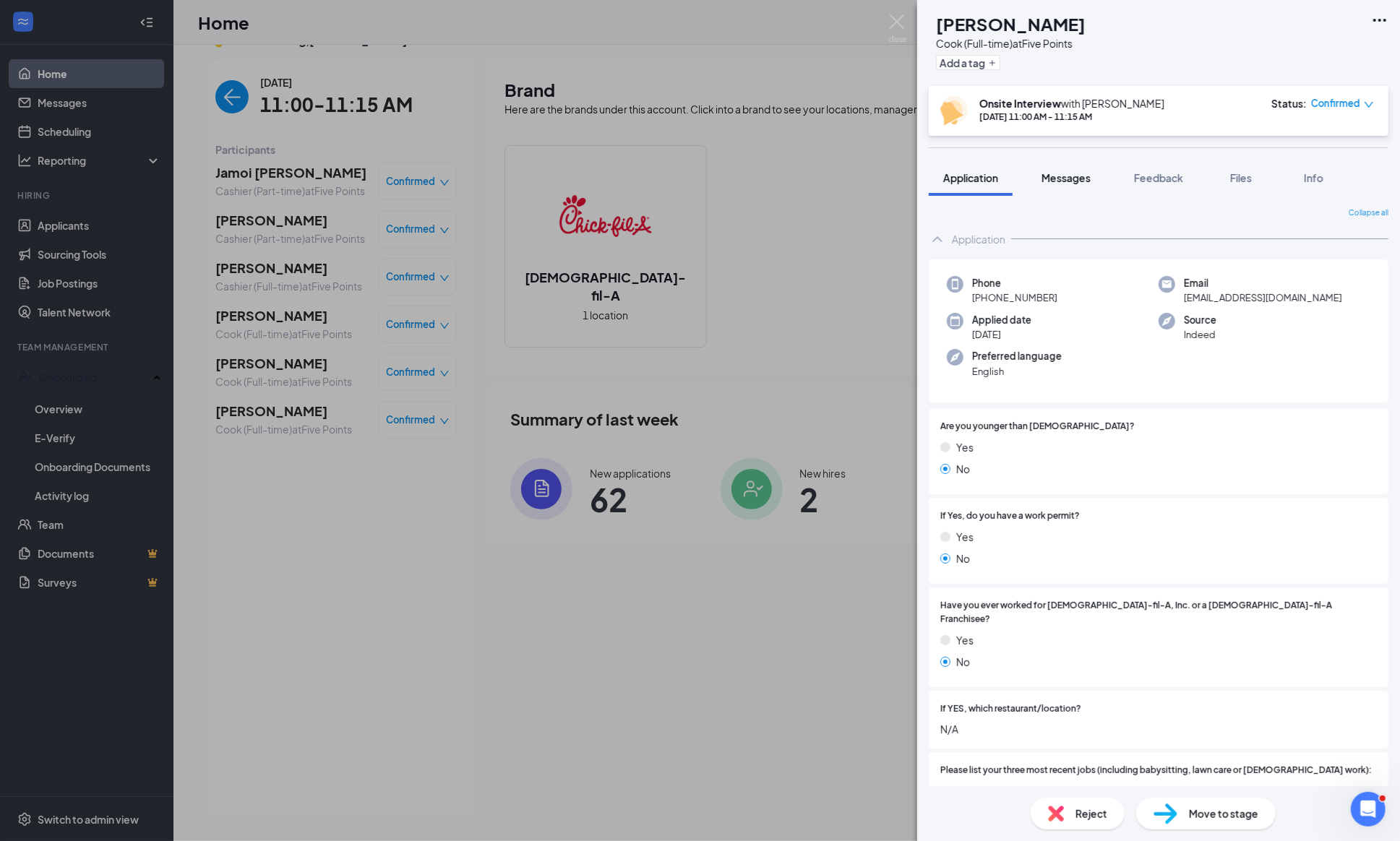
click at [1076, 166] on button "Messages" at bounding box center [1066, 177] width 78 height 36
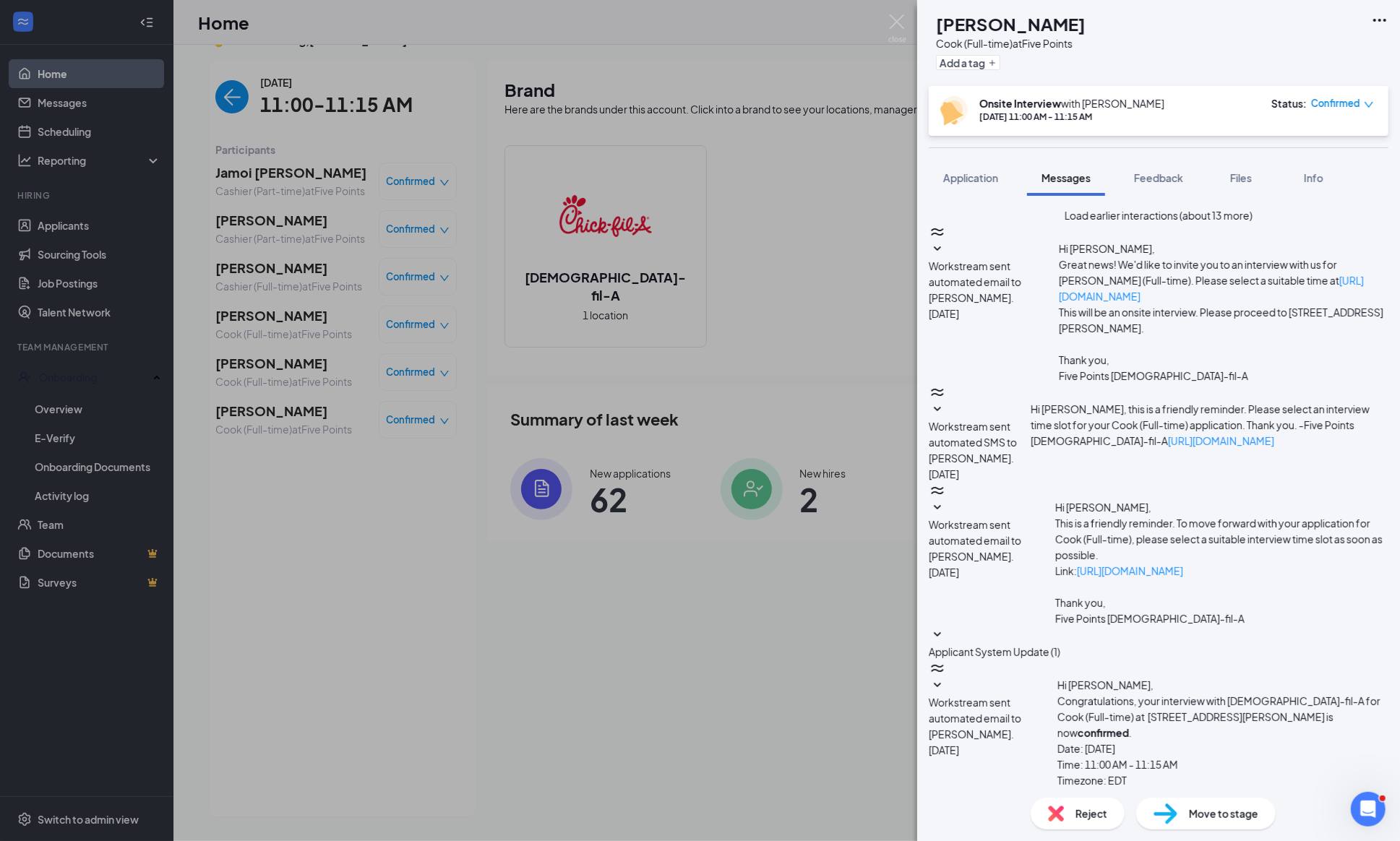
click at [1108, 223] on button "Load earlier interactions (about 13 more)" at bounding box center [1158, 215] width 188 height 16
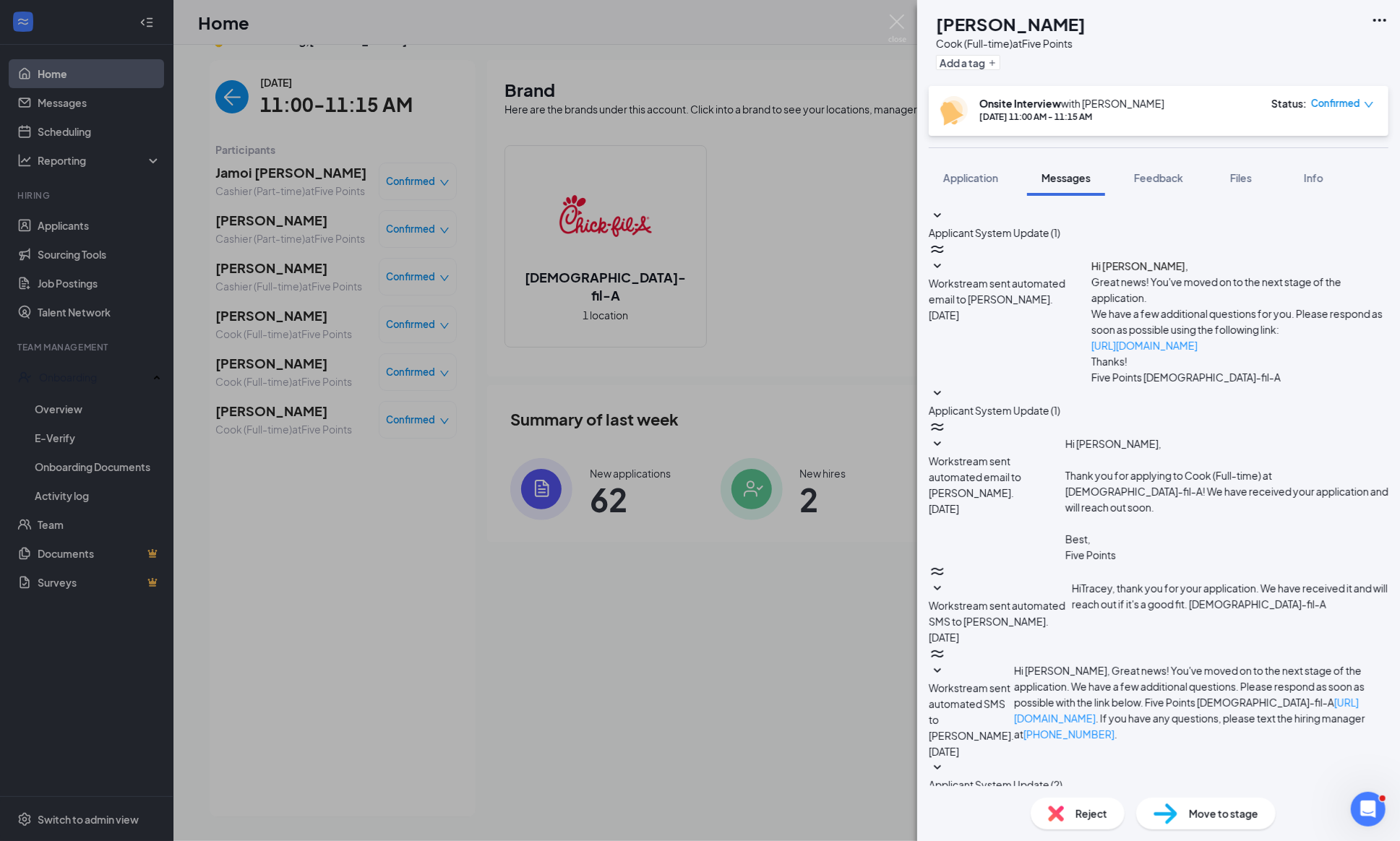
click at [1060, 230] on span "Applicant System Update (1)" at bounding box center [994, 233] width 131 height 13
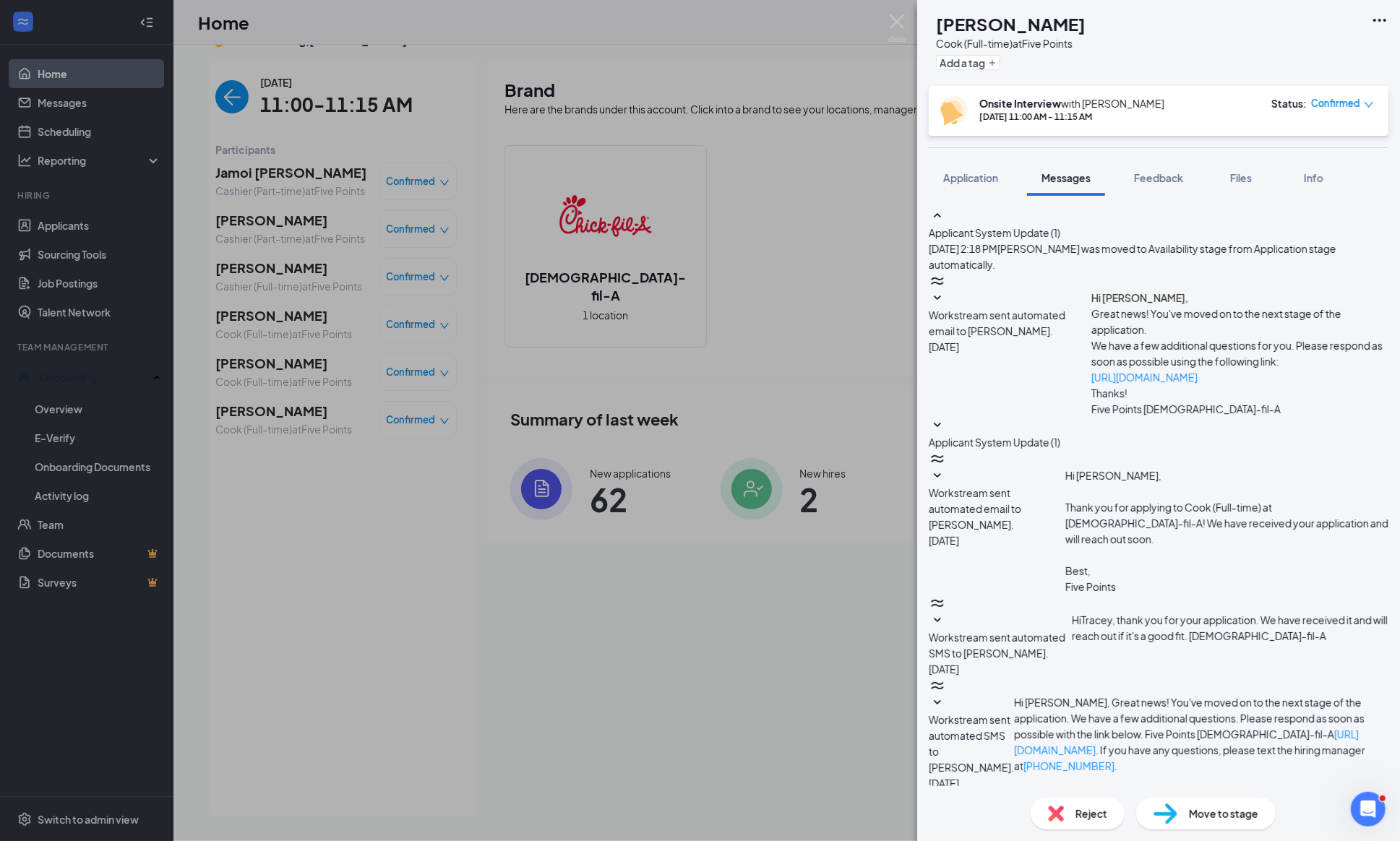
click at [946, 221] on icon "SmallChevronUp" at bounding box center [937, 216] width 18 height 18
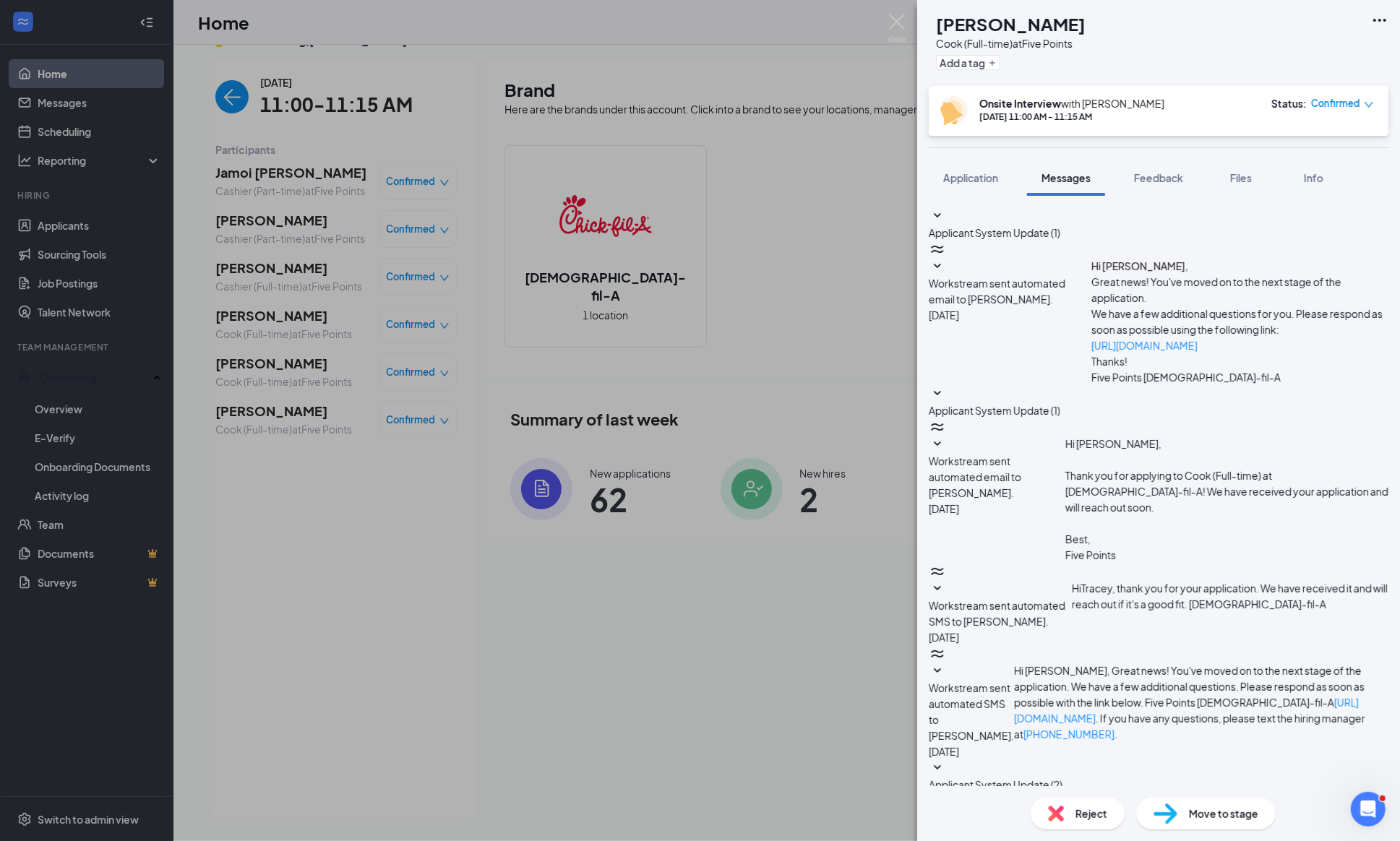
click at [946, 221] on icon "SmallChevronDown" at bounding box center [937, 216] width 18 height 18
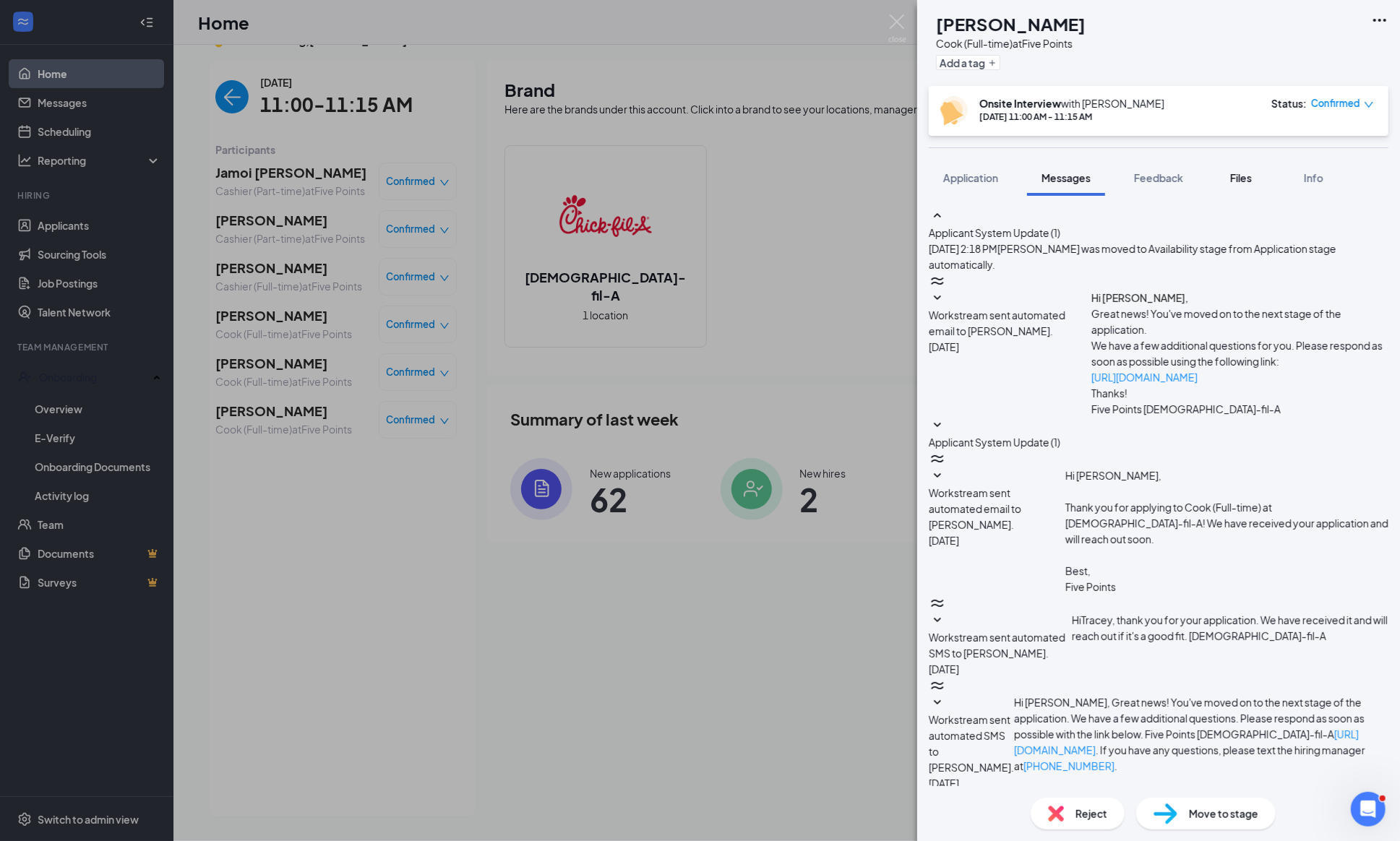
click at [1252, 180] on span "Files" at bounding box center [1240, 177] width 22 height 13
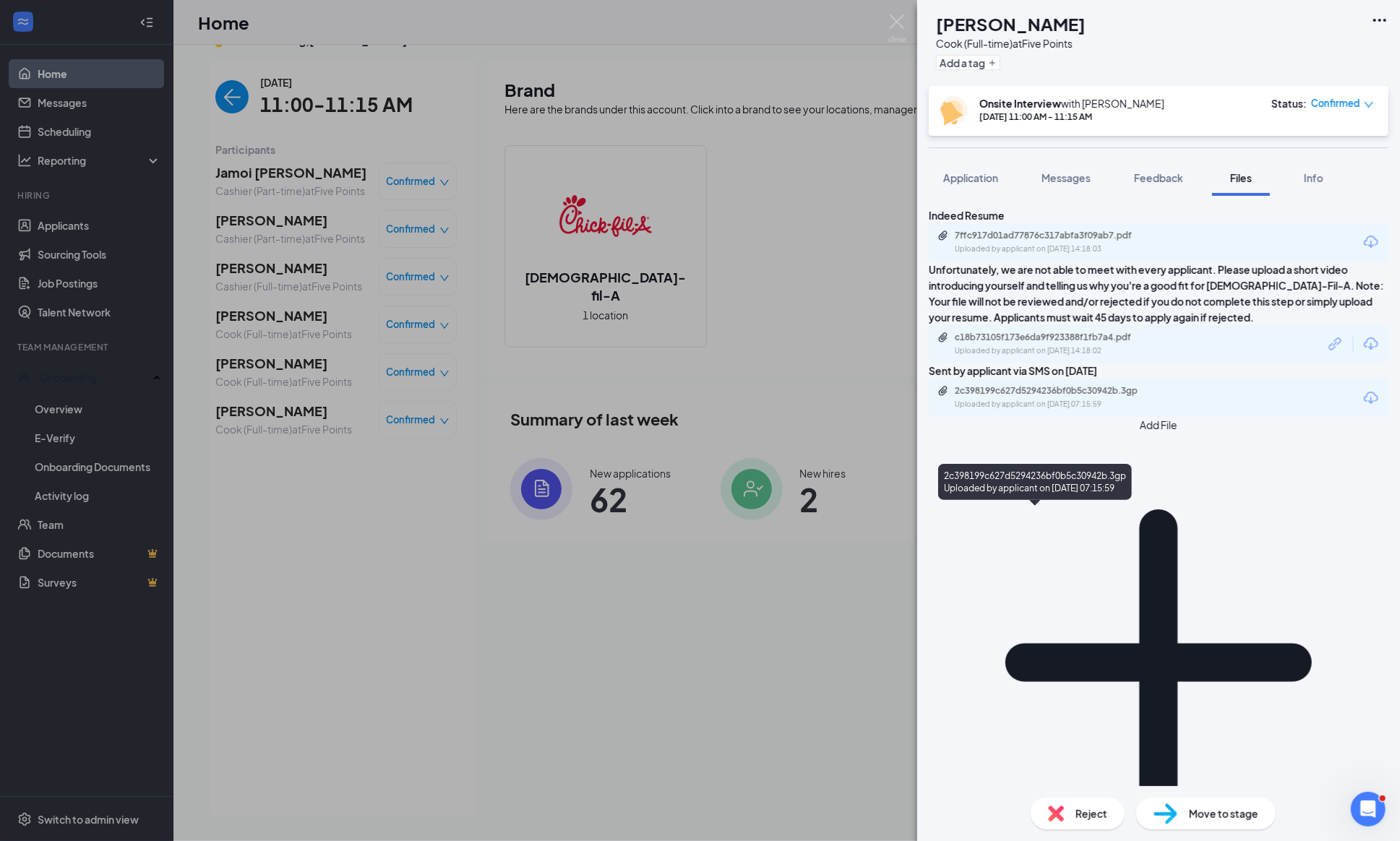
click at [1020, 396] on div "2c398199c627d5294236bf0b5c30942b.3gp" at bounding box center [1055, 391] width 202 height 11
click at [898, 18] on img at bounding box center [897, 28] width 18 height 28
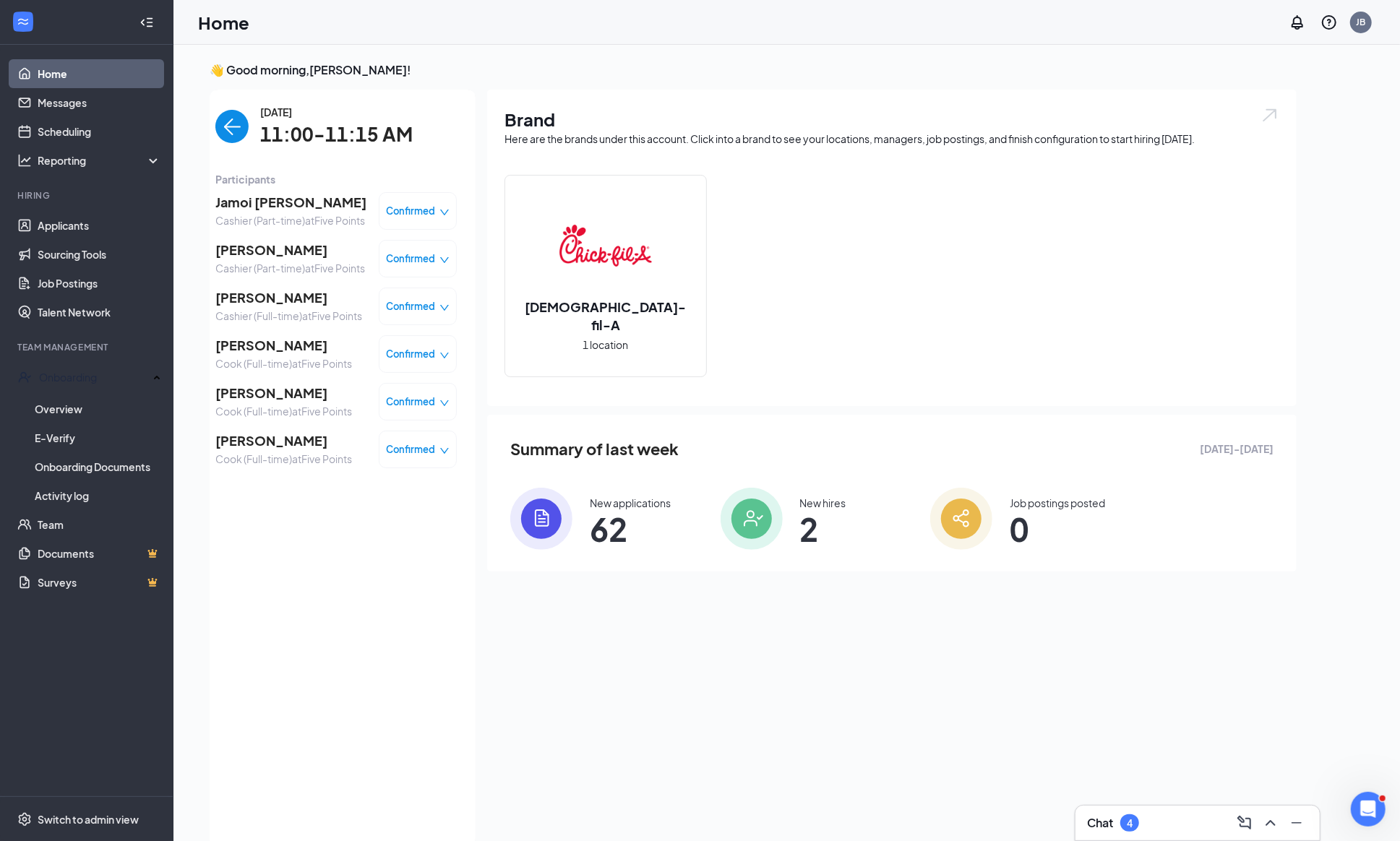
click at [272, 308] on span "[PERSON_NAME]" at bounding box center [289, 297] width 147 height 20
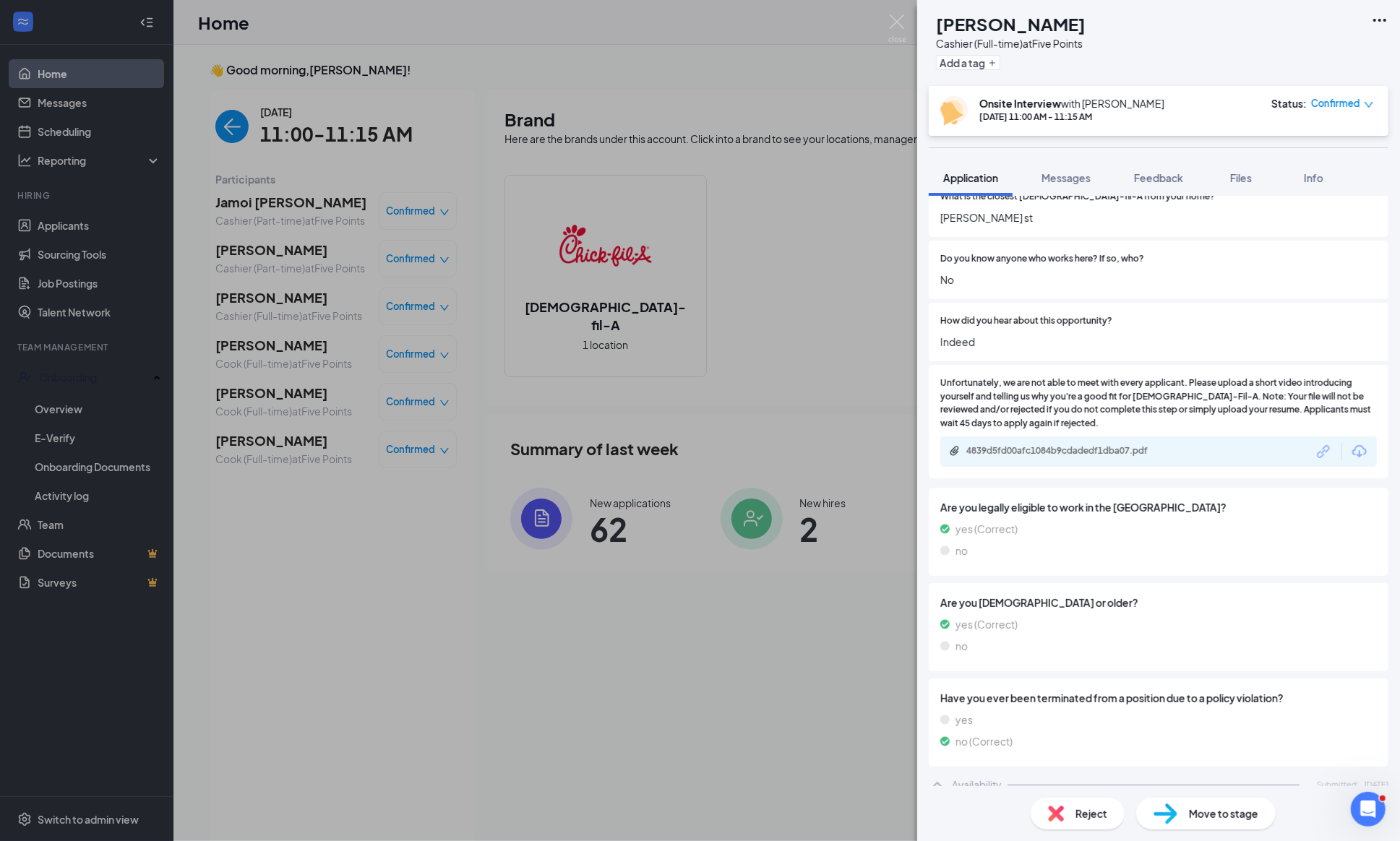
scroll to position [1025, 0]
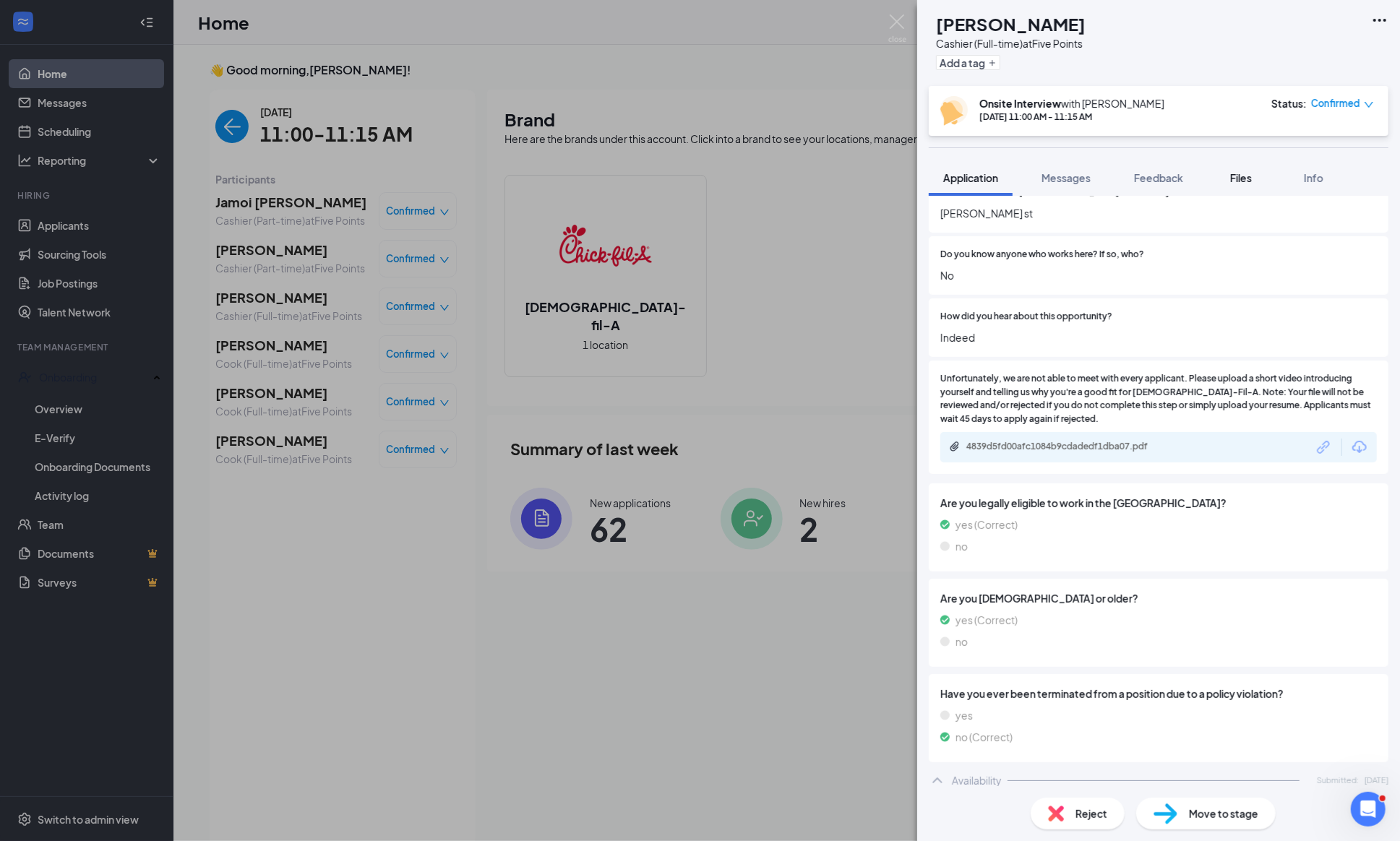
click at [1252, 177] on span "Files" at bounding box center [1240, 177] width 22 height 13
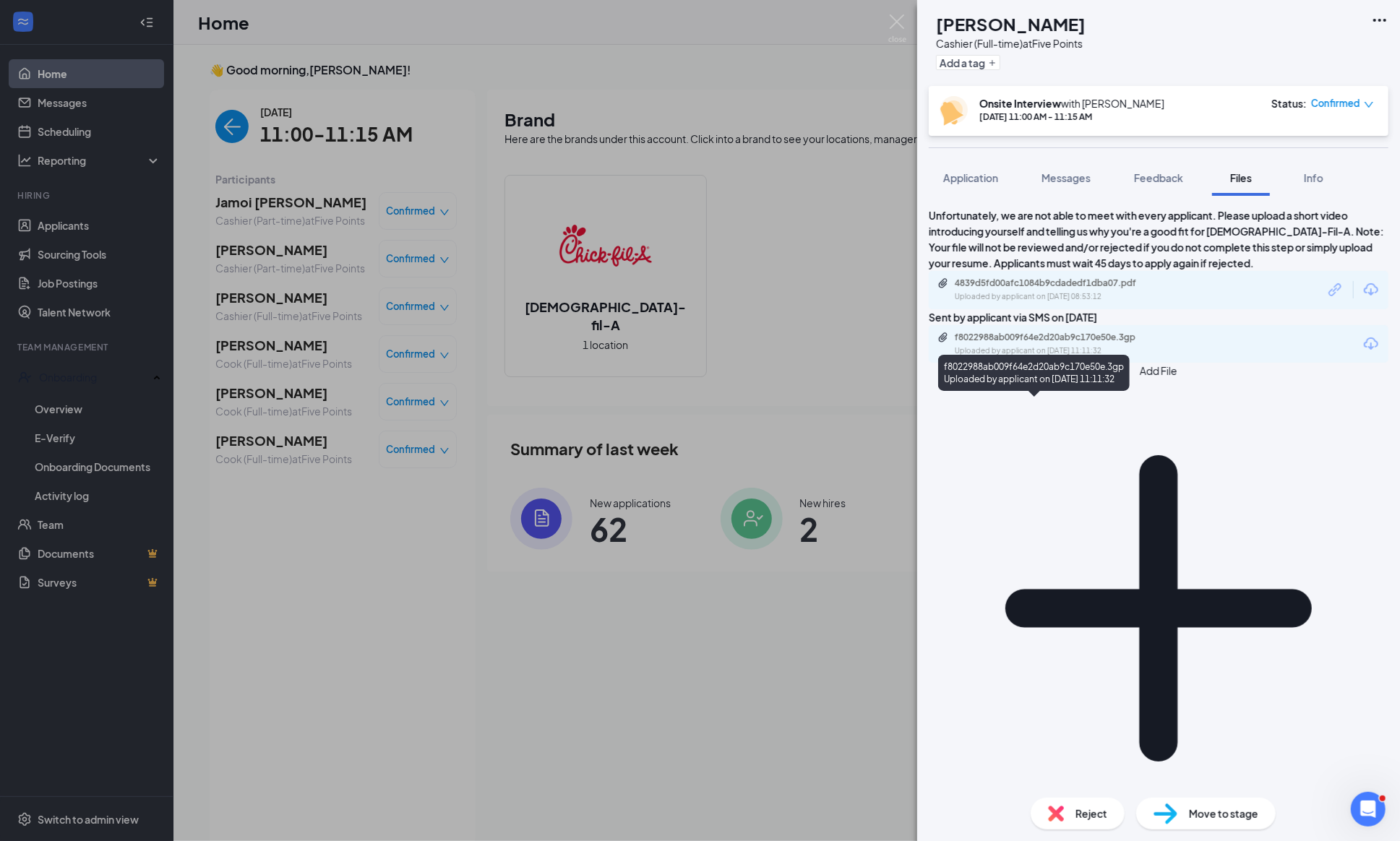
click at [1064, 357] on div "Uploaded by applicant on [DATE] 11:11:32" at bounding box center [1062, 351] width 217 height 11
click at [1169, 30] on div "[PERSON_NAME] (Full-time) at Five Points Add a tag" at bounding box center [1158, 43] width 483 height 86
click at [1137, 24] on div "[PERSON_NAME] (Full-time) at Five Points Add a tag" at bounding box center [1158, 43] width 483 height 86
click at [1015, 343] on div "f8022988ab009f64e2d20ab9c170e50e.3gp" at bounding box center [1055, 338] width 202 height 11
click at [966, 171] on span "Application" at bounding box center [970, 177] width 55 height 13
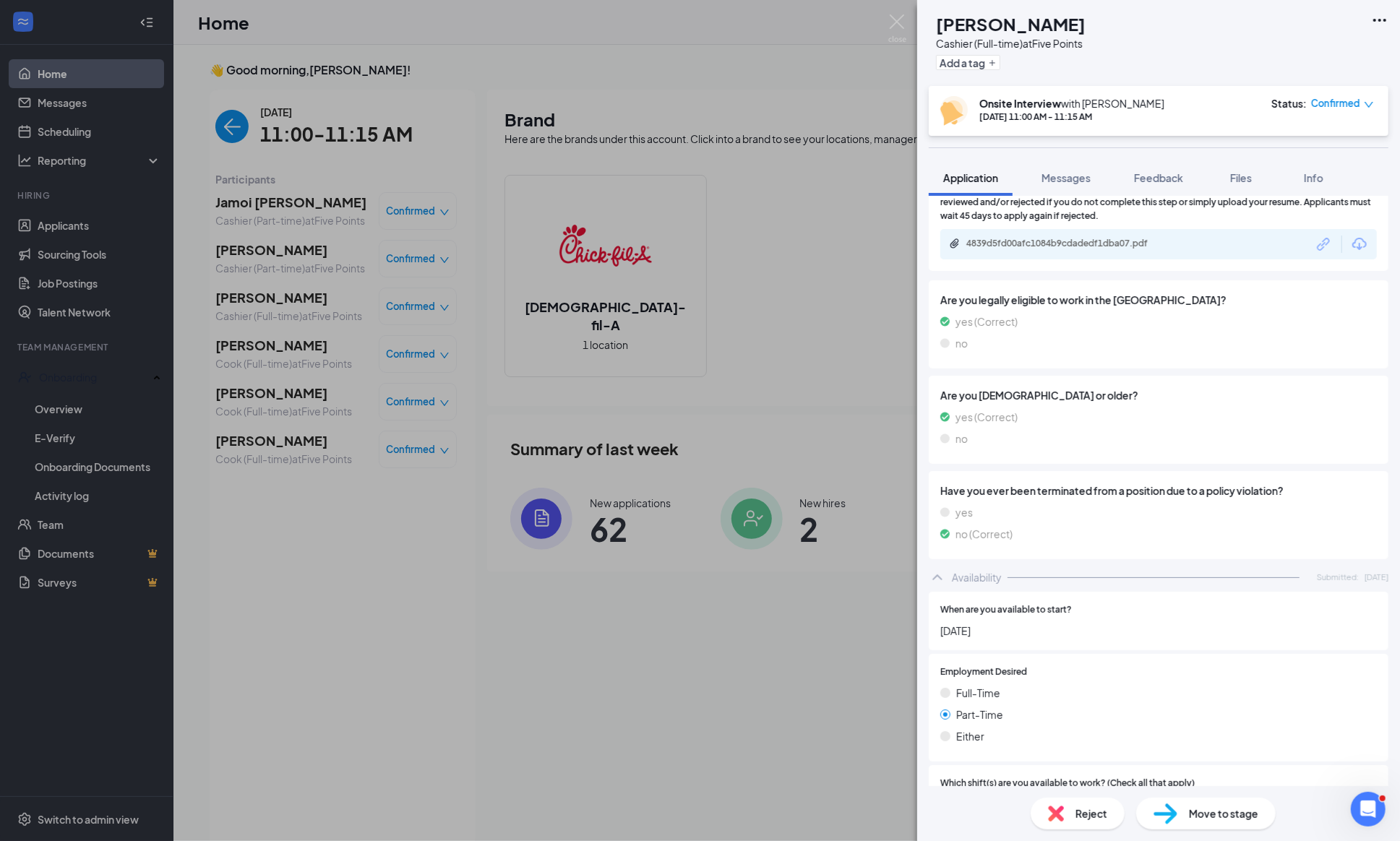
scroll to position [1224, 0]
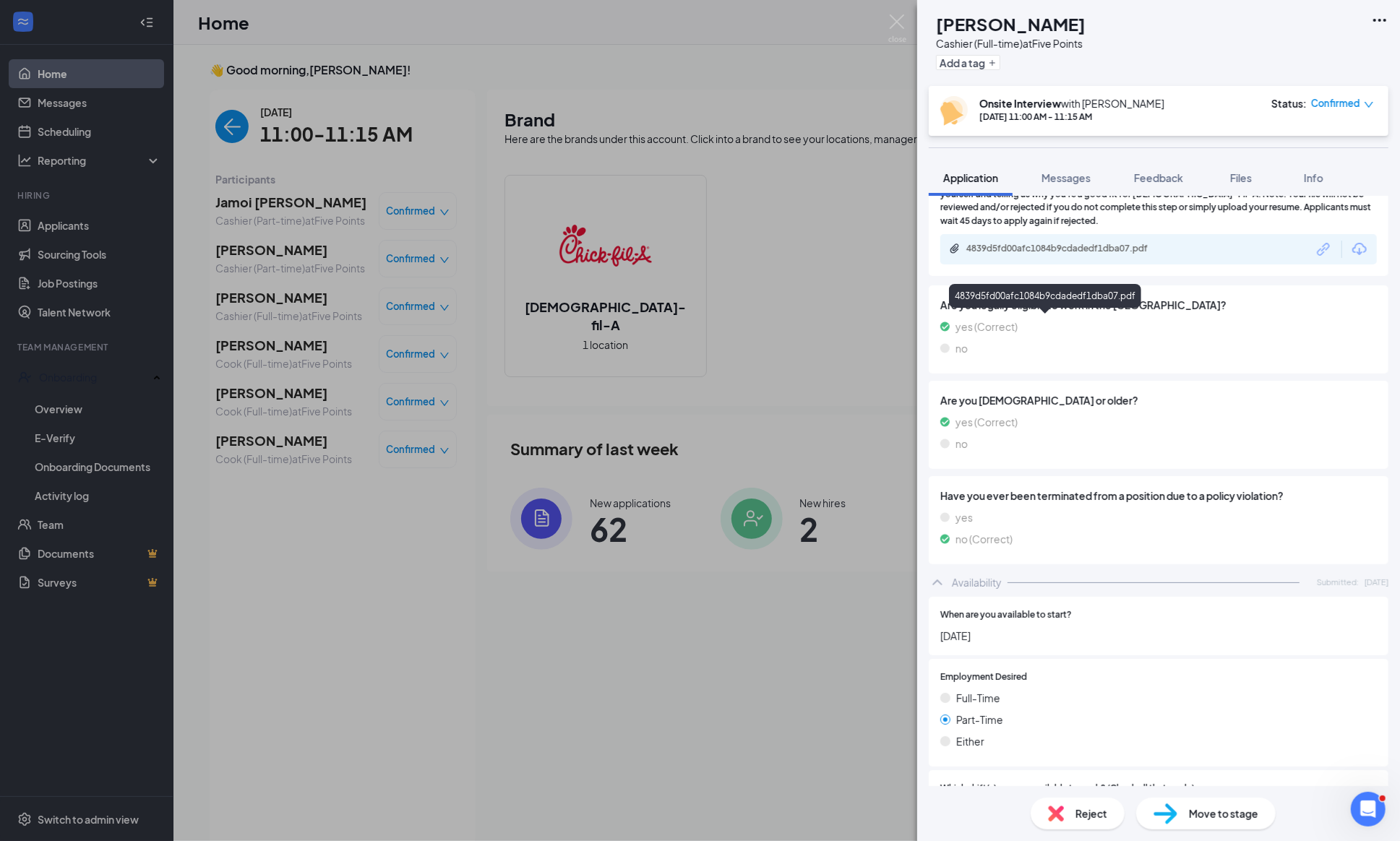
click at [1074, 255] on div "4839d5fd00afc1084b9cdadedf1dba07.pdf" at bounding box center [1067, 248] width 202 height 11
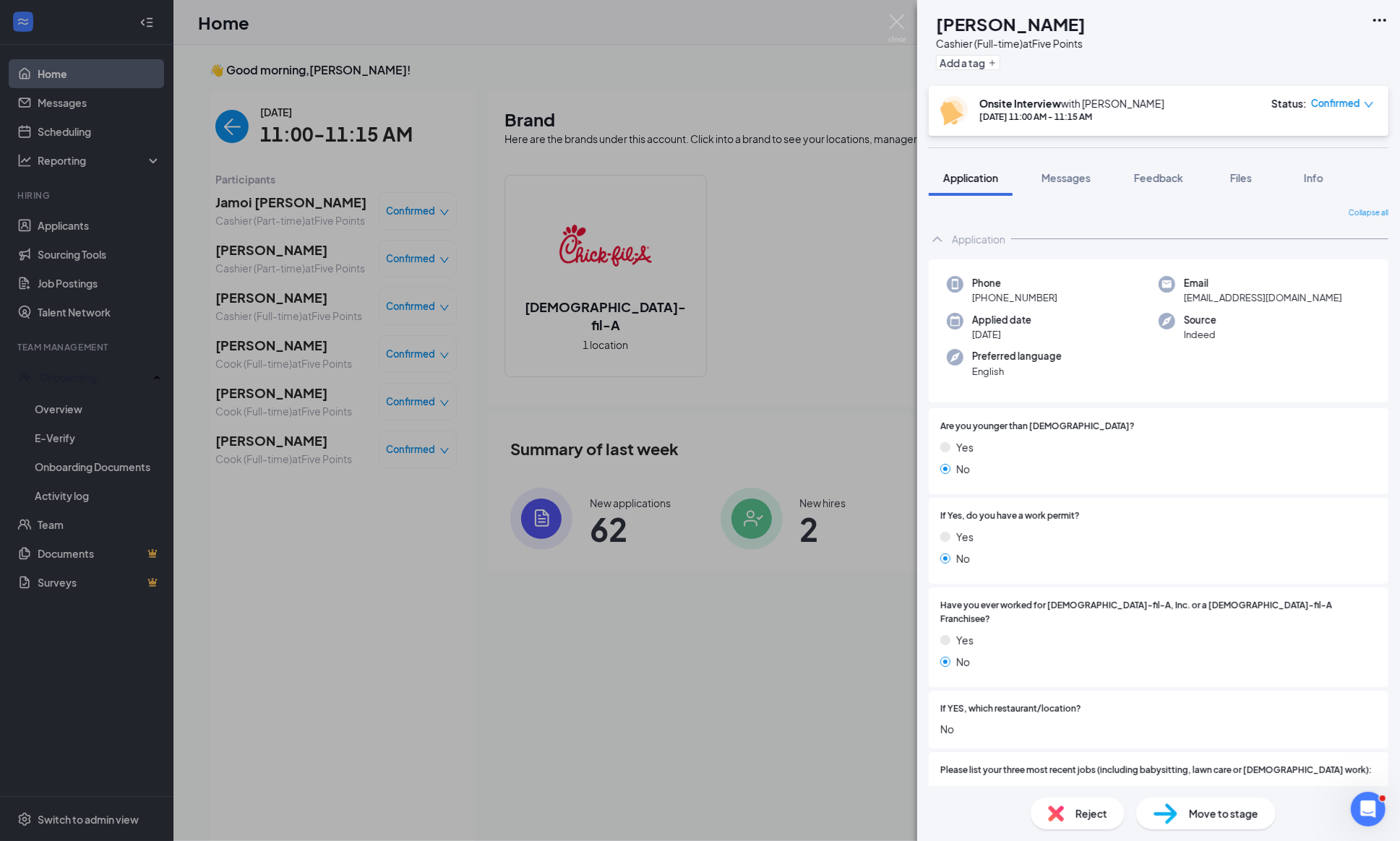
scroll to position [0, 0]
click at [898, 22] on img at bounding box center [897, 28] width 18 height 28
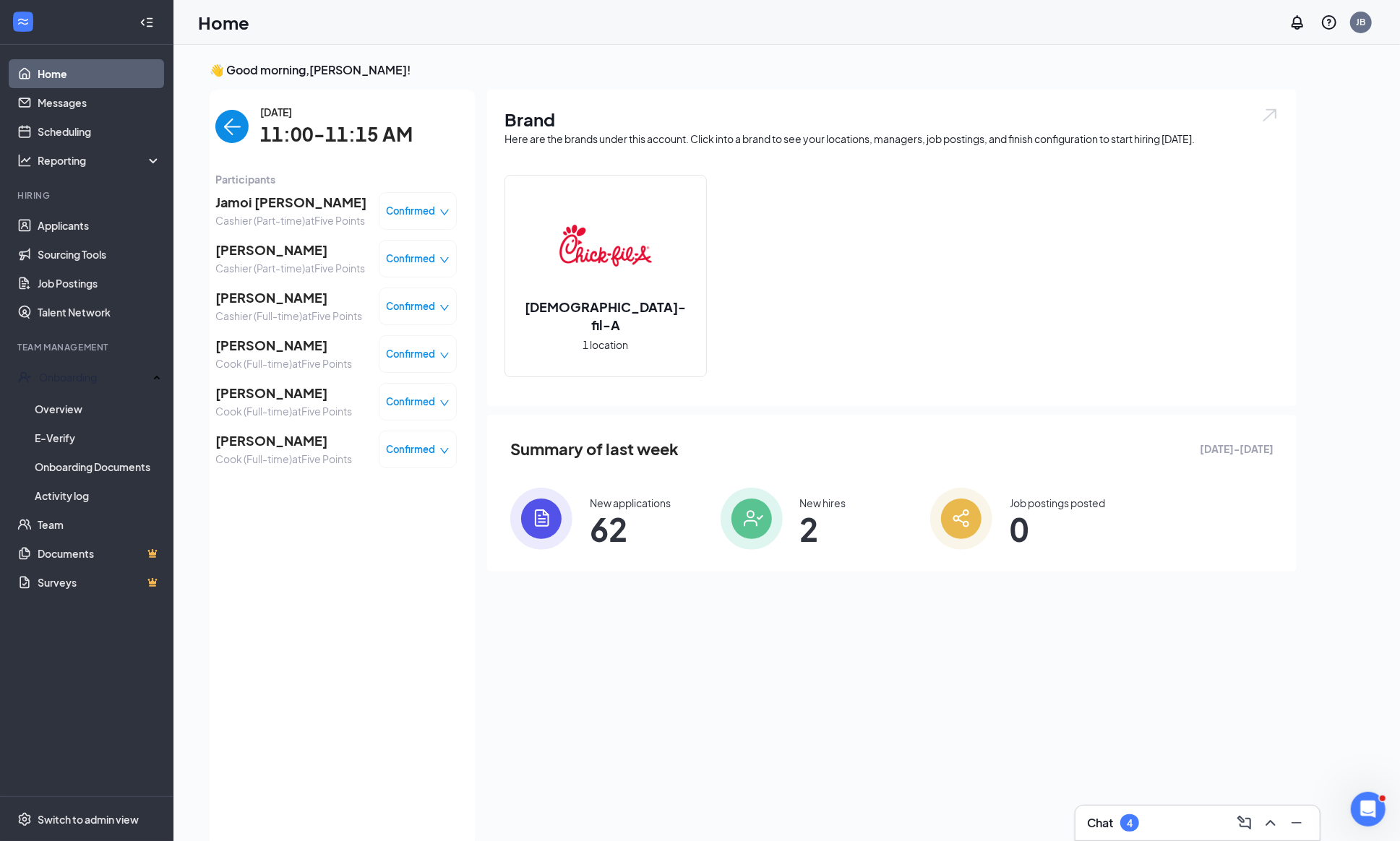
scroll to position [4, 0]
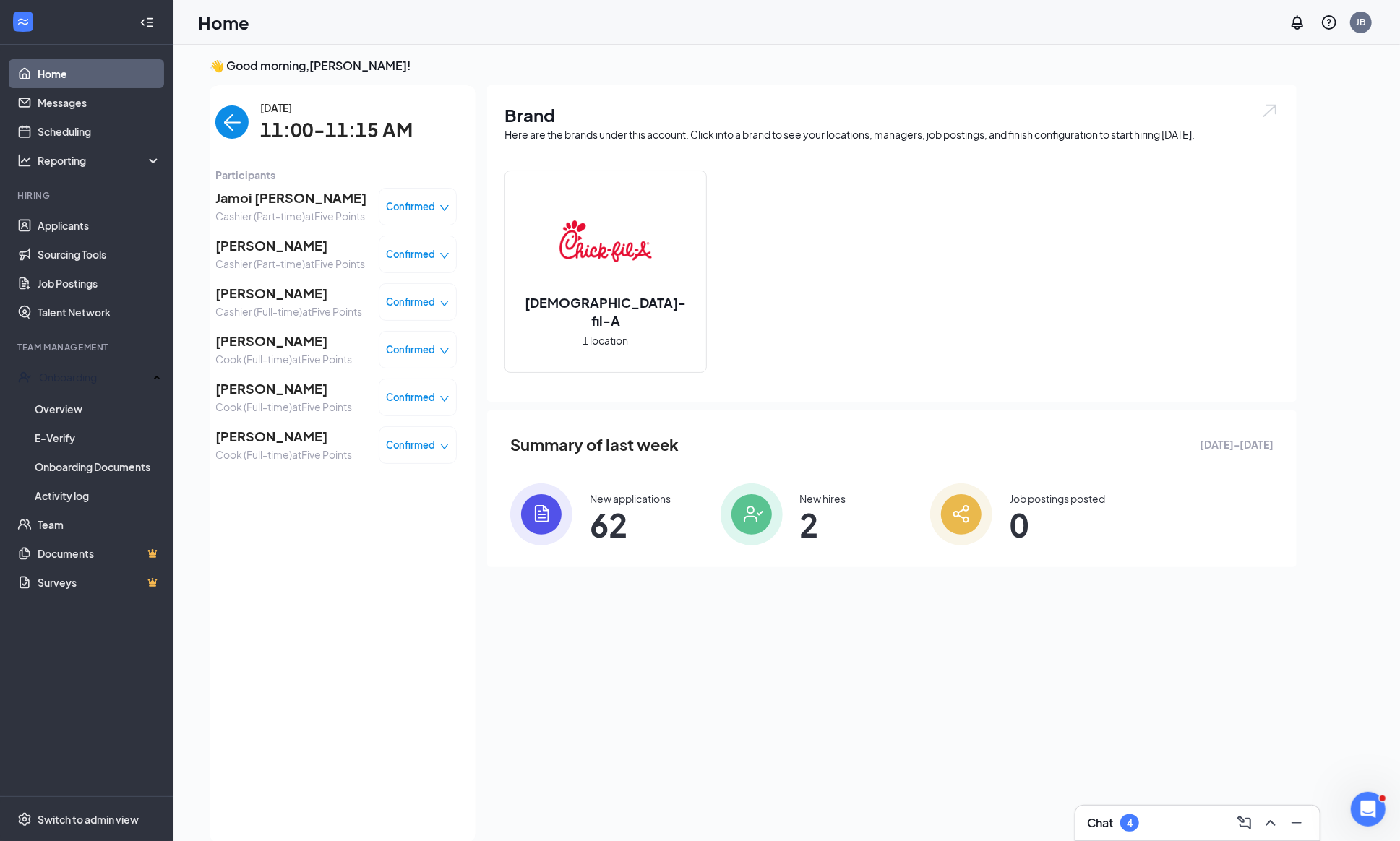
click at [646, 500] on div "New applications" at bounding box center [630, 499] width 81 height 14
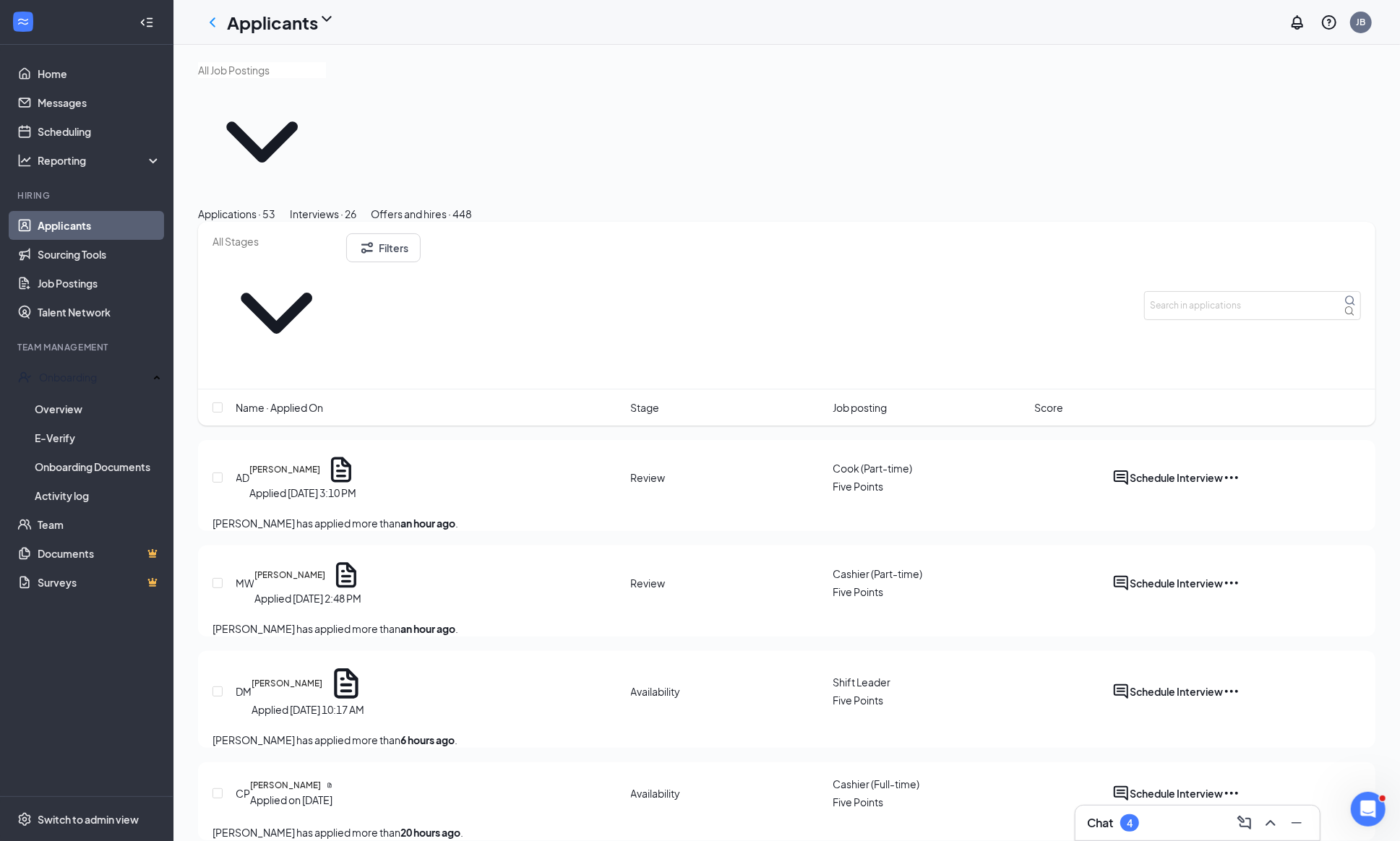
click at [472, 206] on div "Offers and hires · 448" at bounding box center [422, 214] width 102 height 16
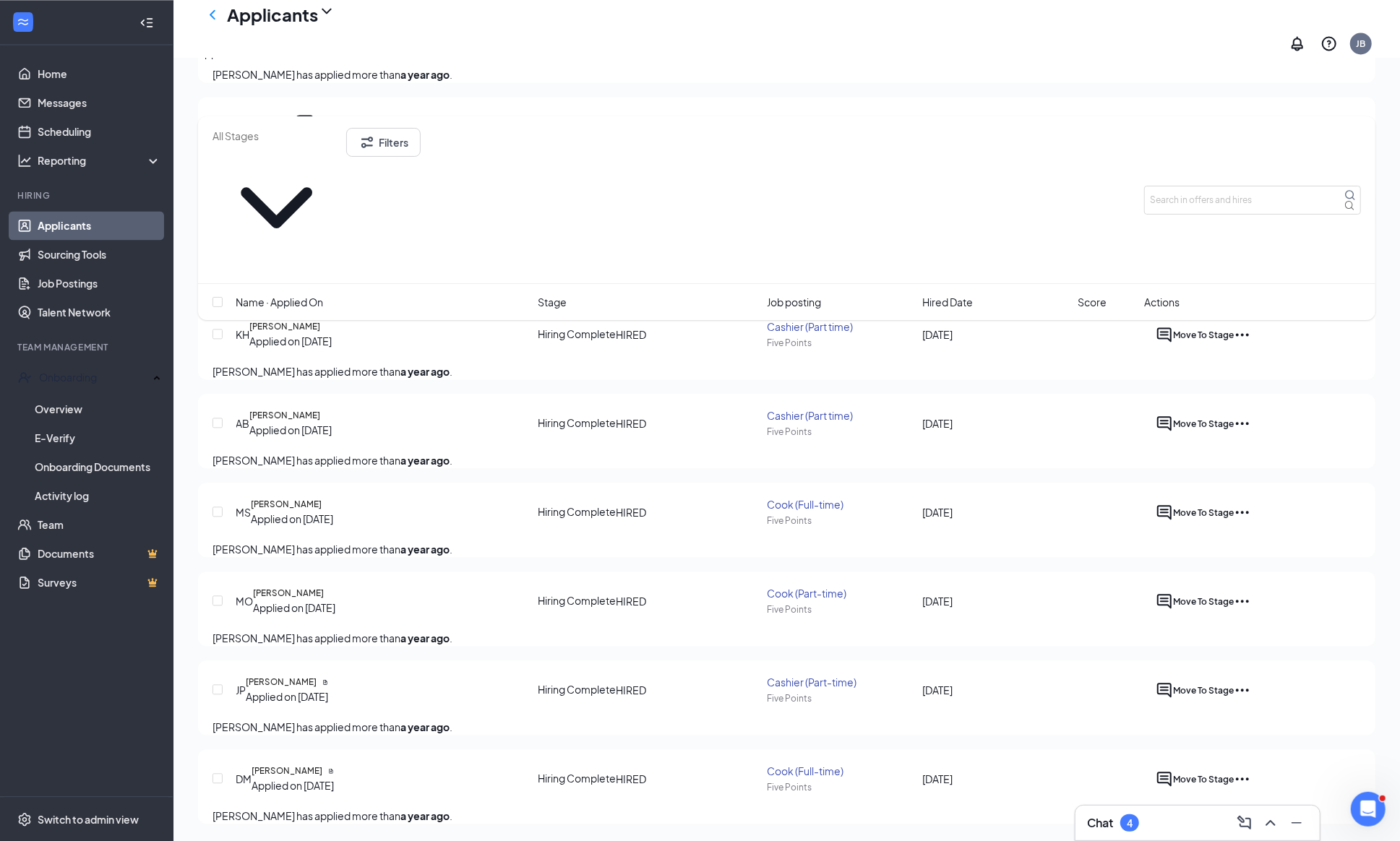
scroll to position [34588, 0]
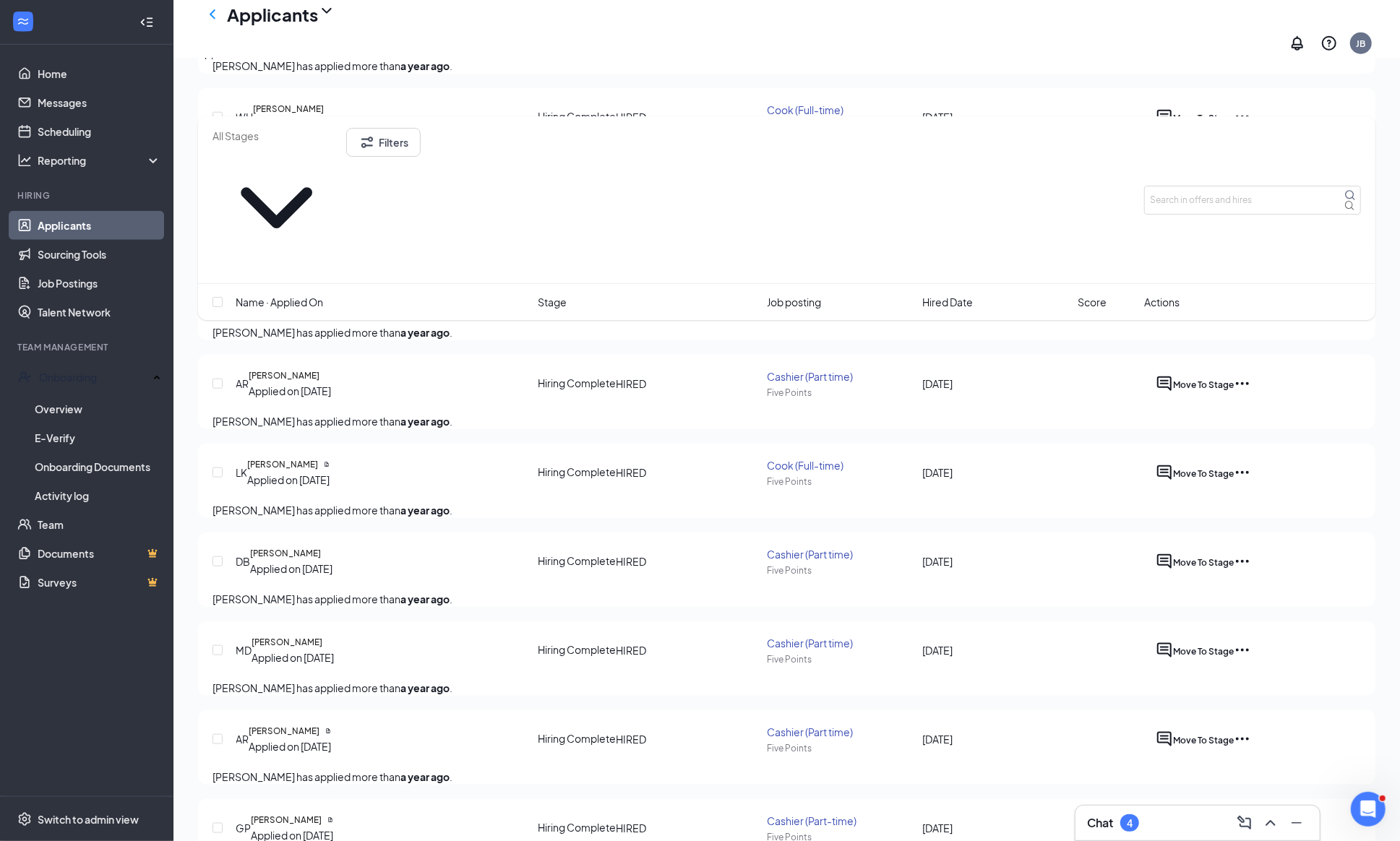
click at [356, 60] on div "Interviews · 26" at bounding box center [323, 53] width 66 height 16
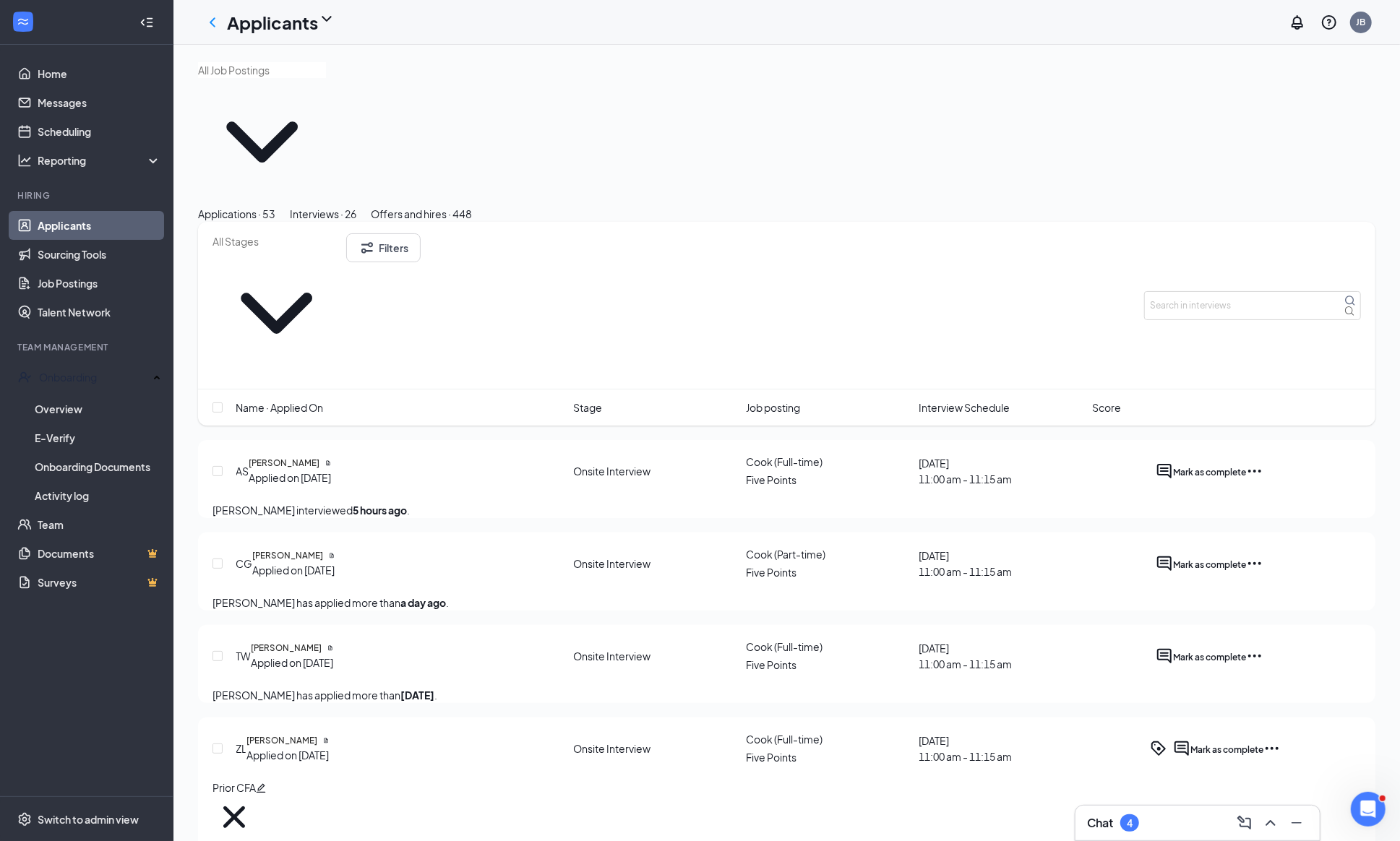
click at [472, 206] on button "Offers and hires · 448" at bounding box center [422, 214] width 102 height 16
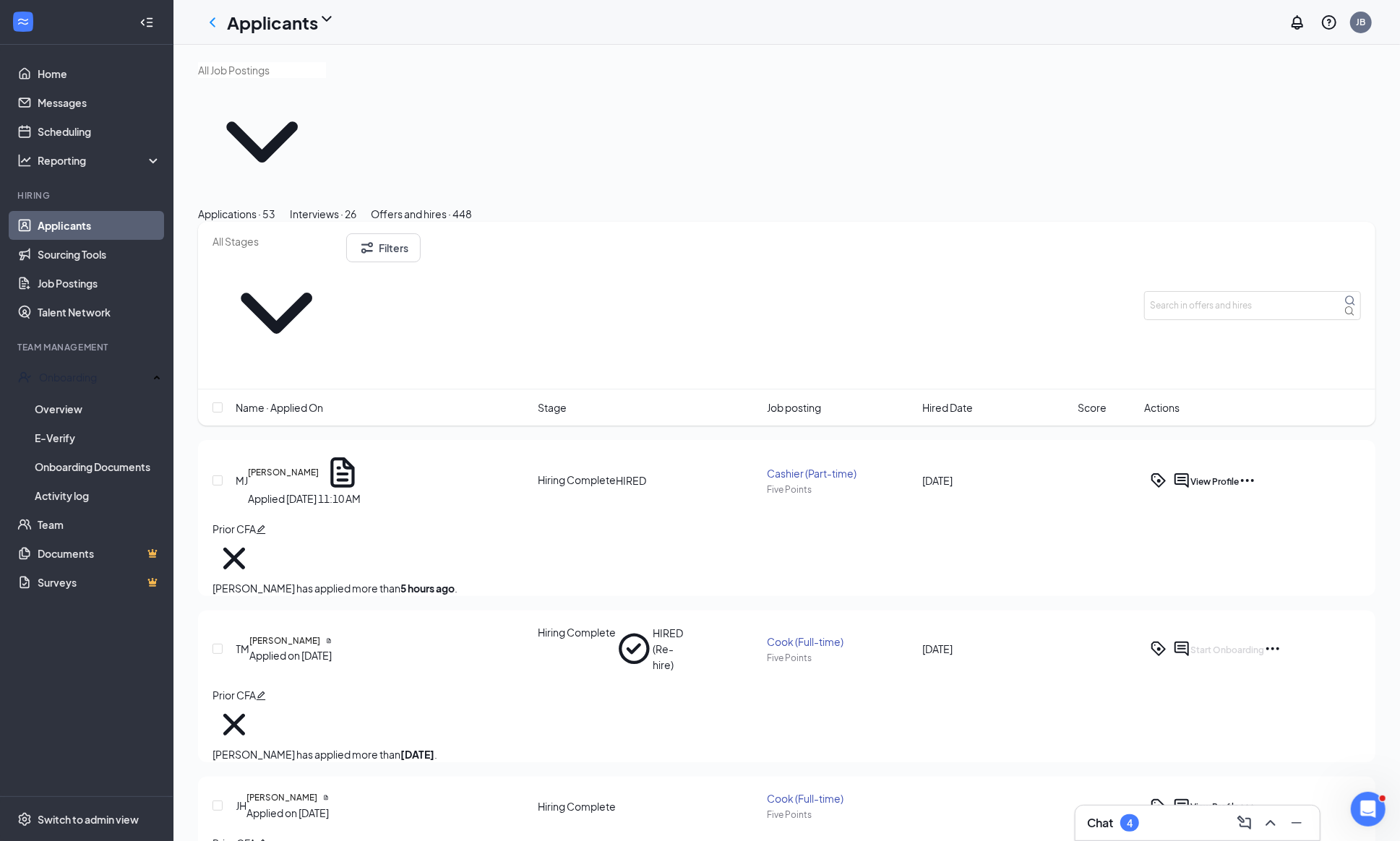
click at [276, 206] on div "Applications · 53" at bounding box center [237, 214] width 77 height 16
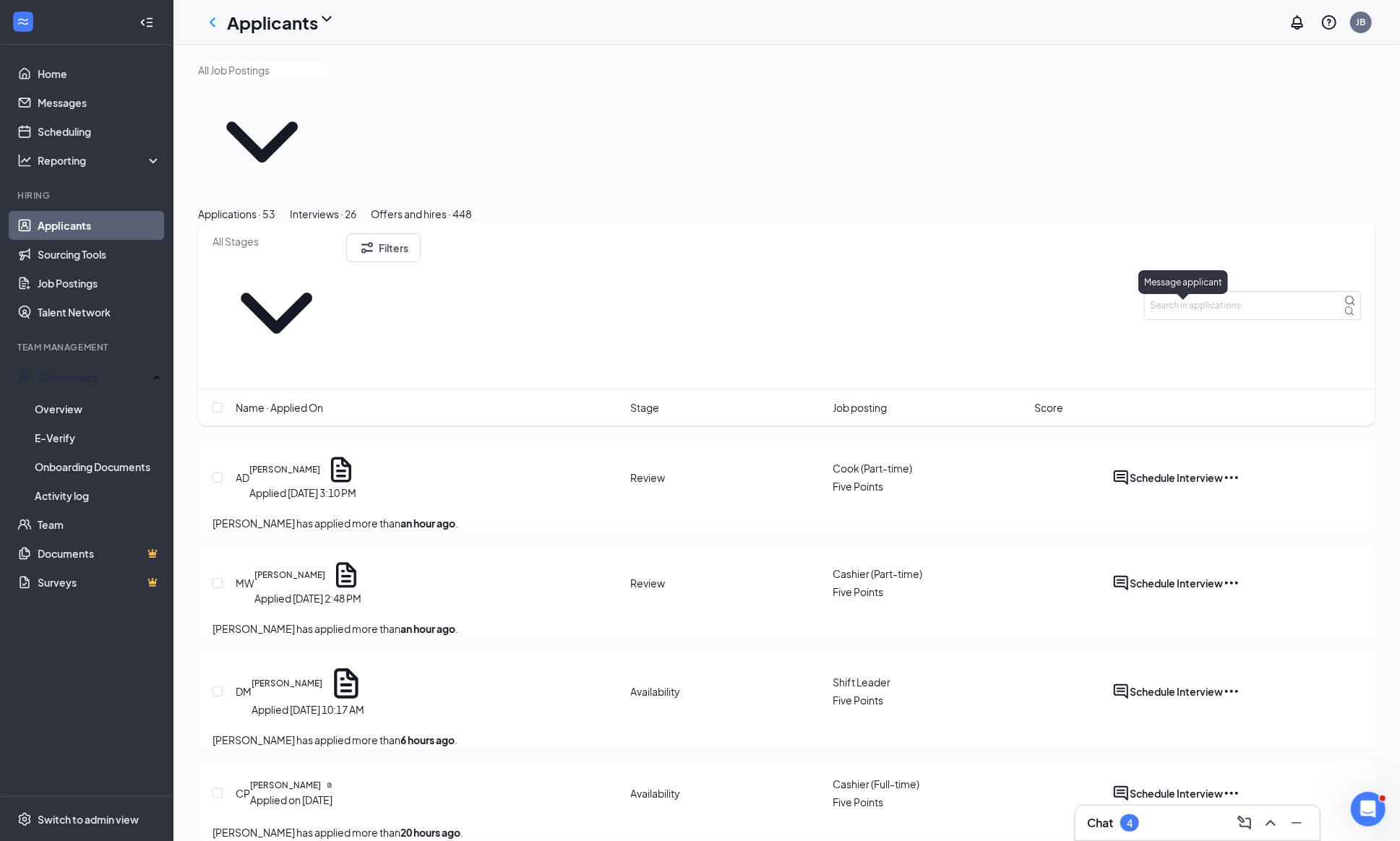
click at [1129, 469] on icon "ActiveChat" at bounding box center [1121, 478] width 18 height 18
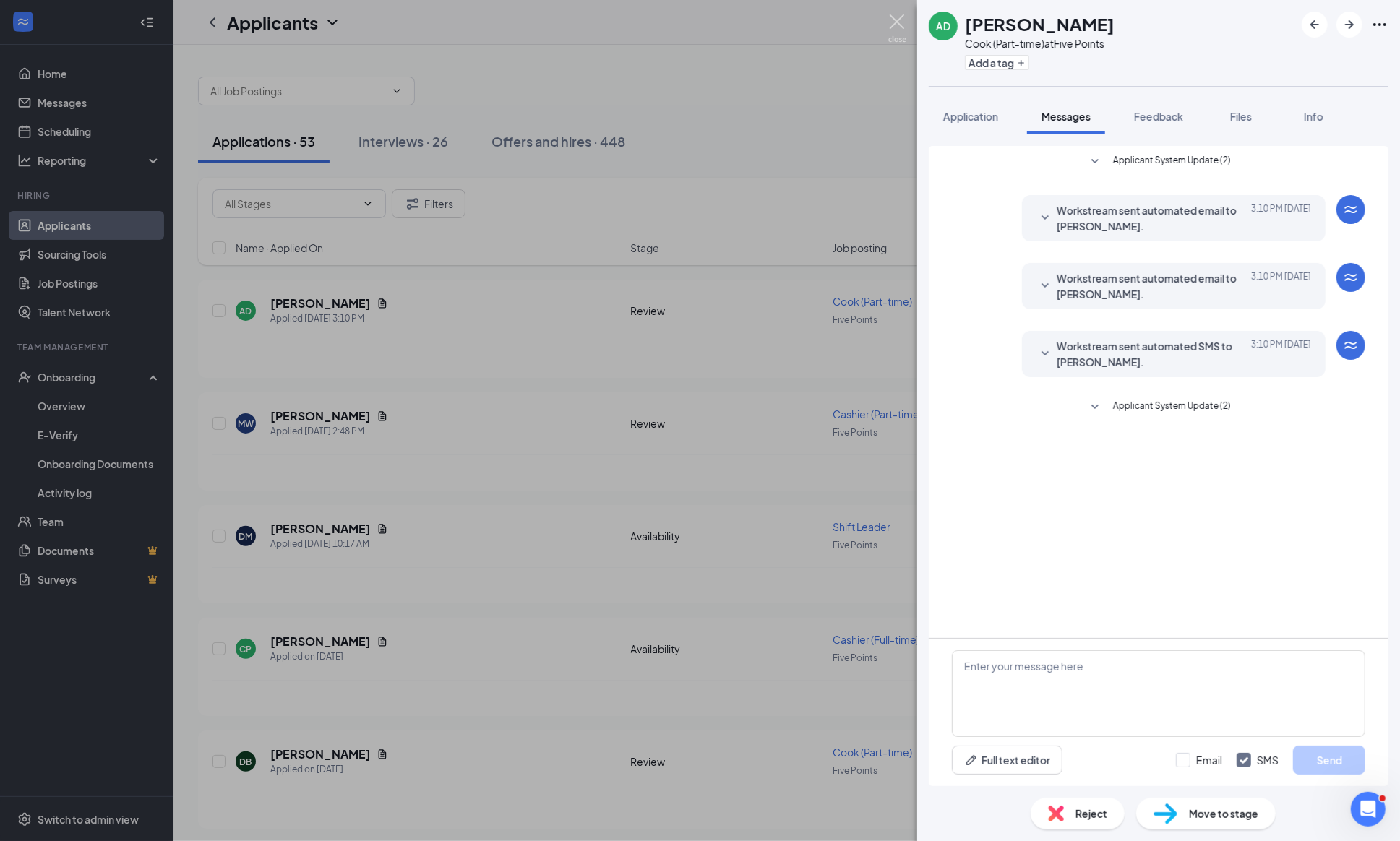
click at [895, 16] on img at bounding box center [897, 28] width 18 height 28
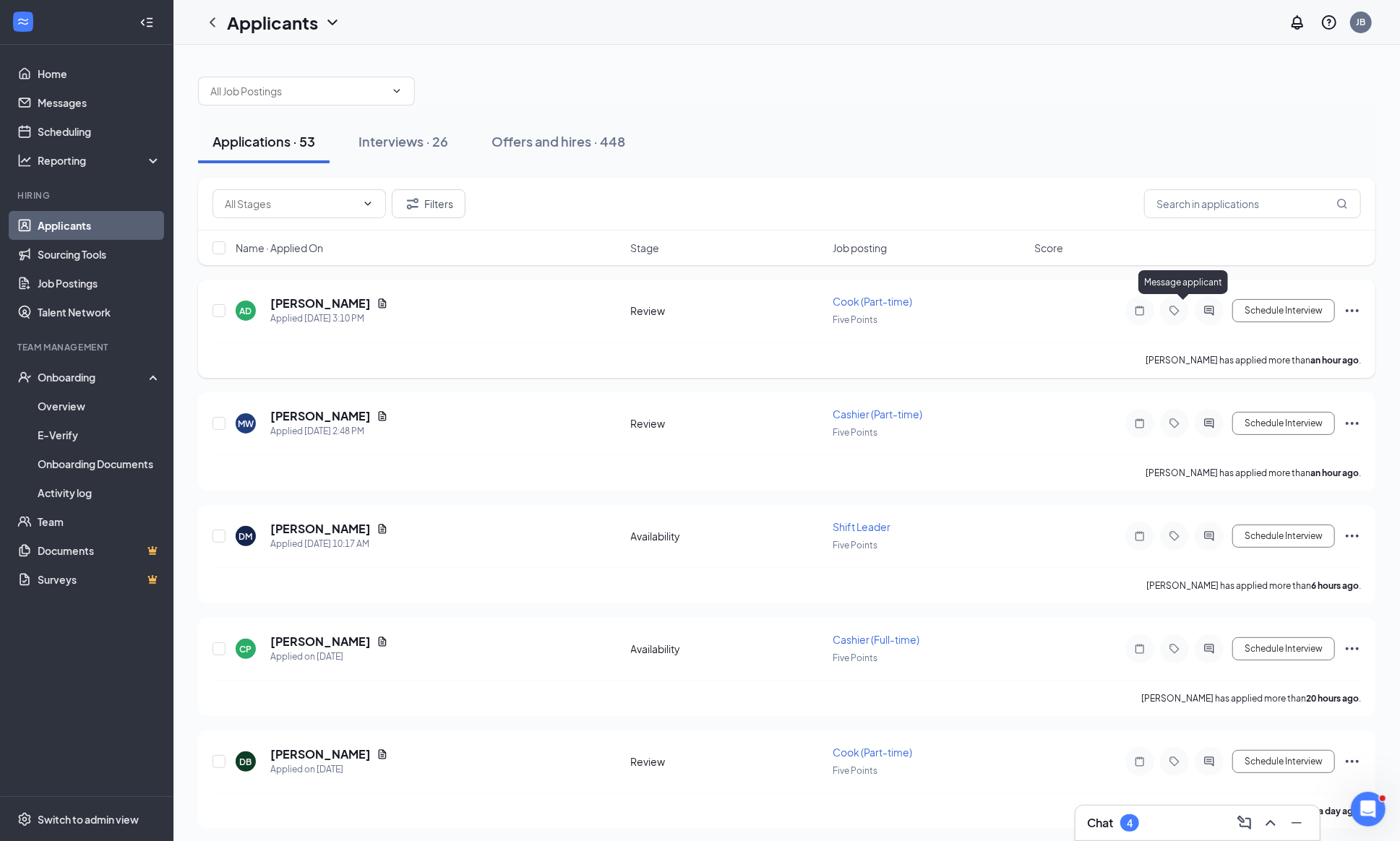
click at [1200, 313] on icon "ActiveChat" at bounding box center [1209, 310] width 18 height 11
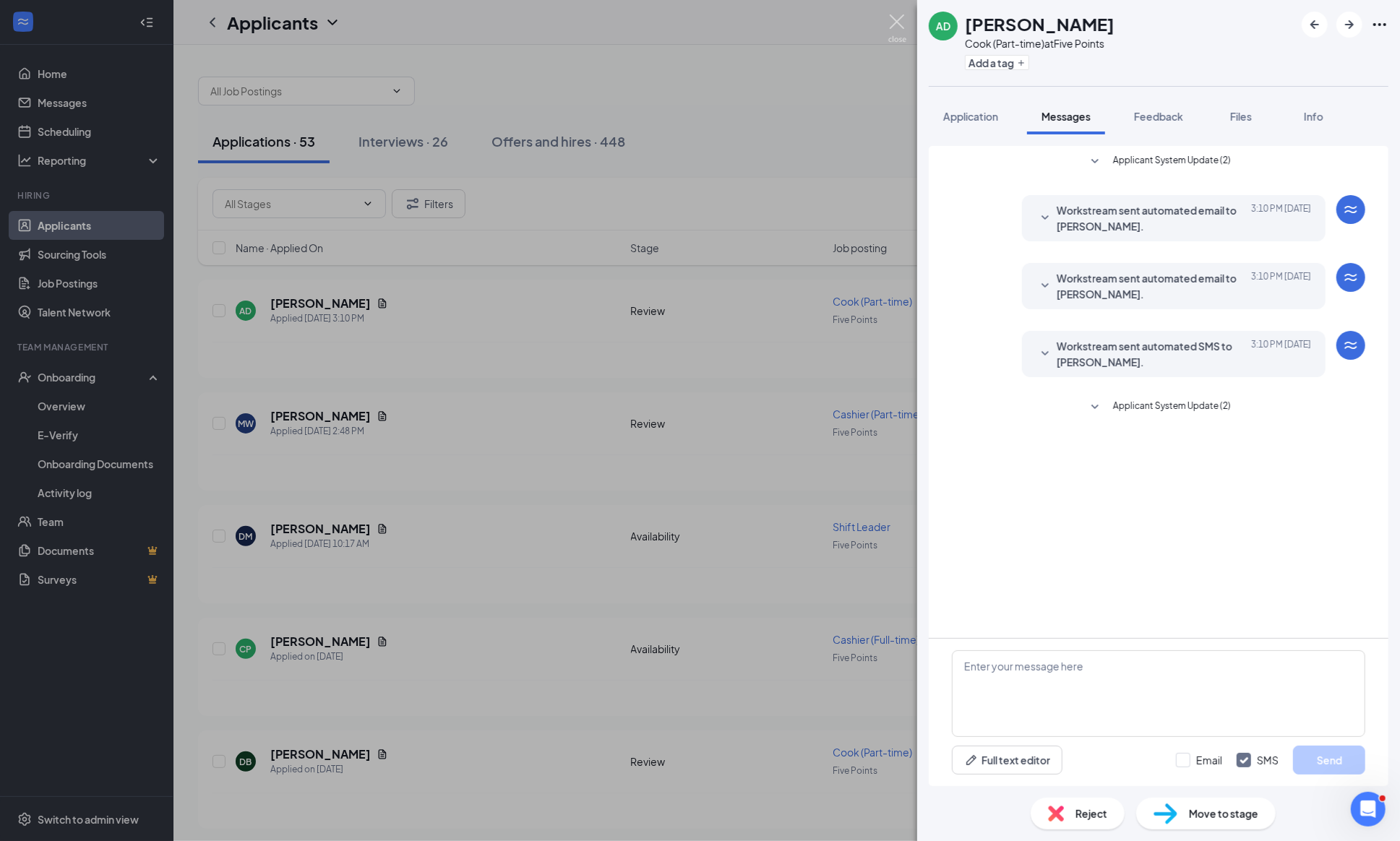
click at [900, 18] on img at bounding box center [897, 28] width 18 height 28
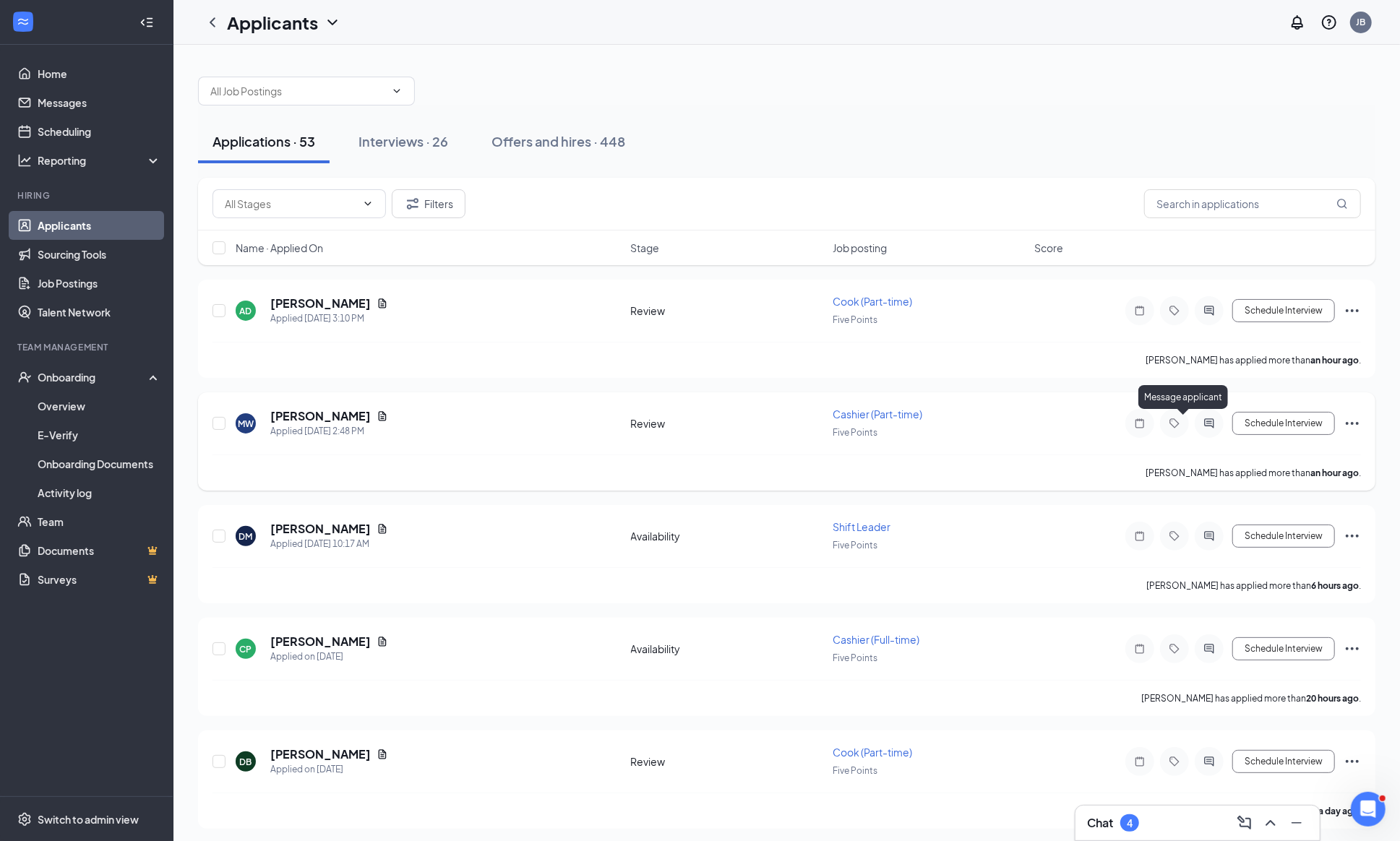
click at [1200, 429] on icon "ActiveChat" at bounding box center [1209, 423] width 18 height 11
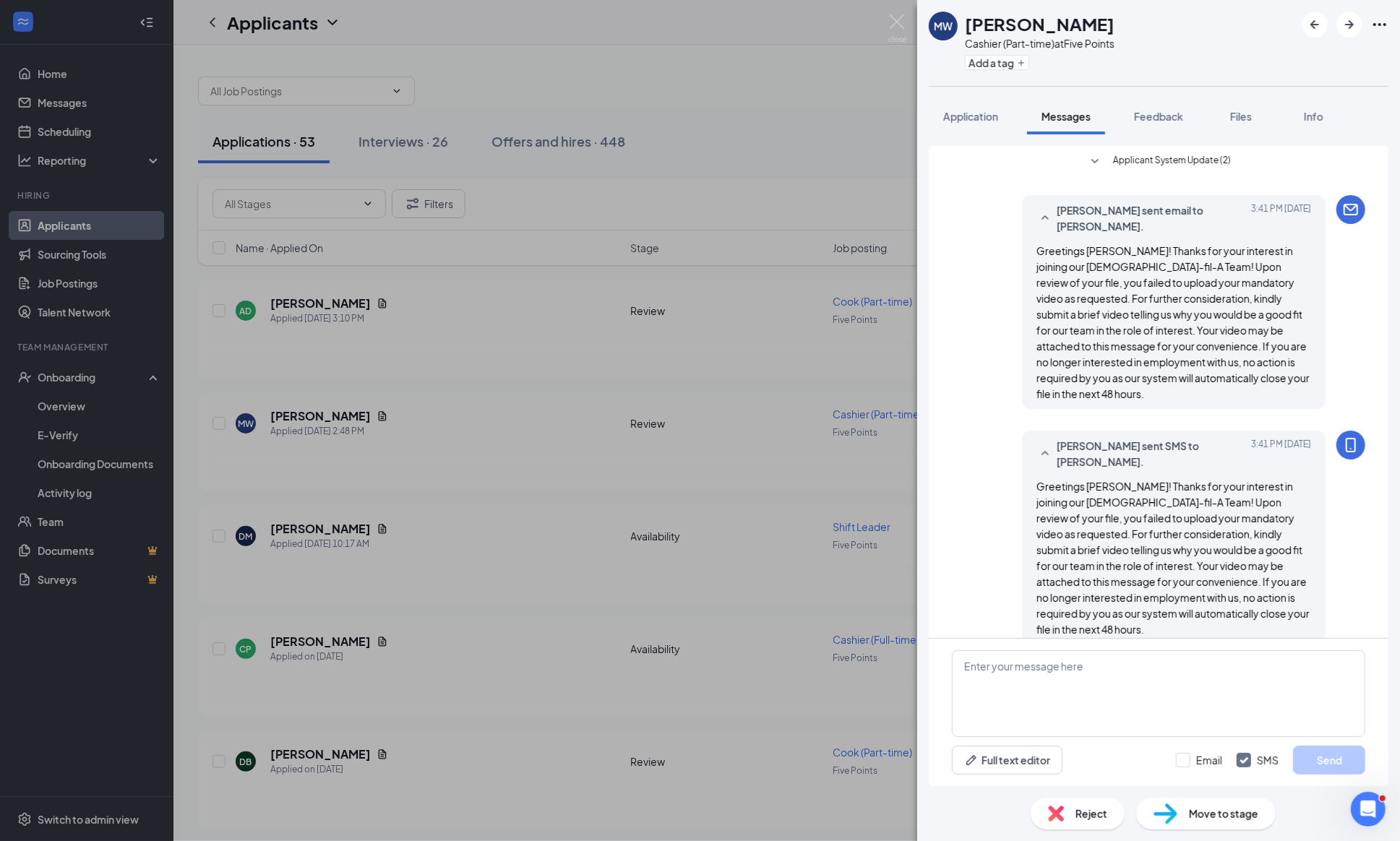
scroll to position [281, 0]
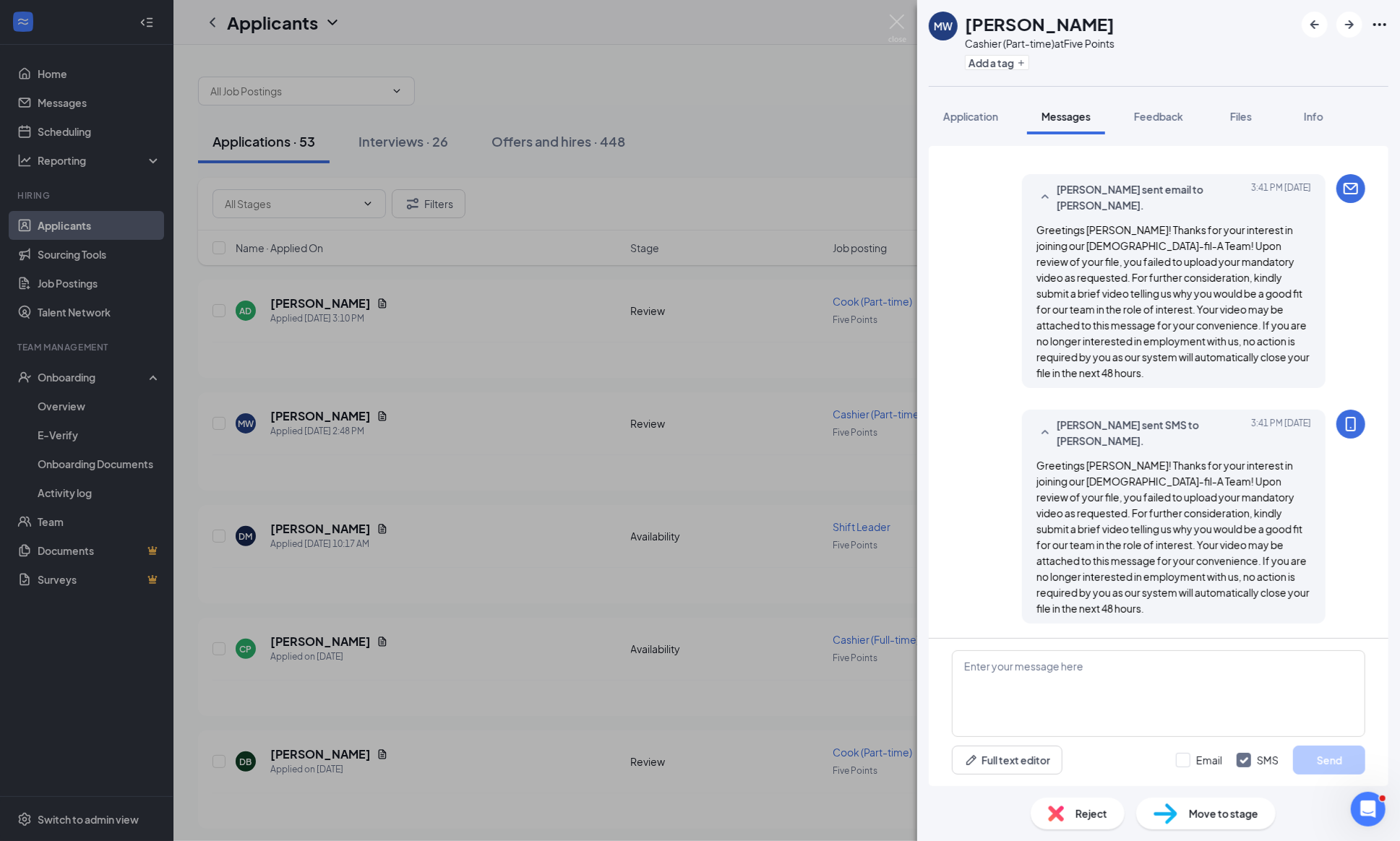
click at [908, 22] on div "MW Matthew Wickens Cashier (Part-time) at Five Points Add a tag Application Mes…" at bounding box center [700, 420] width 1400 height 841
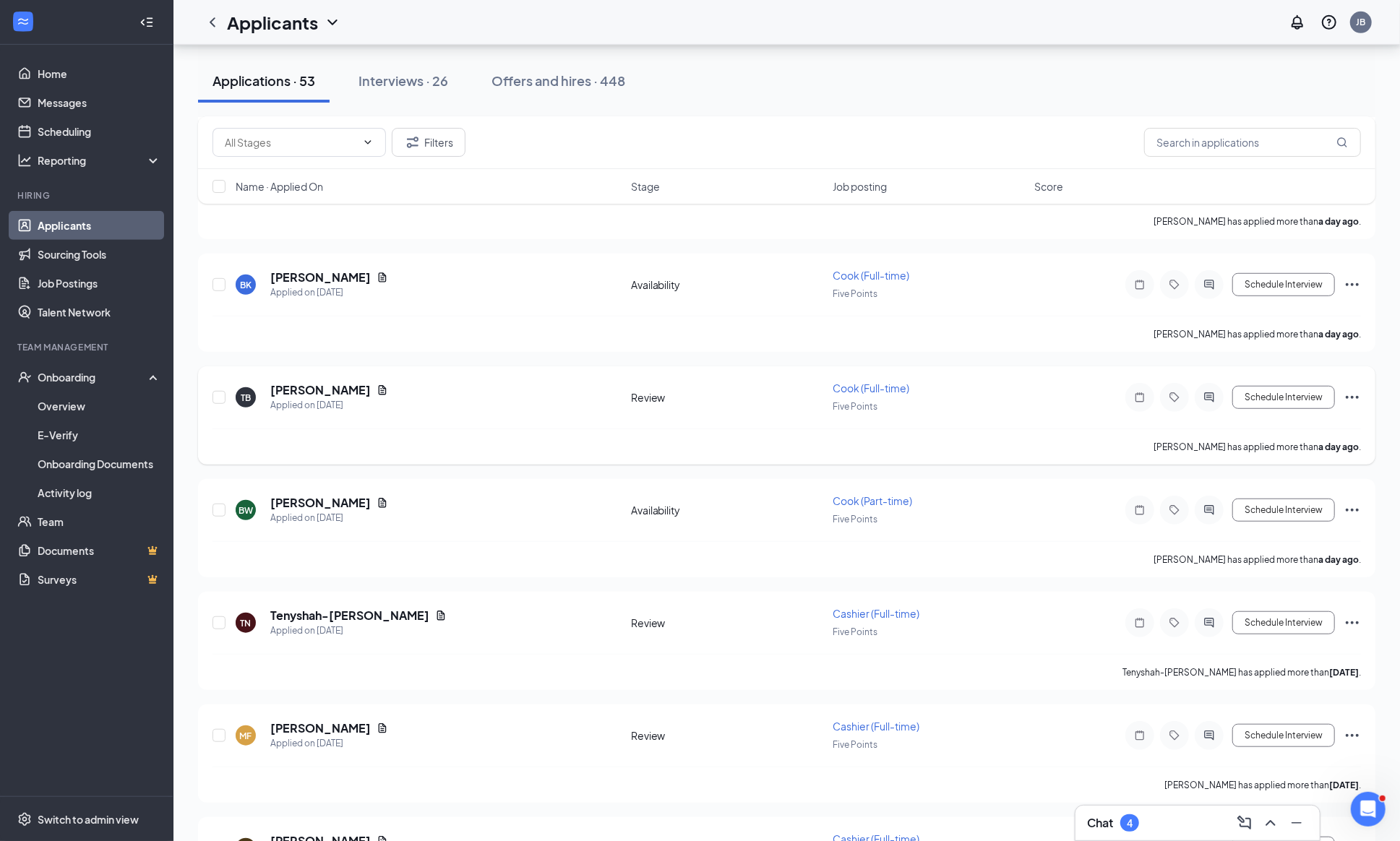
scroll to position [588, 0]
click at [402, 76] on div "Interviews · 26" at bounding box center [403, 81] width 89 height 18
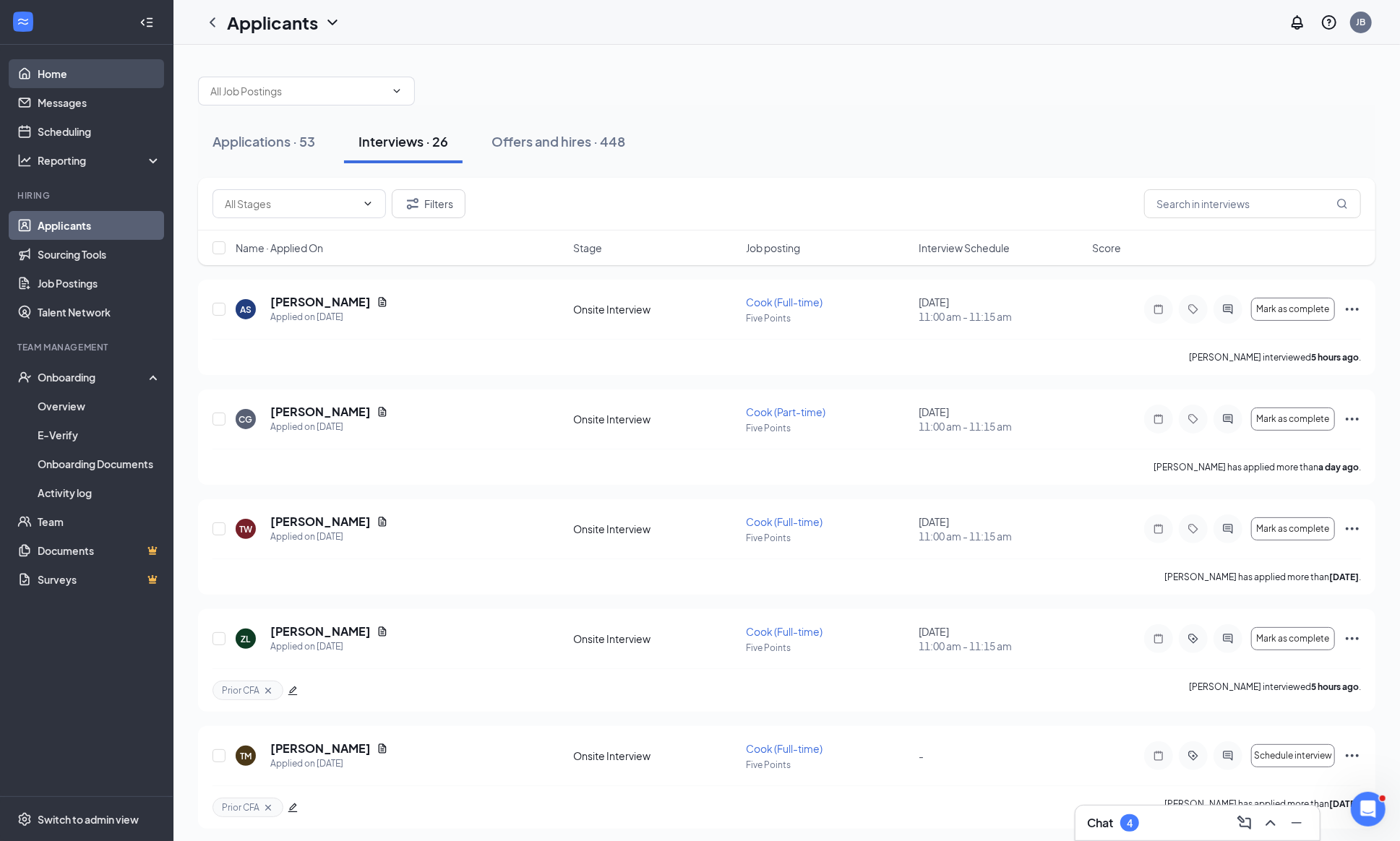
click at [48, 73] on link "Home" at bounding box center [99, 74] width 123 height 29
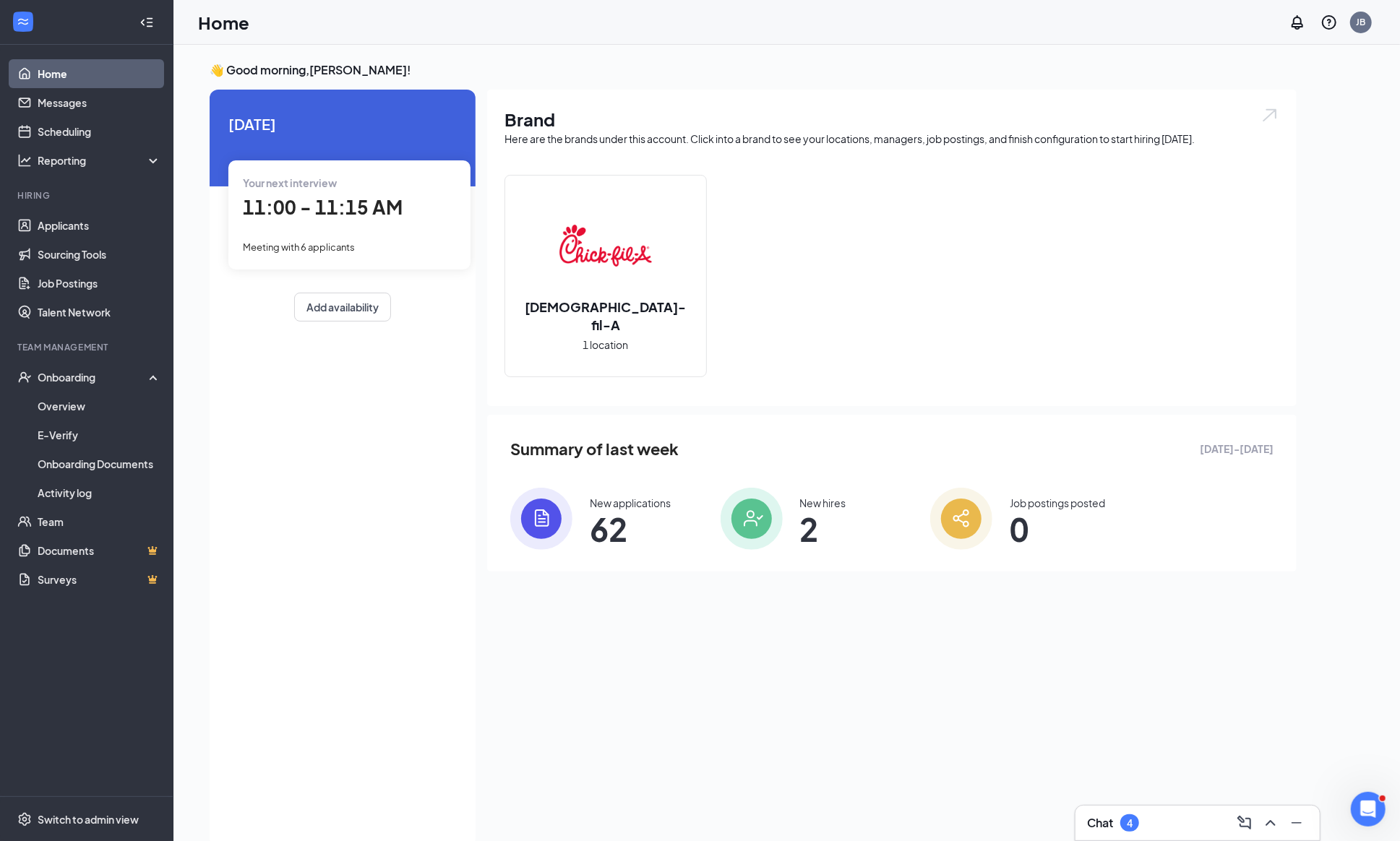
click at [354, 244] on span "Meeting with 6 applicants" at bounding box center [298, 246] width 112 height 11
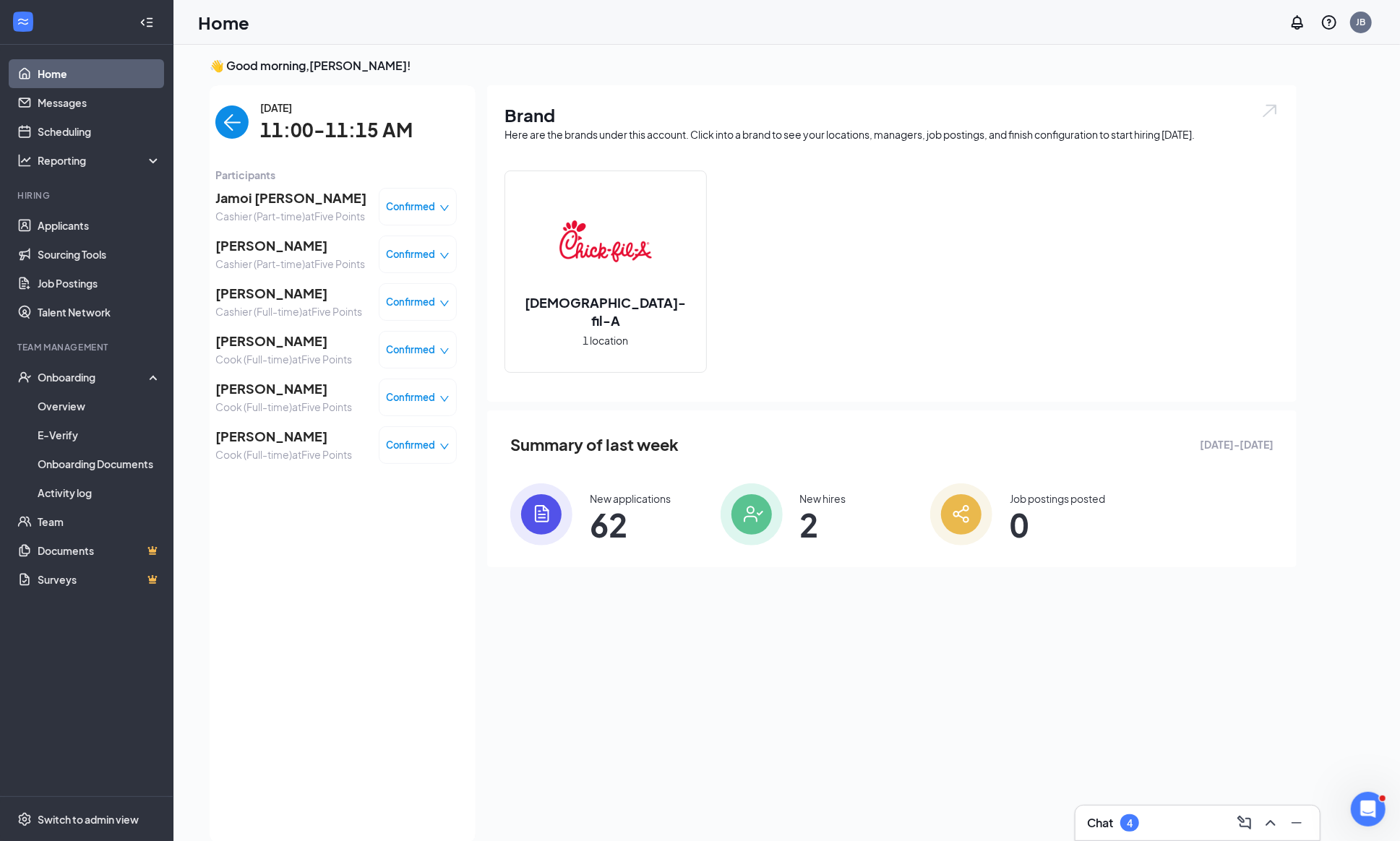
click at [259, 255] on span "[PERSON_NAME]" at bounding box center [290, 245] width 150 height 20
